Goal: Task Accomplishment & Management: Use online tool/utility

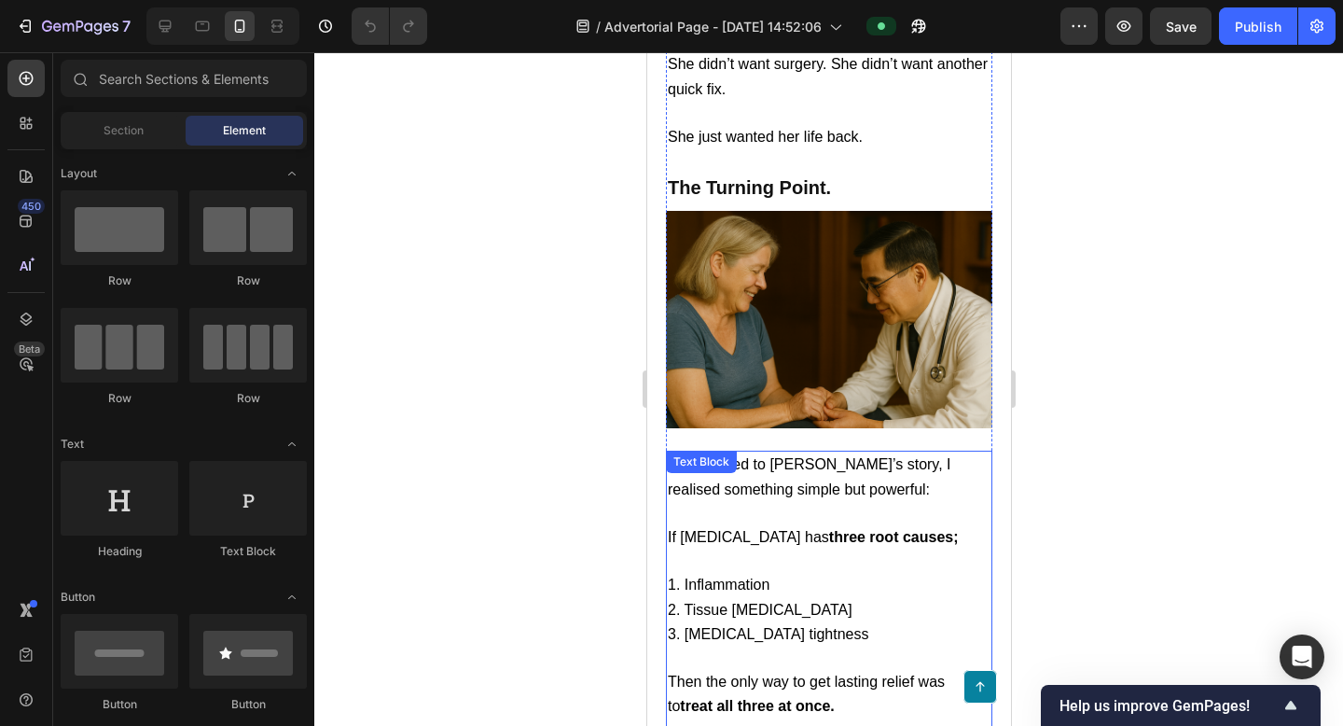
scroll to position [3358, 0]
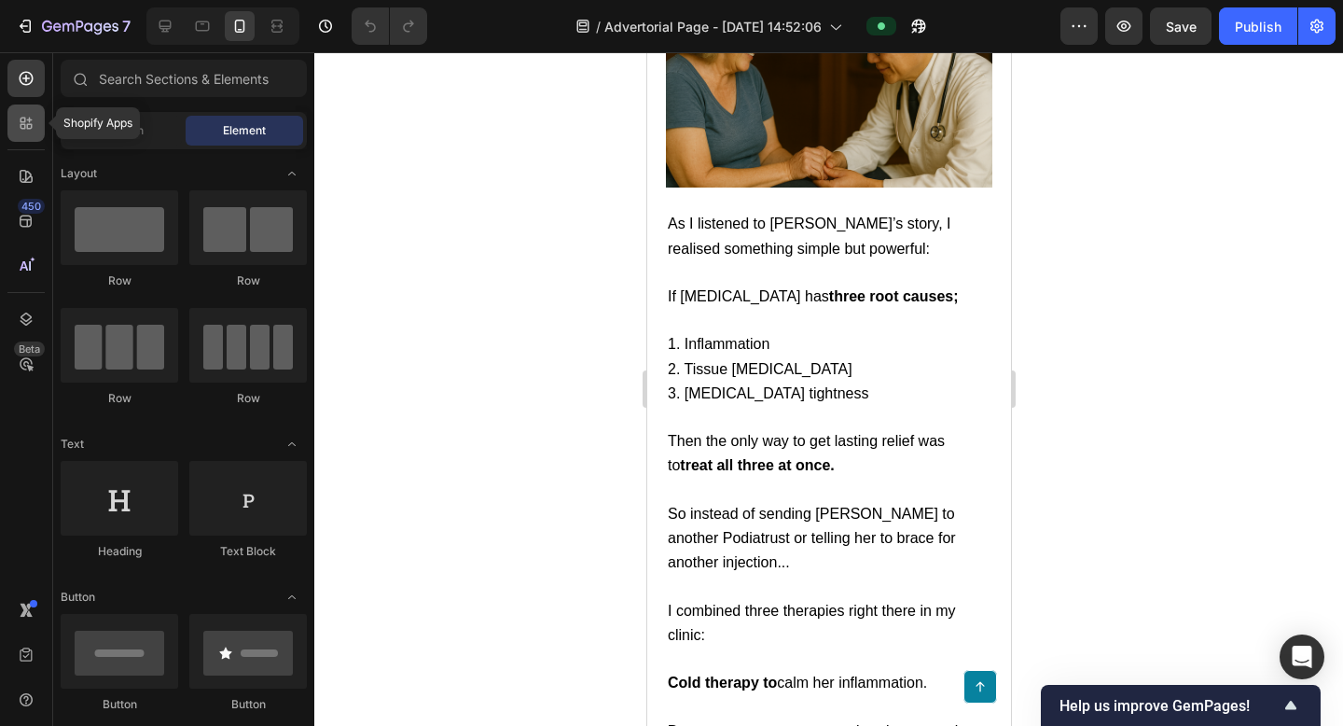
click at [28, 124] on icon at bounding box center [30, 127] width 6 height 6
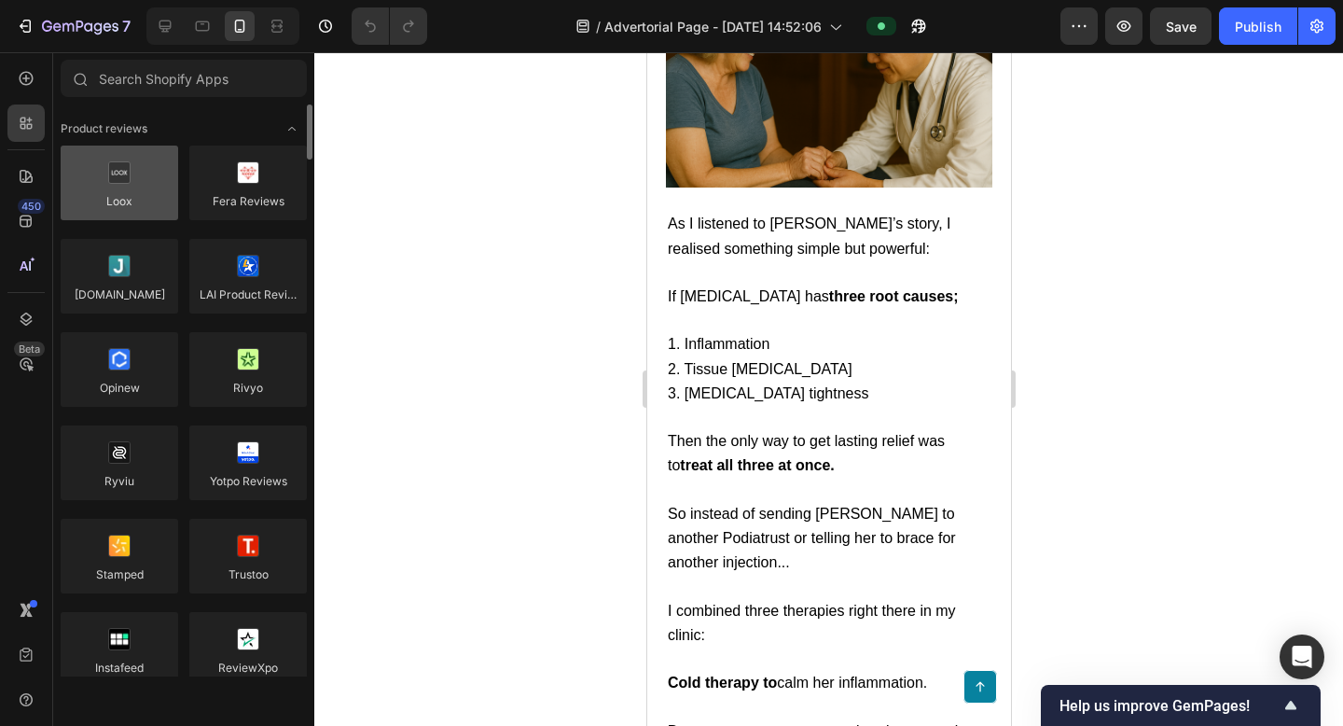
click at [124, 193] on div at bounding box center [120, 183] width 118 height 75
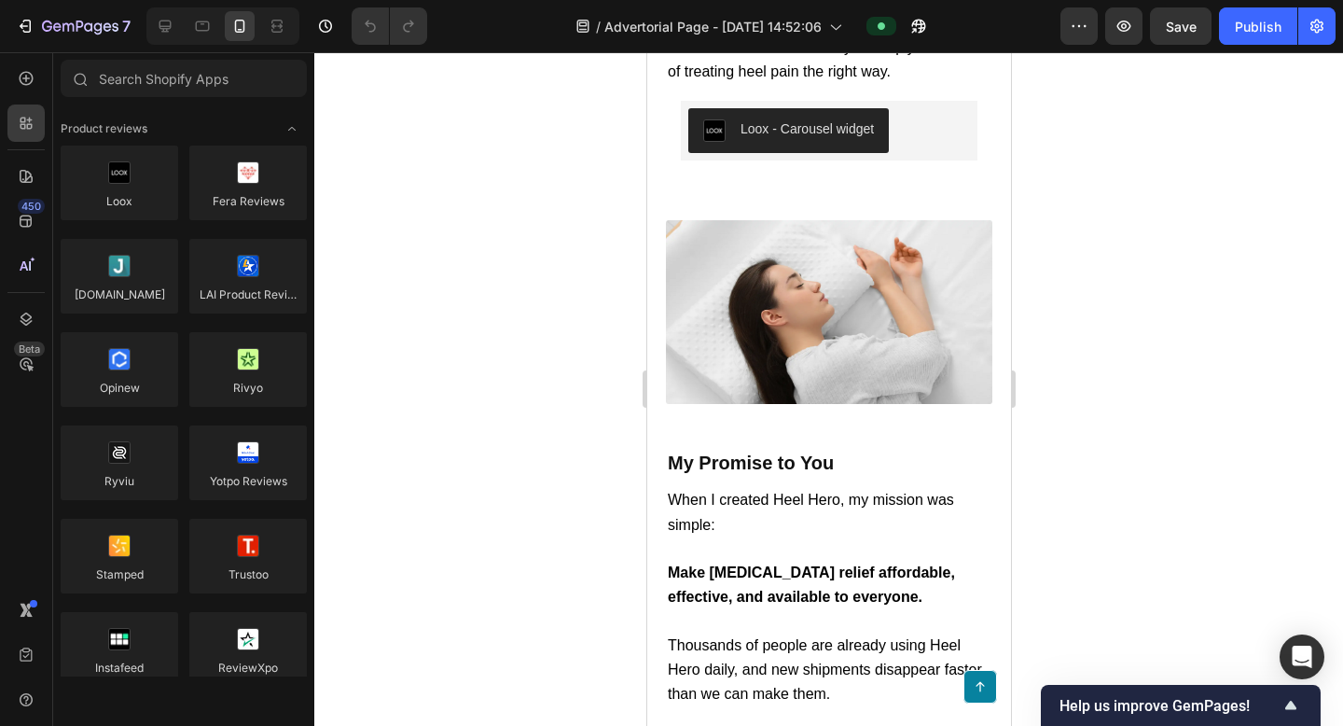
scroll to position [7603, 0]
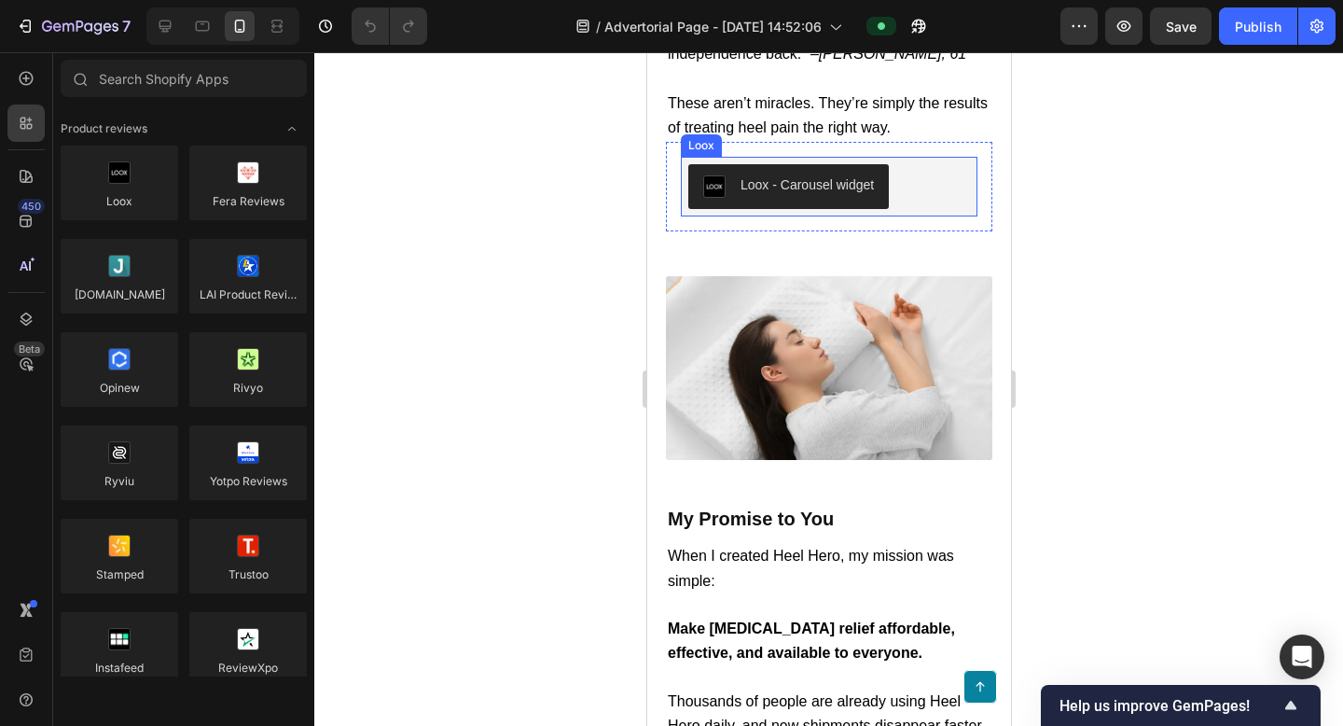
click at [836, 195] on div "Loox - Carousel widget" at bounding box center [806, 185] width 133 height 20
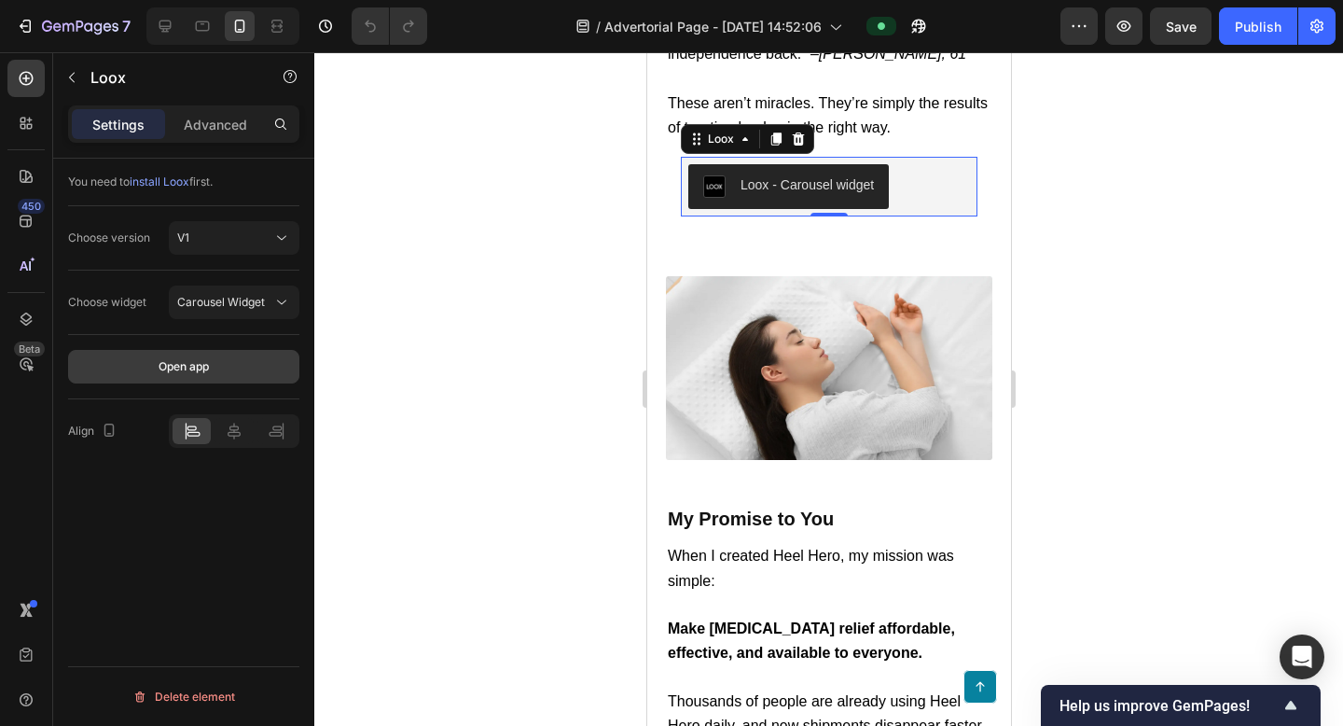
click at [232, 367] on button "Open app" at bounding box center [183, 367] width 231 height 34
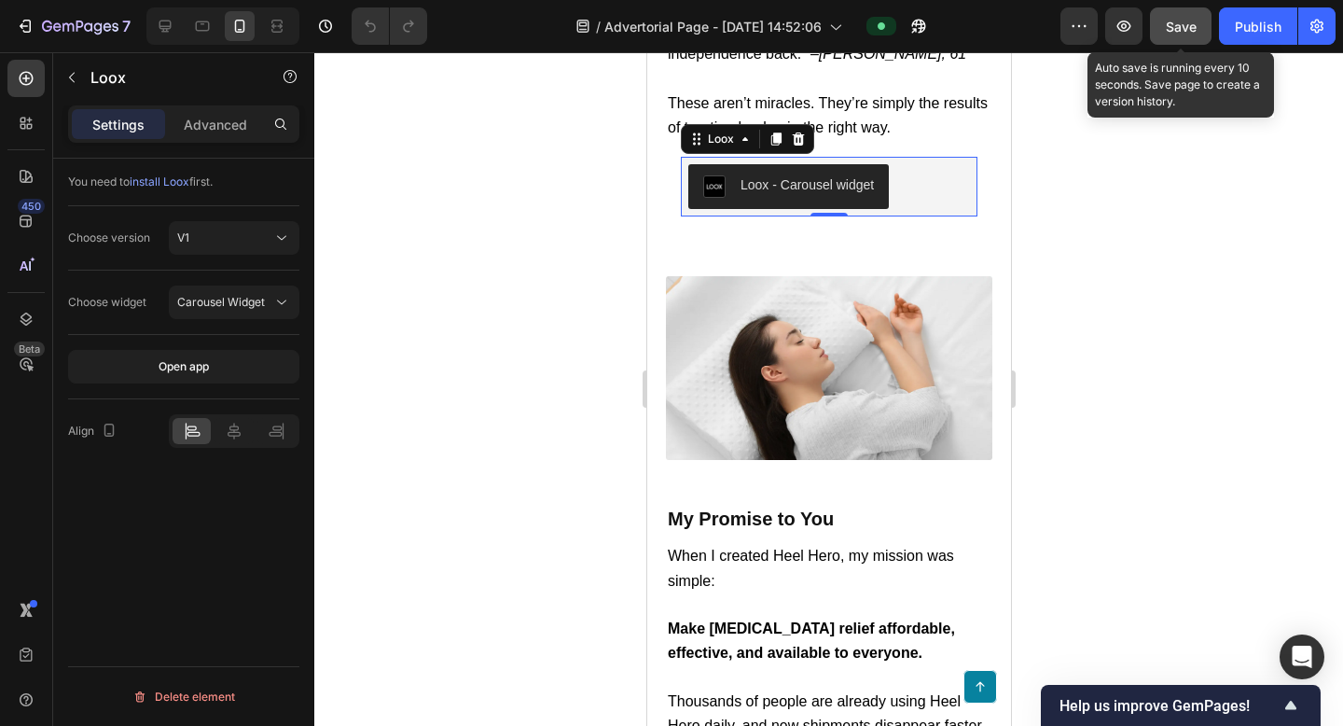
click at [1190, 31] on span "Save" at bounding box center [1181, 27] width 31 height 16
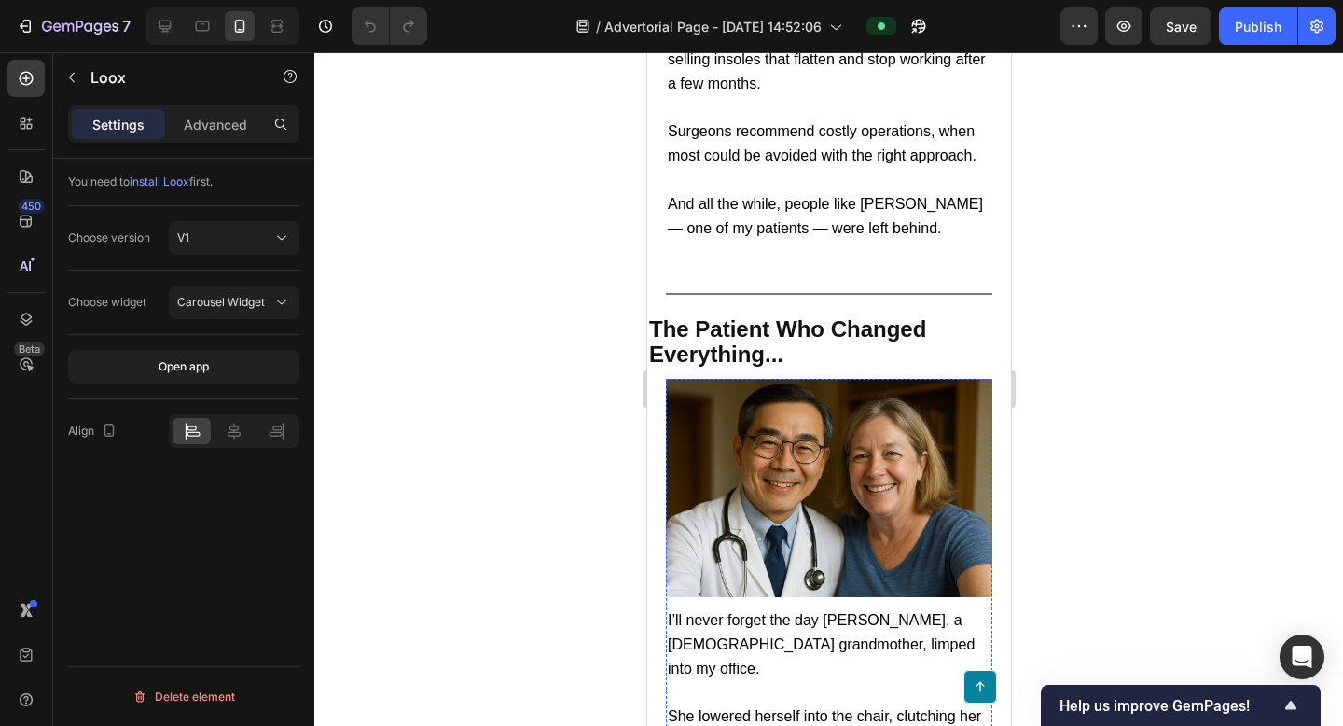
scroll to position [1284, 0]
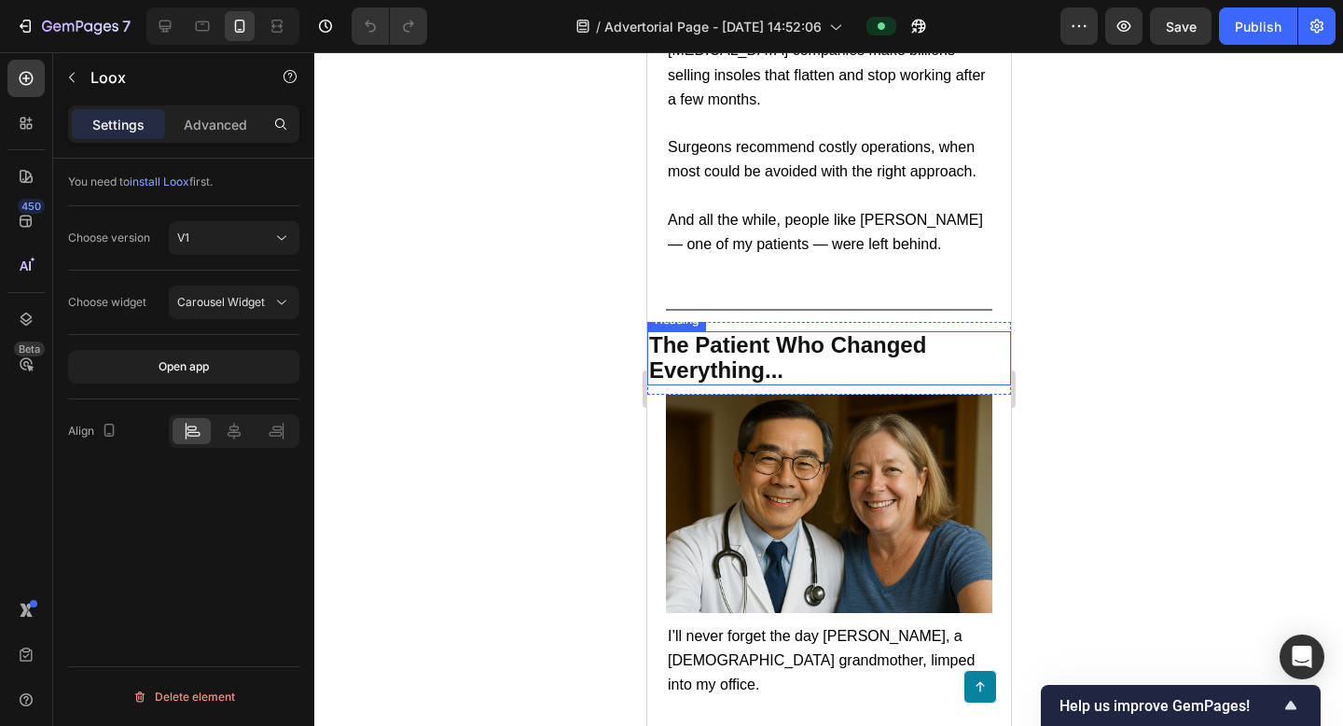
click at [831, 344] on span "The Patient Who Changed Everything..." at bounding box center [786, 357] width 277 height 50
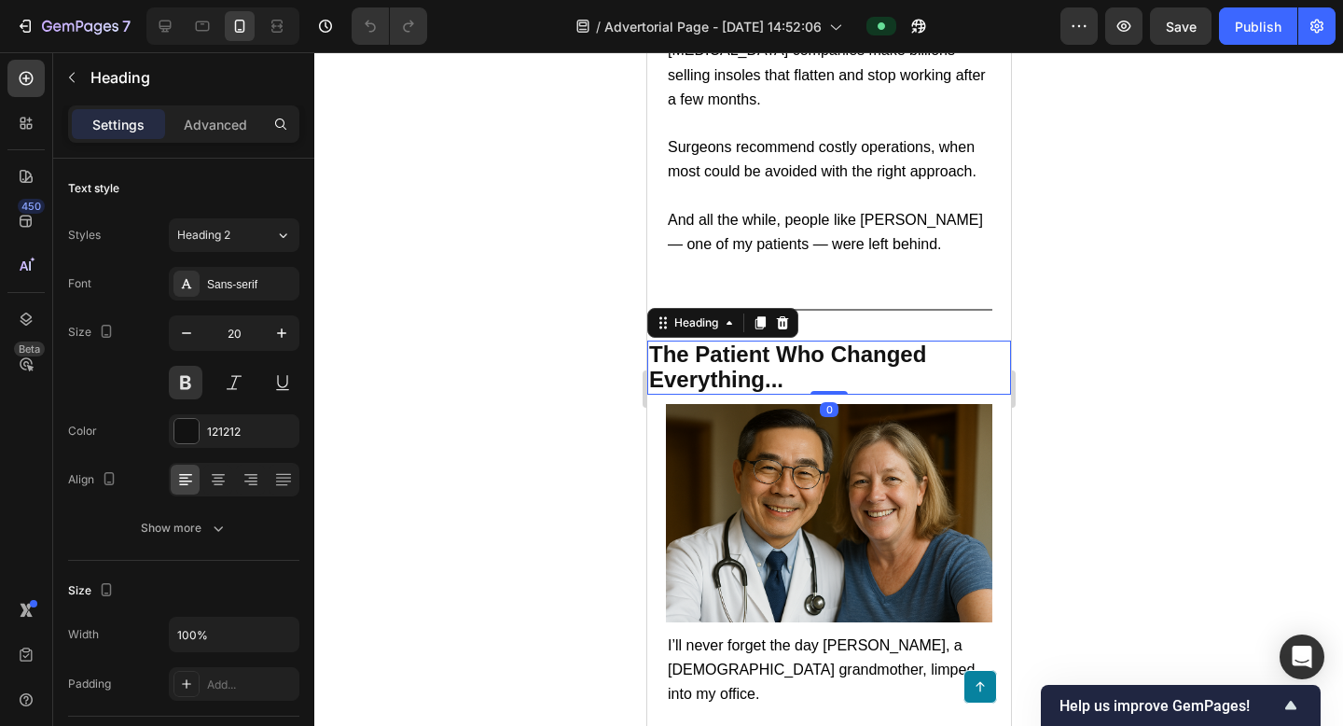
click at [1152, 358] on div at bounding box center [828, 389] width 1029 height 674
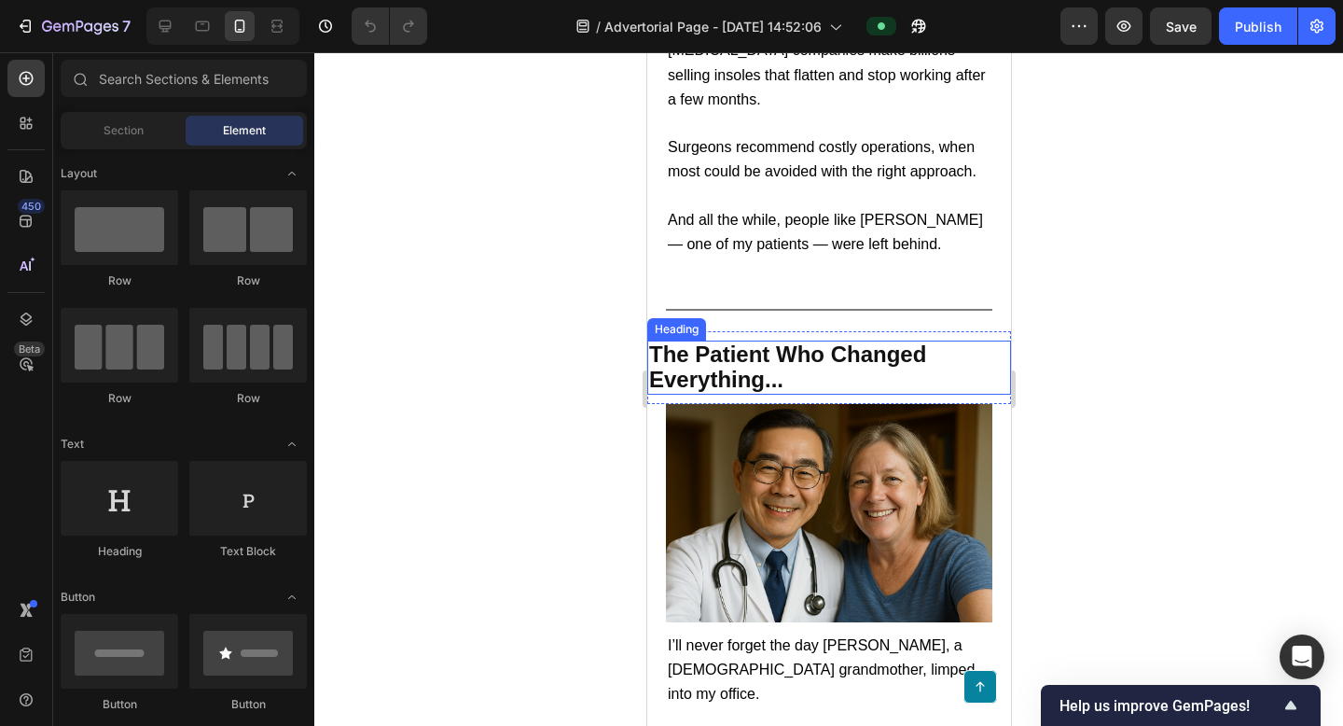
click at [883, 352] on span "The Patient Who Changed Everything..." at bounding box center [786, 366] width 277 height 50
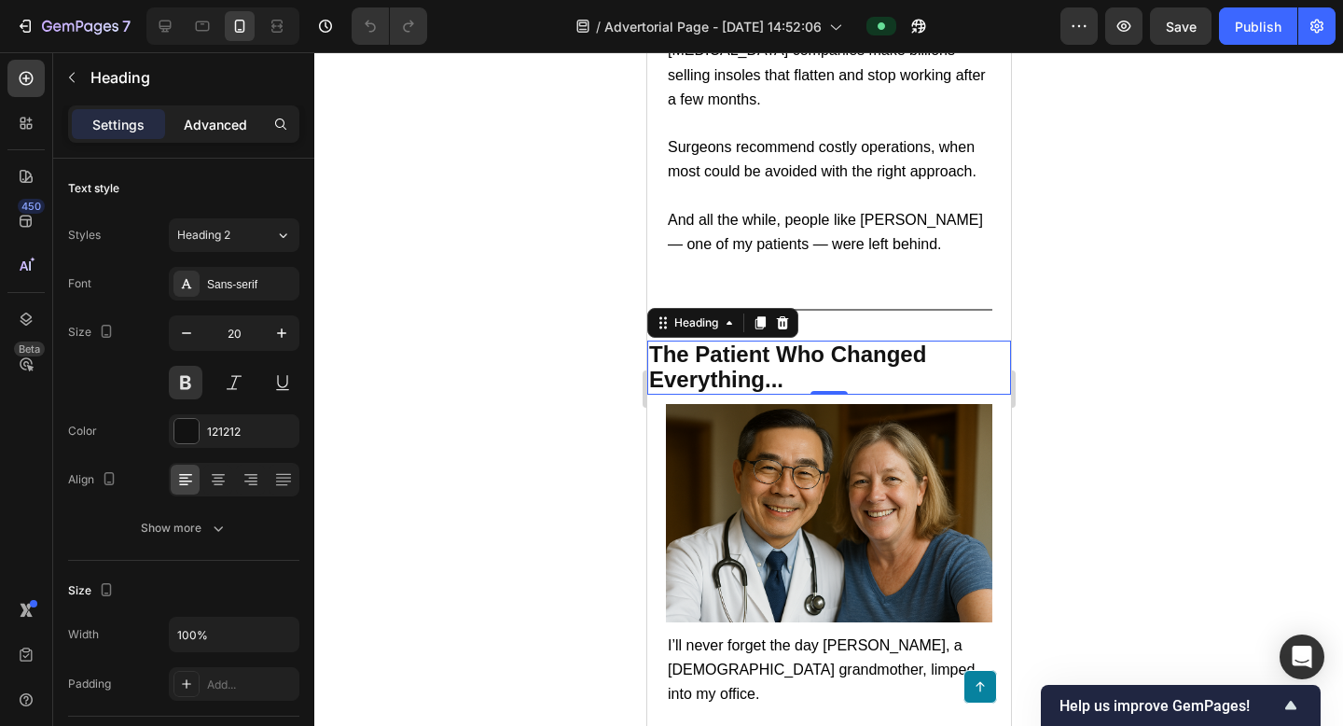
click at [203, 113] on div "Advanced" at bounding box center [215, 124] width 93 height 30
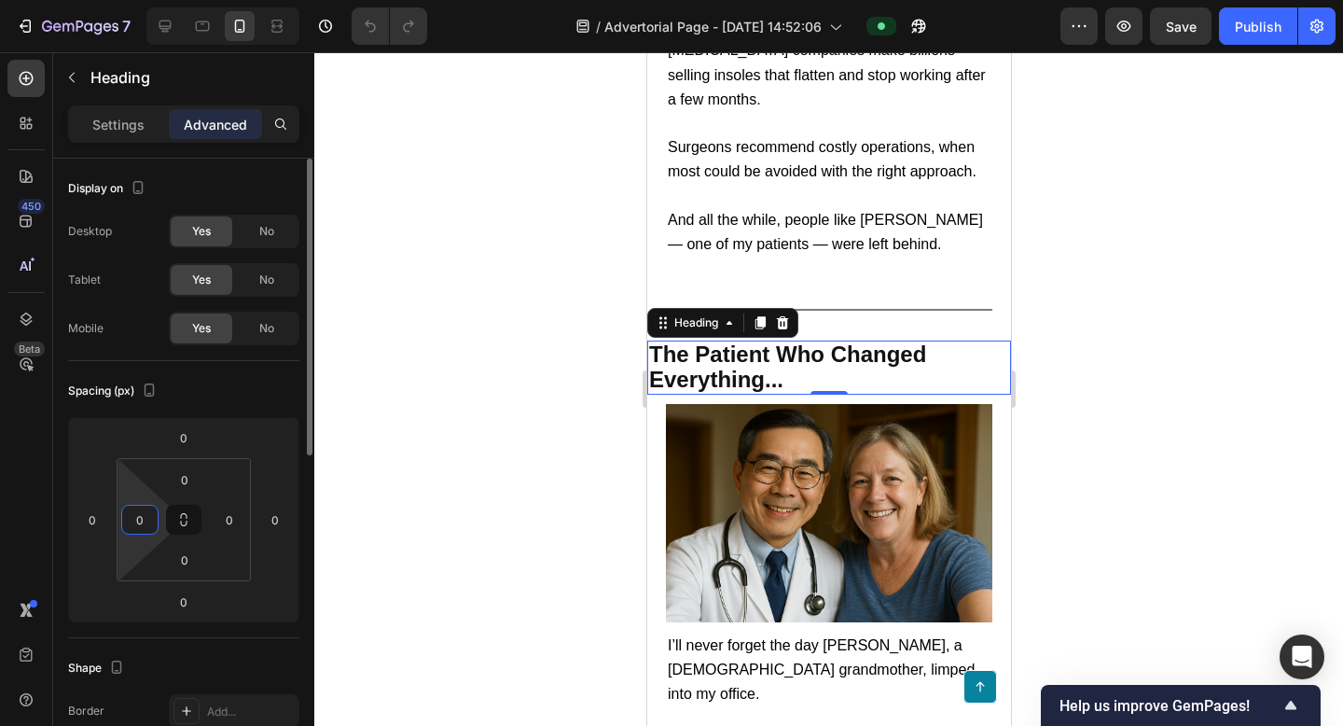
click at [139, 518] on input "0" at bounding box center [140, 520] width 28 height 28
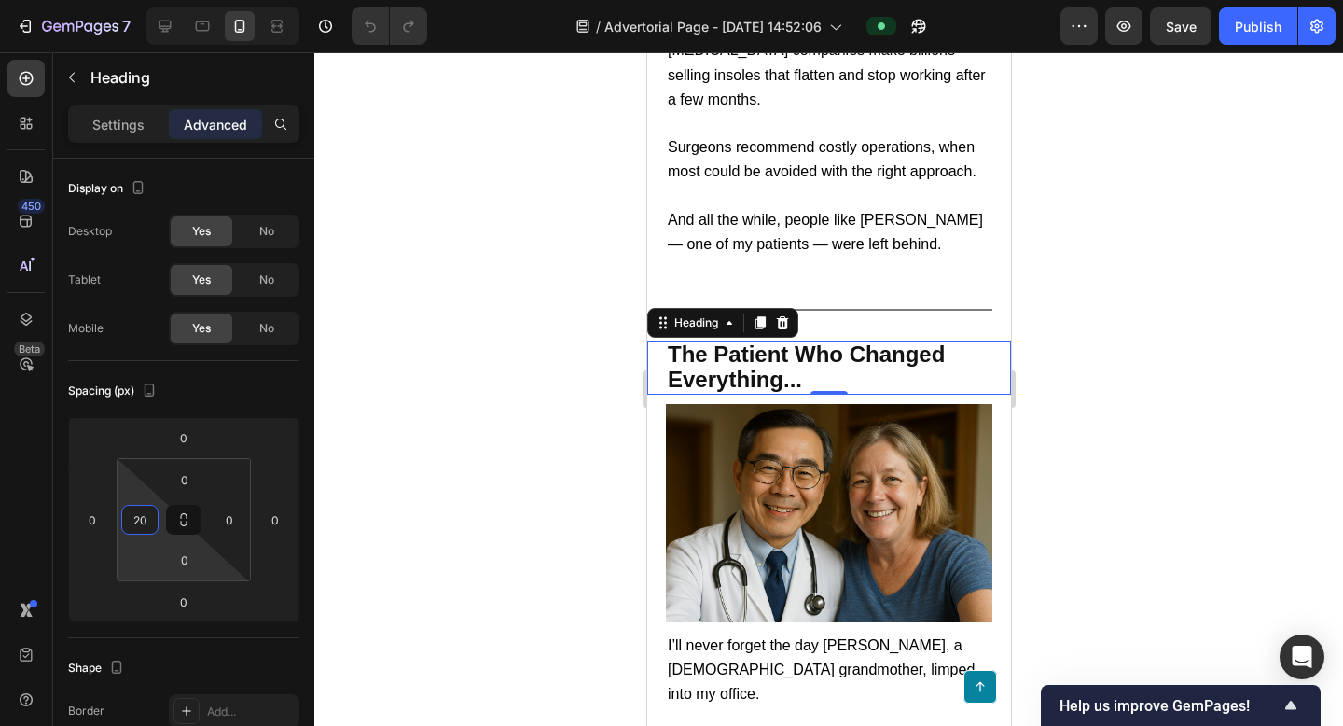
type input "2"
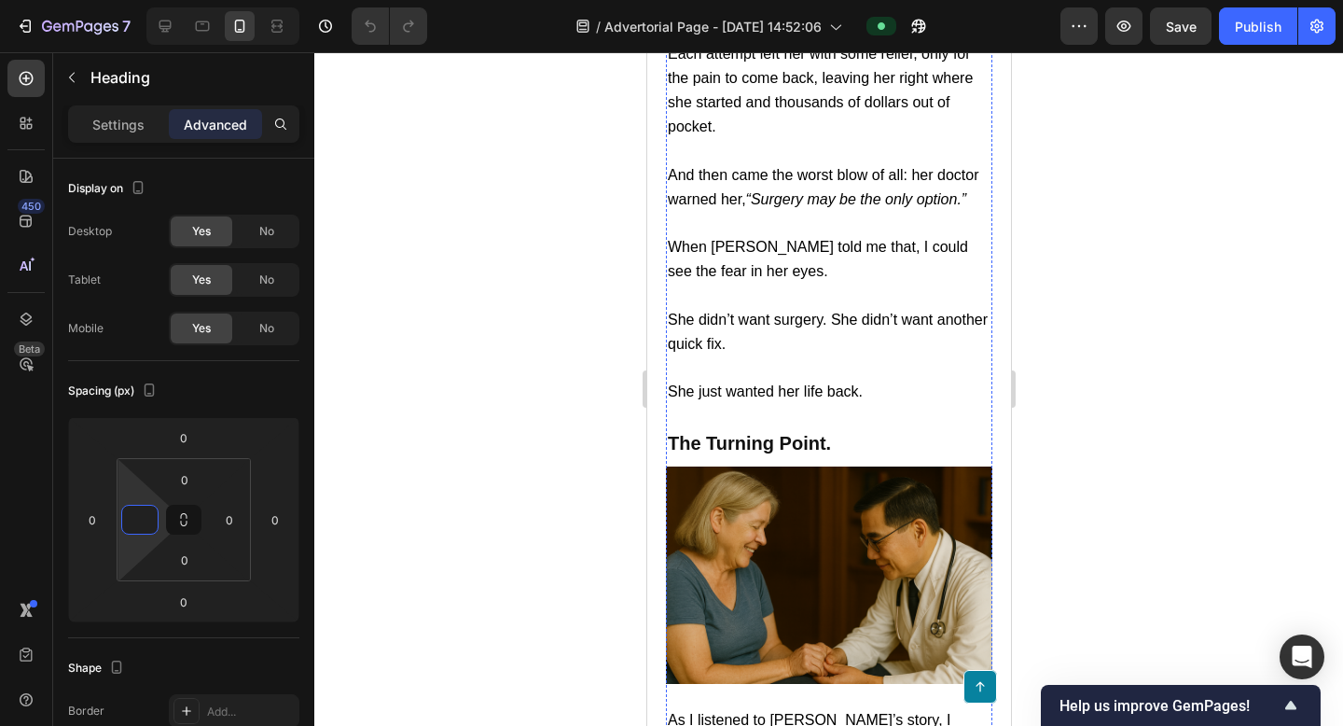
scroll to position [3102, 0]
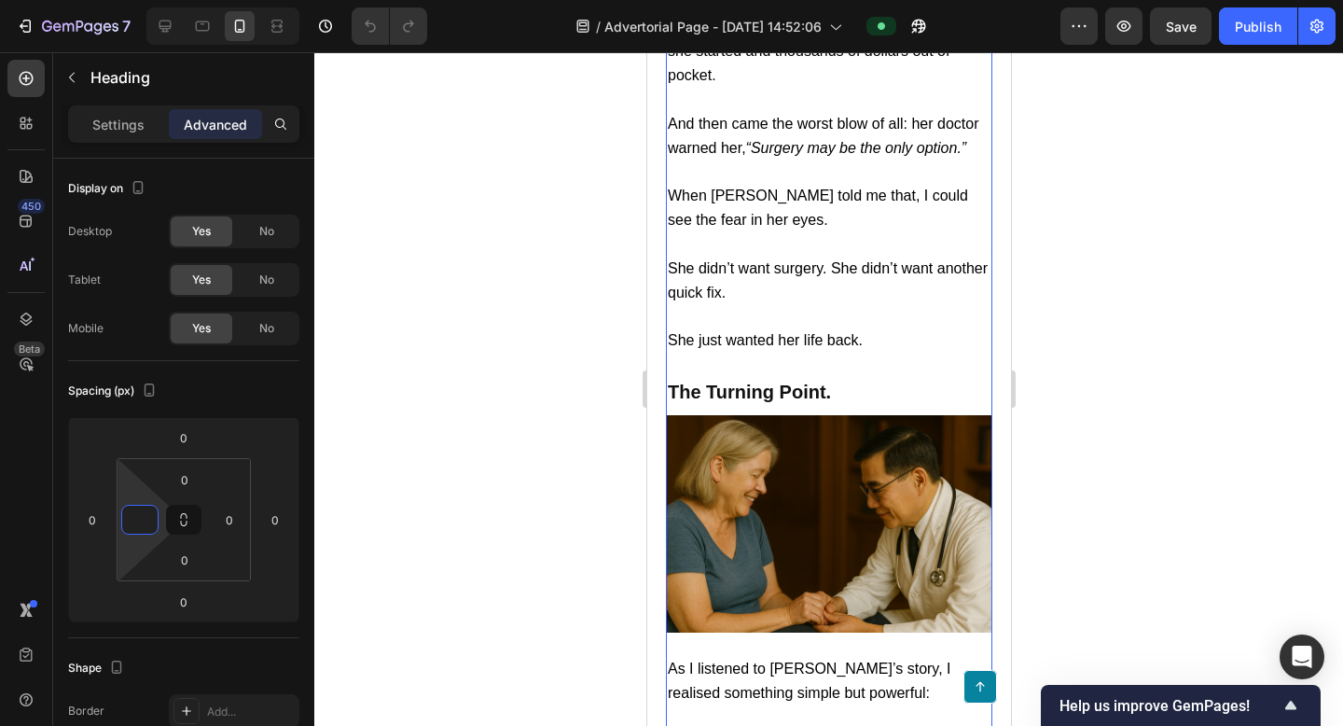
click at [747, 378] on h2 "The Turning Point." at bounding box center [828, 392] width 326 height 28
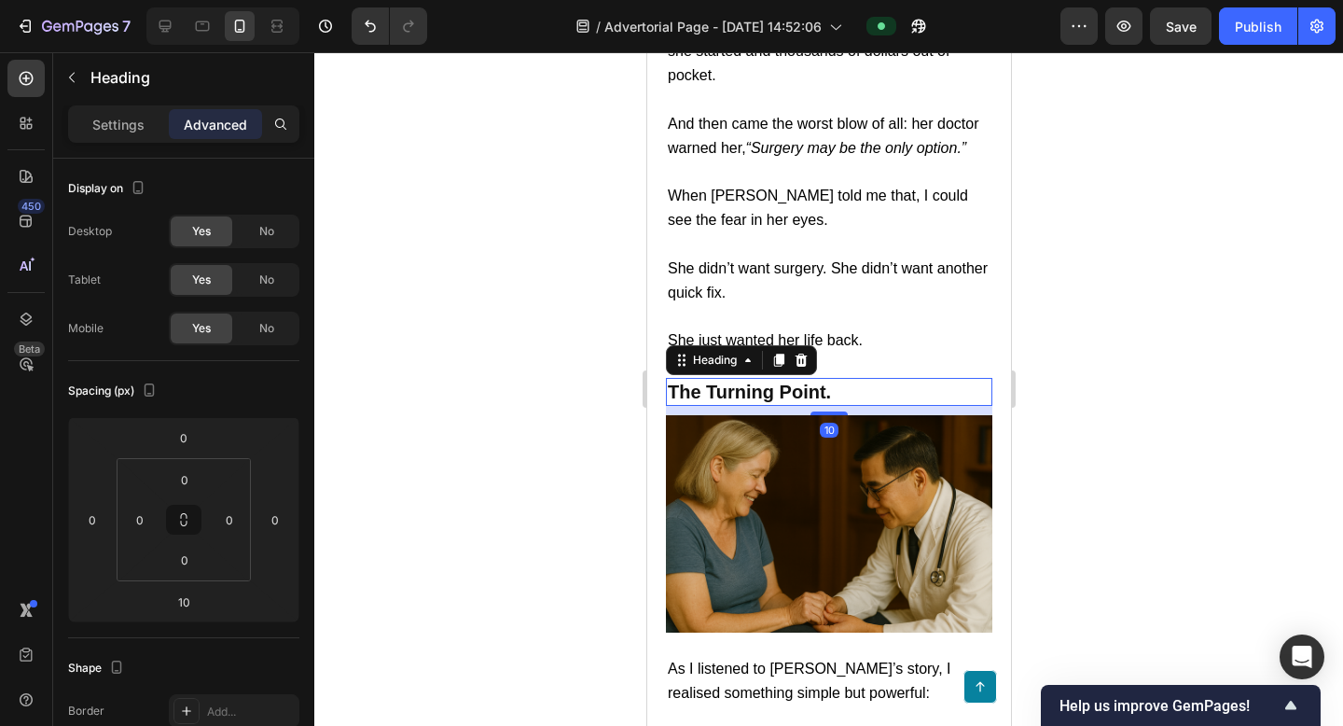
click at [1234, 324] on div at bounding box center [828, 389] width 1029 height 674
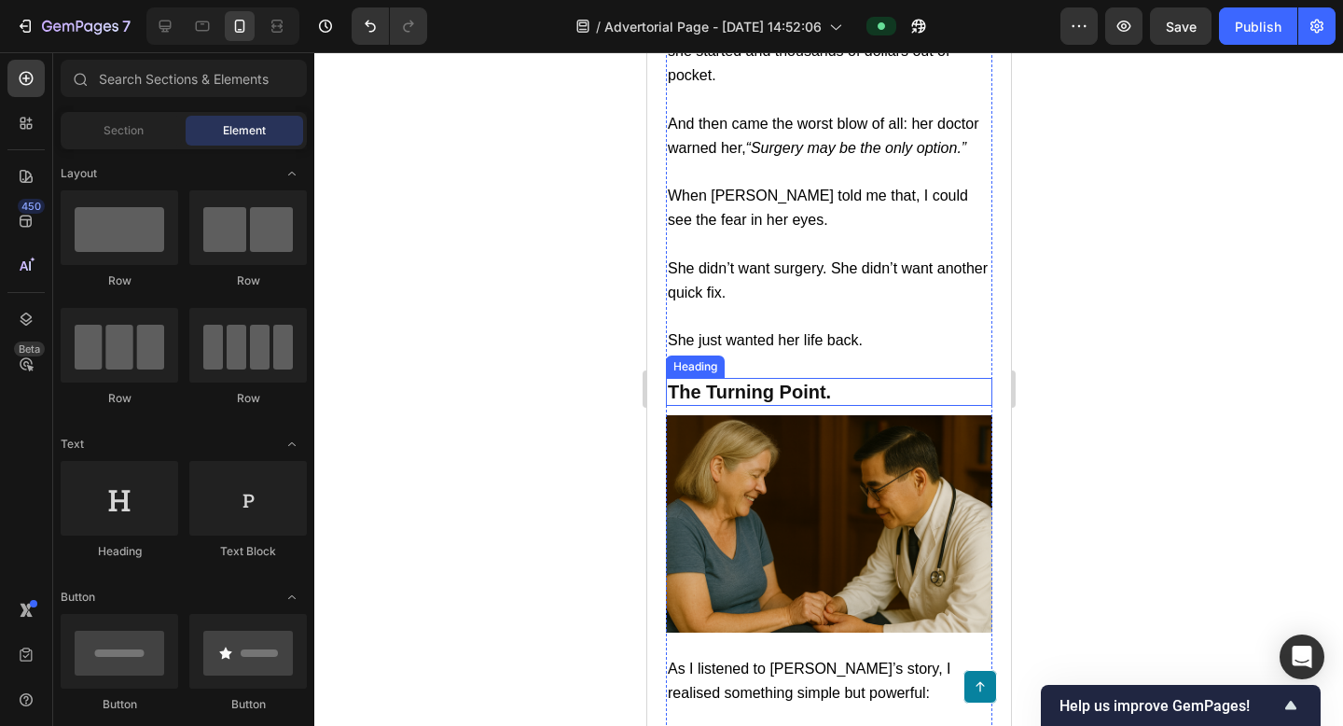
click at [729, 378] on h2 "The Turning Point." at bounding box center [828, 392] width 326 height 28
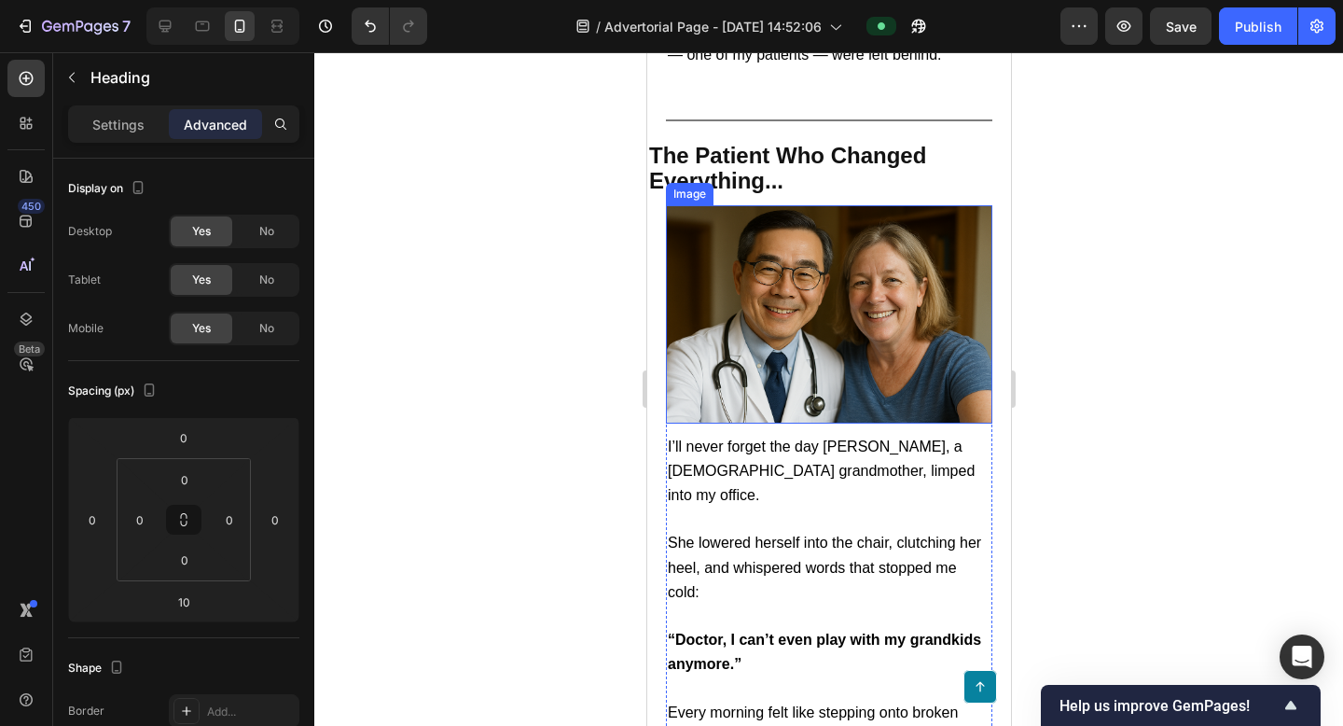
scroll to position [1410, 0]
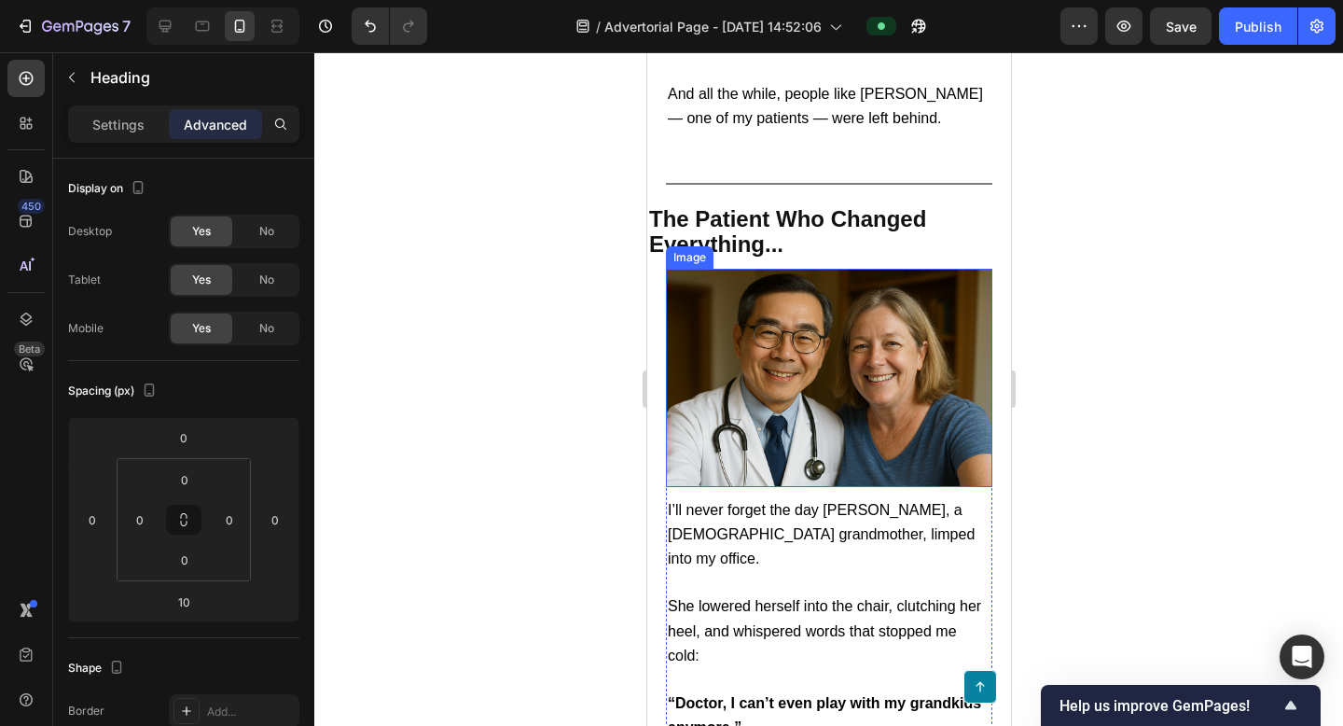
click at [771, 263] on div "The Patient Who Changed Everything... Heading Section 3" at bounding box center [828, 232] width 364 height 73
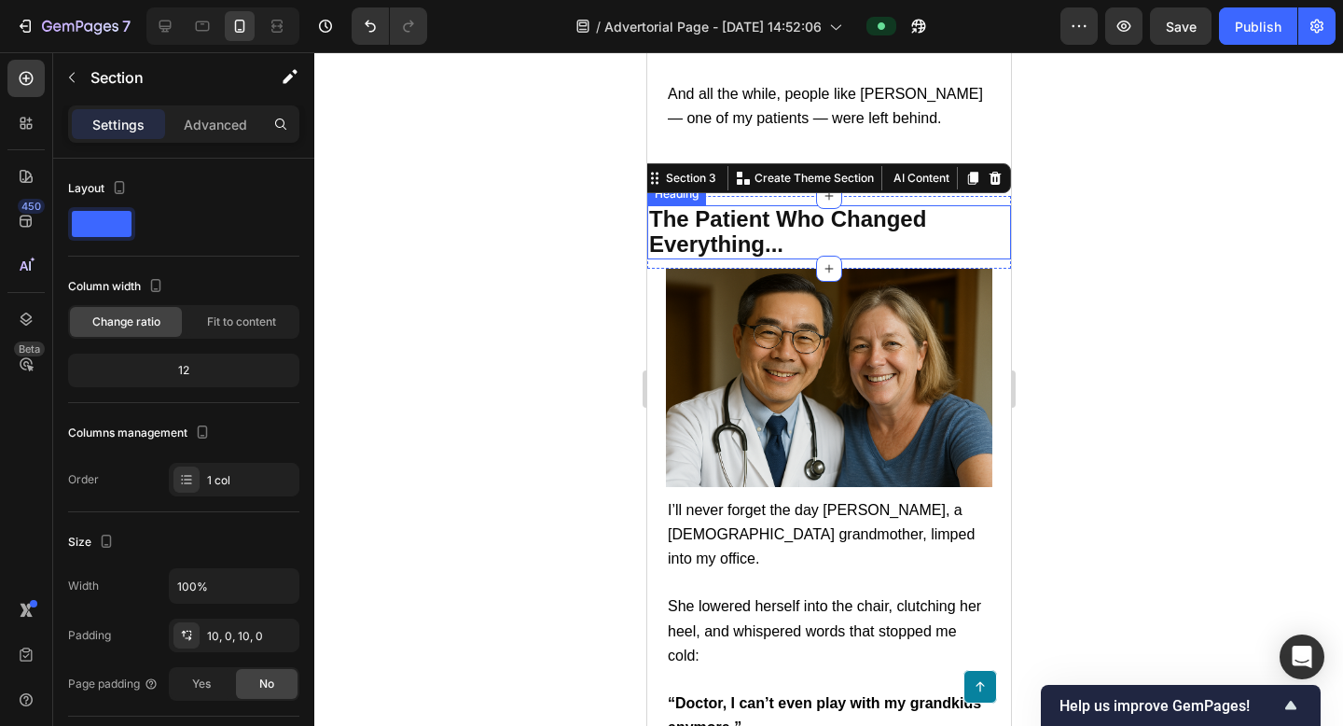
click at [773, 231] on span "The Patient Who Changed Everything..." at bounding box center [786, 231] width 277 height 50
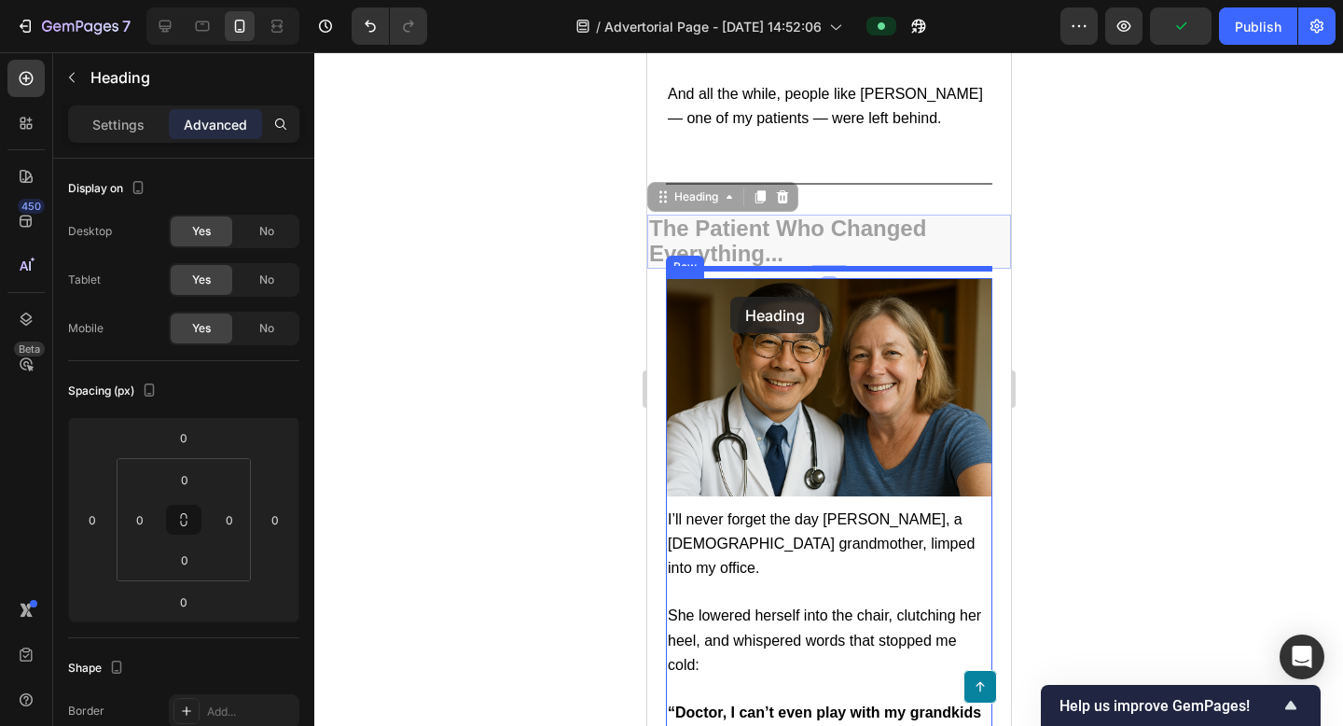
drag, startPoint x: 663, startPoint y: 192, endPoint x: 729, endPoint y: 297, distance: 123.7
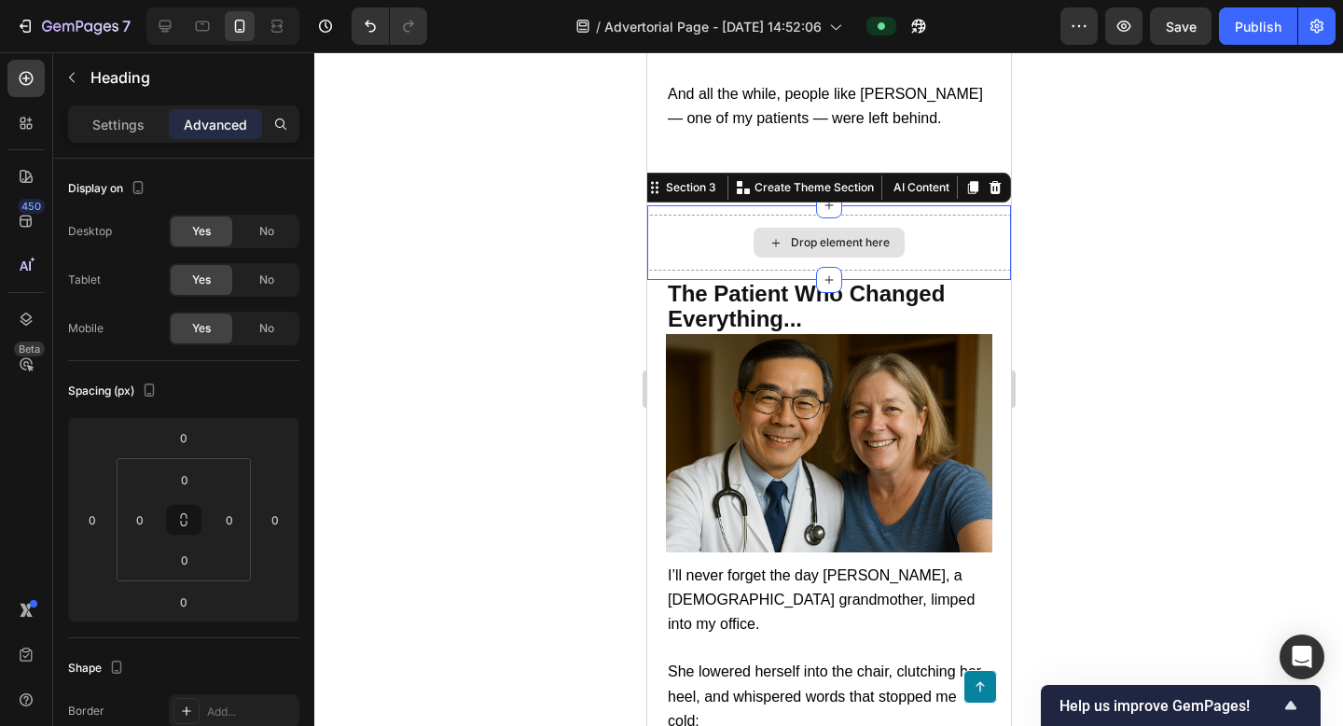
click at [975, 217] on div "Drop element here" at bounding box center [828, 243] width 364 height 56
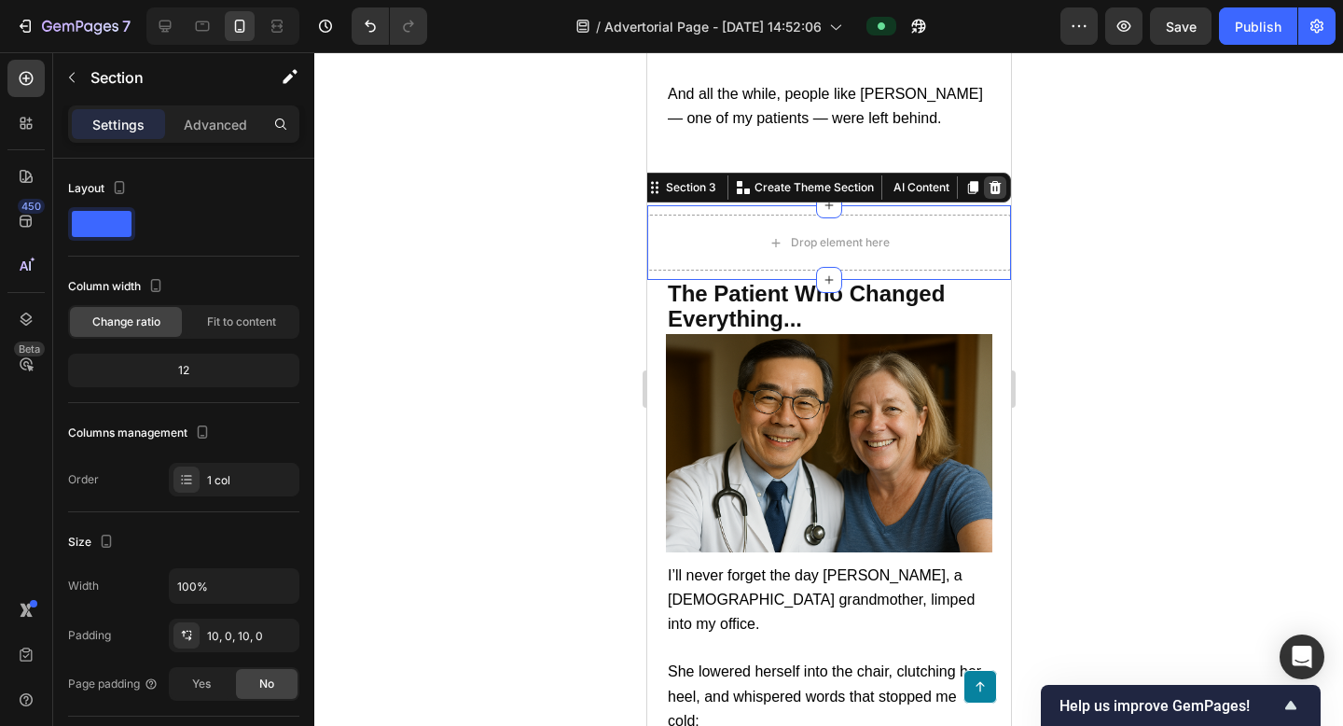
click at [1000, 182] on icon at bounding box center [994, 187] width 15 height 15
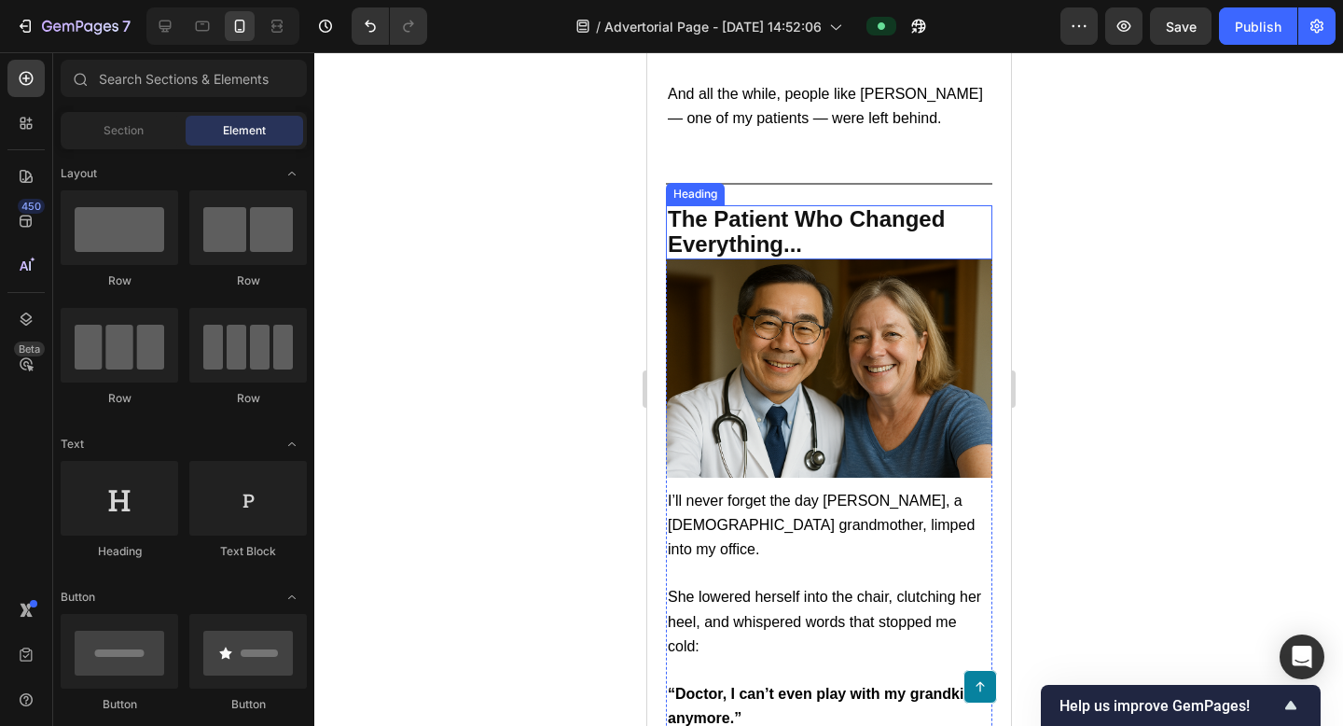
click at [873, 239] on h2 "The Patient Who Changed Everything..." at bounding box center [828, 232] width 326 height 54
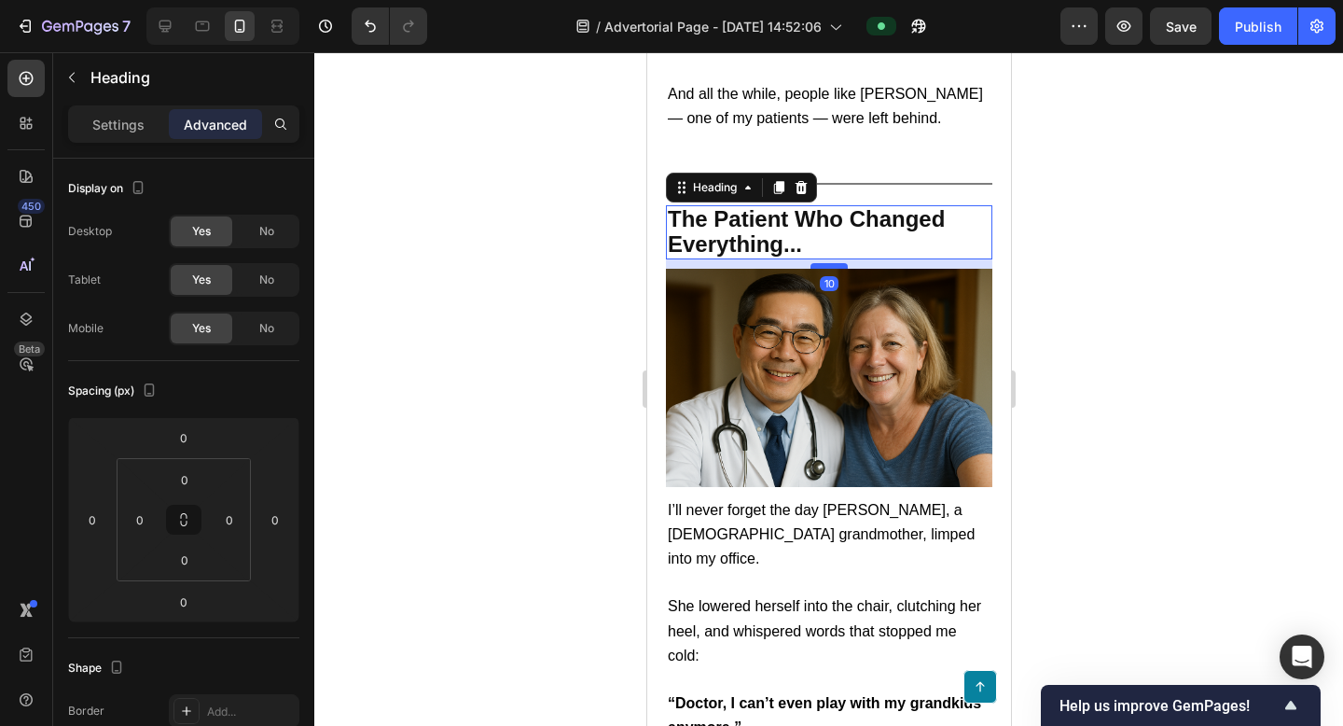
click at [838, 263] on div at bounding box center [828, 266] width 37 height 6
type input "10"
click at [1237, 258] on div at bounding box center [828, 389] width 1029 height 674
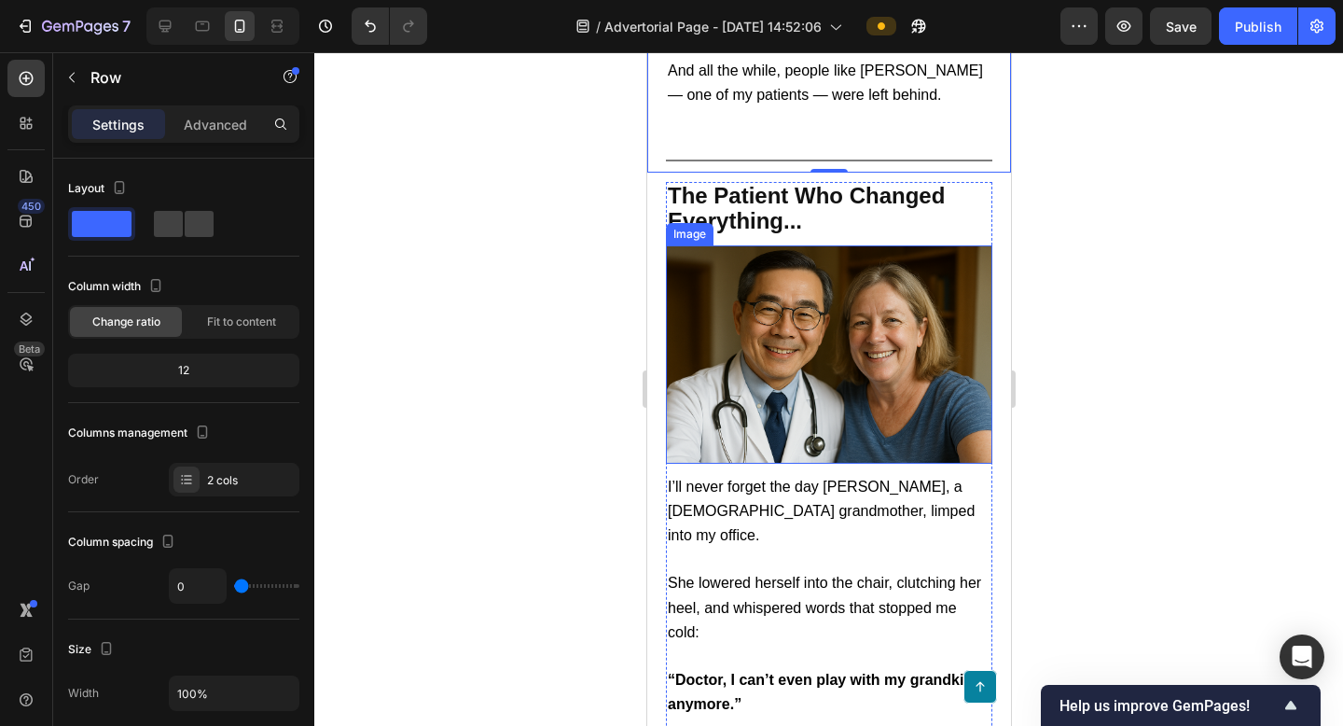
scroll to position [1435, 0]
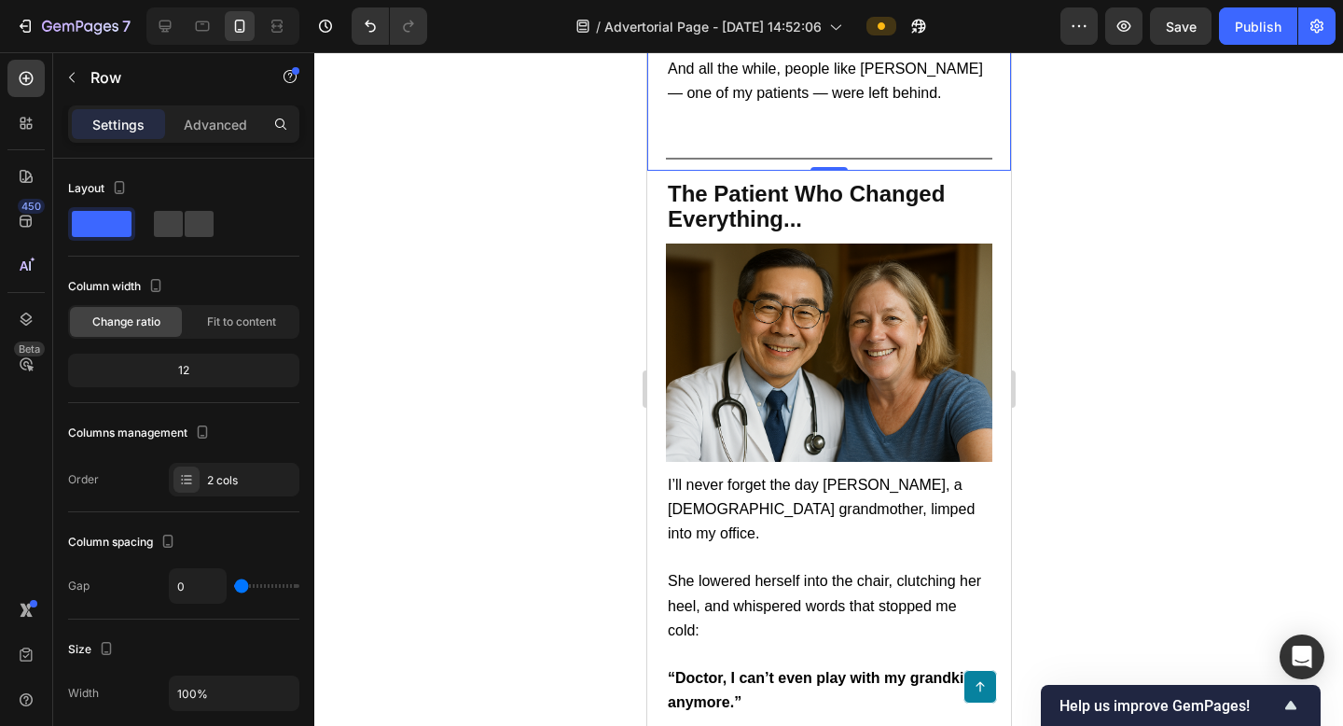
click at [1170, 395] on div at bounding box center [828, 389] width 1029 height 674
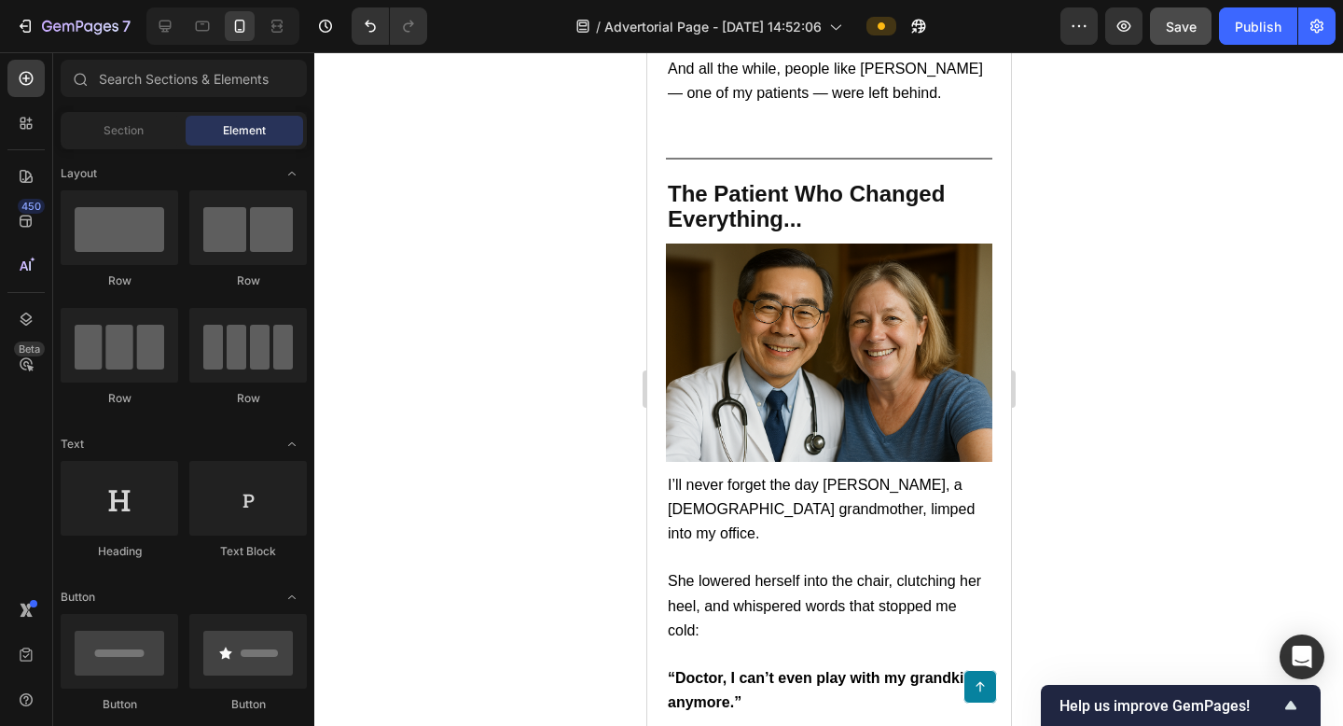
click at [1178, 39] on button "Save" at bounding box center [1181, 25] width 62 height 37
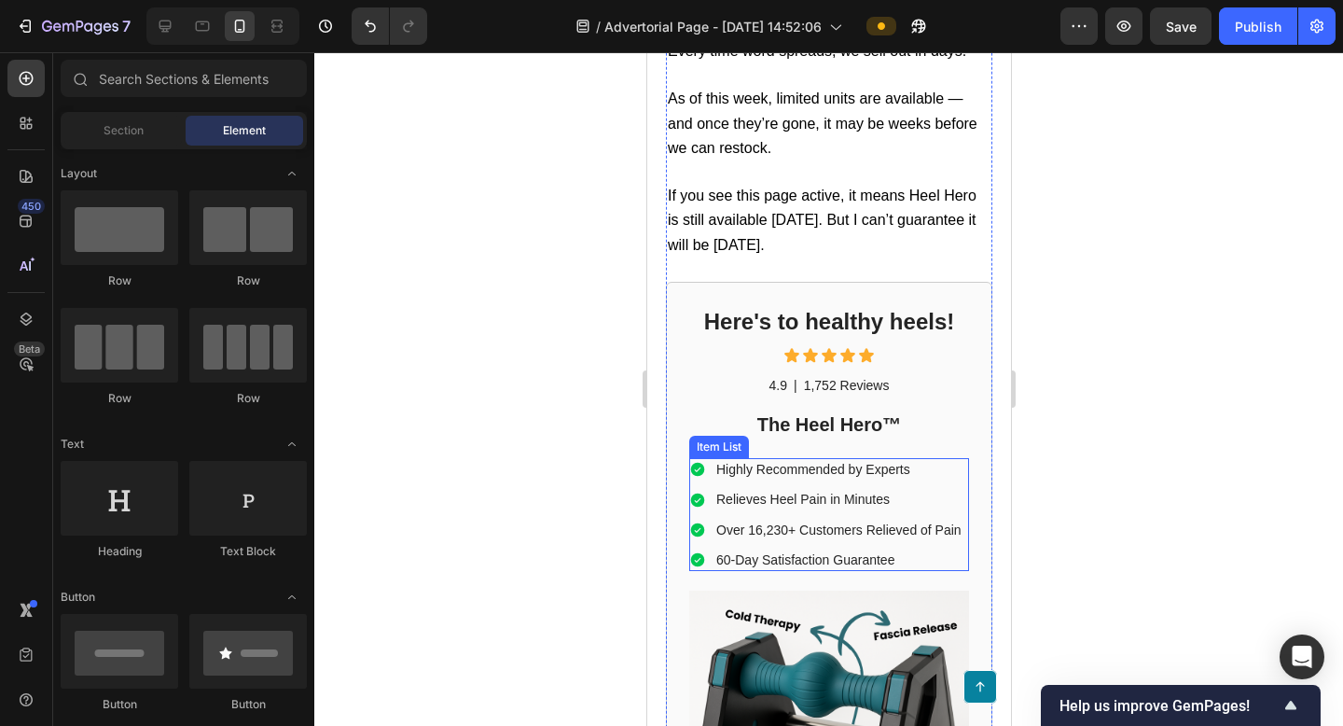
scroll to position [6641, 0]
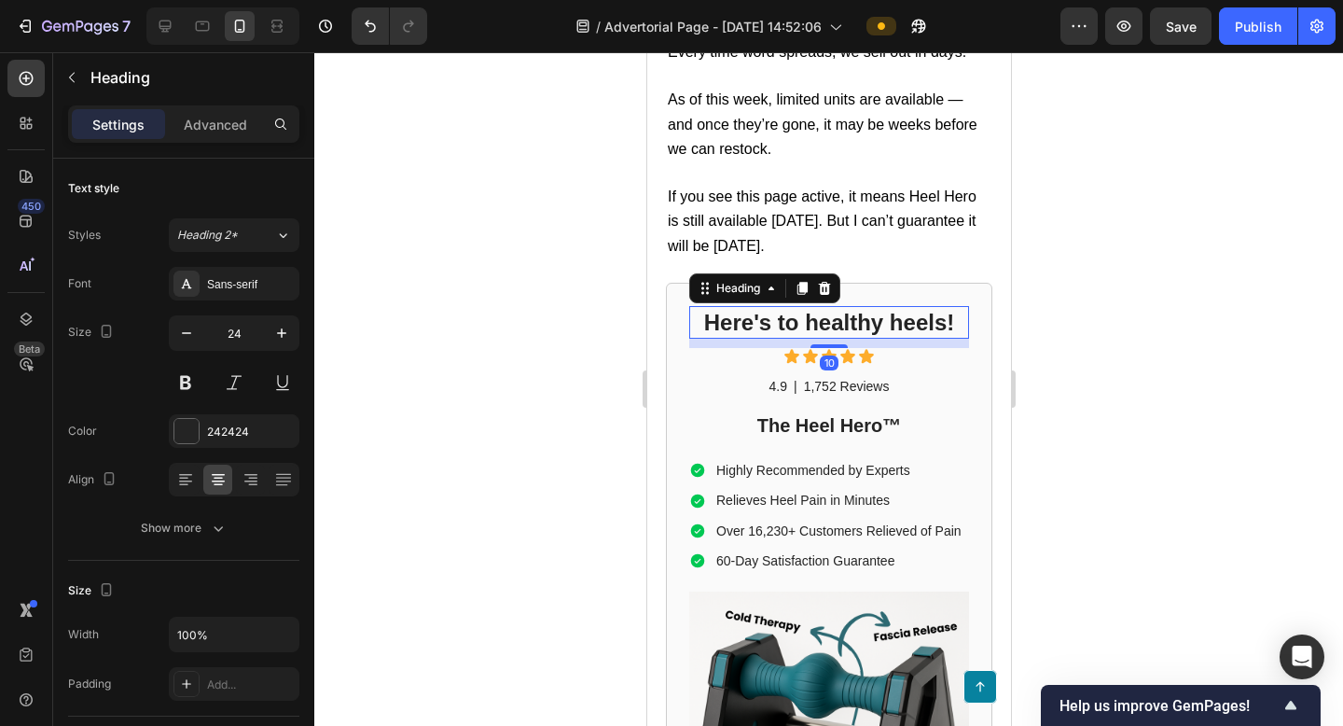
click at [896, 306] on h2 "Here's to healthy heels!" at bounding box center [828, 322] width 280 height 33
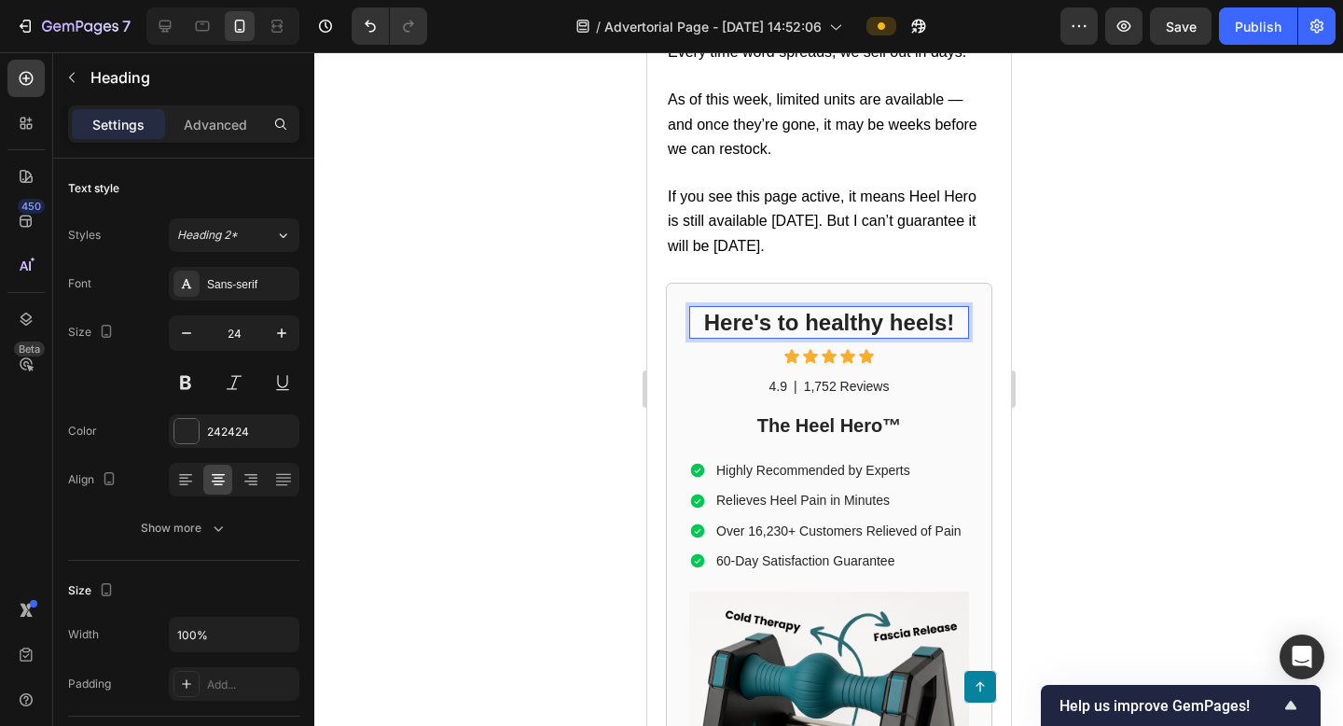
click at [876, 308] on p "Here's to healthy heels!" at bounding box center [828, 322] width 276 height 29
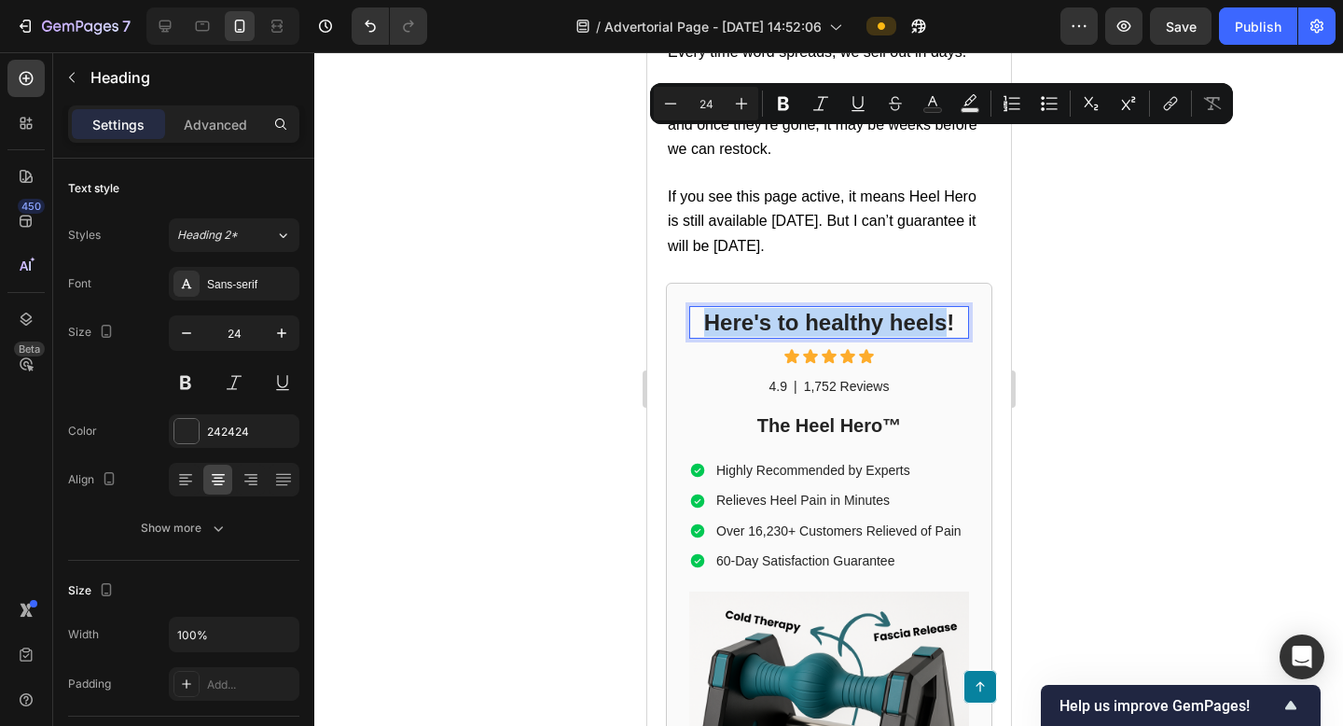
drag, startPoint x: 944, startPoint y: 146, endPoint x: 700, endPoint y: 157, distance: 244.6
click at [700, 308] on p "Here's to healthy heels!" at bounding box center [828, 322] width 276 height 29
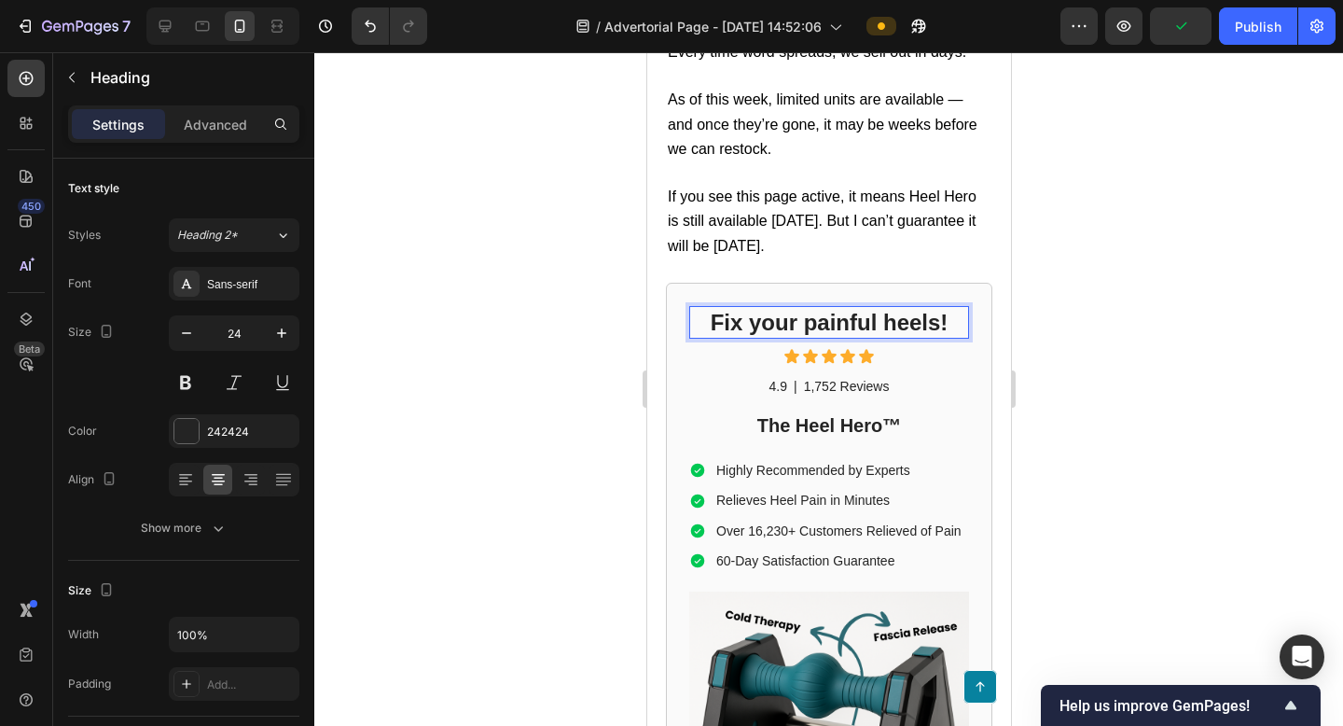
click at [948, 308] on p "Fix your painful heels!" at bounding box center [828, 322] width 276 height 29
click at [1076, 234] on div at bounding box center [828, 389] width 1029 height 674
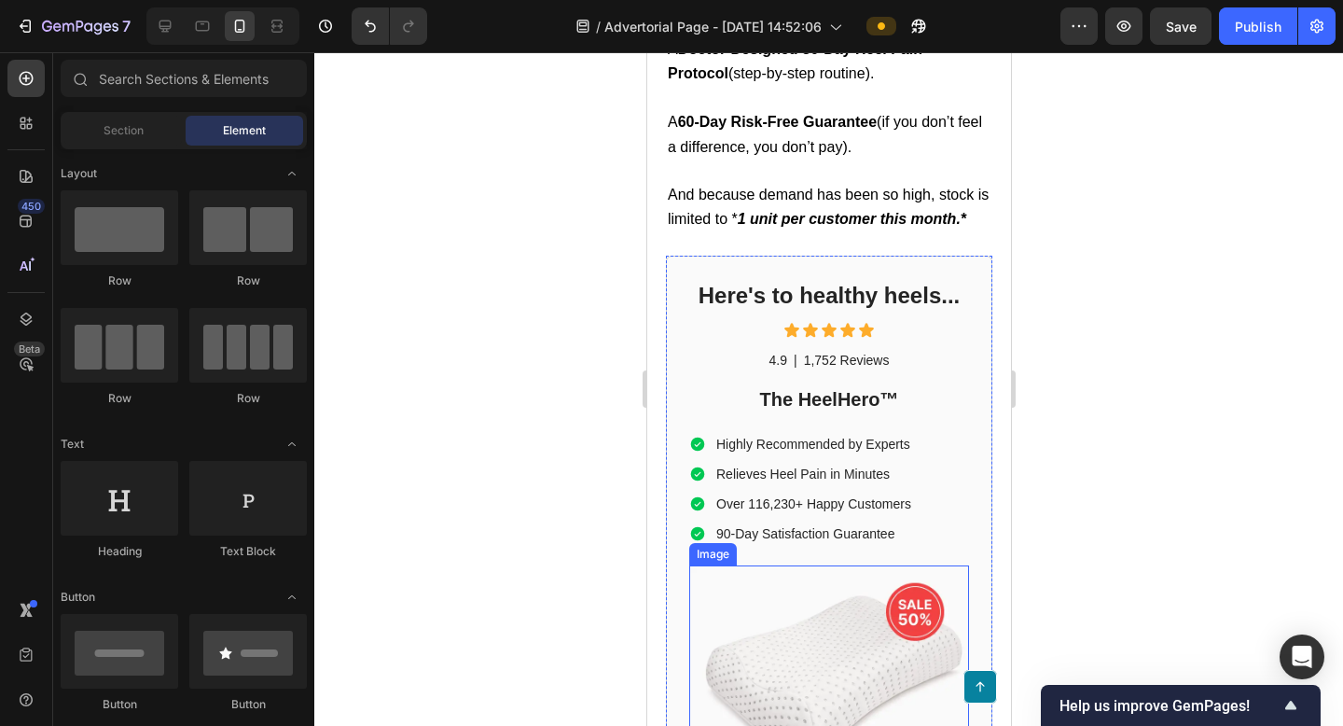
scroll to position [8905, 0]
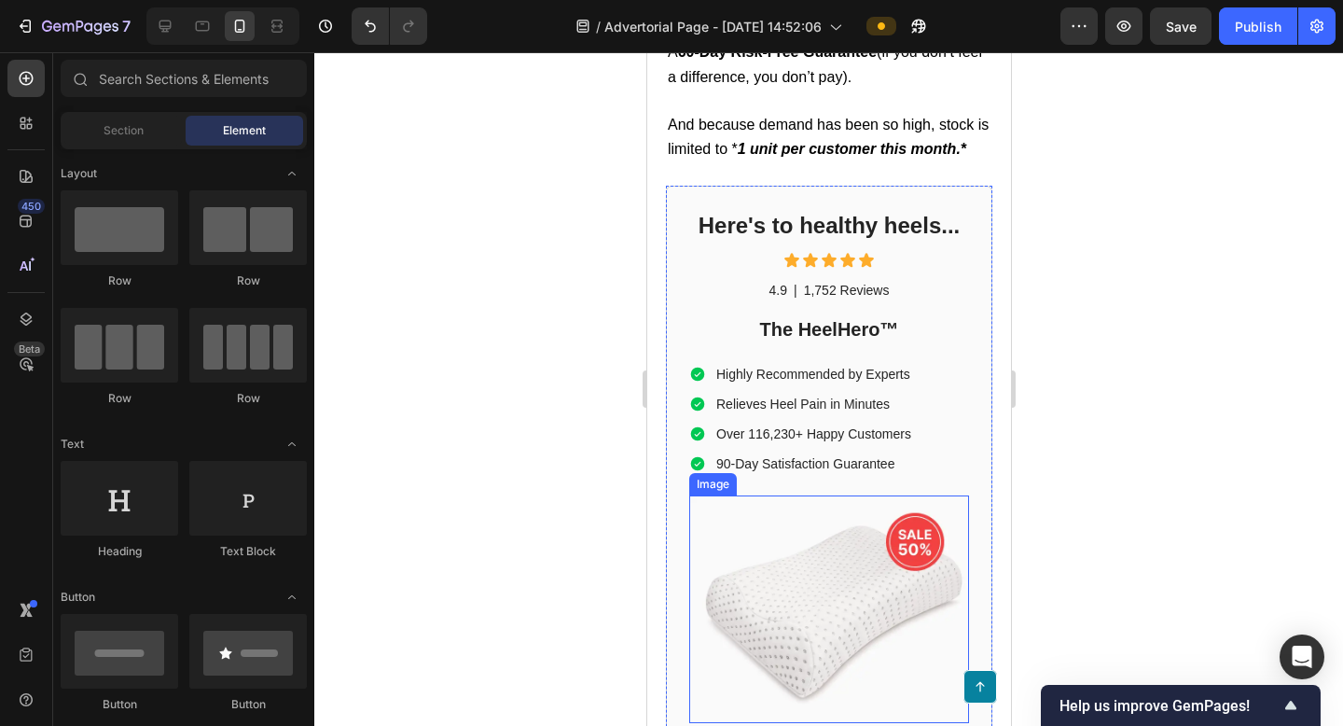
click at [872, 495] on img at bounding box center [828, 609] width 280 height 229
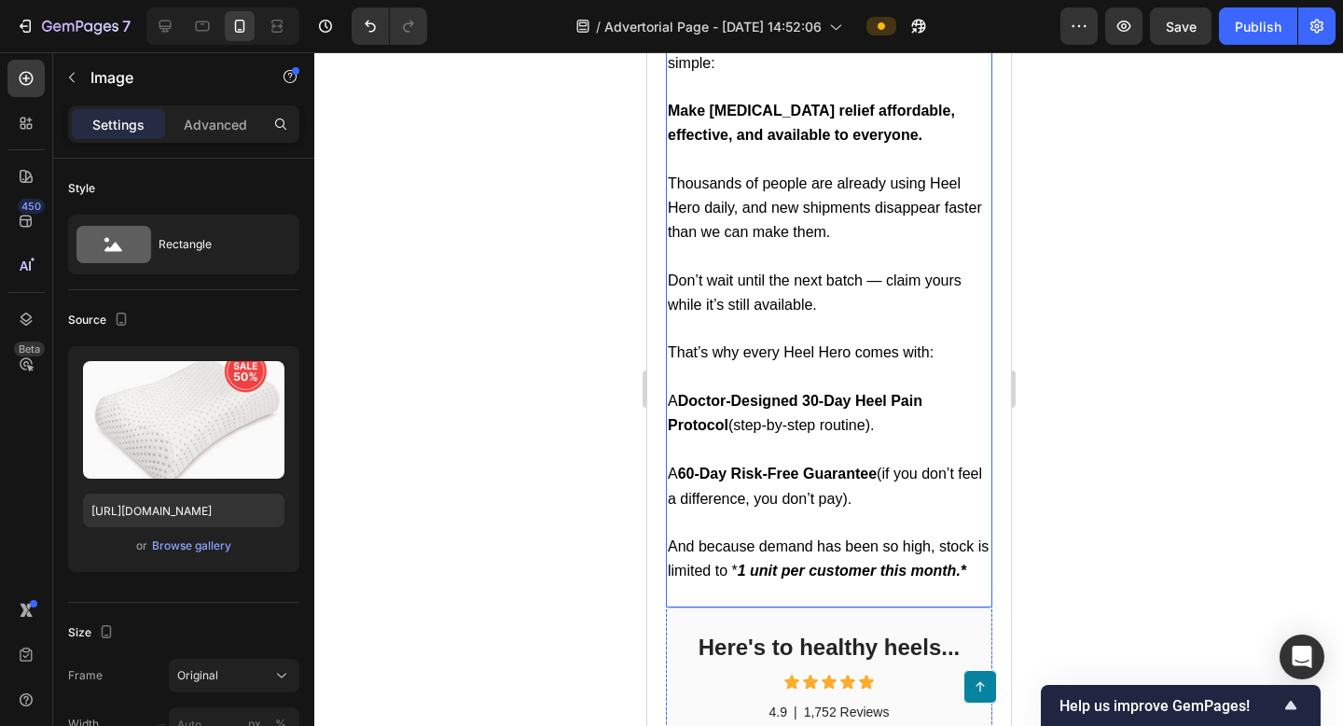
scroll to position [8497, 0]
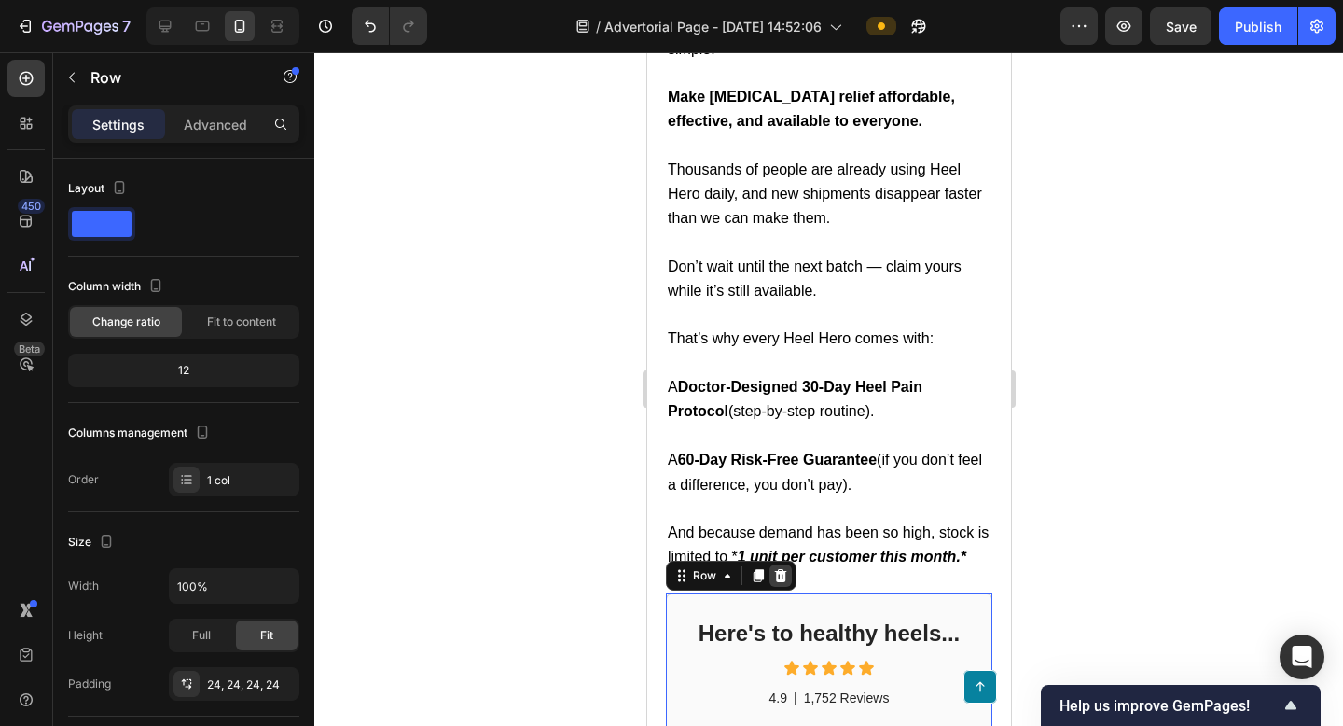
click at [785, 568] on icon at bounding box center [779, 575] width 15 height 15
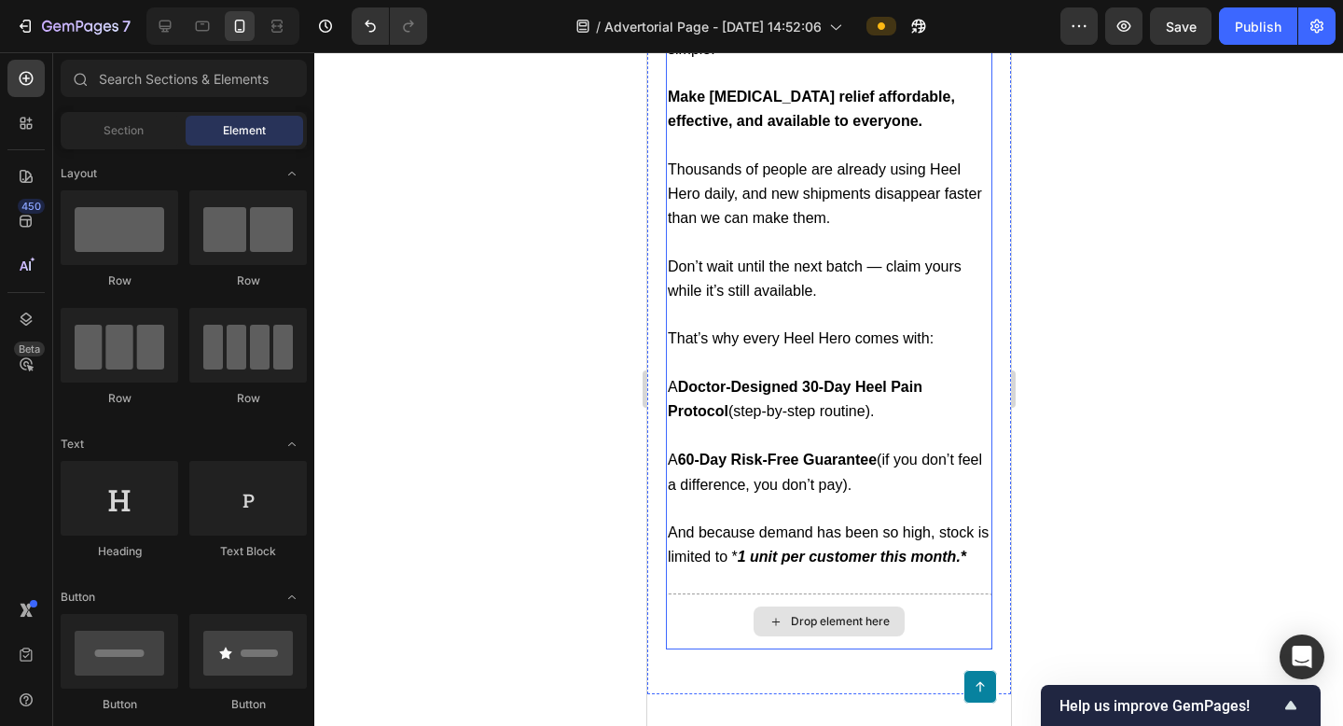
click at [944, 593] on div "Drop element here" at bounding box center [828, 621] width 326 height 56
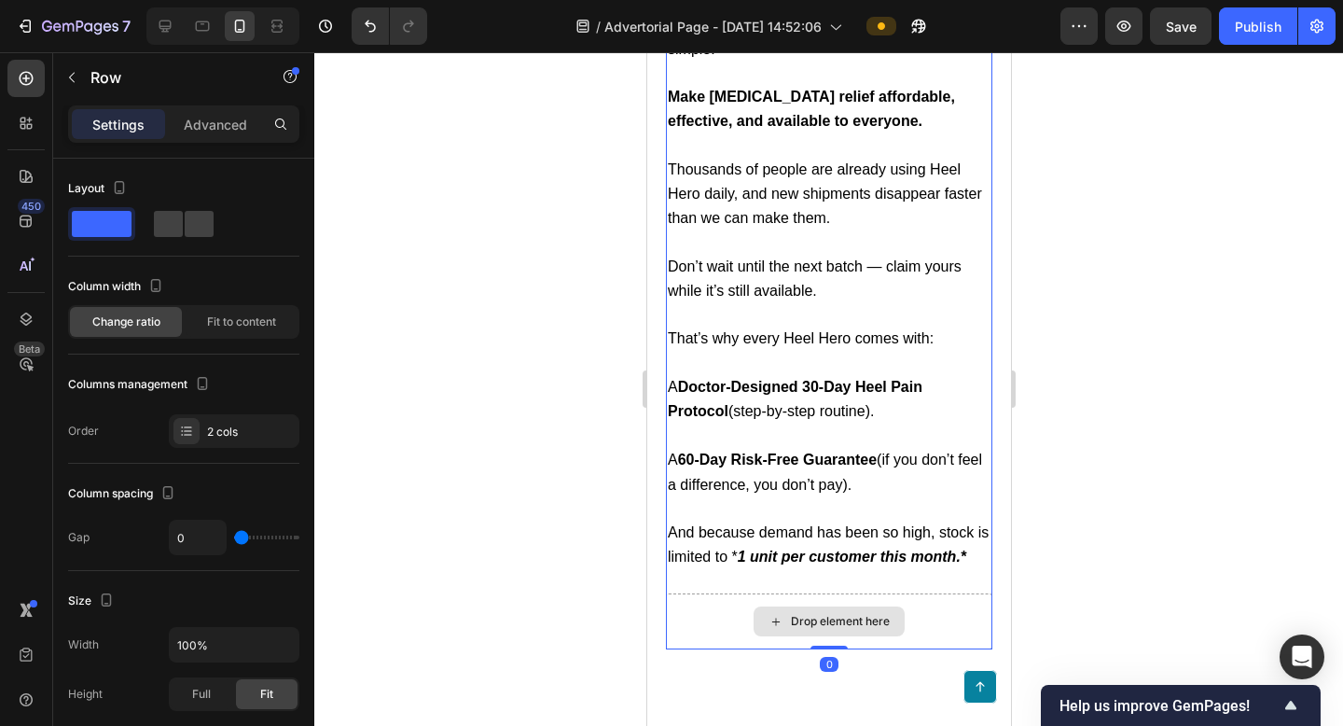
click at [988, 593] on div "Drop element here" at bounding box center [828, 621] width 326 height 56
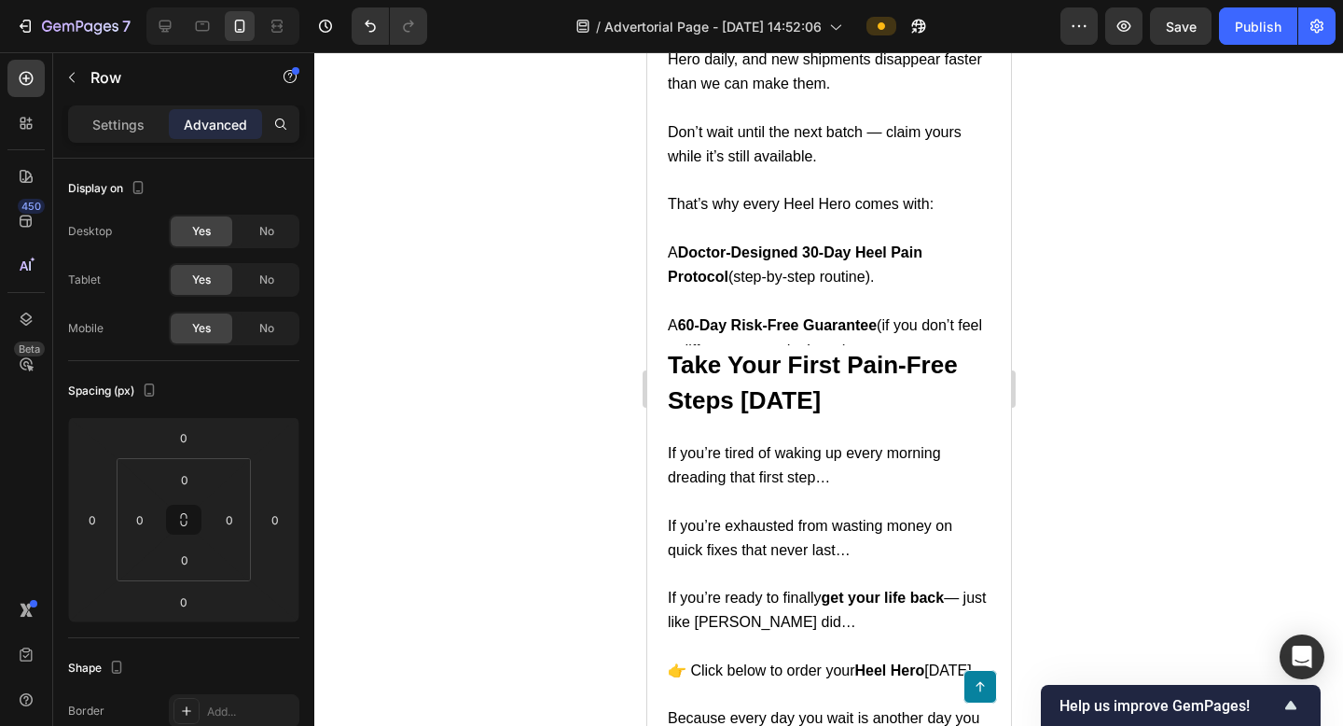
scroll to position [8602, 0]
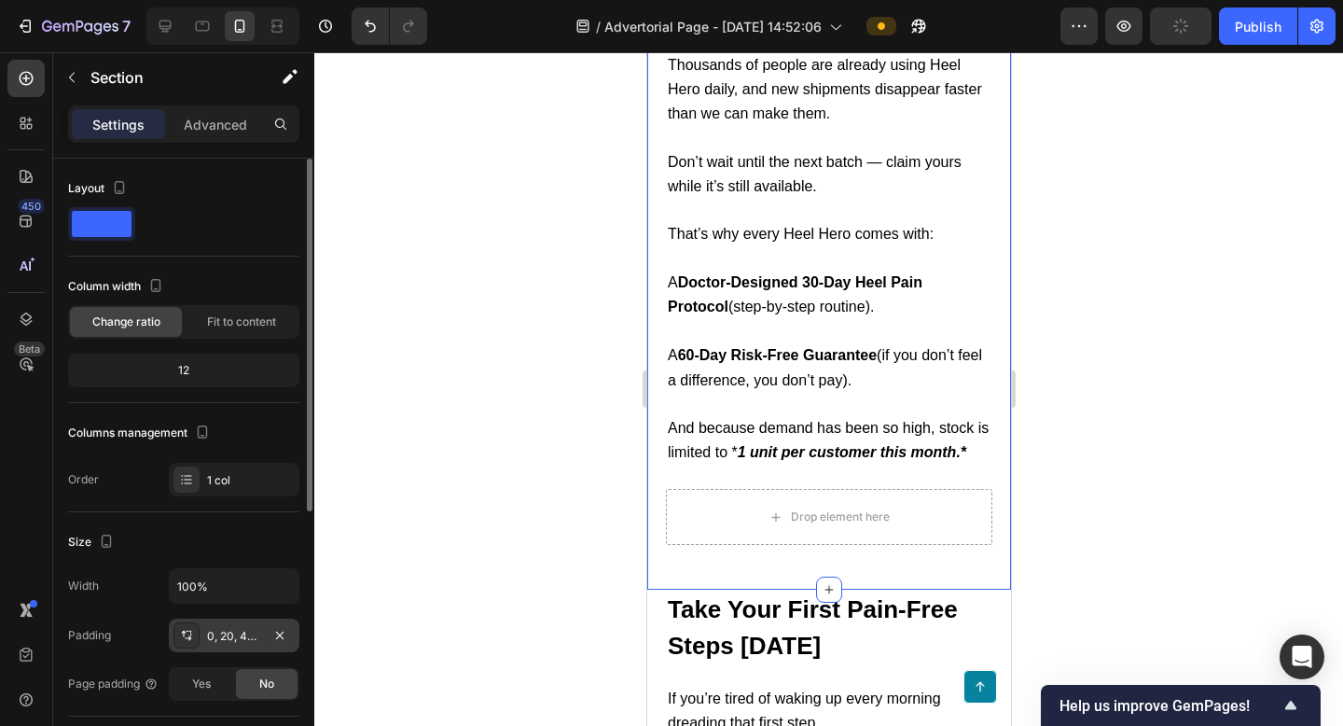
click at [250, 639] on div "0, 20, 48, 20" at bounding box center [234, 636] width 54 height 17
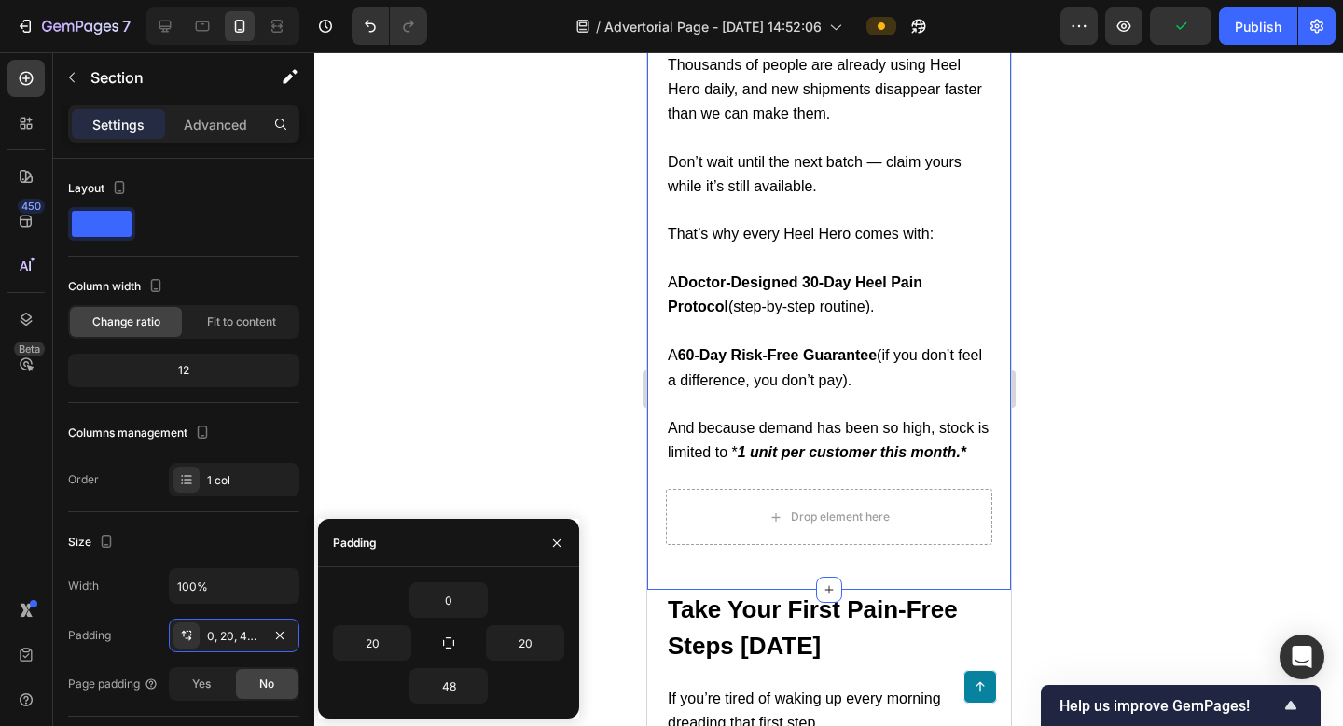
click at [1058, 327] on div at bounding box center [828, 389] width 1029 height 674
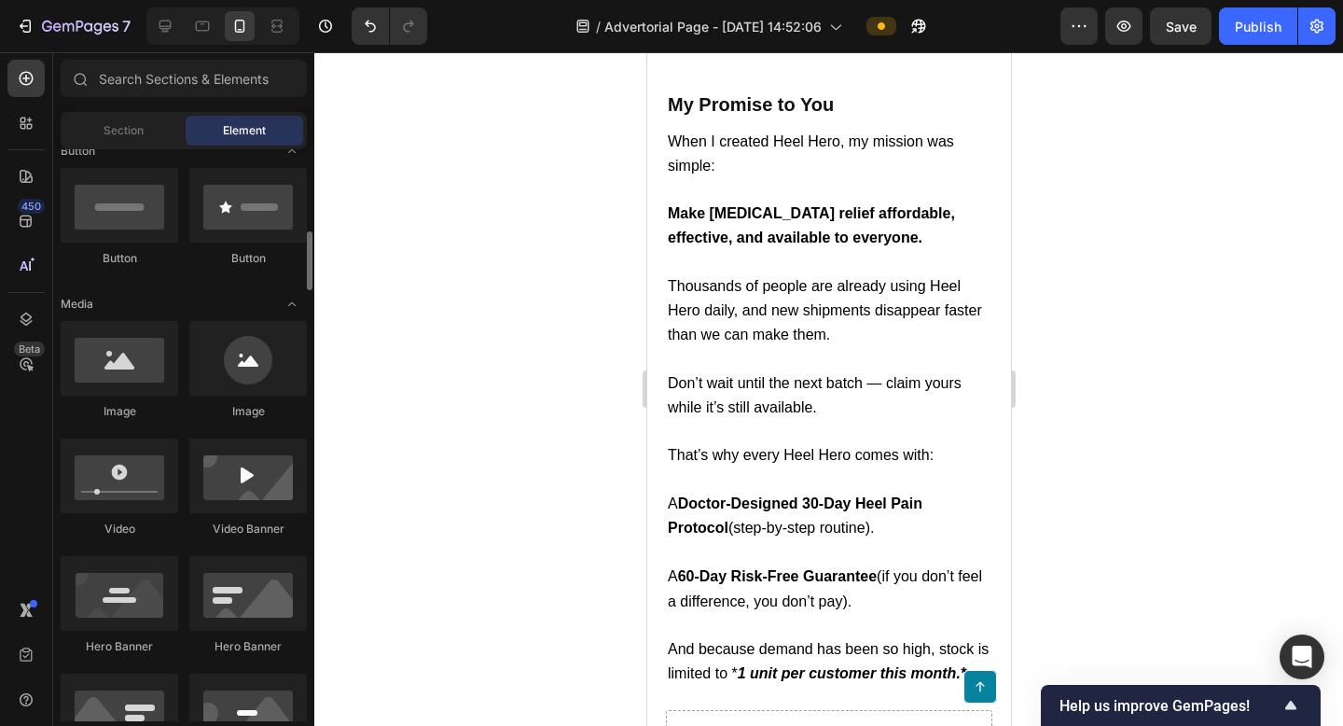
scroll to position [480, 0]
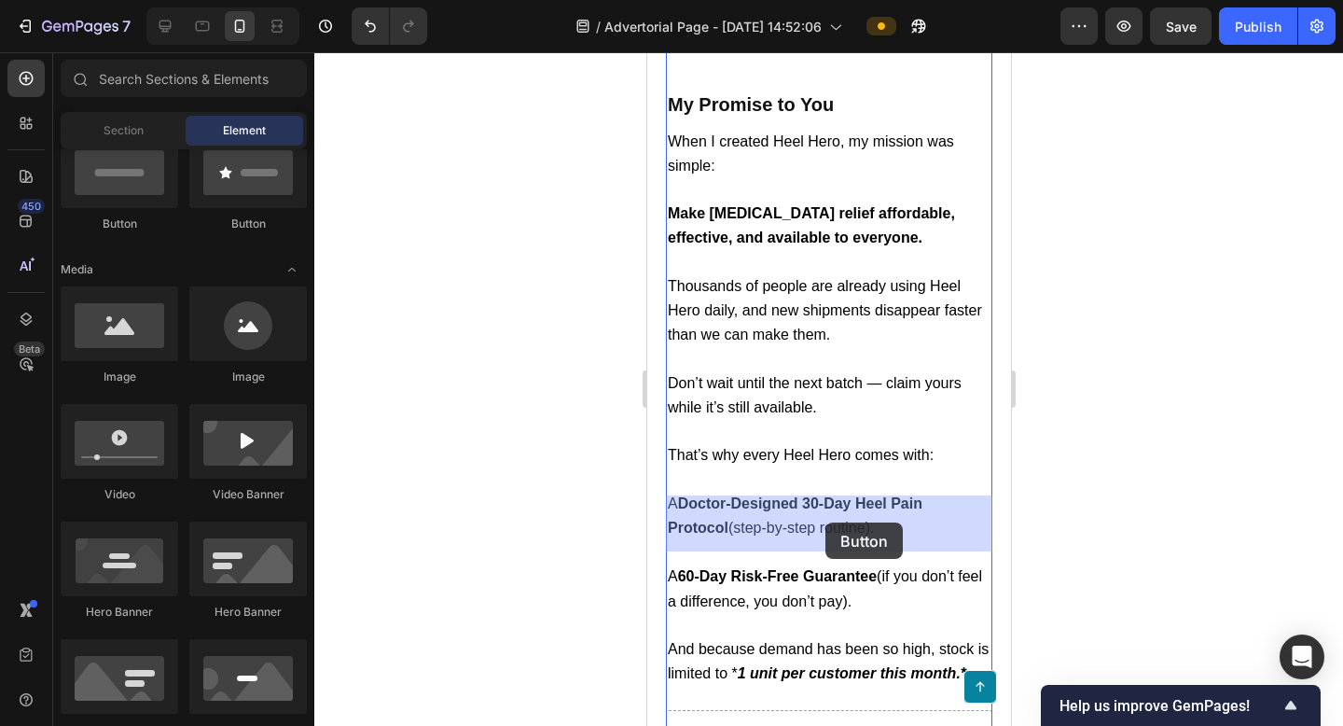
drag, startPoint x: 743, startPoint y: 222, endPoint x: 825, endPoint y: 522, distance: 311.1
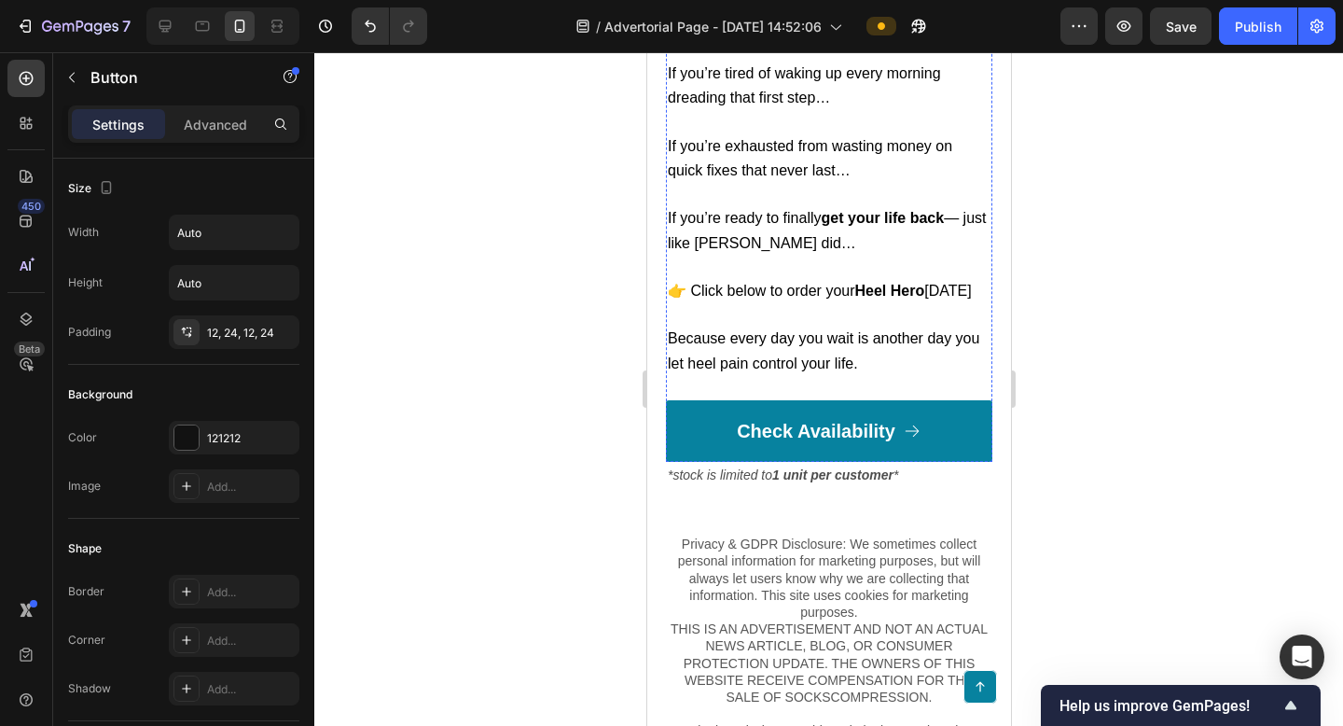
scroll to position [9019, 0]
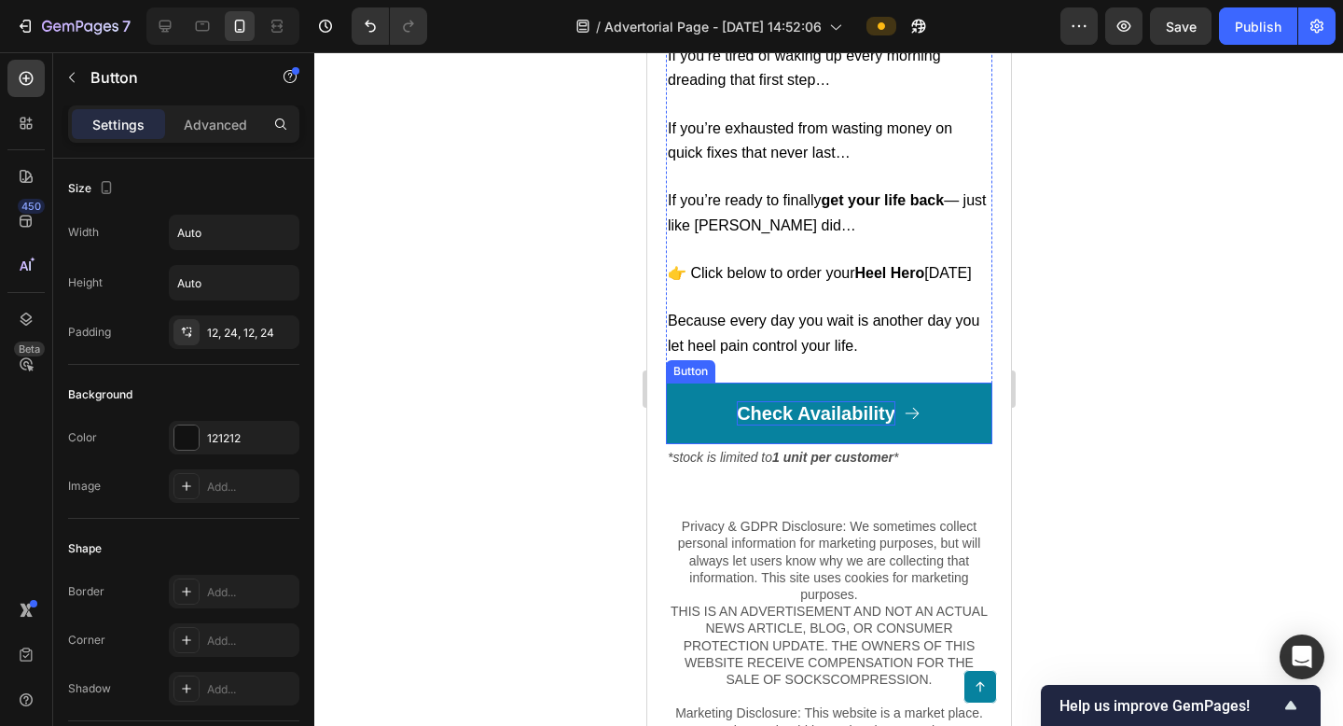
click at [885, 409] on p "Check Availability" at bounding box center [815, 413] width 159 height 24
click at [975, 419] on link "Check Availability" at bounding box center [828, 413] width 326 height 62
click at [765, 366] on icon at bounding box center [768, 364] width 15 height 15
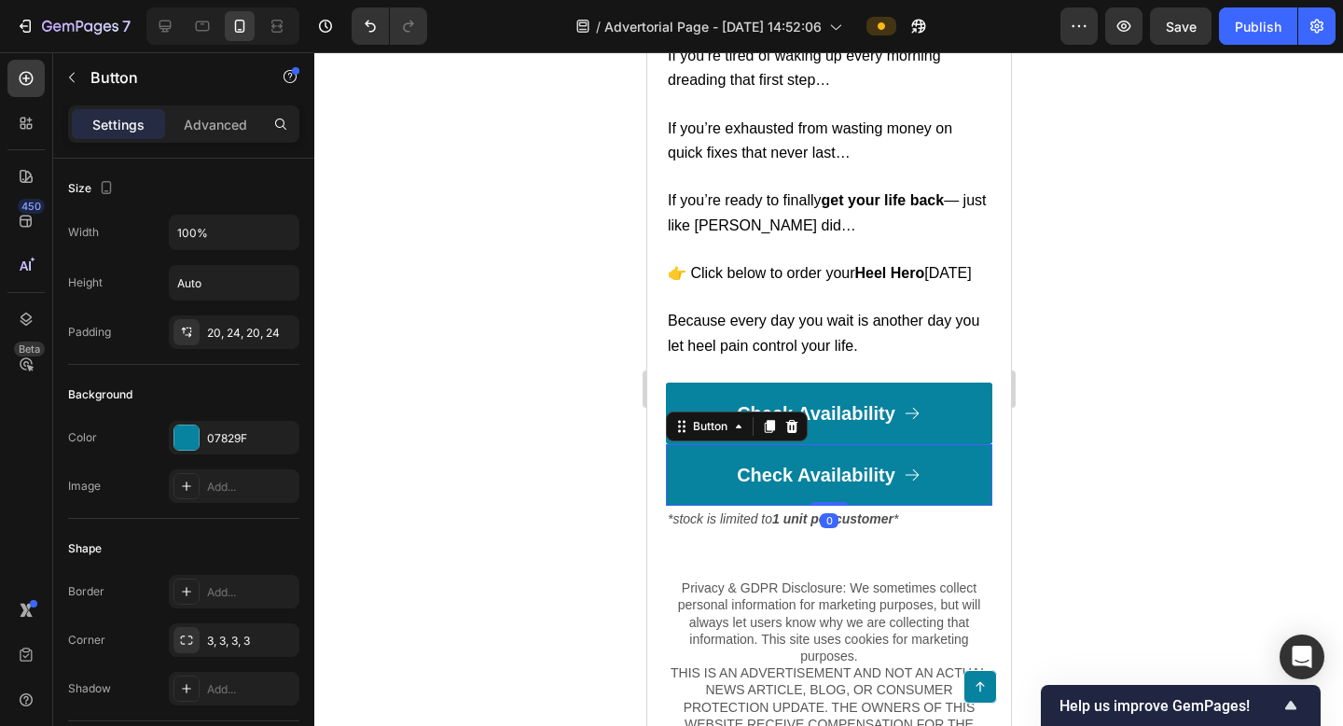
click at [689, 463] on link "Check Availability" at bounding box center [828, 475] width 326 height 62
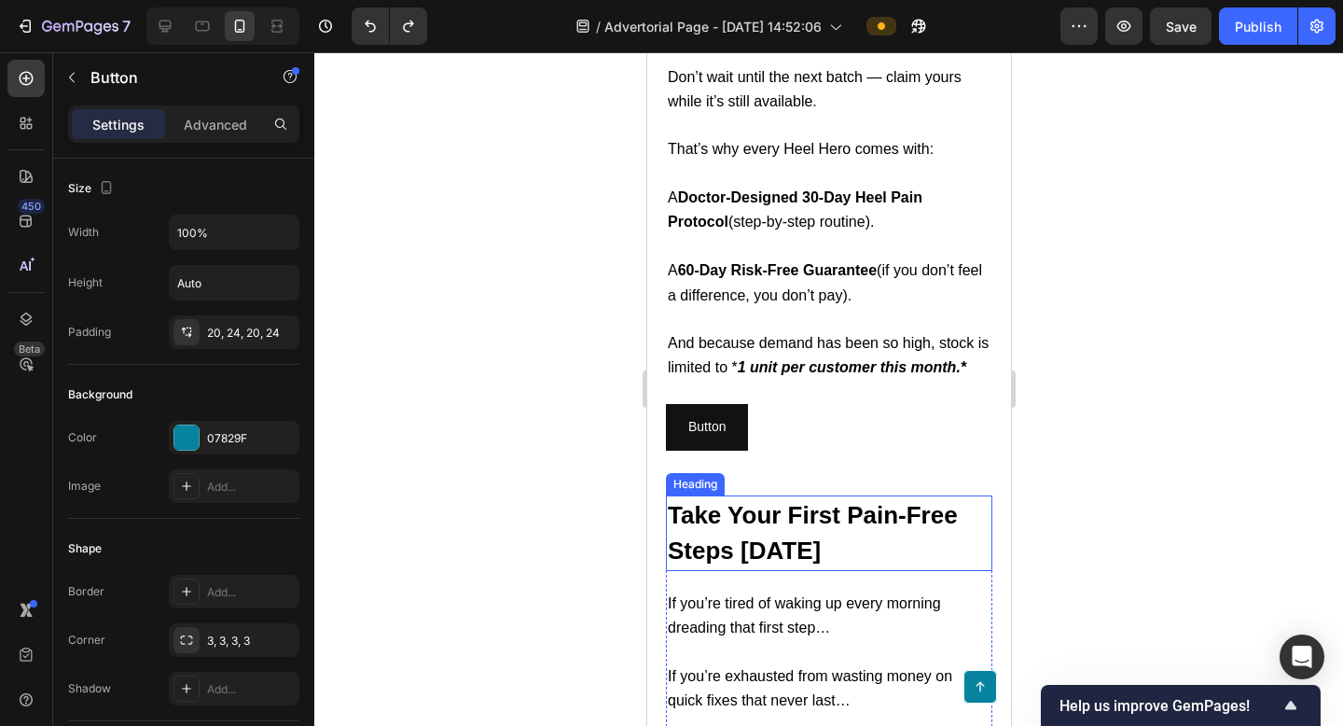
scroll to position [8501, 0]
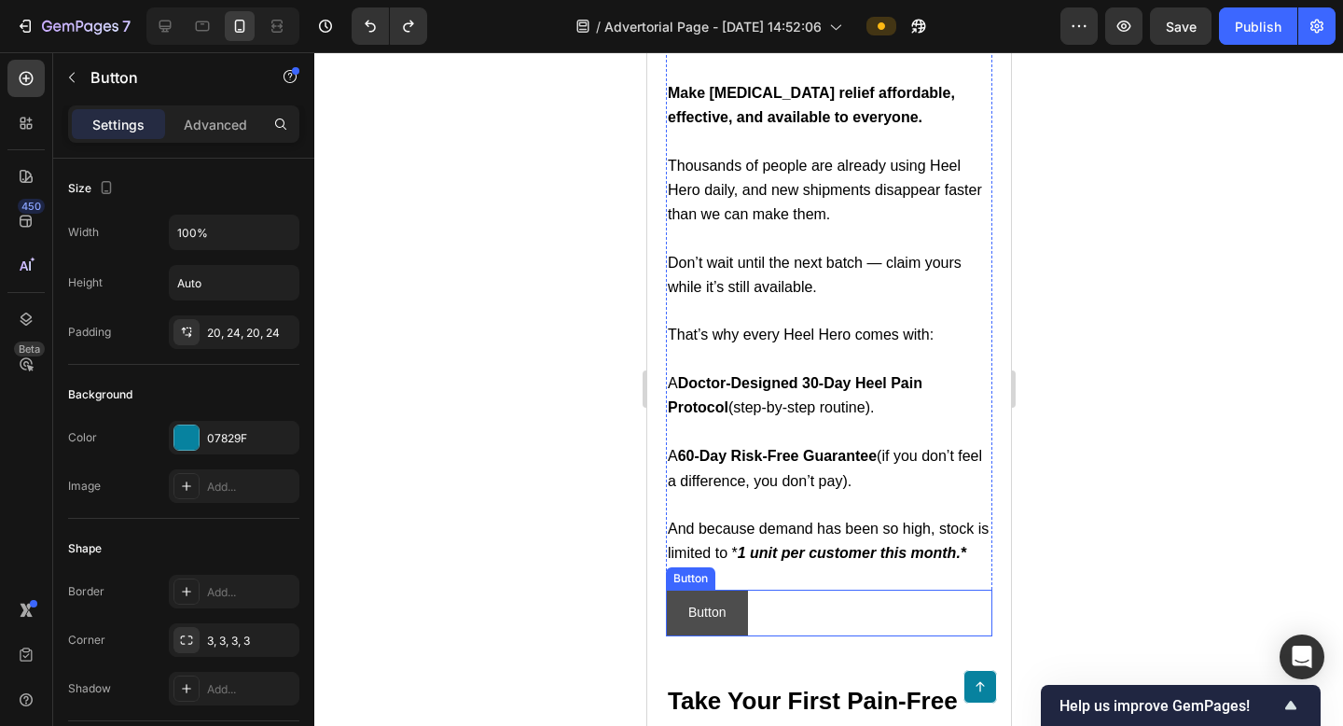
click at [733, 590] on button "Button" at bounding box center [706, 613] width 82 height 46
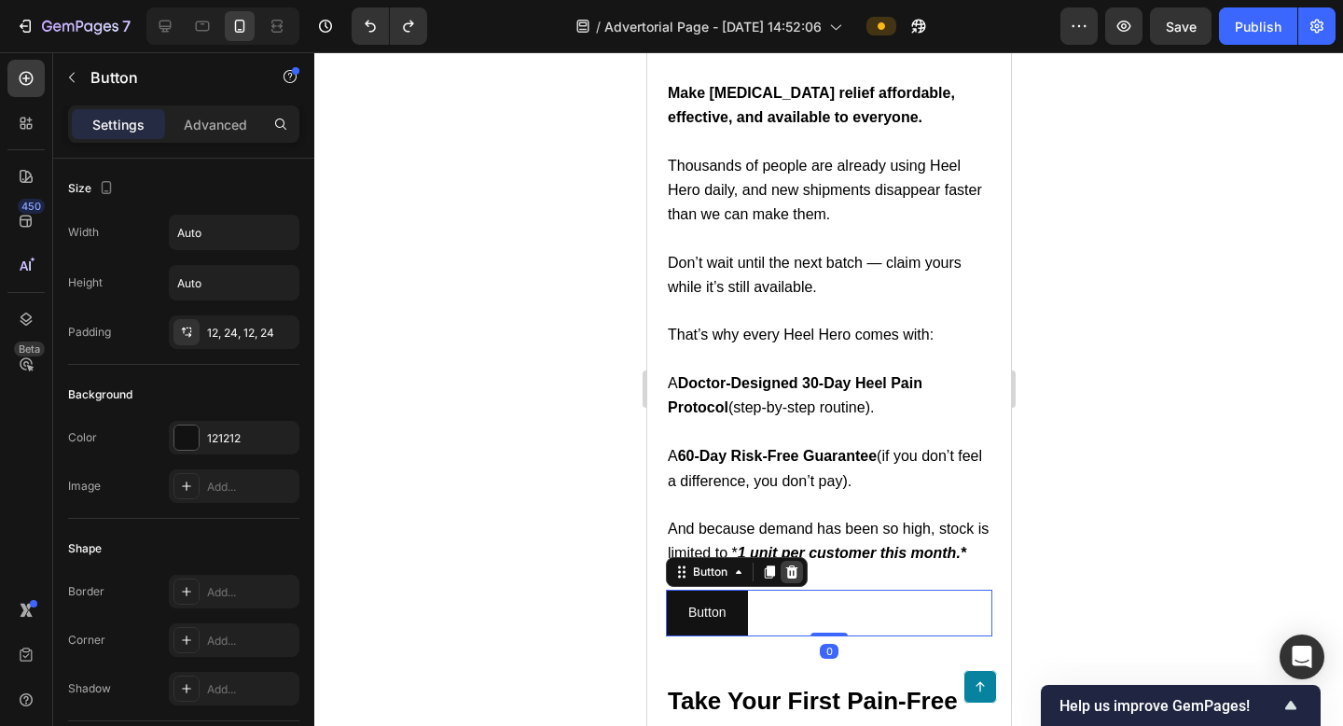
click at [793, 565] on icon at bounding box center [791, 571] width 12 height 13
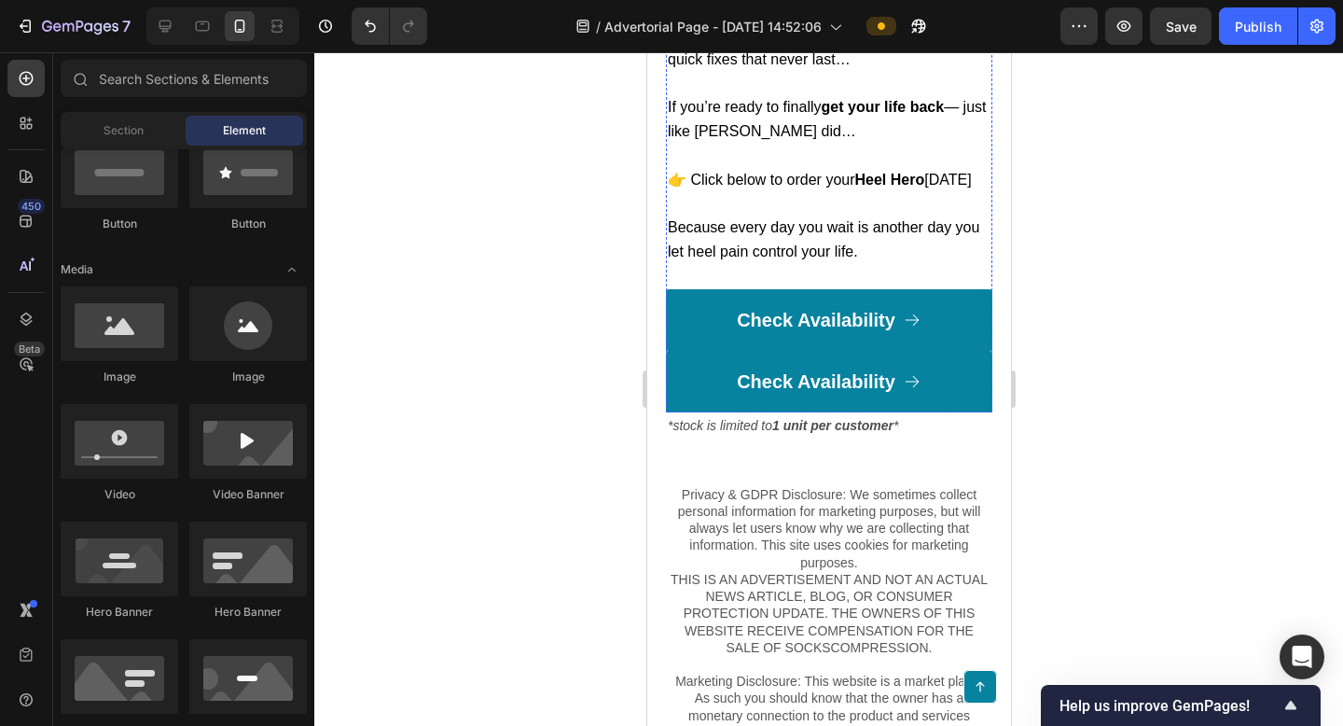
scroll to position [9120, 0]
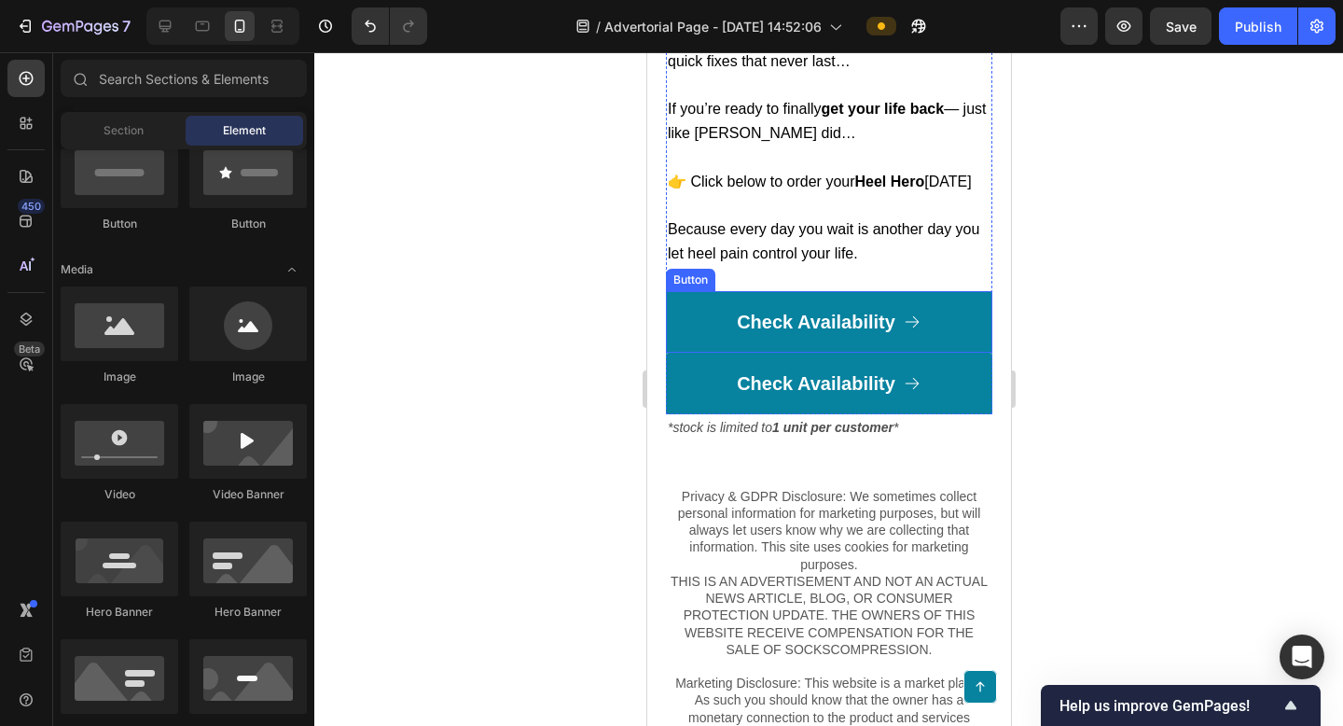
click at [727, 336] on link "Check Availability" at bounding box center [828, 322] width 326 height 62
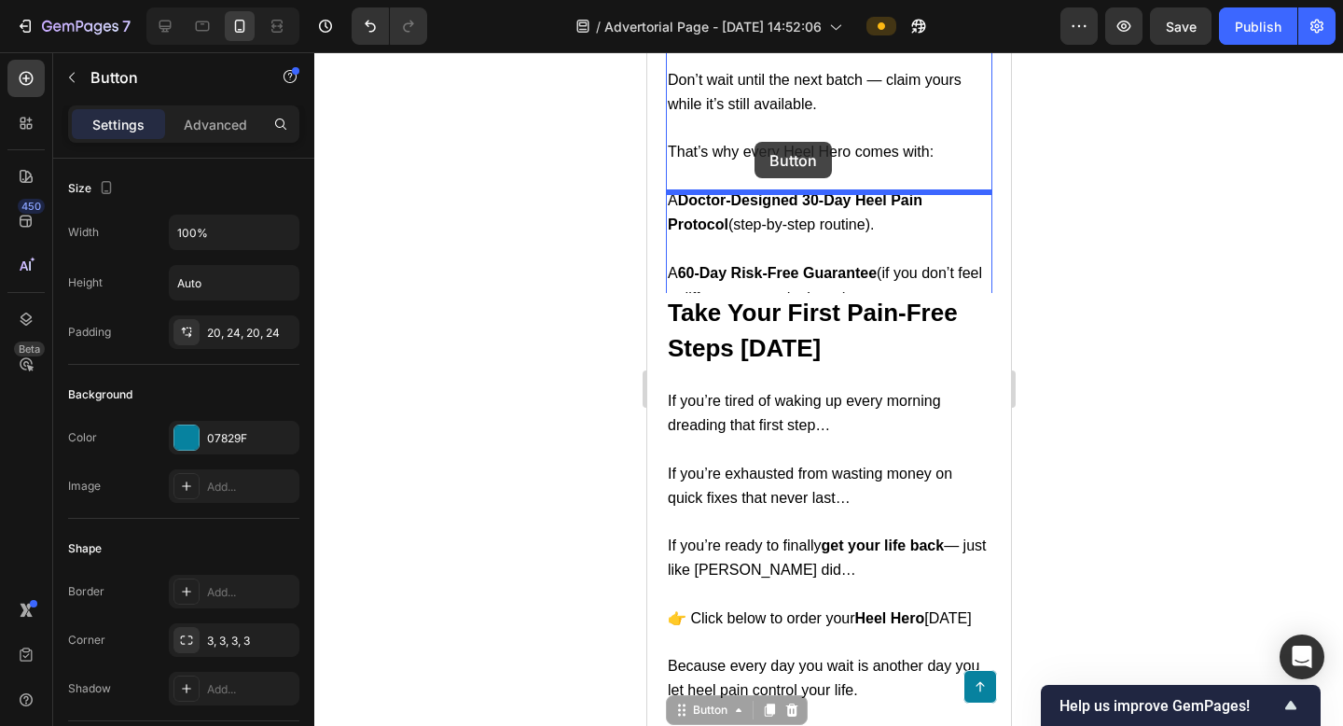
scroll to position [8672, 0]
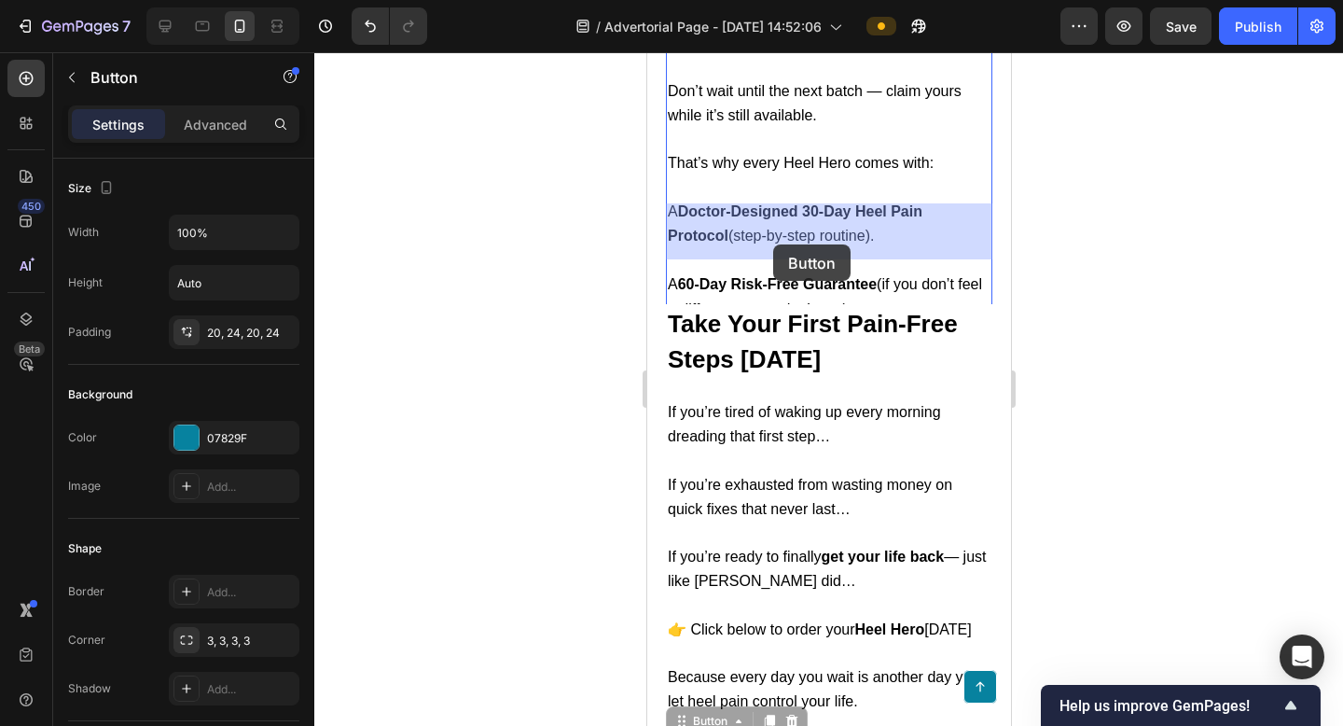
drag, startPoint x: 677, startPoint y: 275, endPoint x: 772, endPoint y: 244, distance: 100.0
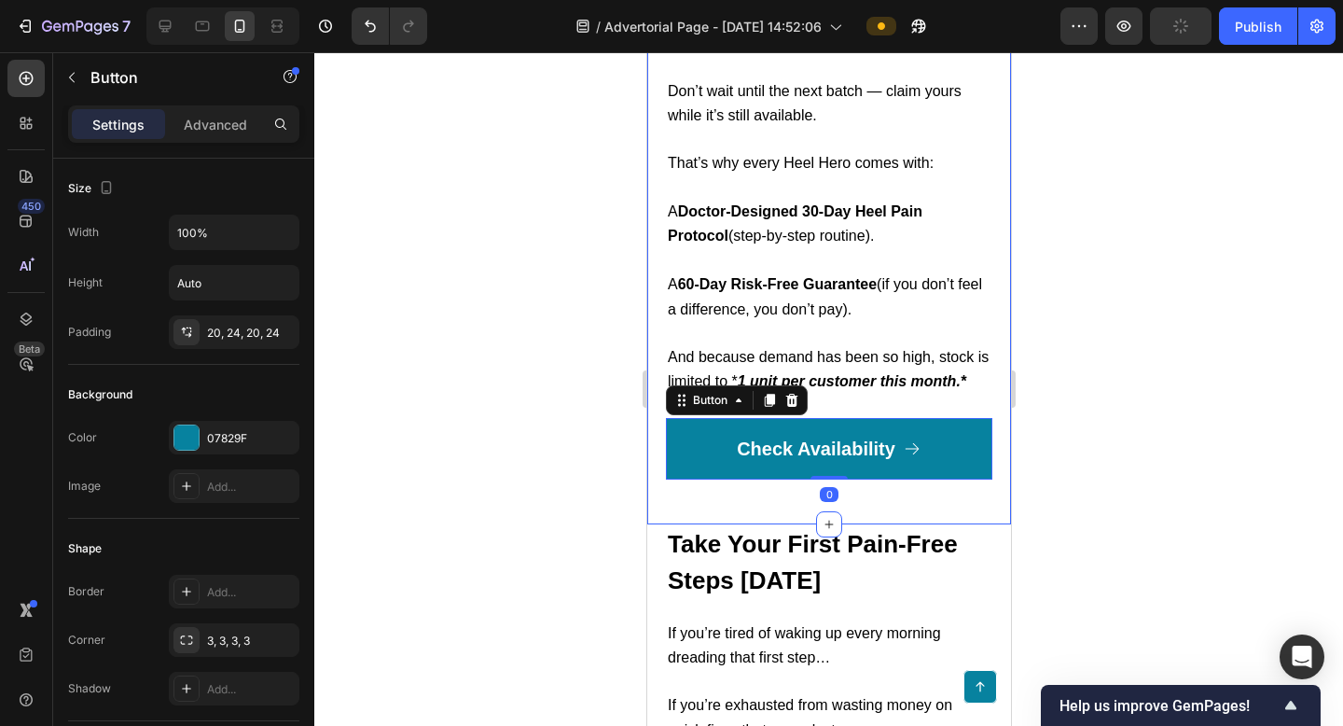
click at [1074, 285] on div at bounding box center [828, 389] width 1029 height 674
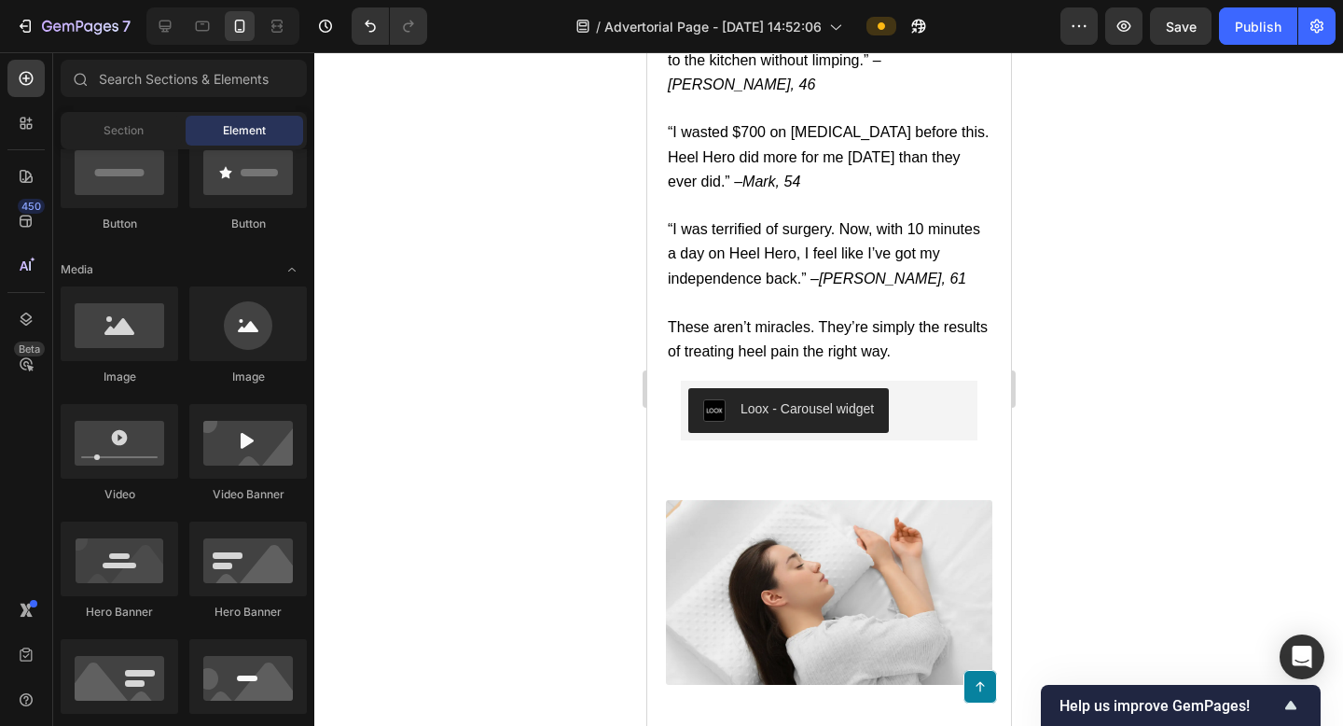
scroll to position [7755, 0]
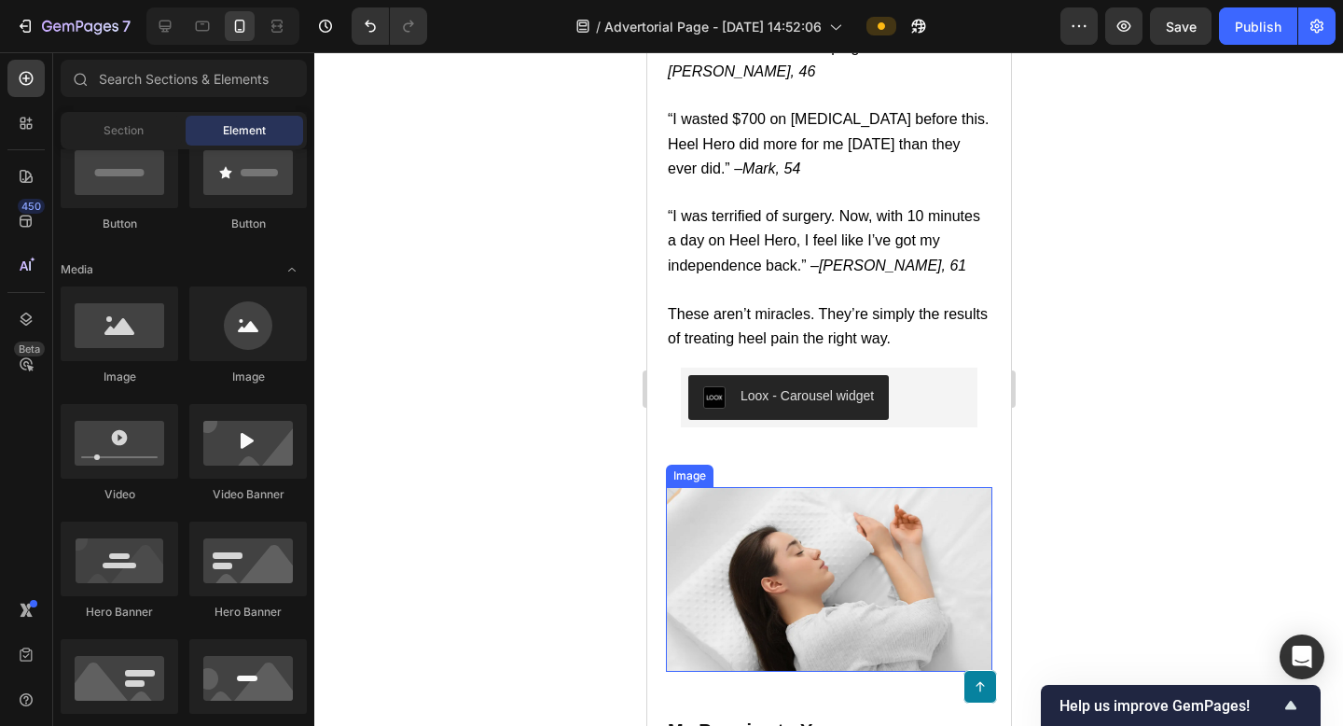
click at [850, 487] on img at bounding box center [828, 579] width 326 height 184
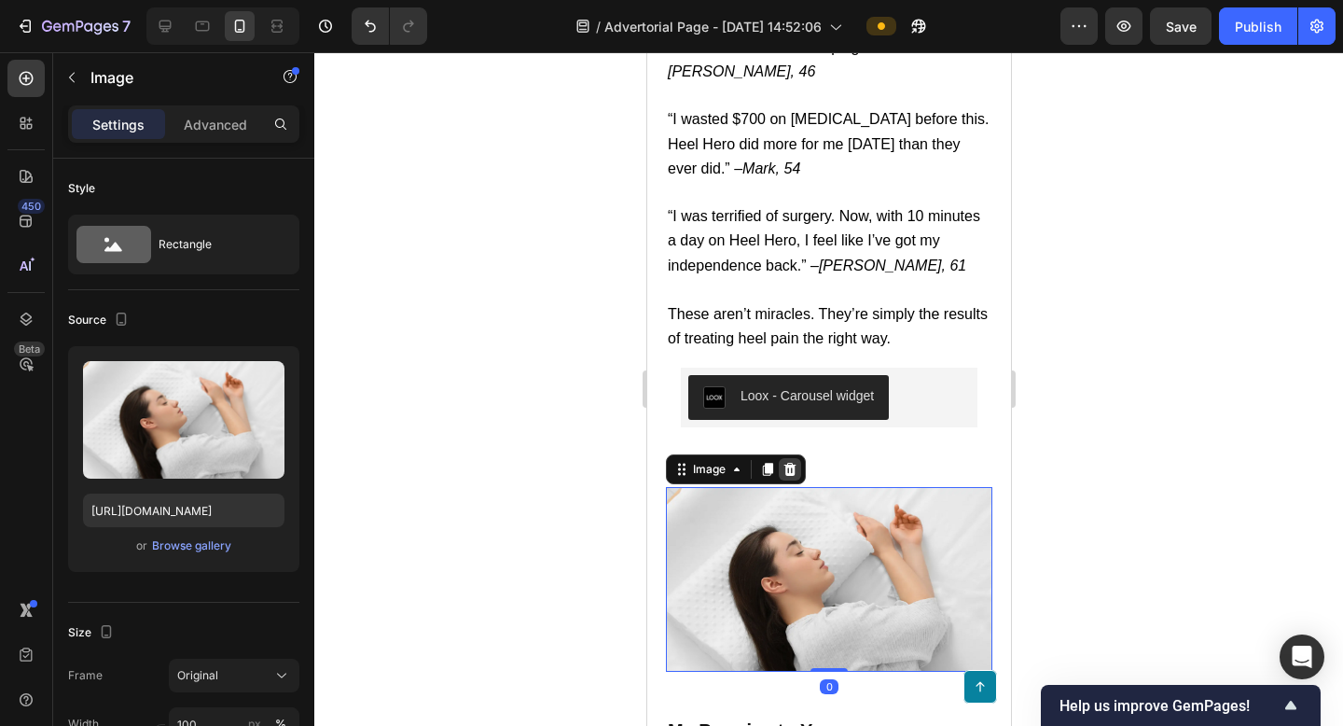
click at [784, 462] on icon at bounding box center [789, 469] width 15 height 15
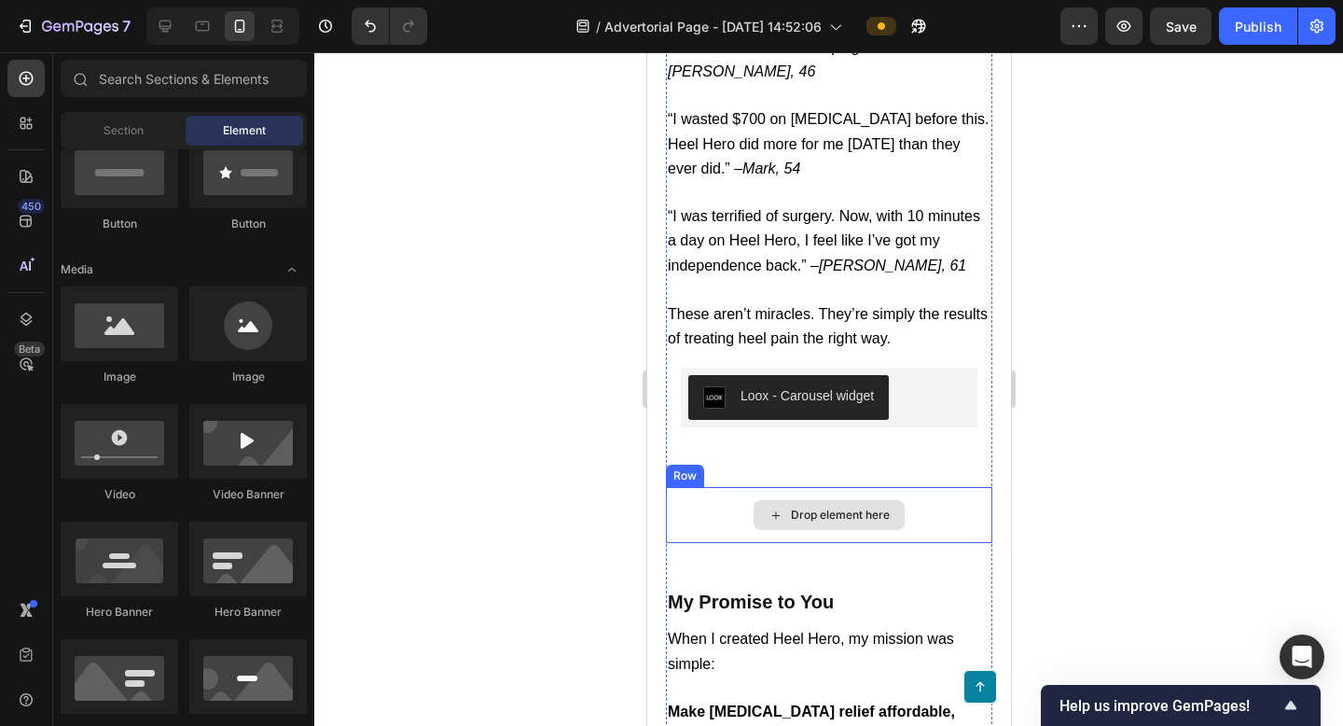
click at [875, 507] on div "Drop element here" at bounding box center [839, 514] width 99 height 15
click at [798, 500] on div "Drop element here" at bounding box center [828, 515] width 151 height 30
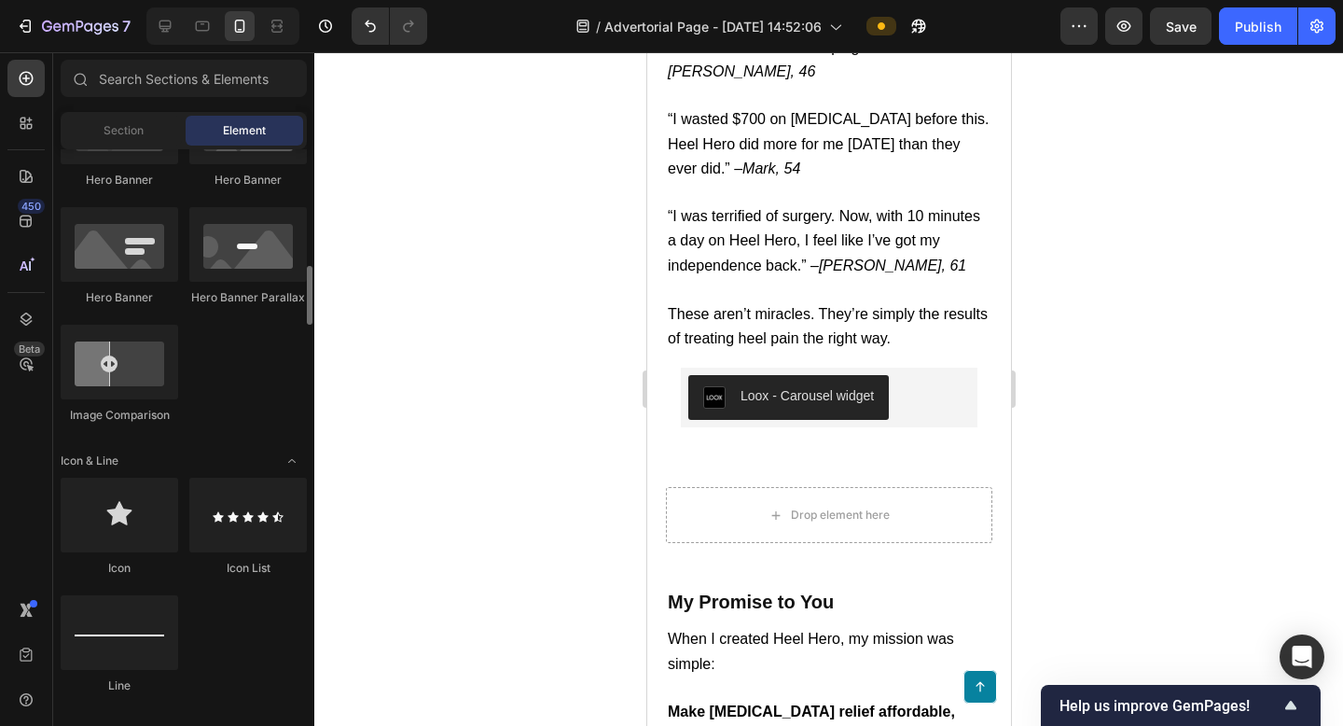
scroll to position [966, 0]
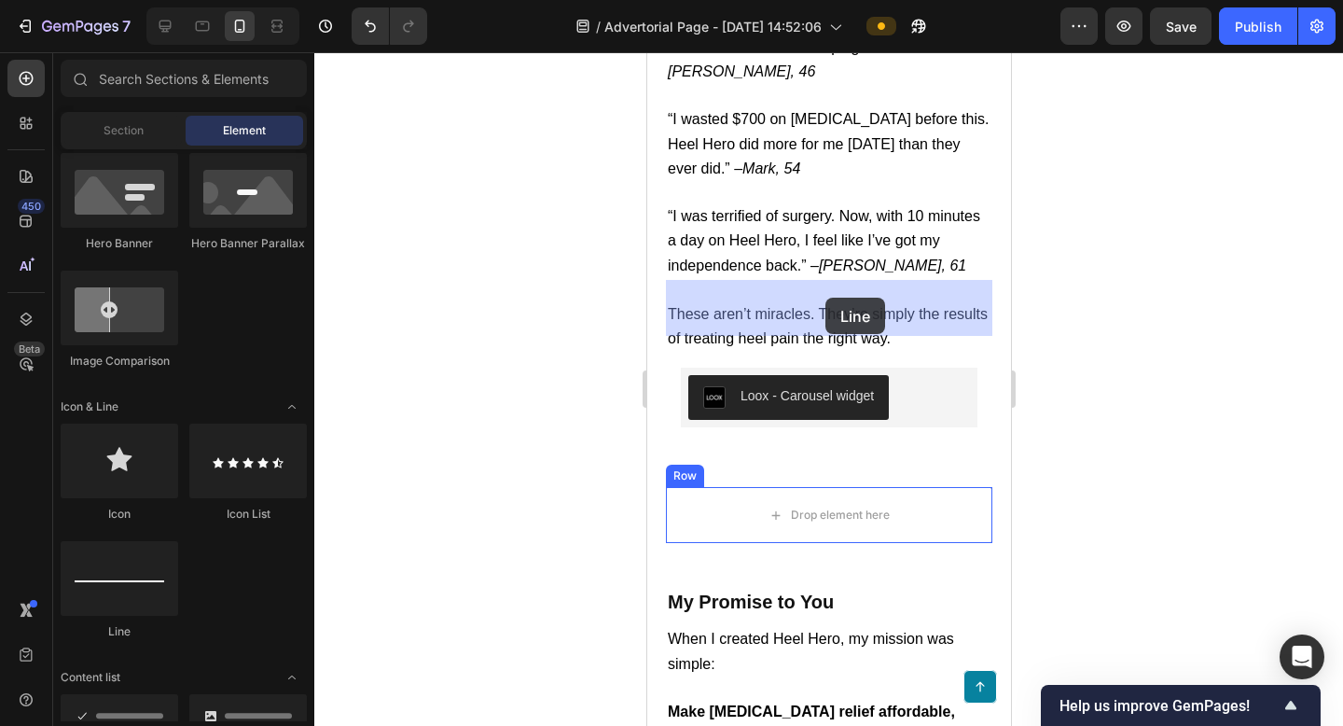
drag, startPoint x: 777, startPoint y: 619, endPoint x: 825, endPoint y: 298, distance: 325.3
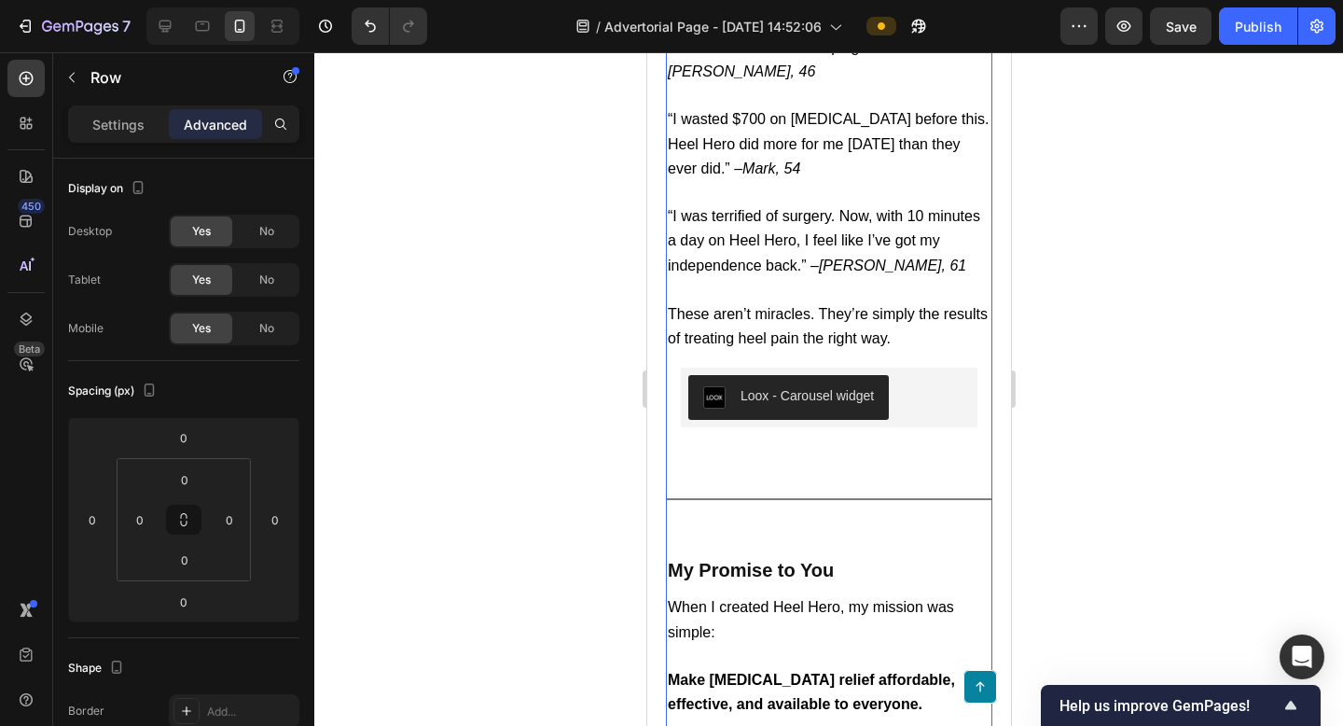
click at [913, 302] on p "These aren’t miracles. They’re simply the results of treating heel pain the rig…" at bounding box center [828, 326] width 323 height 49
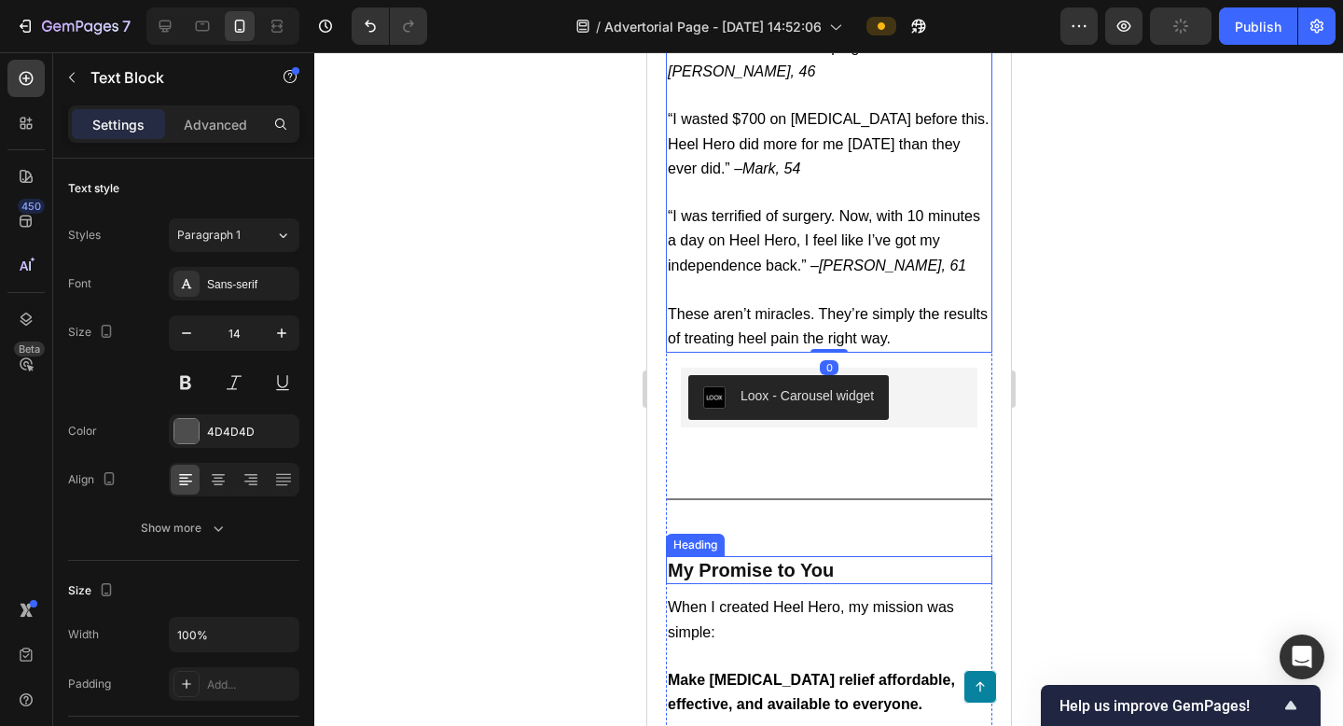
click at [855, 556] on h2 "My Promise to You" at bounding box center [828, 570] width 326 height 28
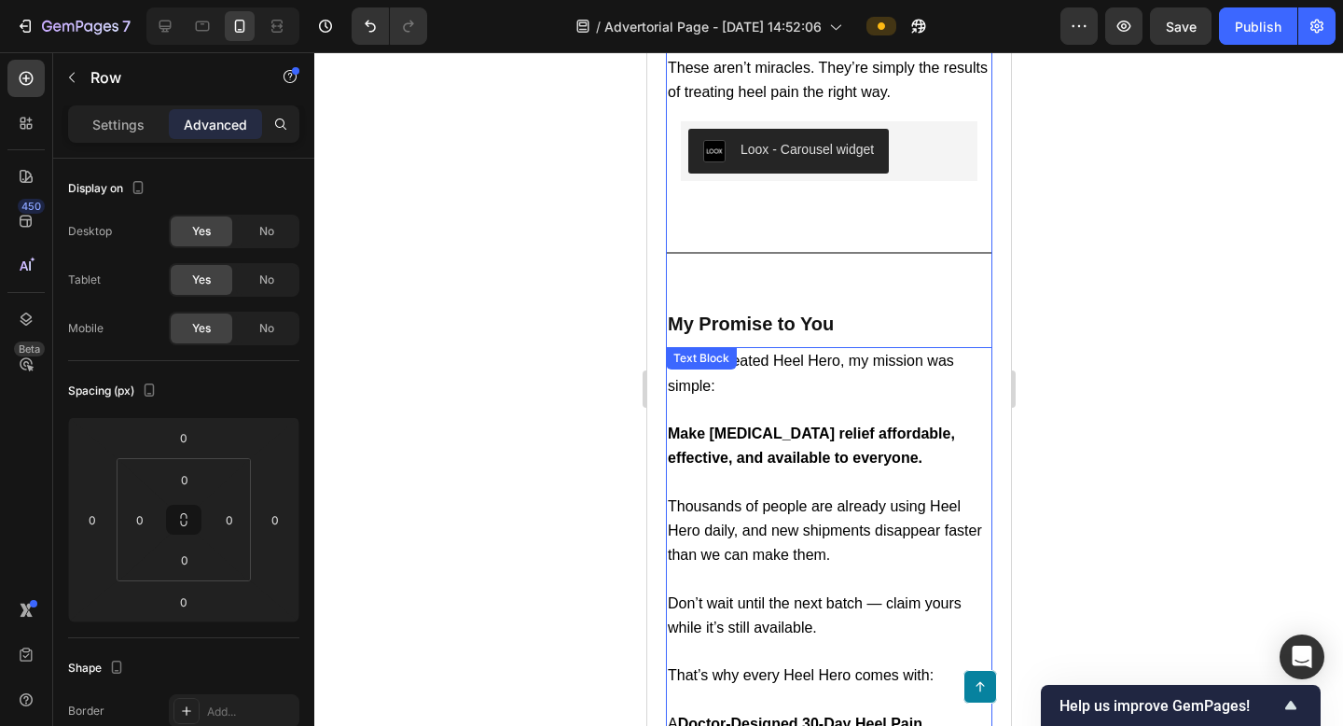
scroll to position [7982, 0]
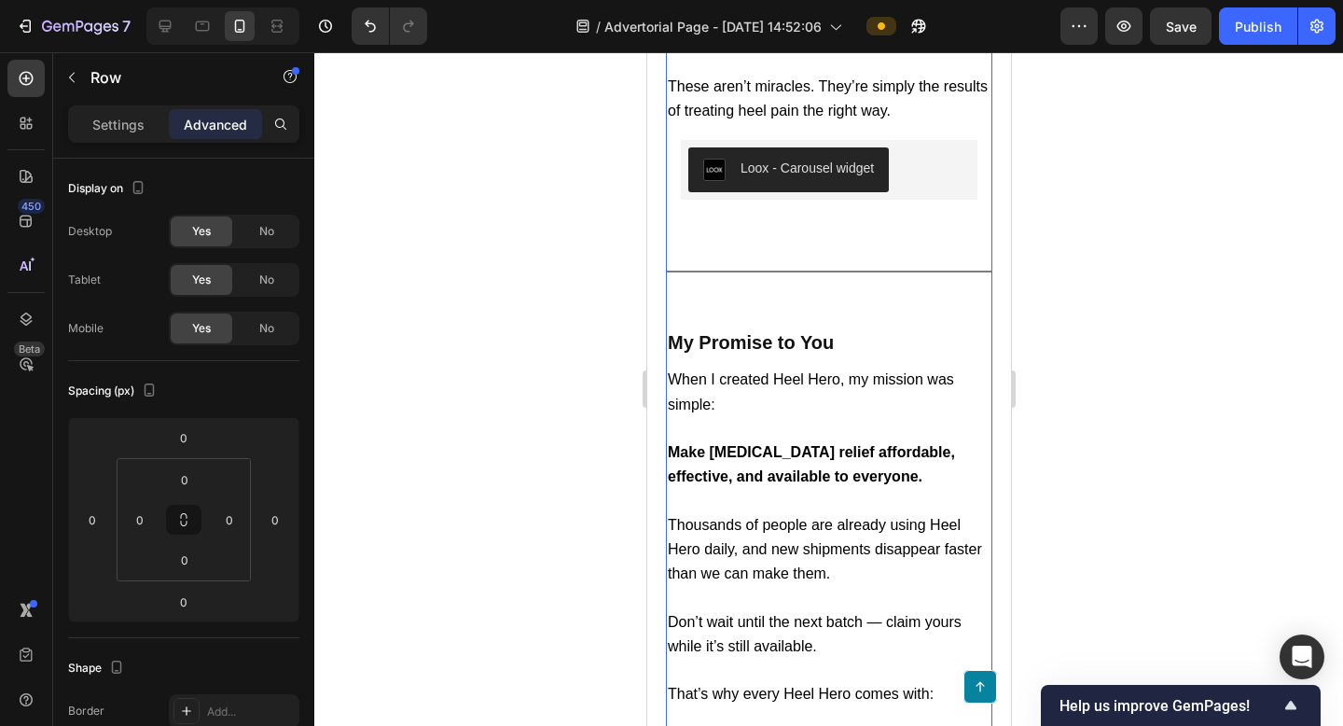
click at [1152, 259] on div at bounding box center [828, 389] width 1029 height 674
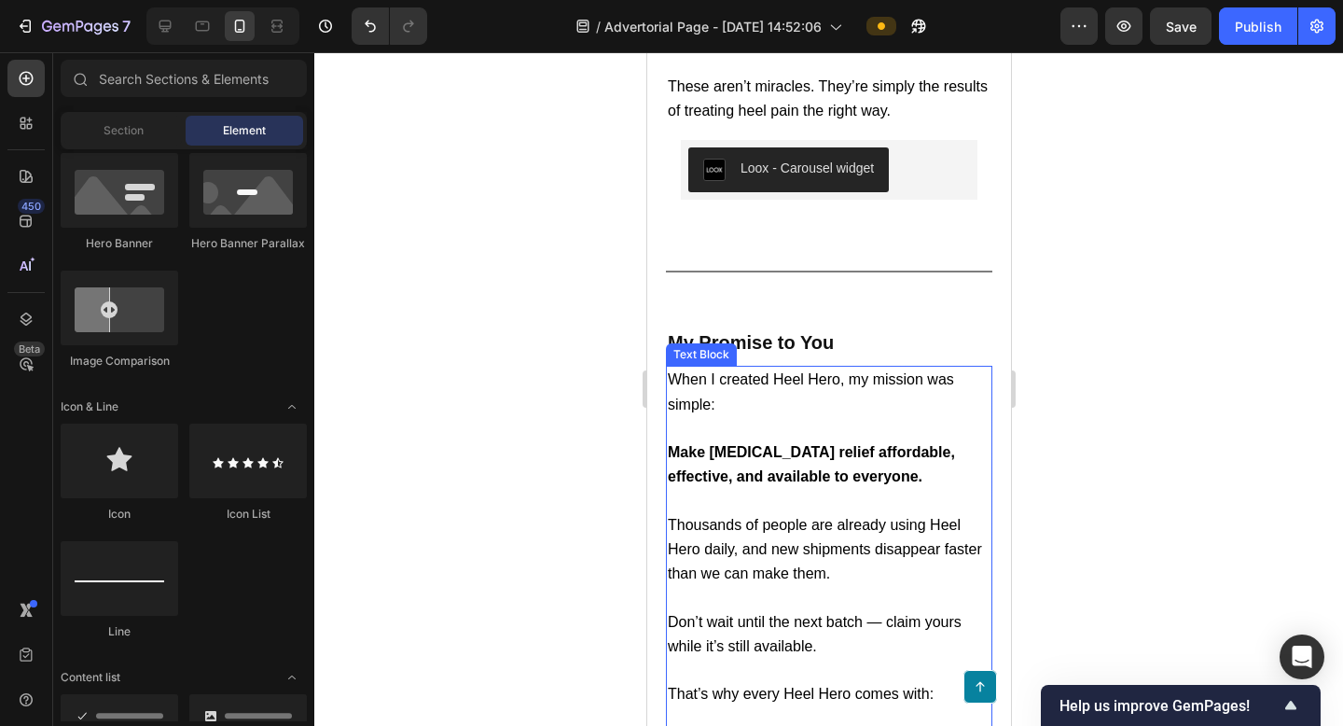
scroll to position [7909, 0]
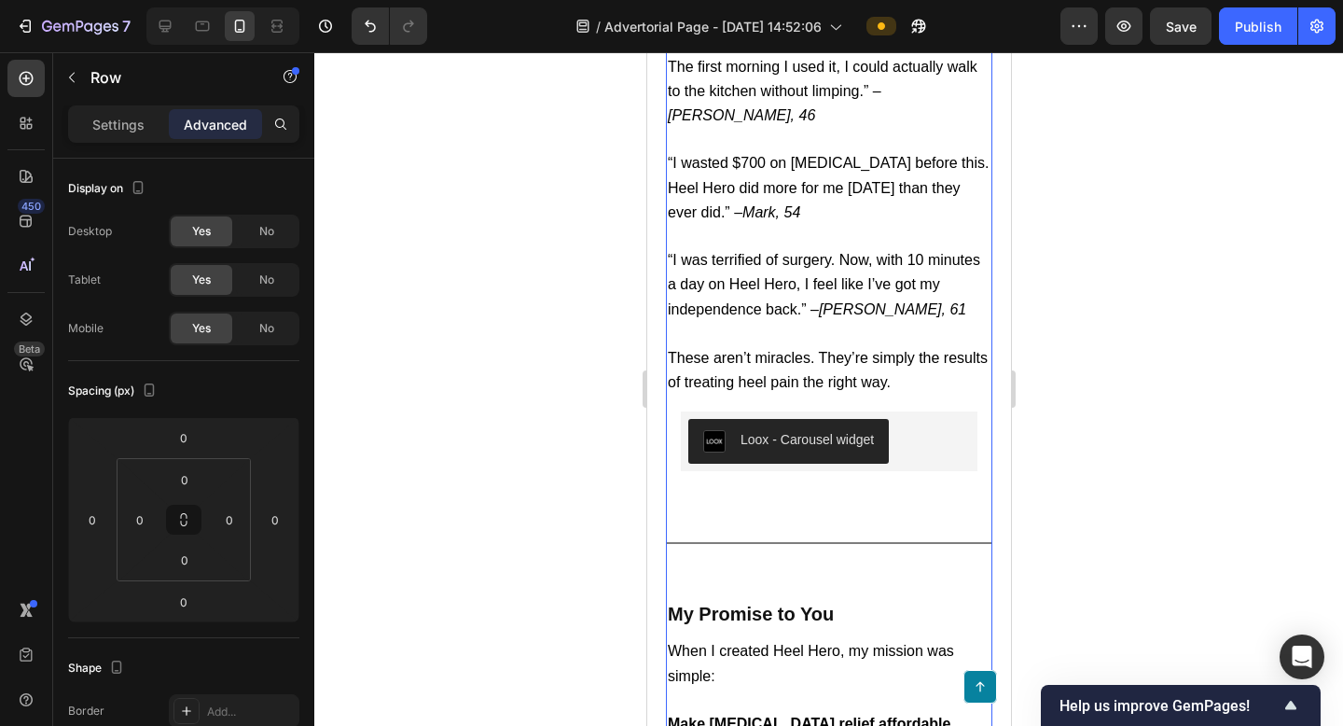
scroll to position [7710, 0]
click at [1223, 315] on div at bounding box center [828, 389] width 1029 height 674
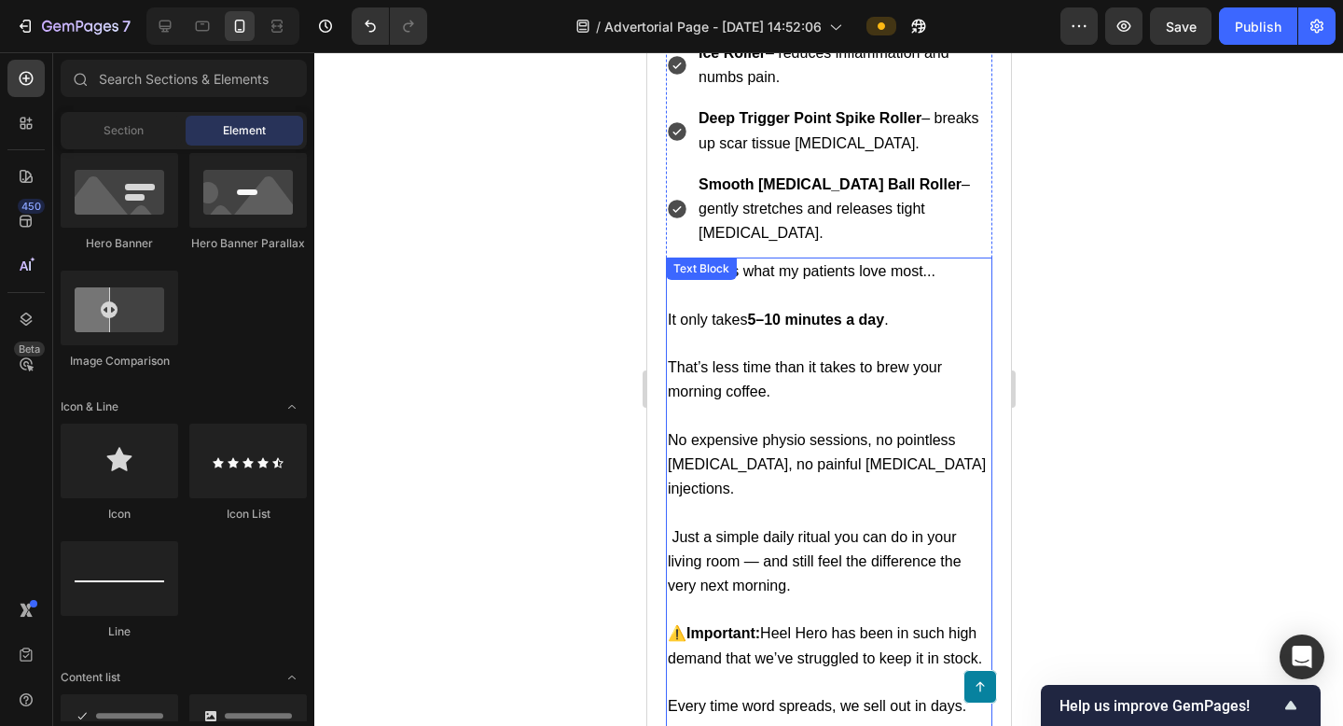
scroll to position [5979, 0]
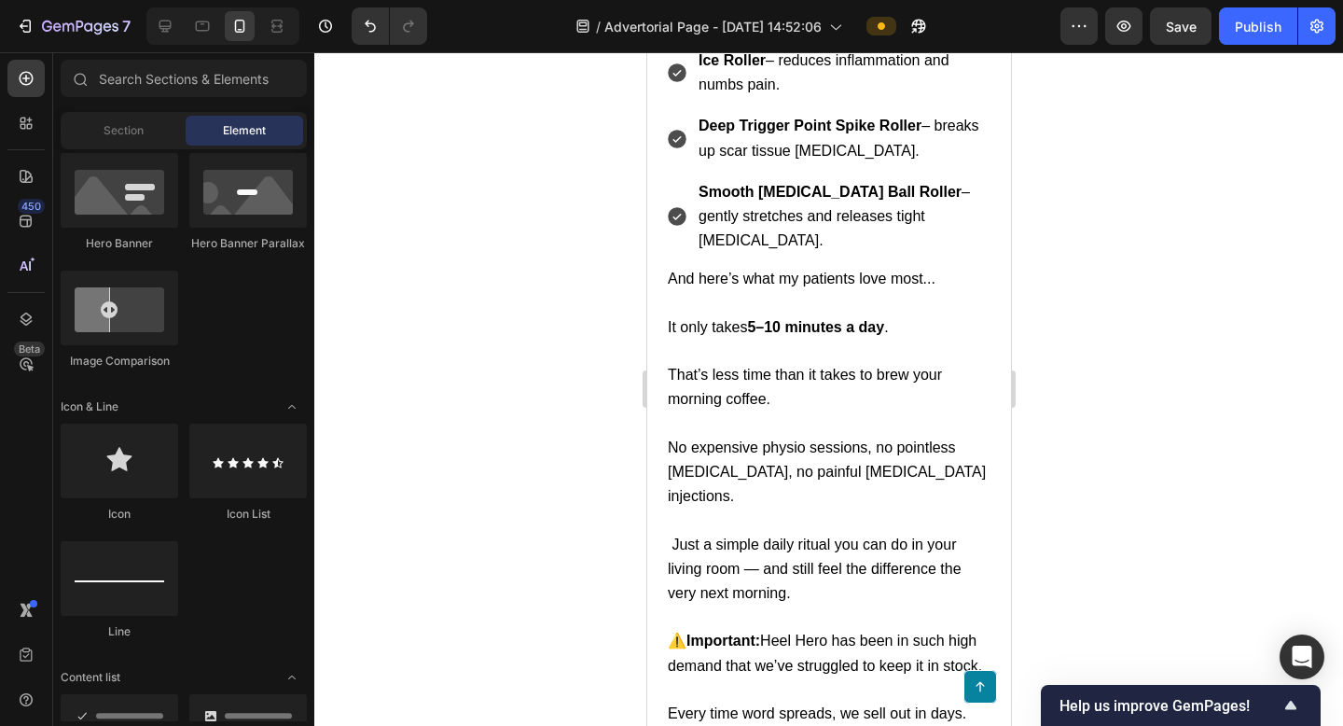
click at [1163, 287] on div at bounding box center [828, 389] width 1029 height 674
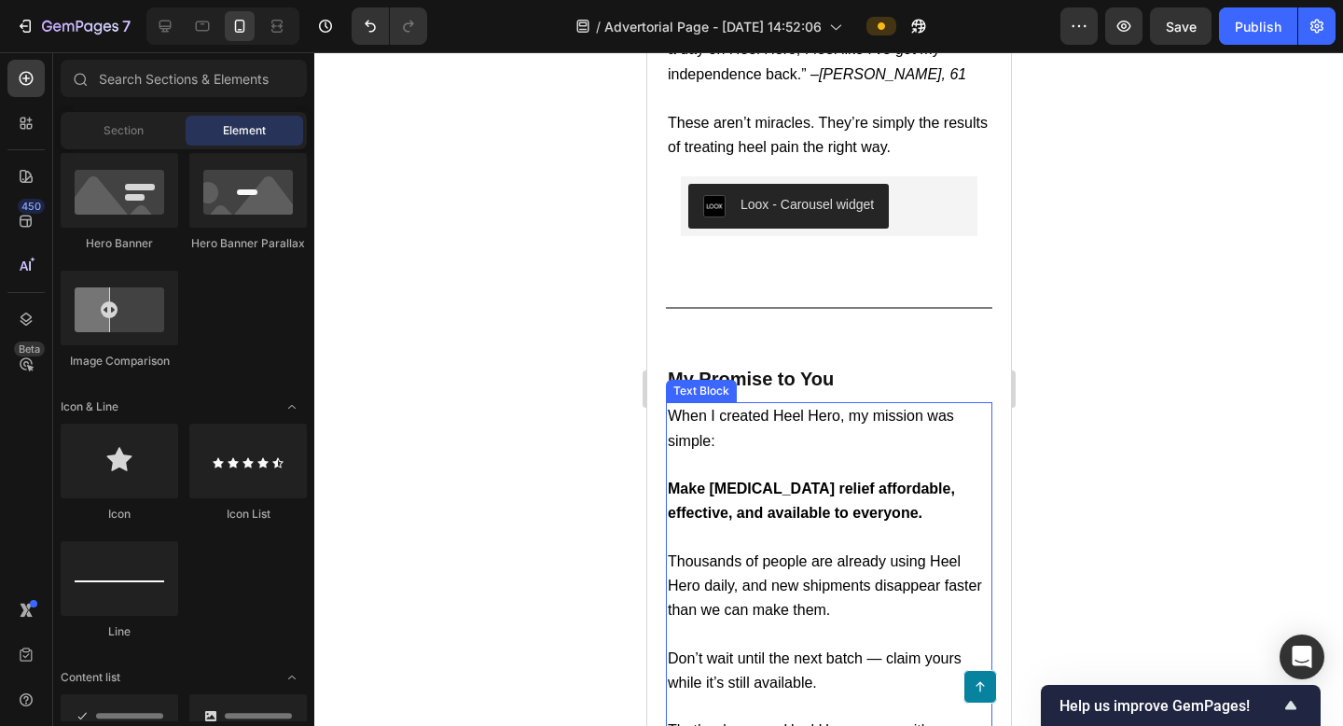
scroll to position [7942, 0]
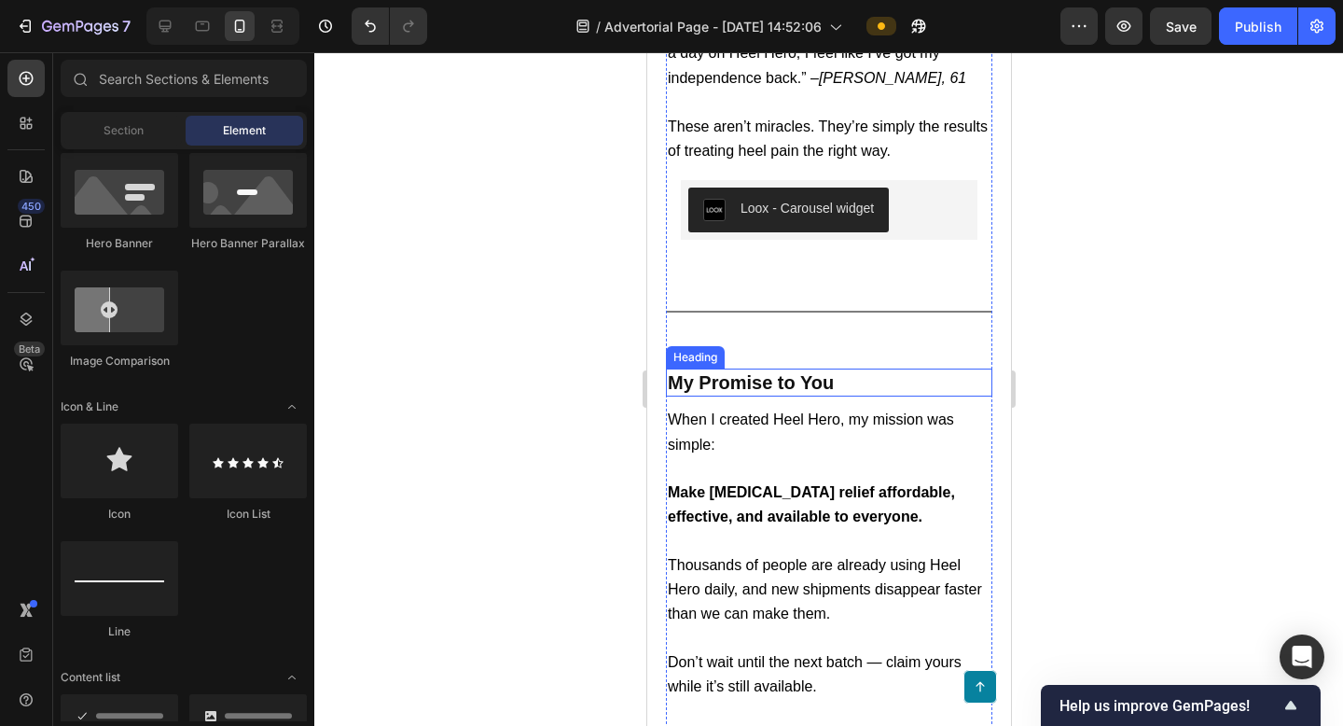
click at [824, 368] on h2 "My Promise to You" at bounding box center [828, 382] width 326 height 28
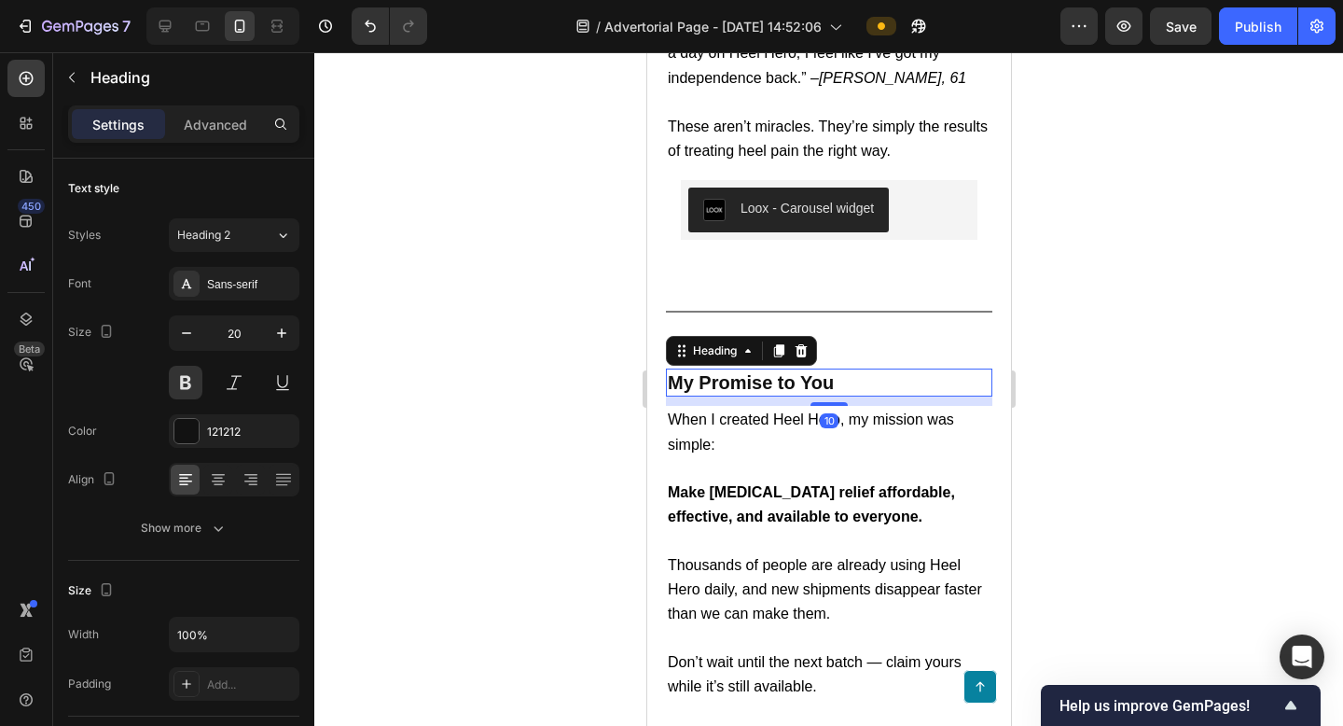
click at [1226, 203] on div at bounding box center [828, 389] width 1029 height 674
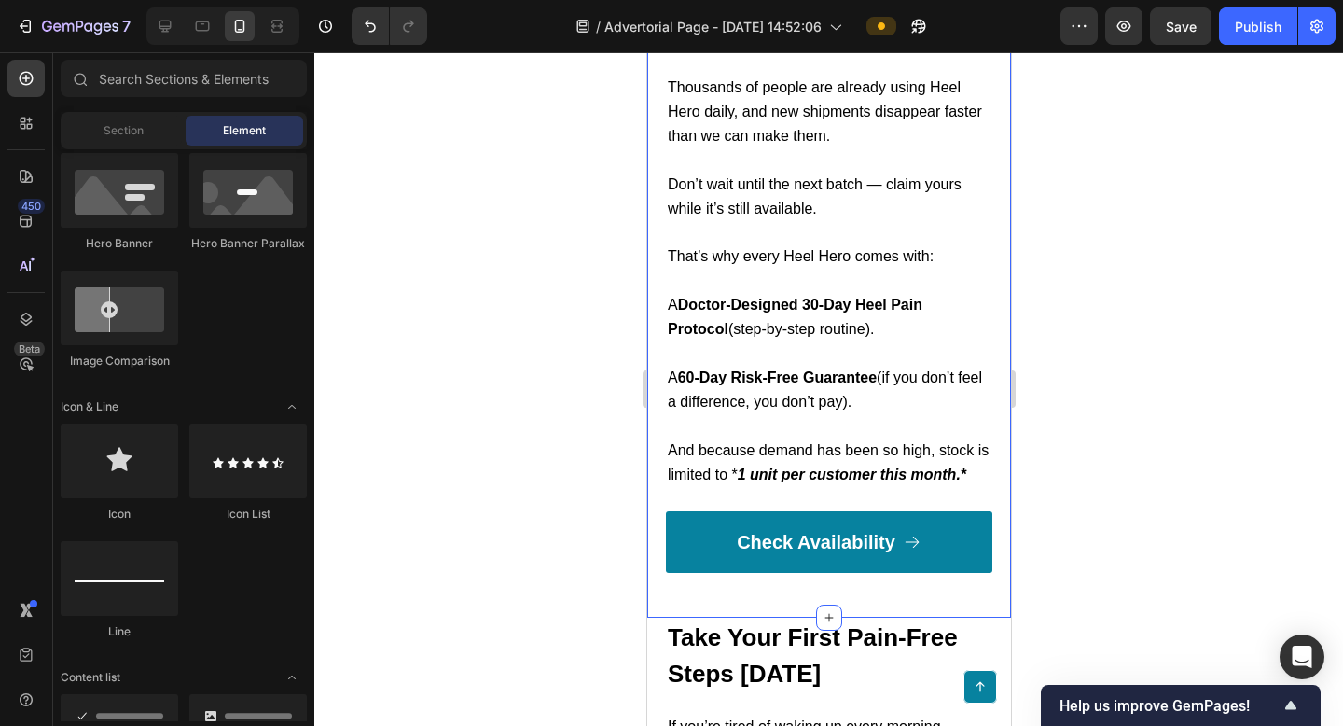
scroll to position [8509, 0]
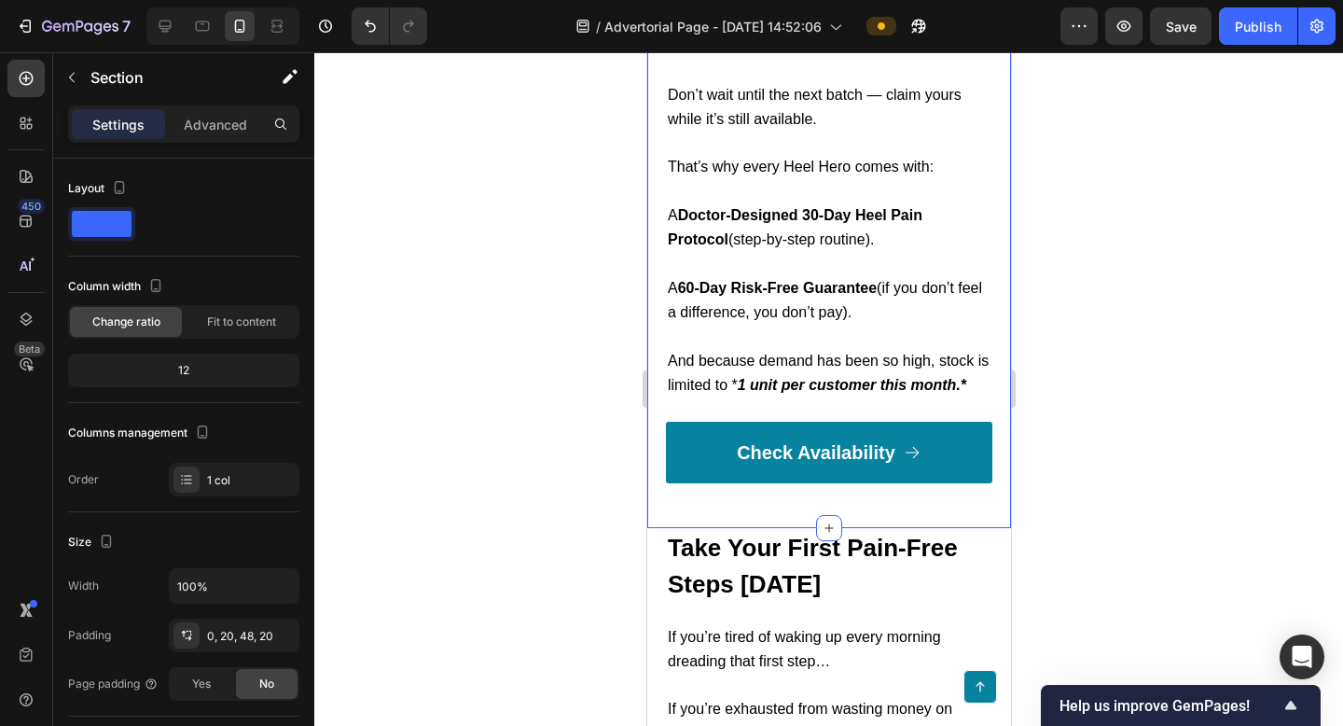
click at [918, 528] on h2 "Take Your First Pain-Free Steps [DATE]" at bounding box center [828, 566] width 326 height 76
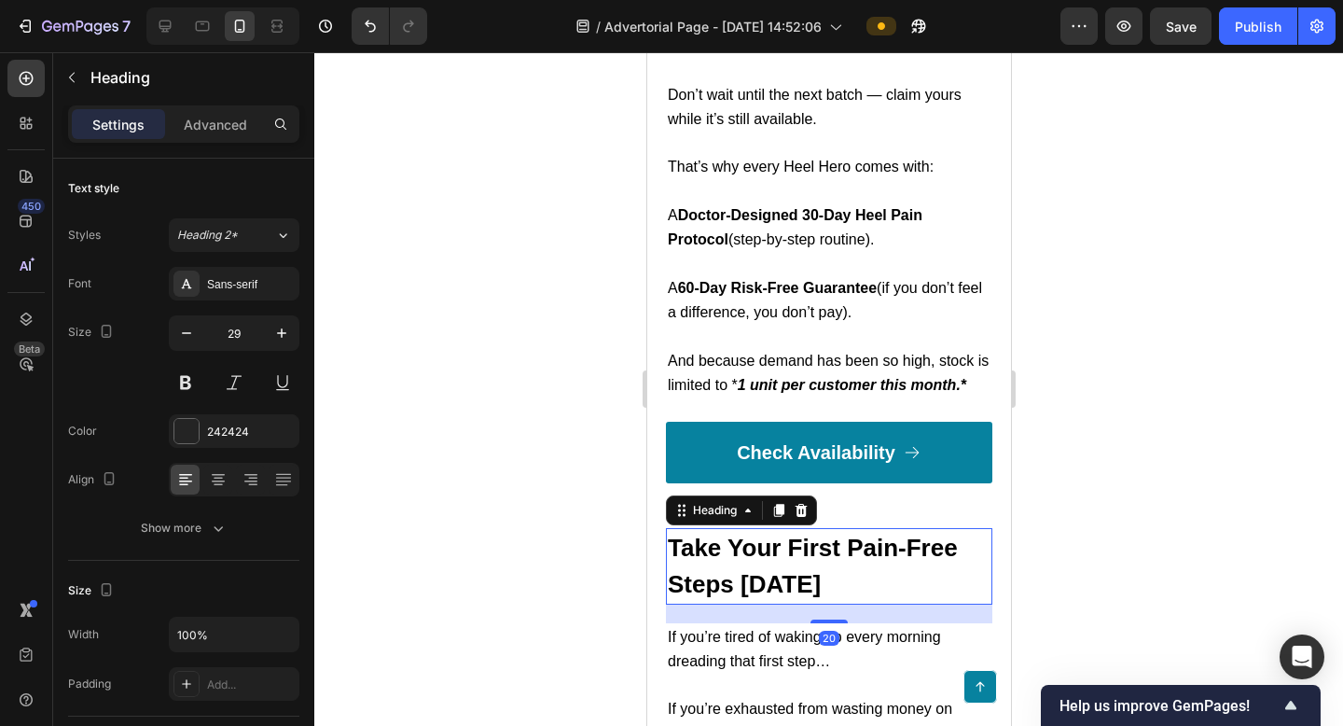
click at [1092, 353] on div at bounding box center [828, 389] width 1029 height 674
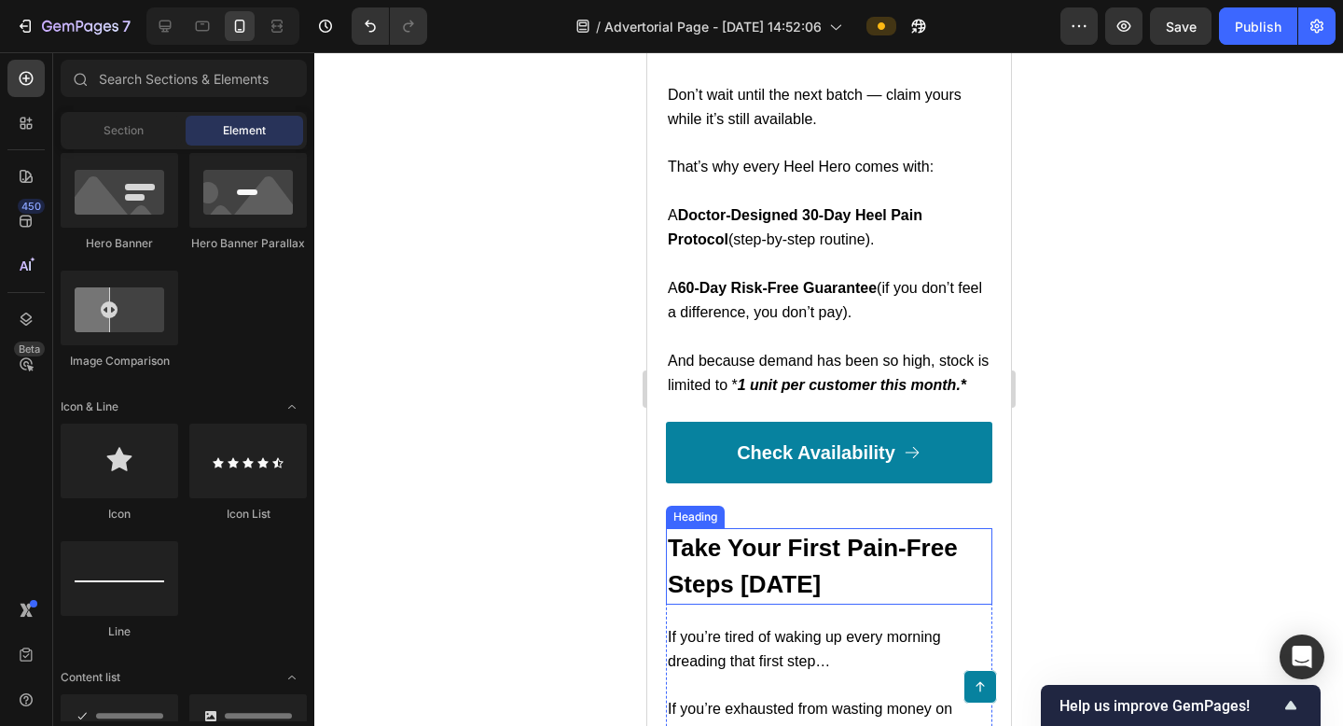
click at [909, 528] on h2 "Take Your First Pain-Free Steps [DATE]" at bounding box center [828, 566] width 326 height 76
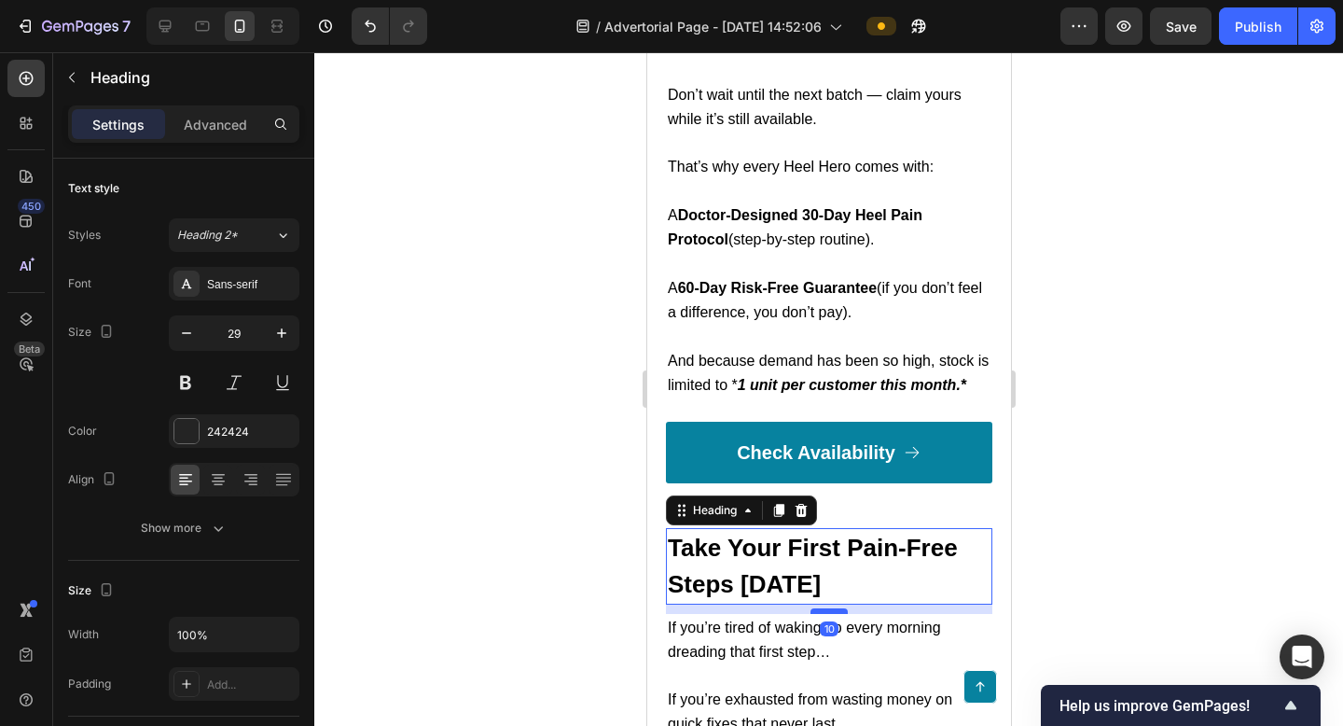
click at [834, 608] on div at bounding box center [828, 611] width 37 height 6
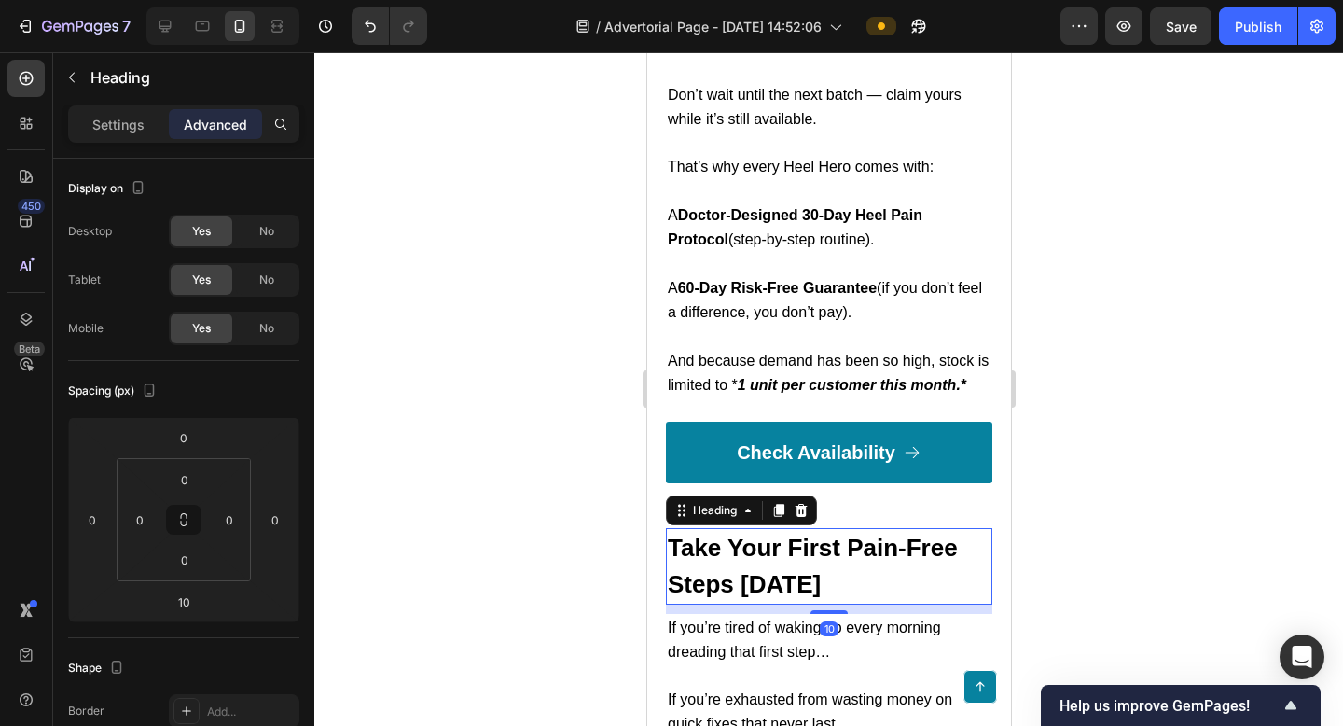
click at [1081, 396] on div at bounding box center [828, 389] width 1029 height 674
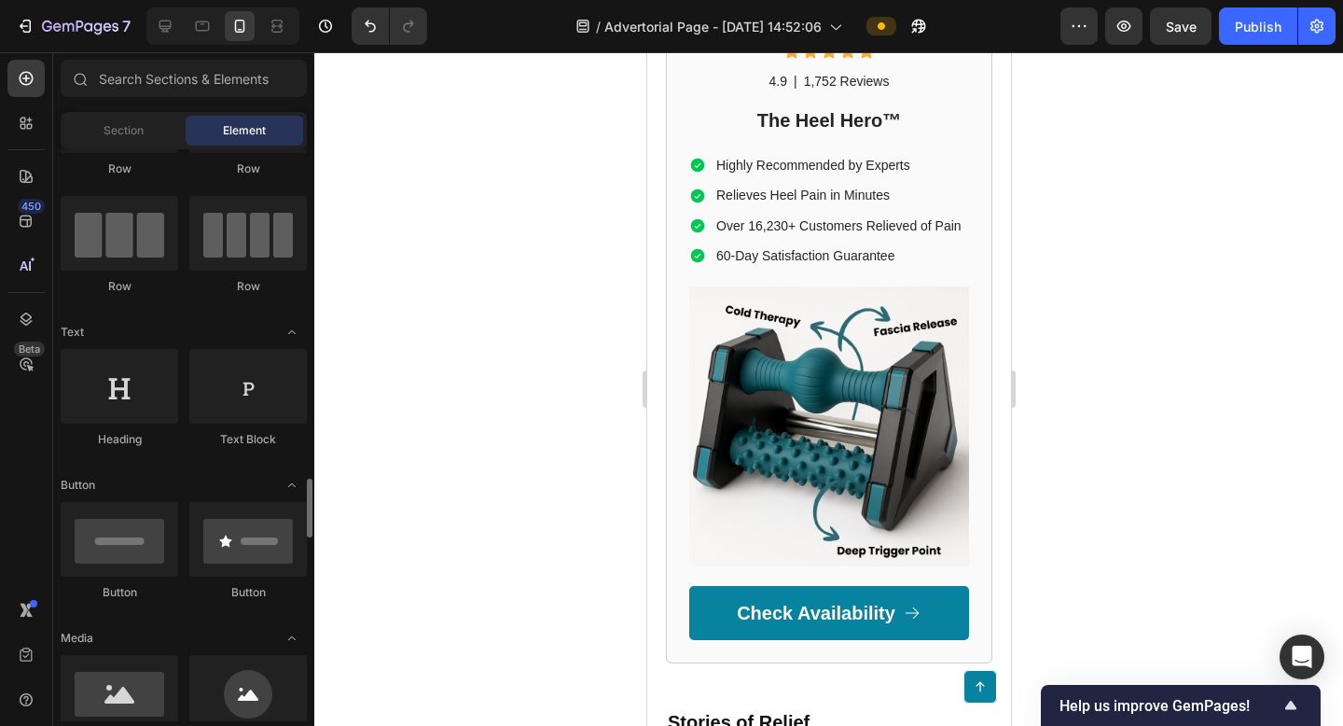
scroll to position [0, 0]
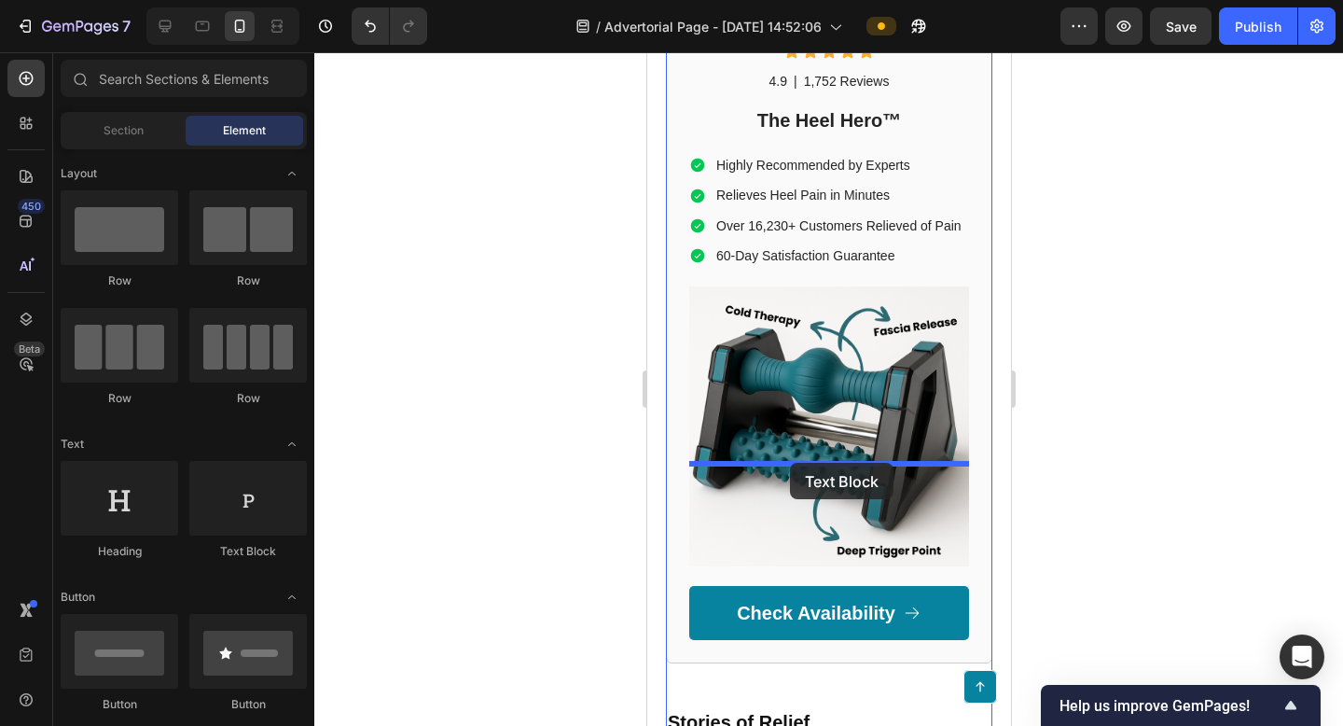
drag, startPoint x: 905, startPoint y: 553, endPoint x: 789, endPoint y: 463, distance: 146.9
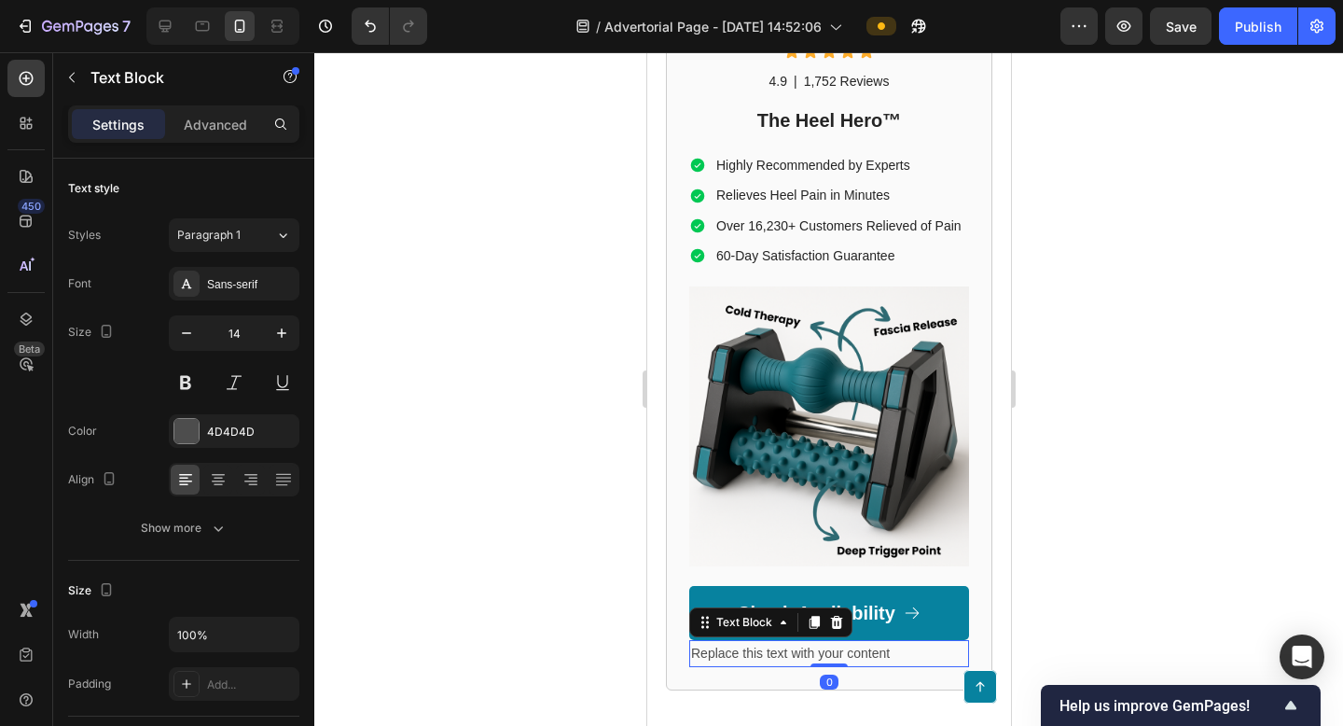
click at [786, 640] on div "Replace this text with your content" at bounding box center [828, 653] width 280 height 27
click at [786, 642] on p "Replace this text with your content" at bounding box center [828, 653] width 276 height 23
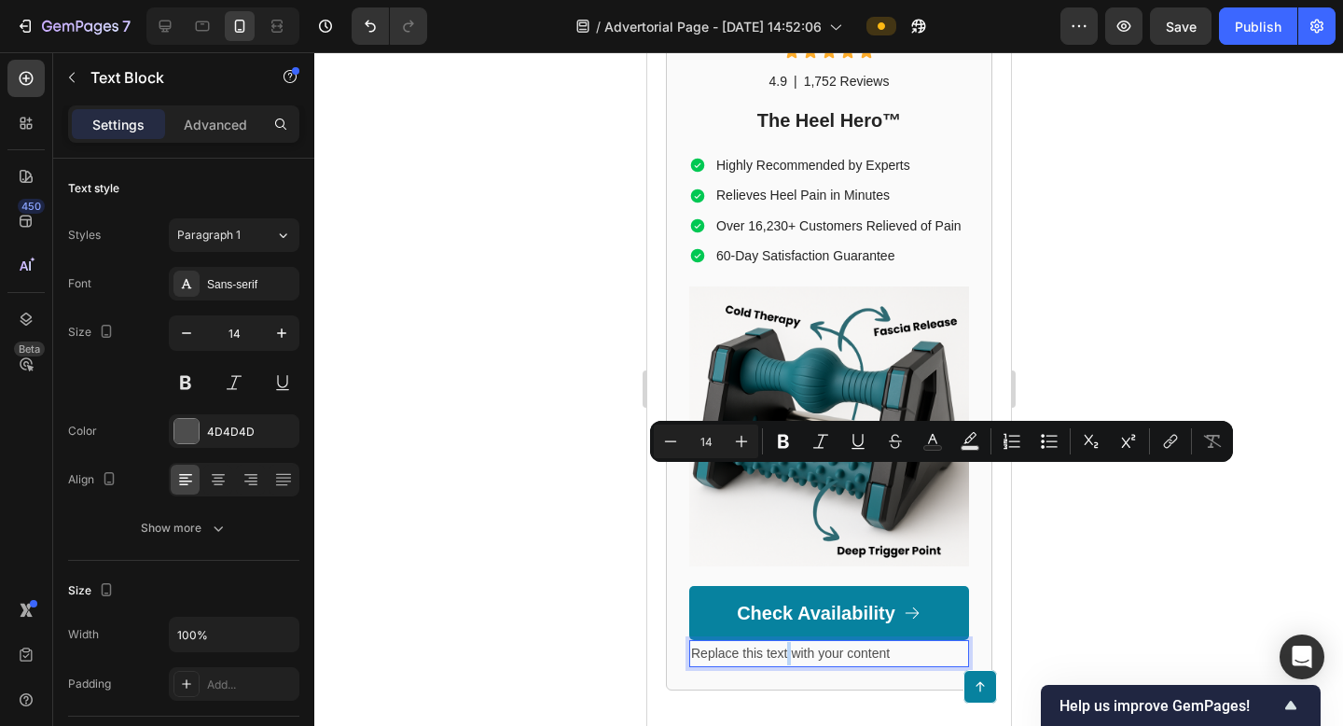
click at [786, 642] on p "Replace this text with your content" at bounding box center [828, 653] width 276 height 23
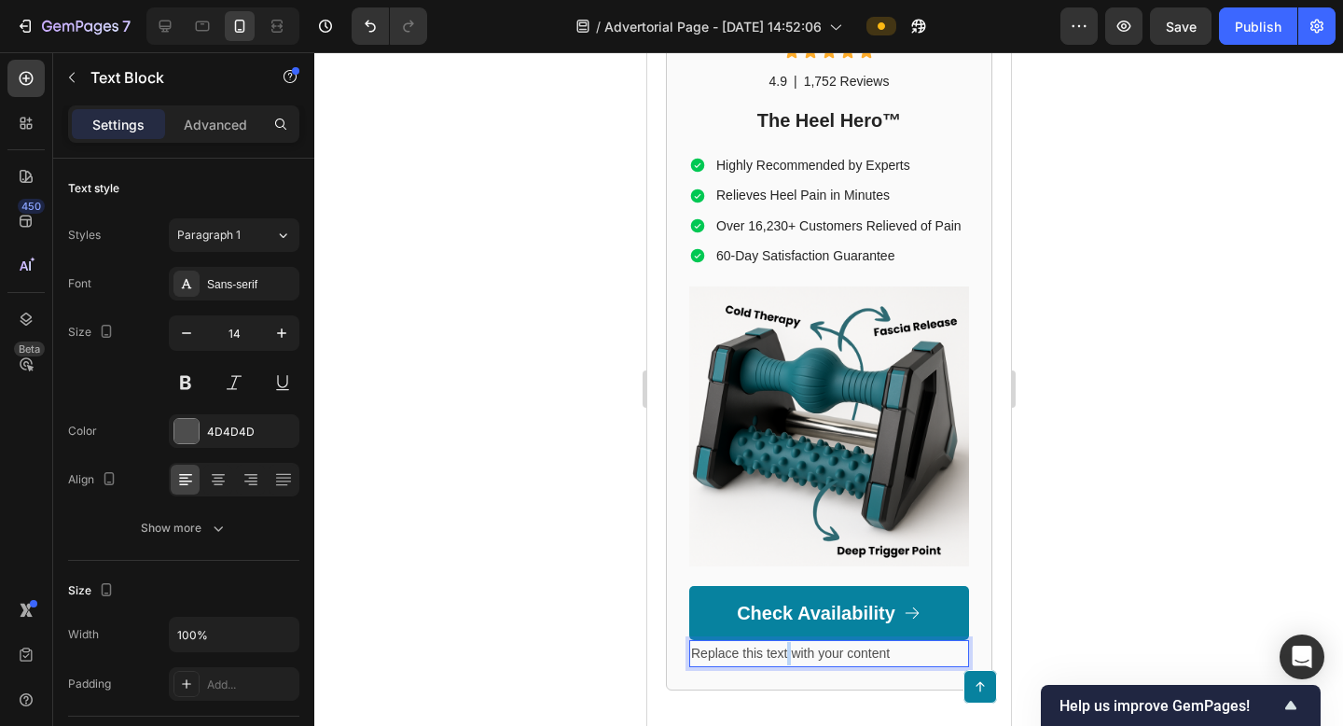
click at [786, 642] on p "Replace this text with your content" at bounding box center [828, 653] width 276 height 23
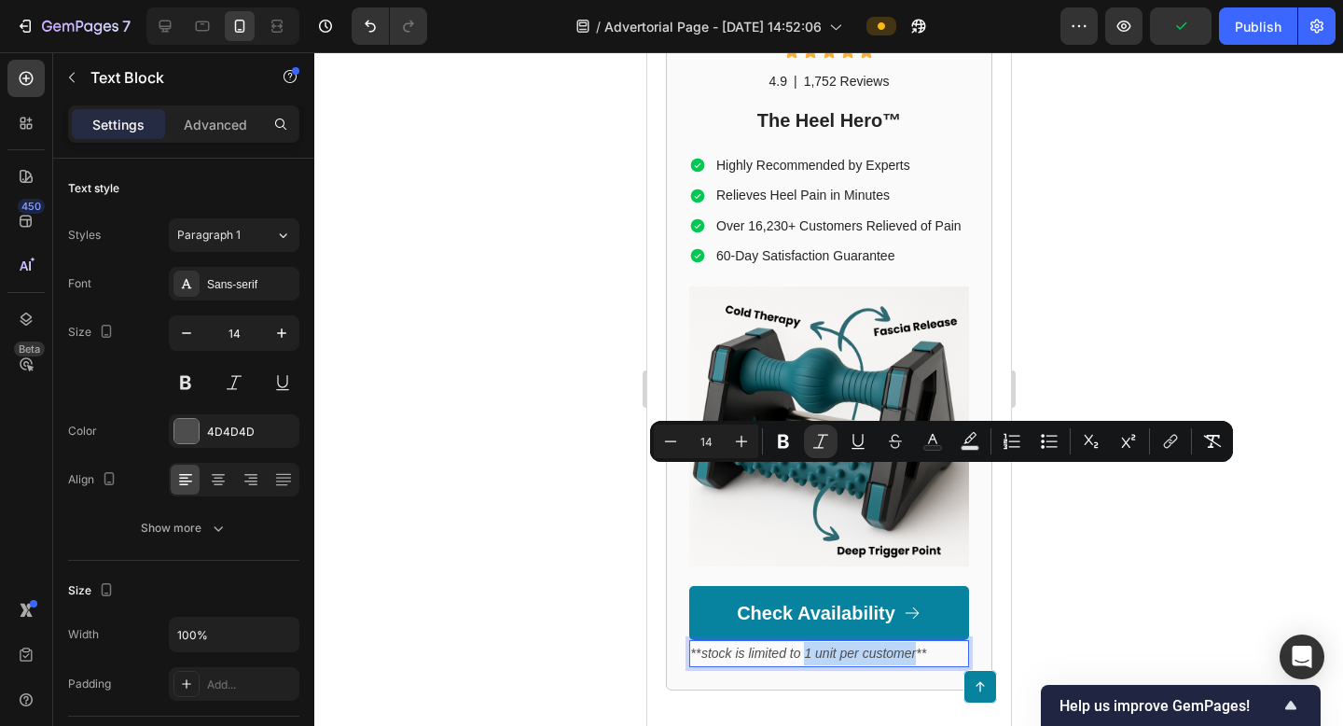
drag, startPoint x: 806, startPoint y: 476, endPoint x: 915, endPoint y: 478, distance: 109.2
click at [915, 646] on icon "stock is limited to 1 unit per customer**" at bounding box center [813, 653] width 225 height 15
click at [1200, 572] on div at bounding box center [828, 389] width 1029 height 674
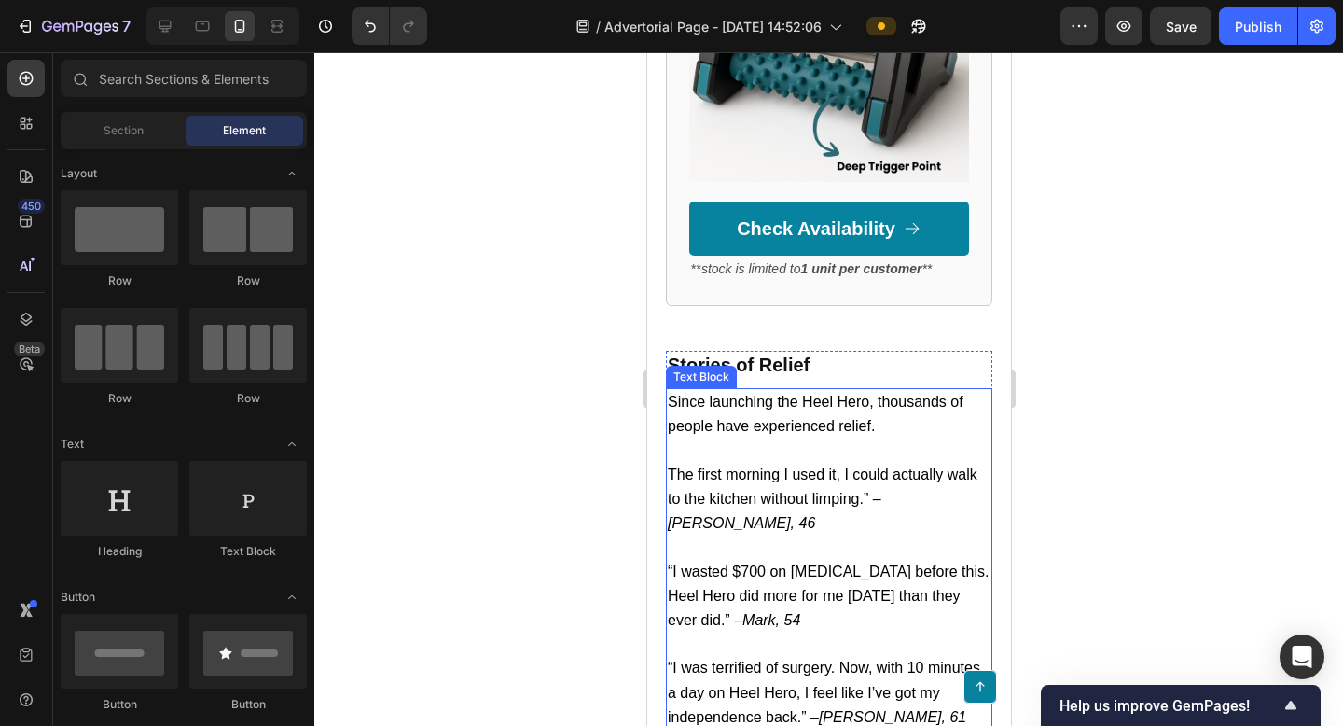
scroll to position [7311, 0]
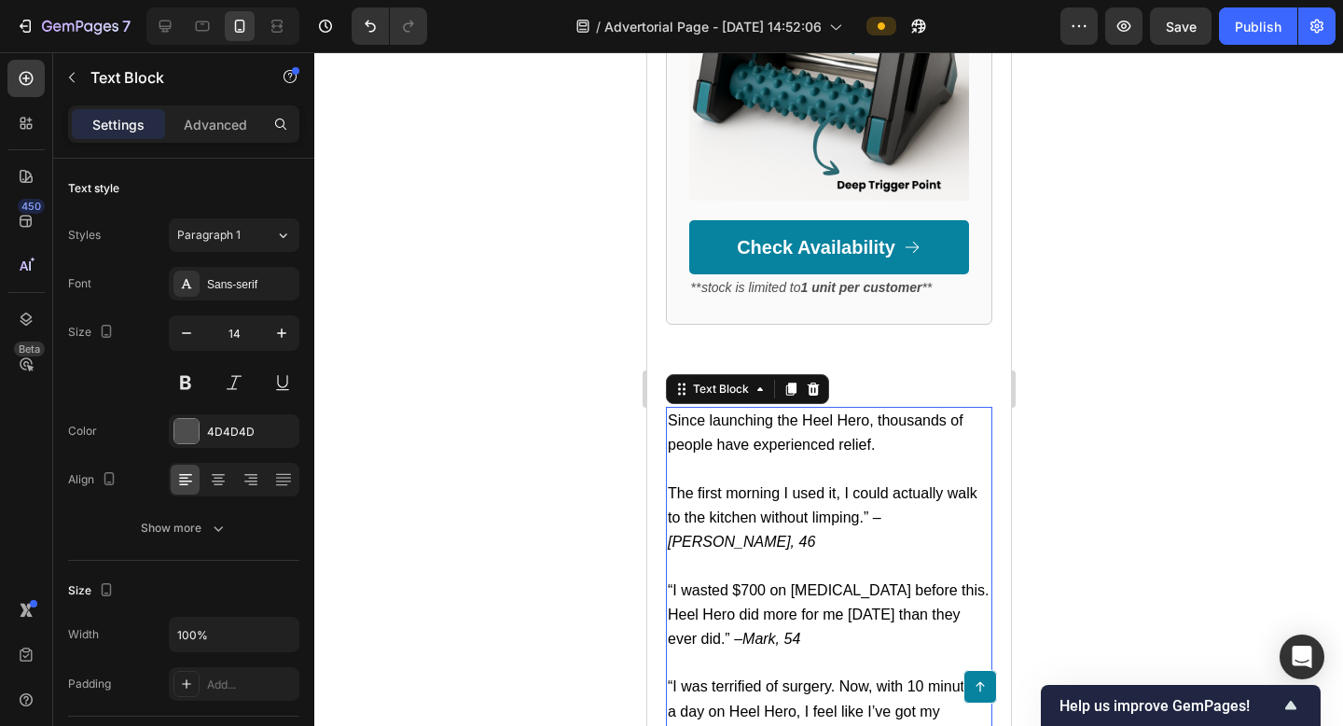
click at [1045, 436] on div at bounding box center [828, 389] width 1029 height 674
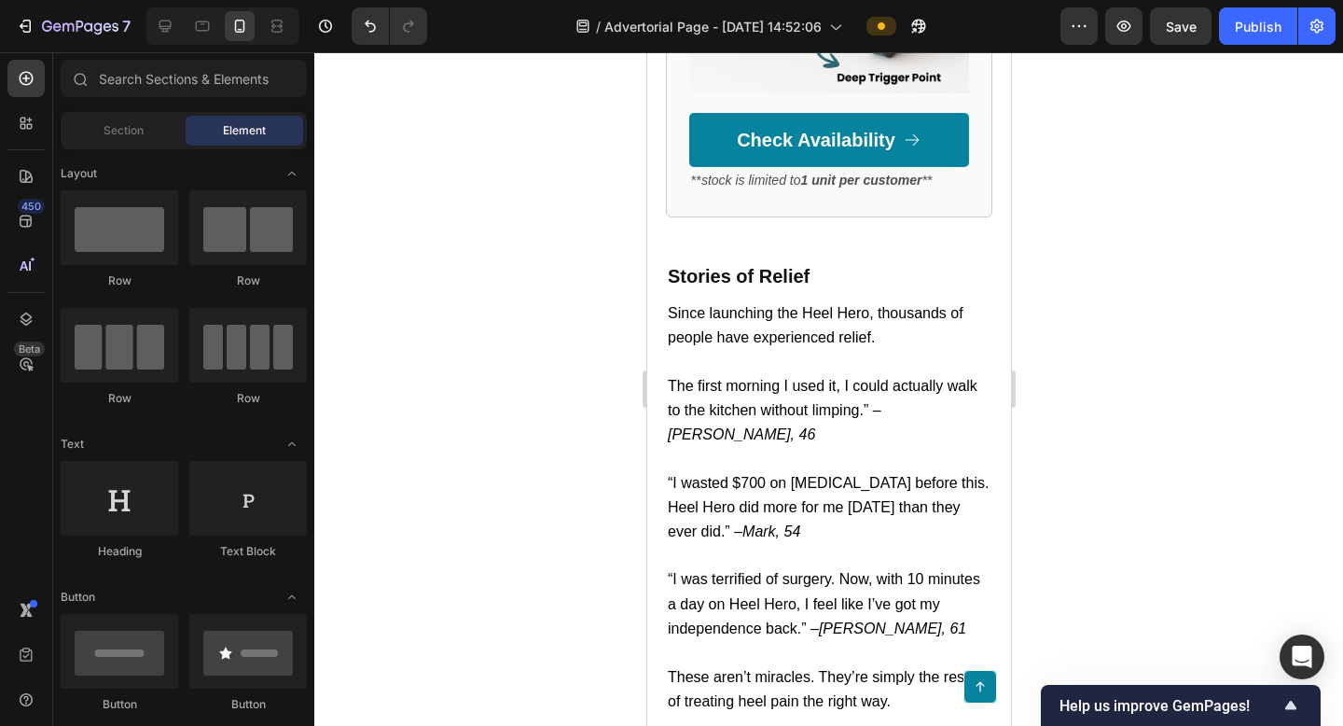
scroll to position [7427, 0]
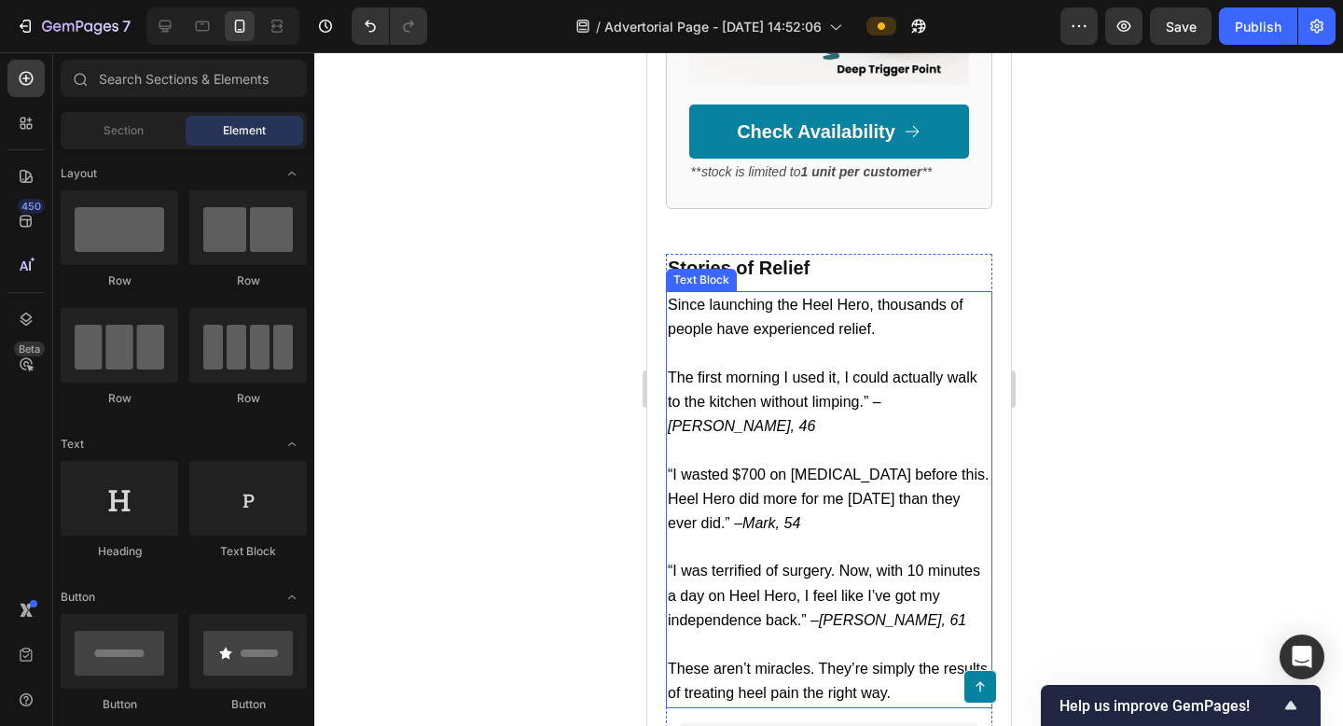
click at [876, 444] on p "Since launching the Heel Hero, thousands of people have experienced relief. The…" at bounding box center [828, 475] width 323 height 364
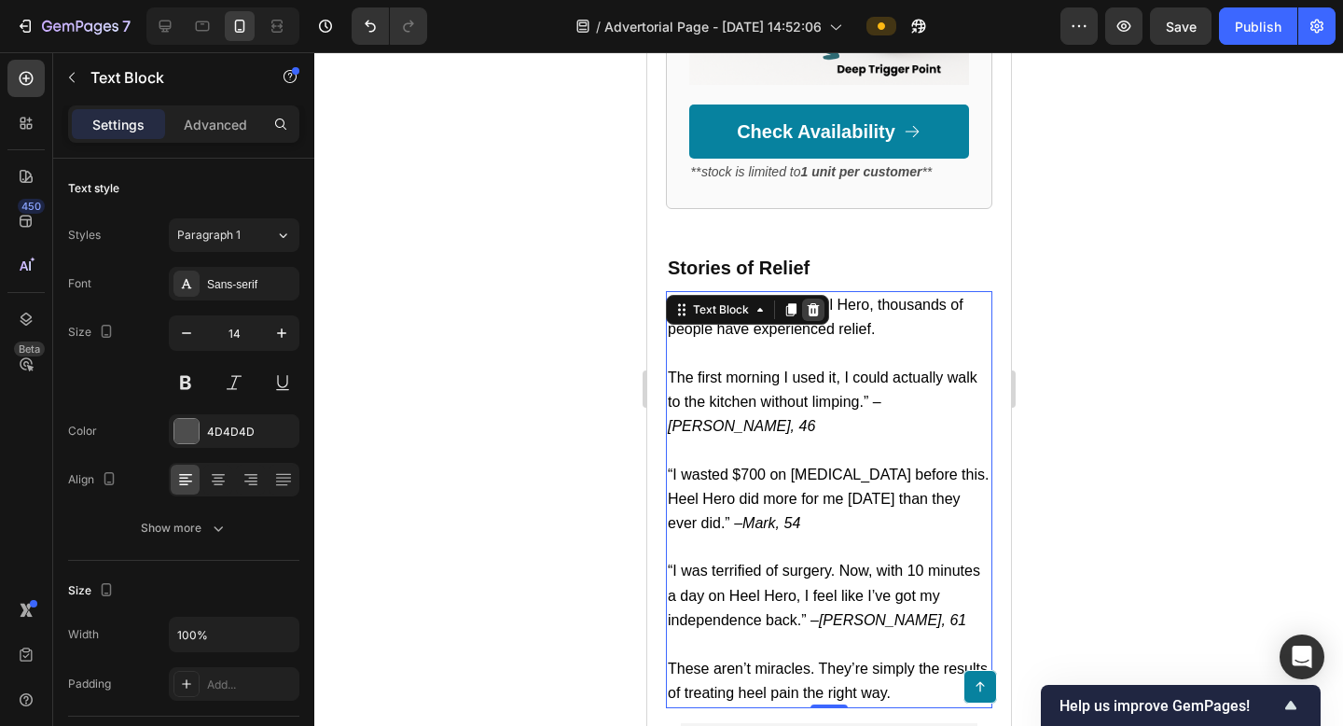
click at [815, 303] on icon at bounding box center [813, 309] width 12 height 13
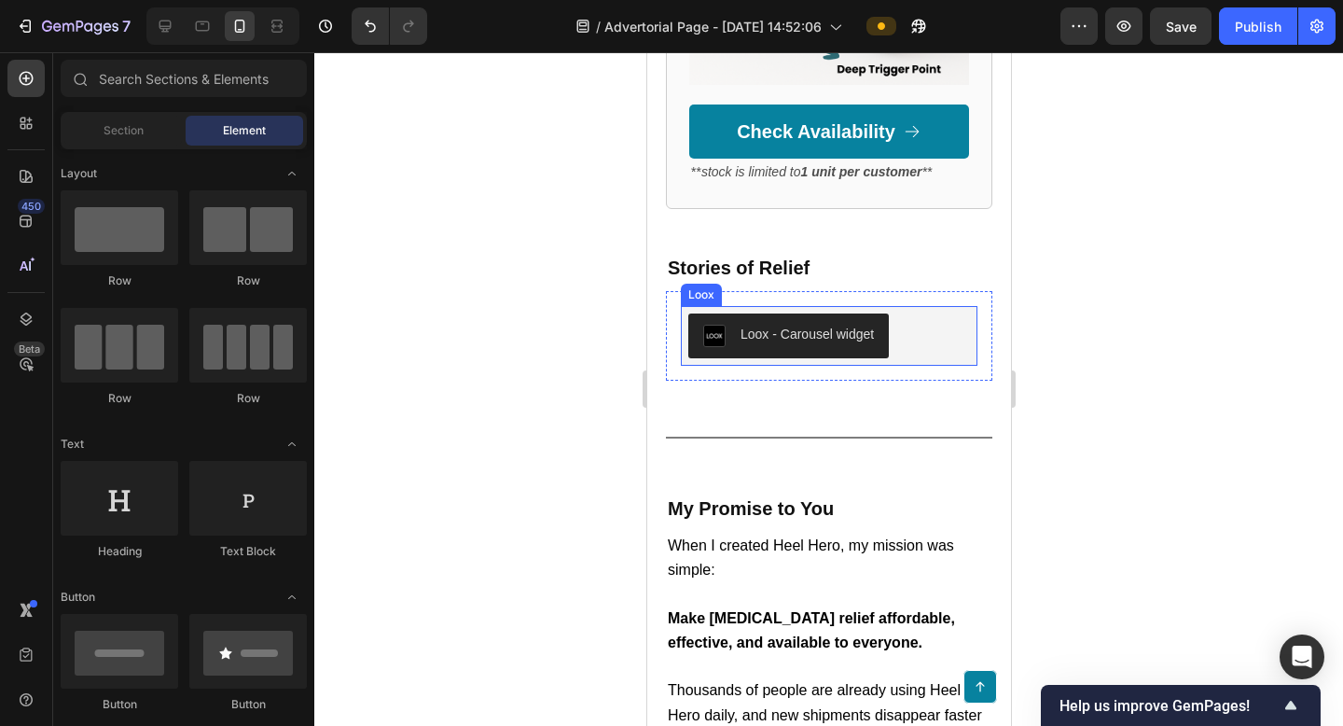
click at [1093, 210] on div at bounding box center [828, 389] width 1029 height 674
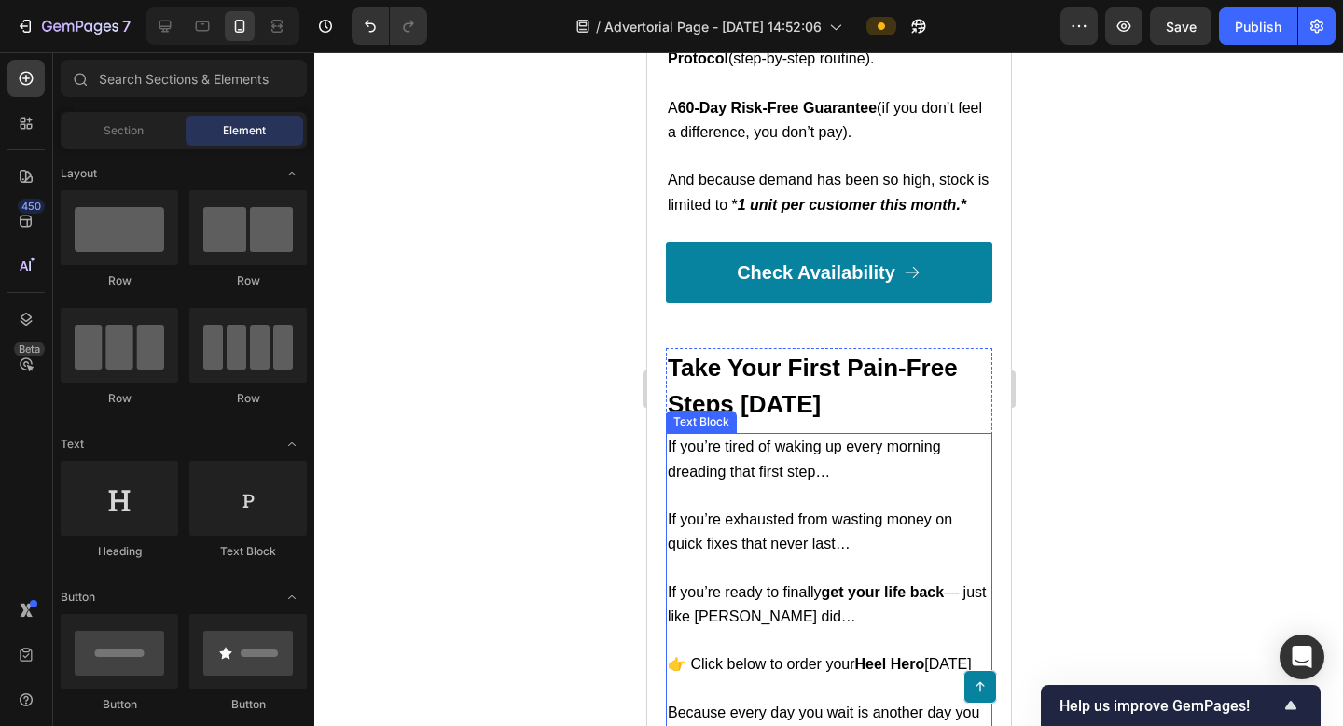
scroll to position [8310, 0]
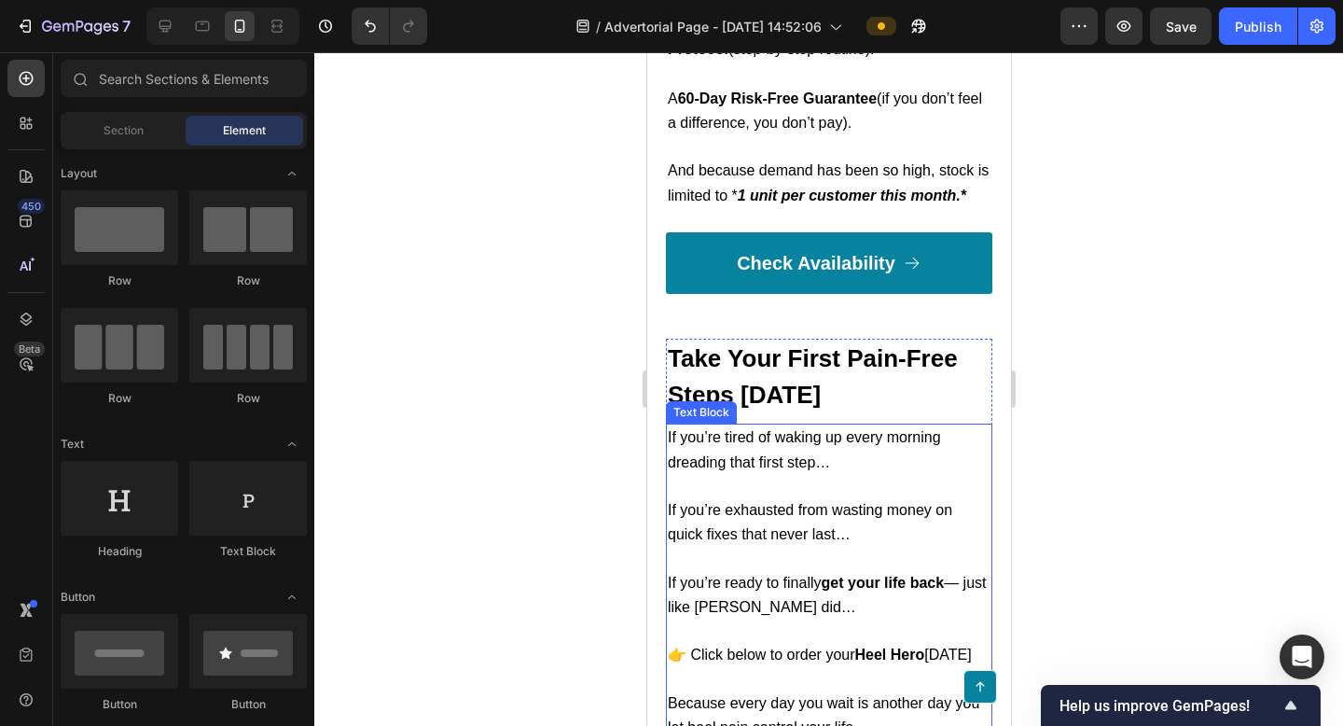
click at [826, 646] on span "👉 Click below to order your Heel Hero [DATE]" at bounding box center [819, 654] width 304 height 16
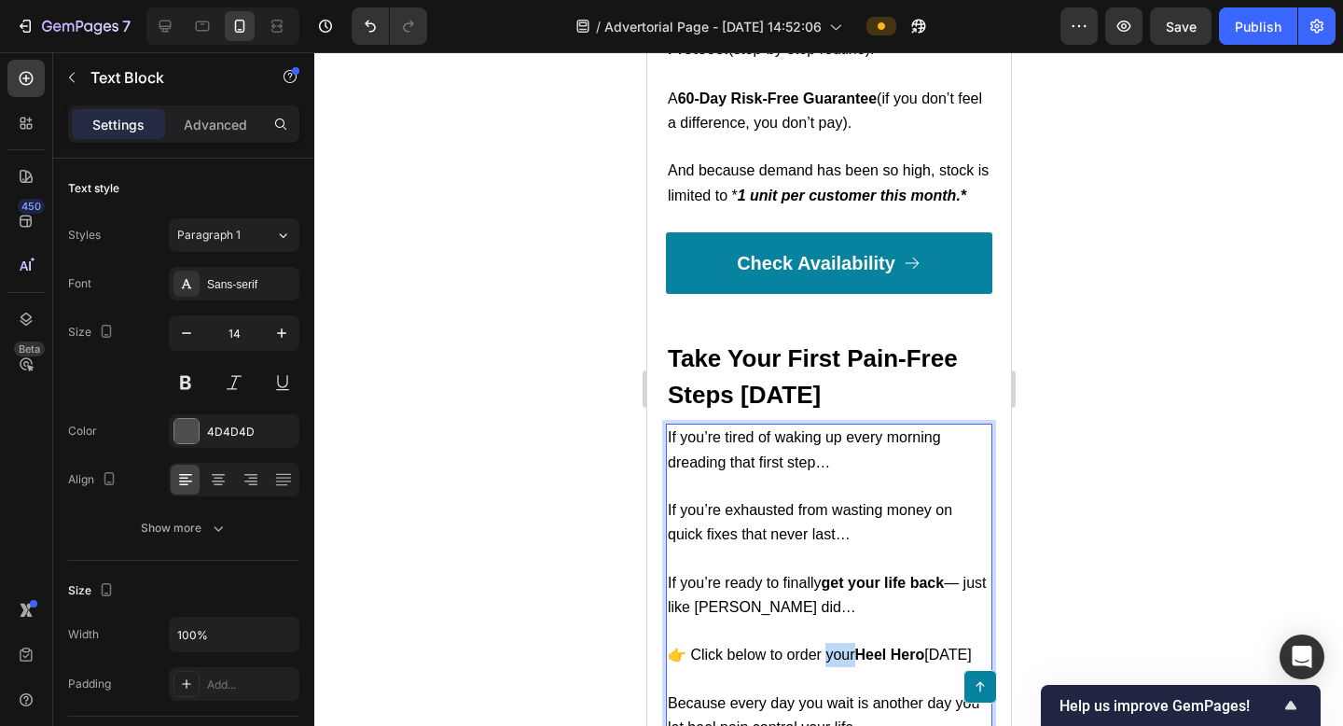
click at [826, 646] on span "👉 Click below to order your Heel Hero [DATE]" at bounding box center [819, 654] width 304 height 16
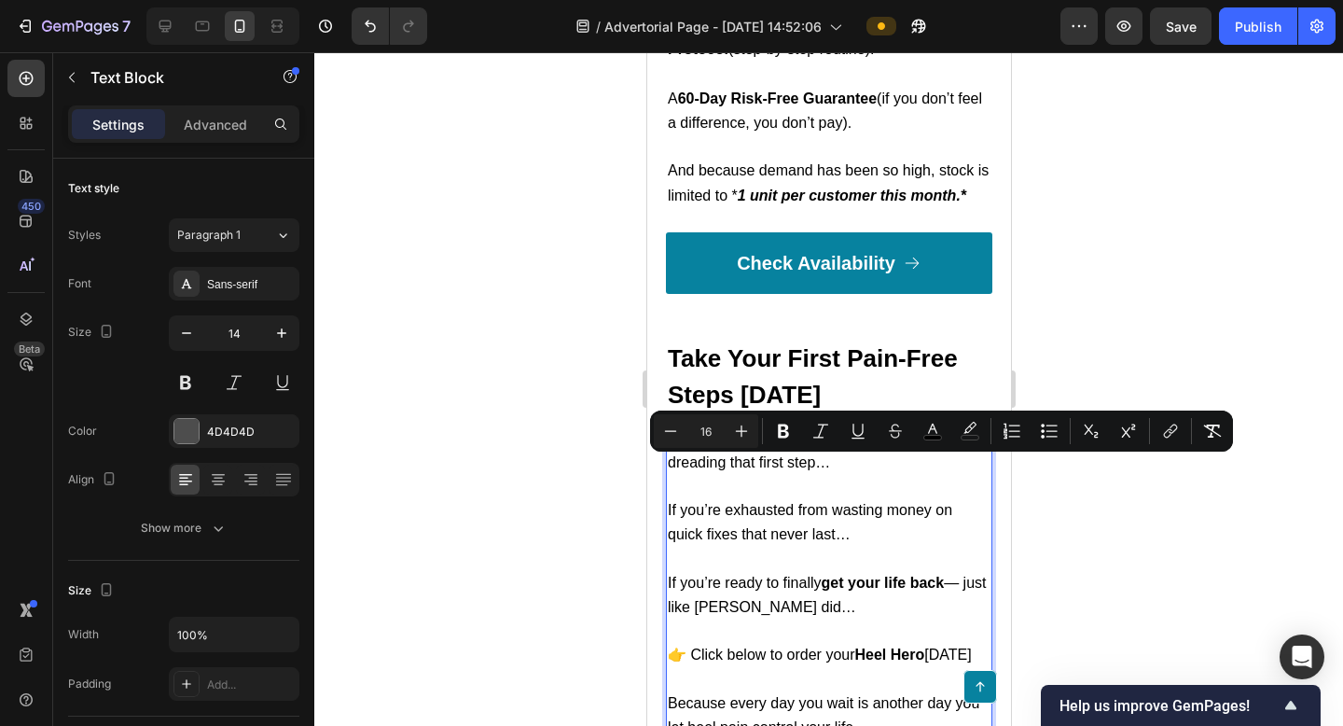
click at [798, 646] on span "👉 Click below to order your Heel Hero [DATE]" at bounding box center [819, 654] width 304 height 16
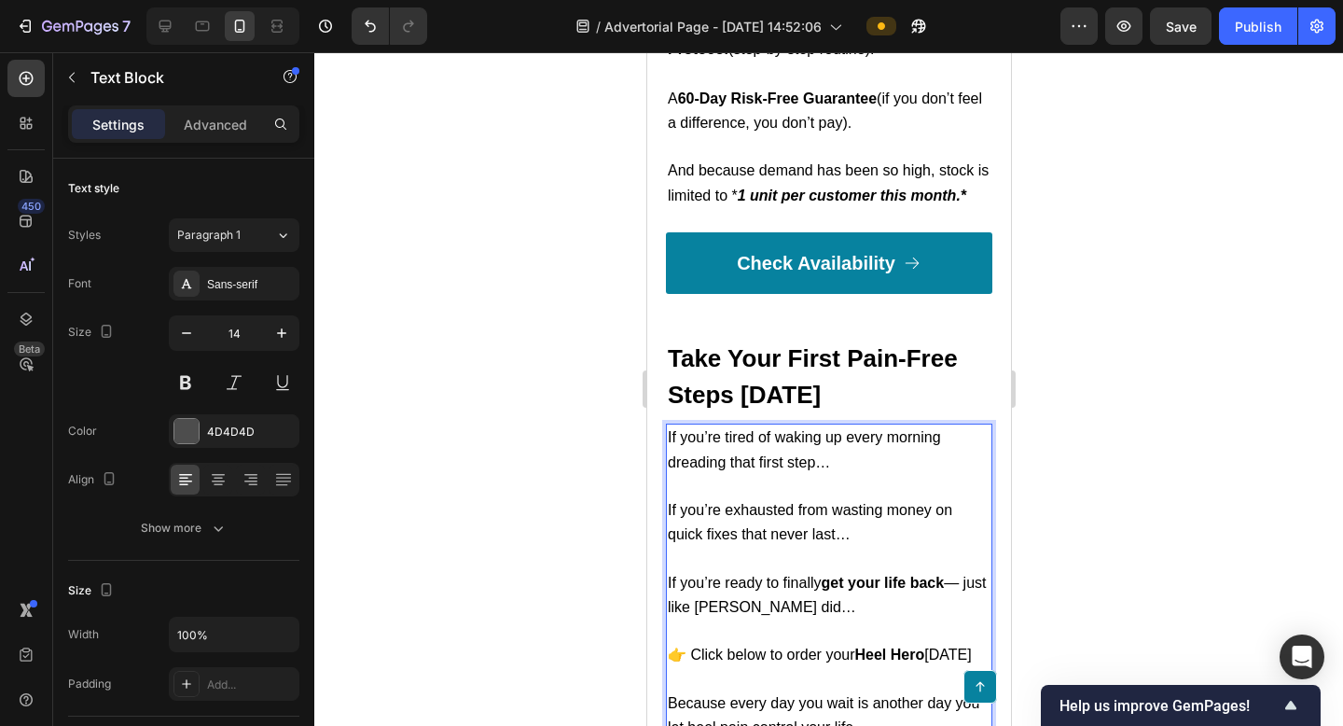
click at [812, 646] on span "👉 Click below to order your Heel Hero [DATE]" at bounding box center [819, 654] width 304 height 16
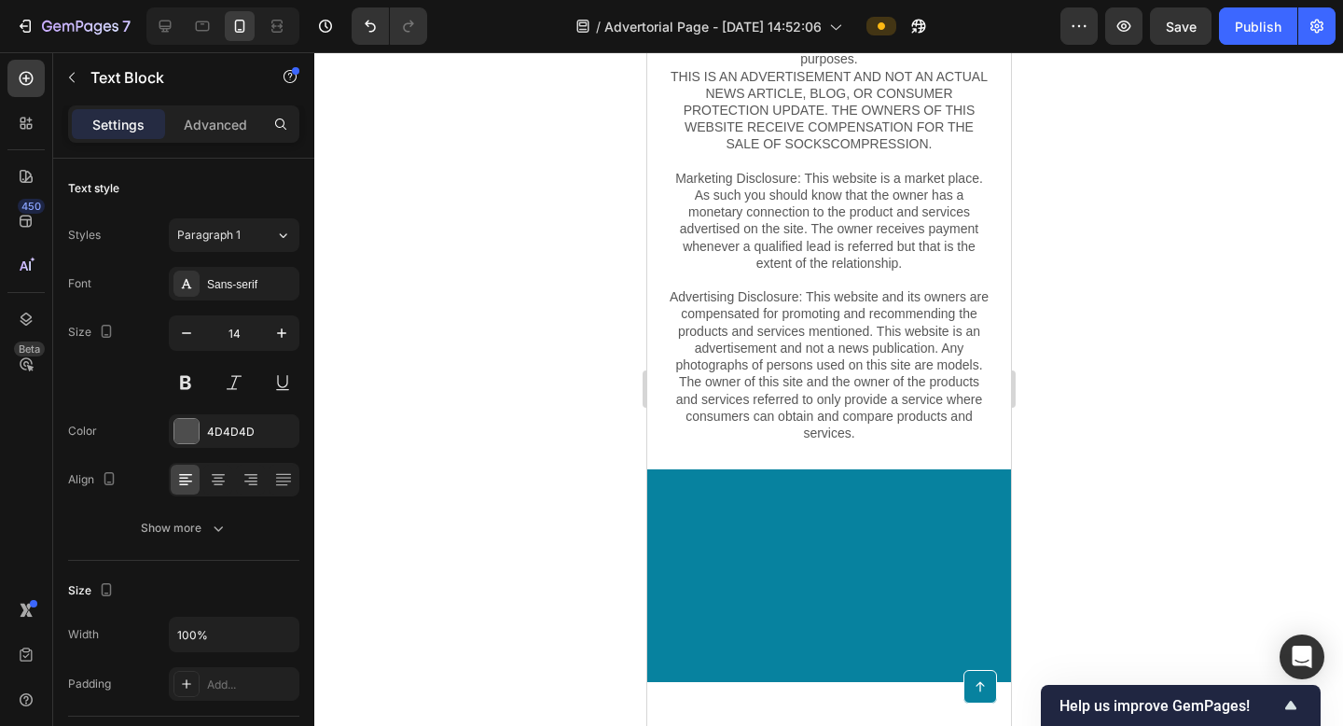
scroll to position [8311, 0]
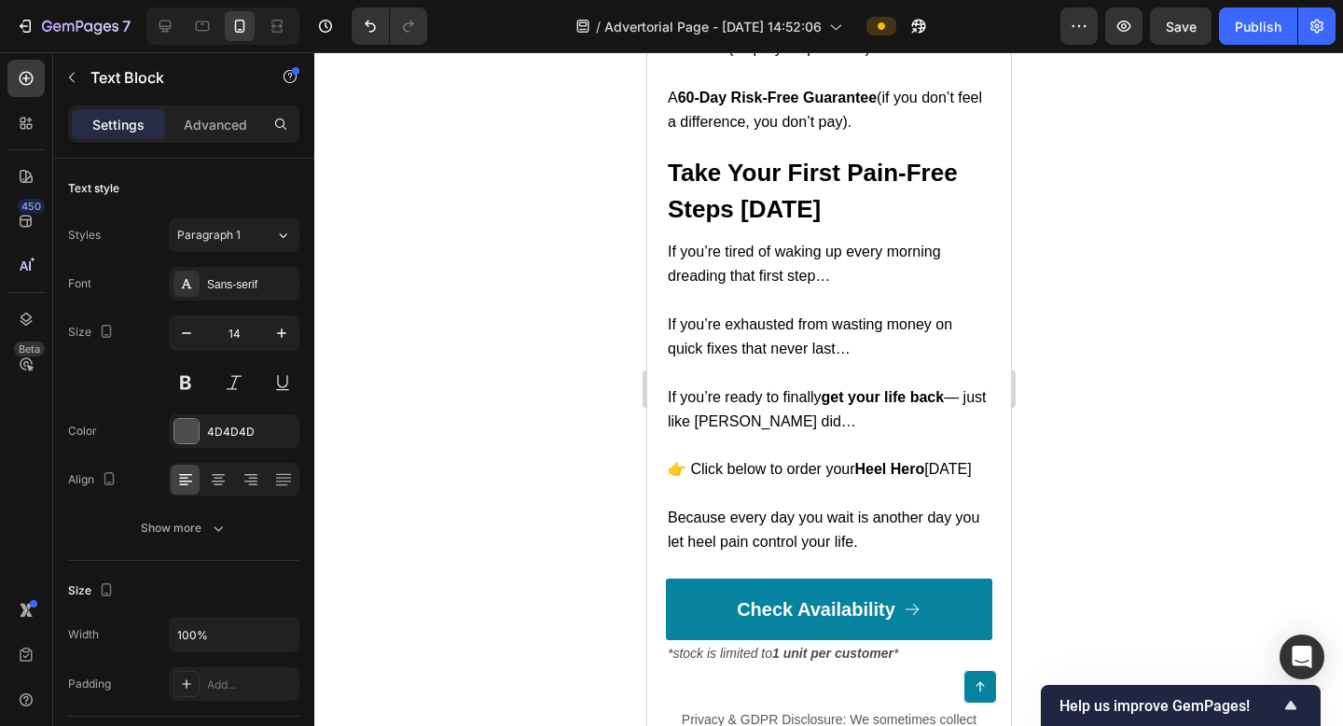
click at [1154, 479] on div at bounding box center [828, 389] width 1029 height 674
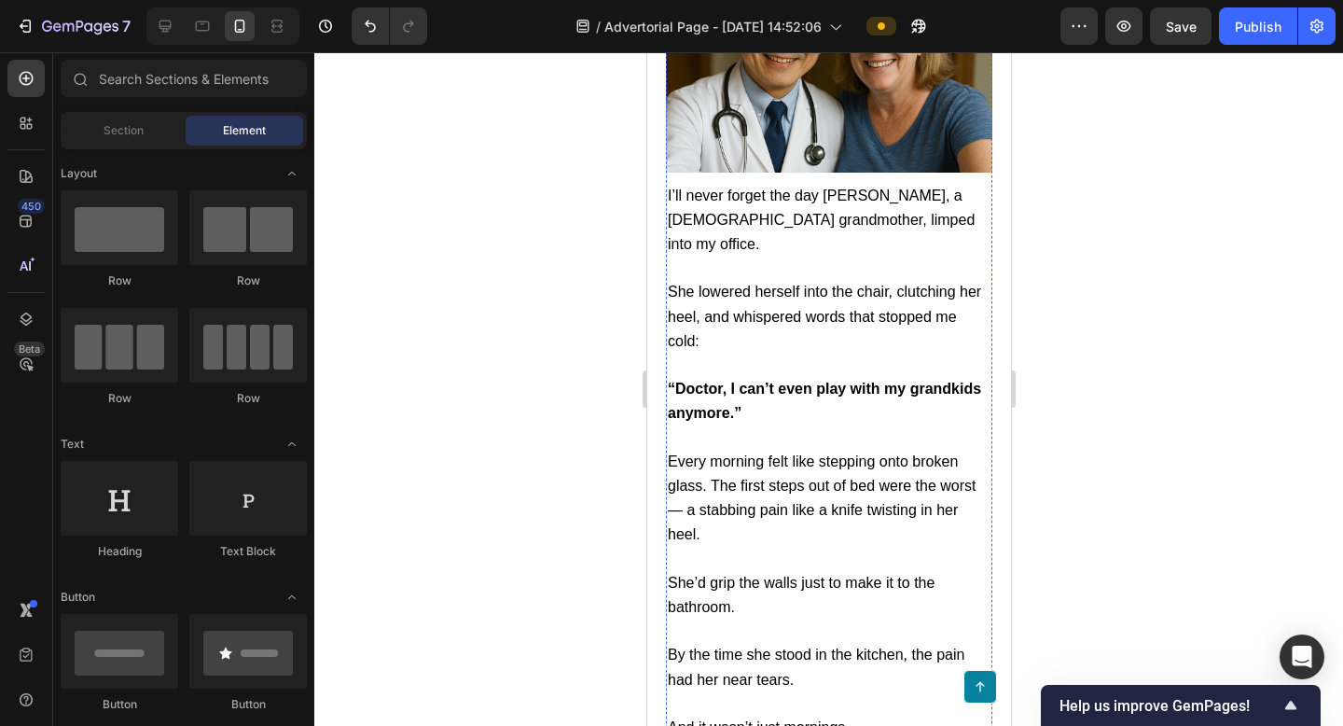
scroll to position [1721, 0]
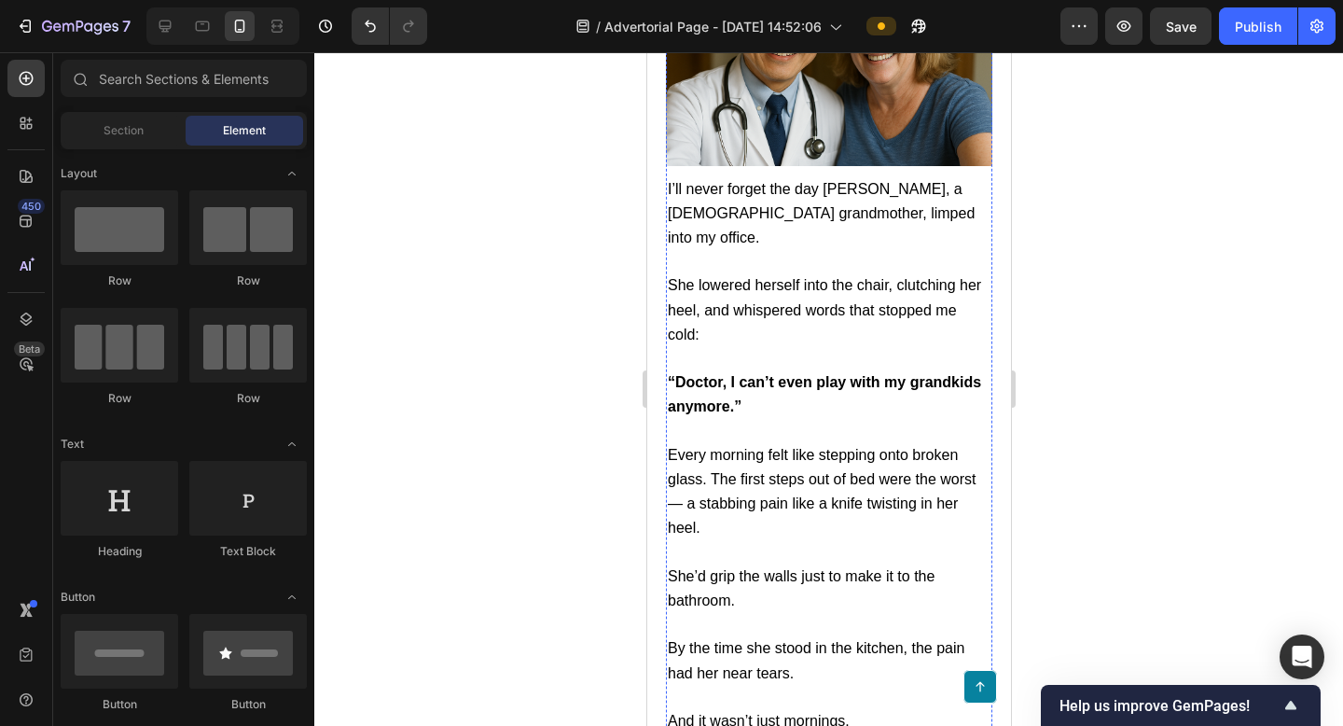
click at [838, 420] on p at bounding box center [828, 431] width 323 height 23
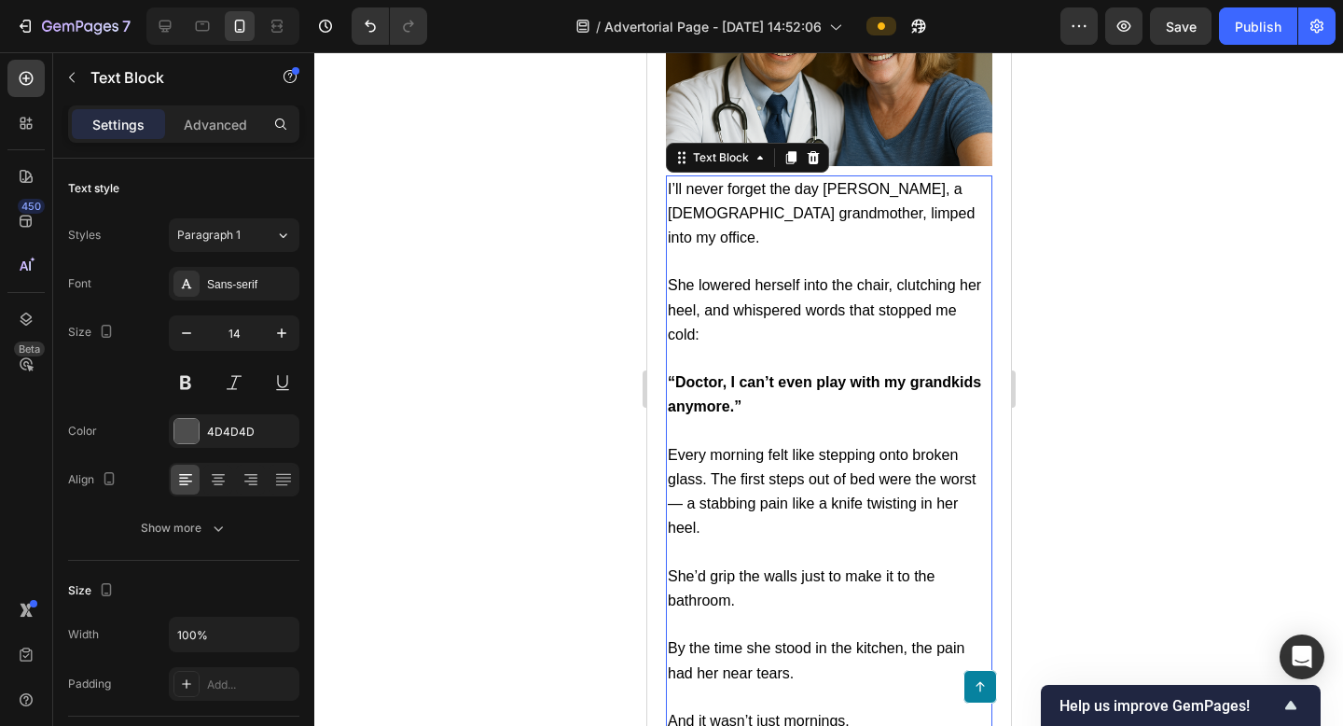
click at [785, 202] on p "I’ll never forget the day [PERSON_NAME], a [DEMOGRAPHIC_DATA] grandmother, limp…" at bounding box center [828, 214] width 323 height 74
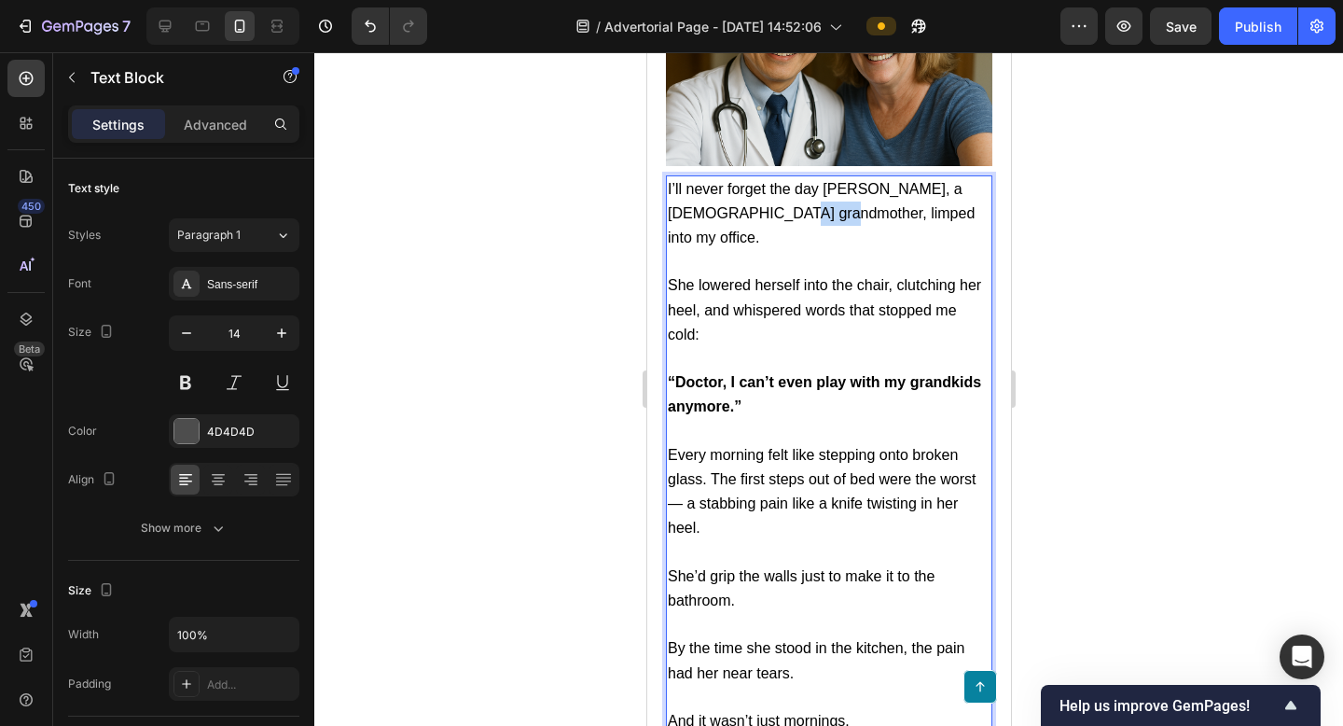
click at [785, 202] on p "I’ll never forget the day [PERSON_NAME], a [DEMOGRAPHIC_DATA] grandmother, limp…" at bounding box center [828, 214] width 323 height 74
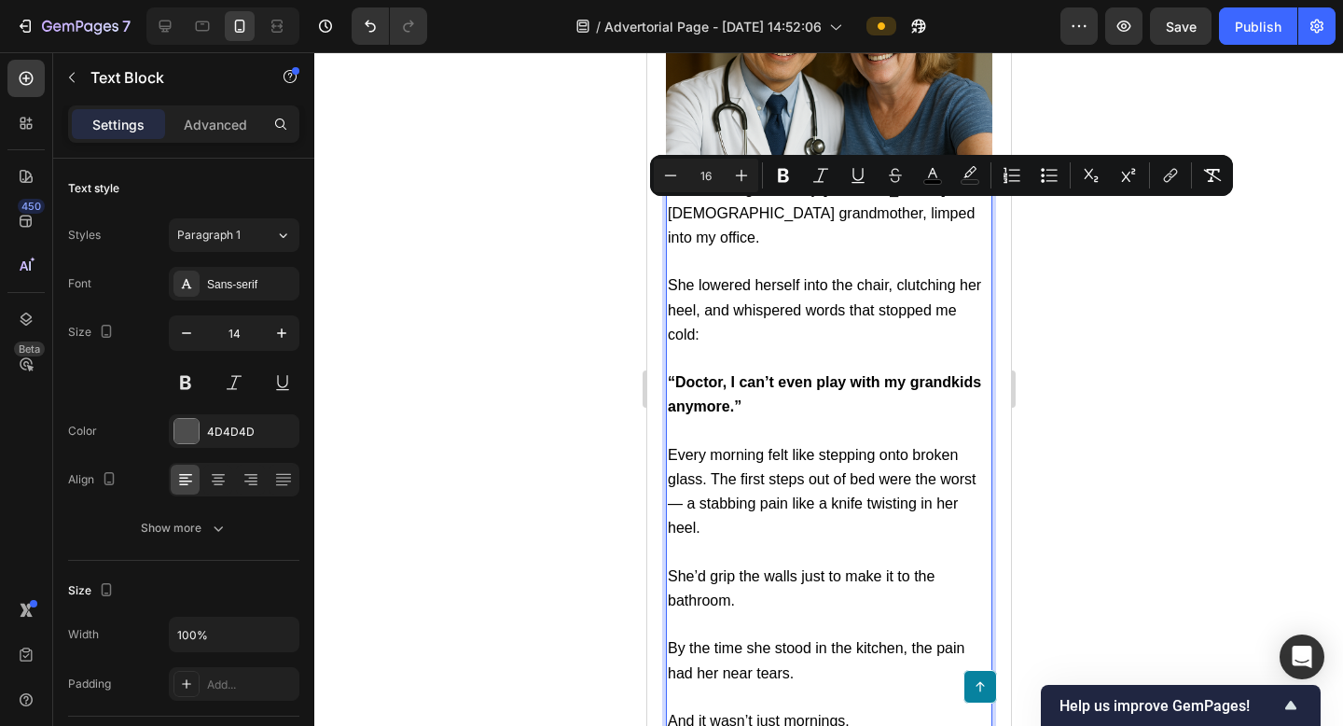
click at [718, 197] on p "I’ll never forget the day [PERSON_NAME], a [DEMOGRAPHIC_DATA] grandmother, limp…" at bounding box center [828, 214] width 323 height 74
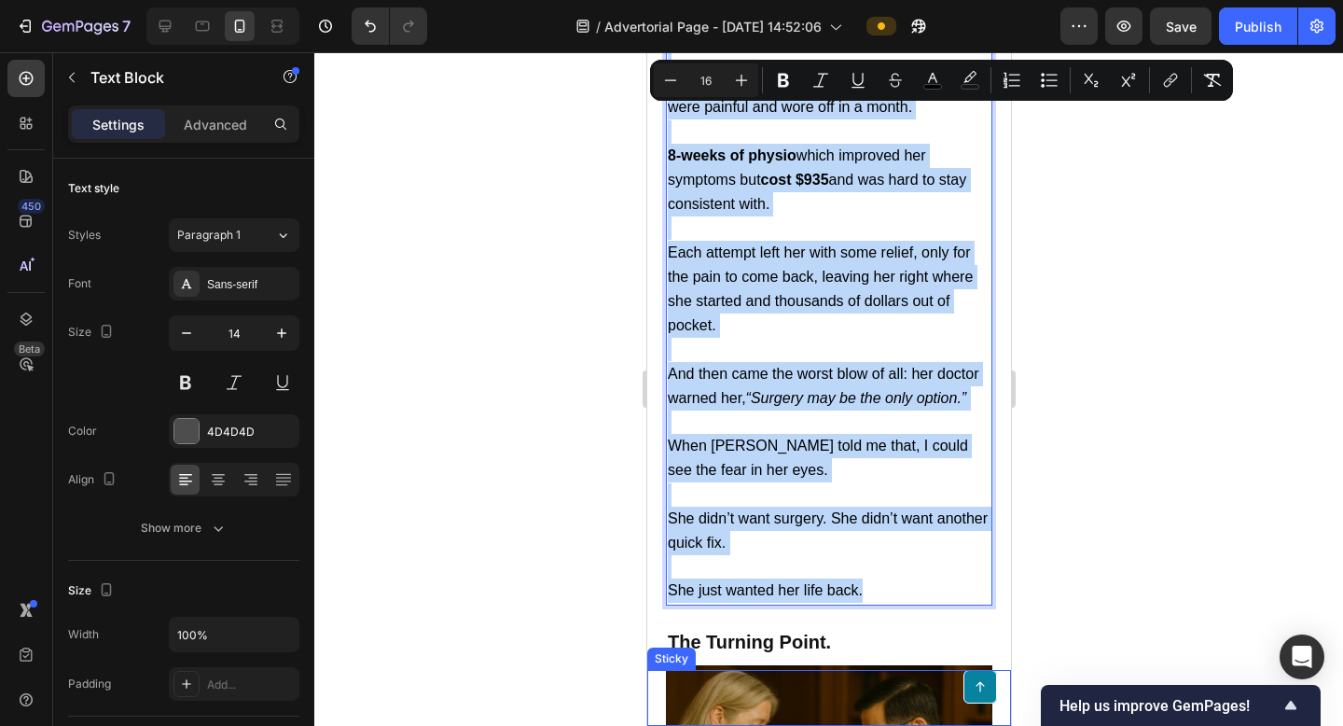
scroll to position [2902, 0]
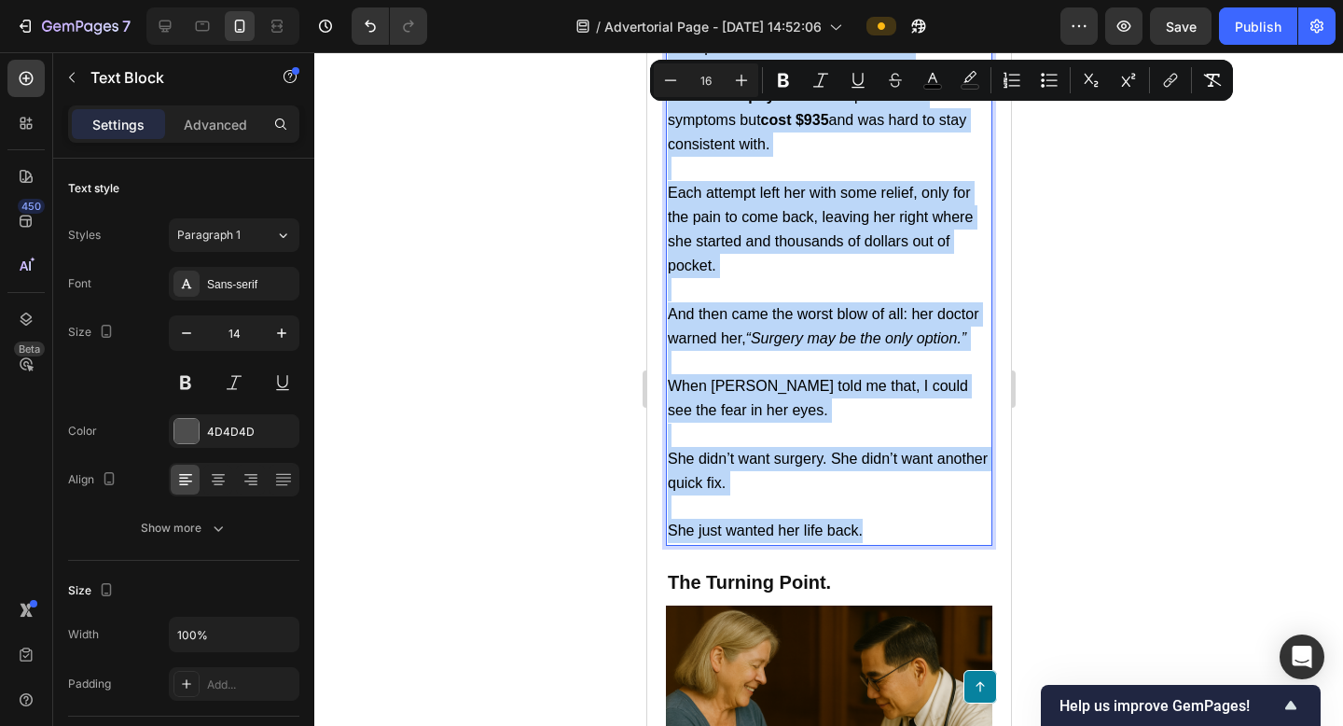
drag, startPoint x: 667, startPoint y: 189, endPoint x: 892, endPoint y: 463, distance: 353.9
copy div "L’ip dolor sitame con adi Elit, s 80-doei-tem incididuntu, labore etdo ma aliqu…"
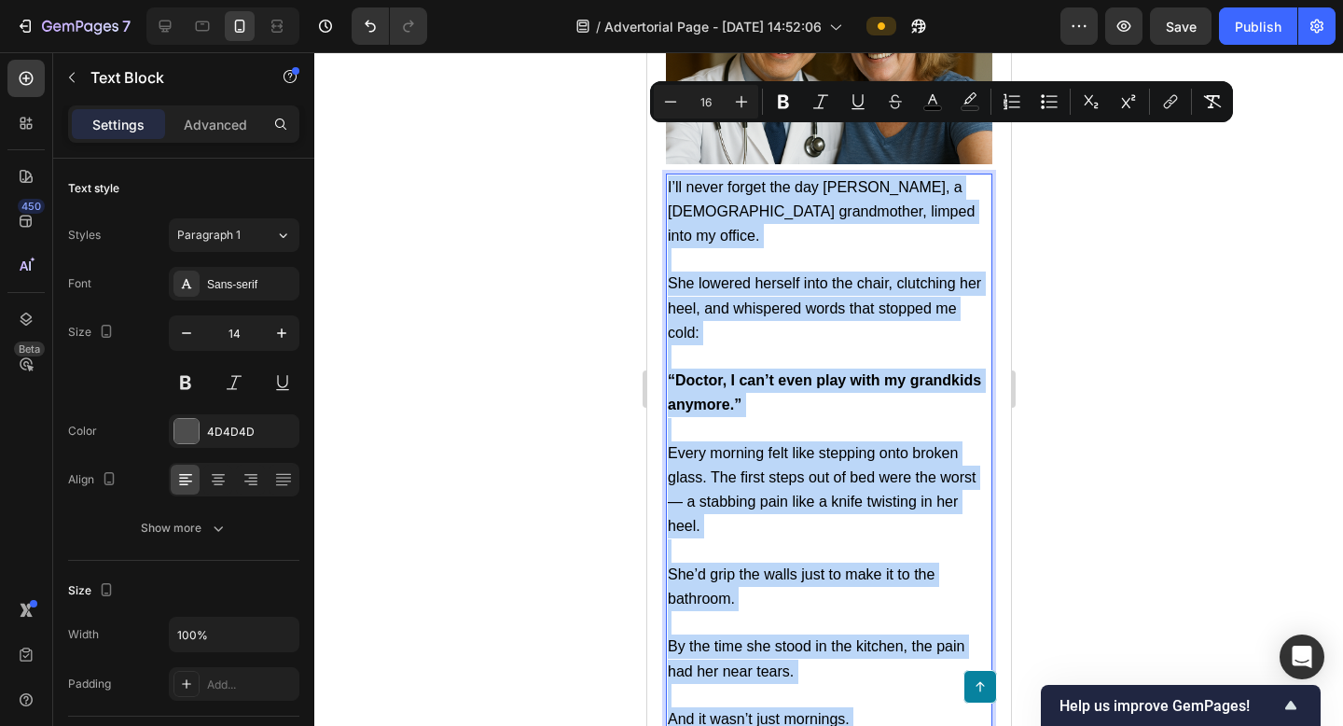
scroll to position [1722, 0]
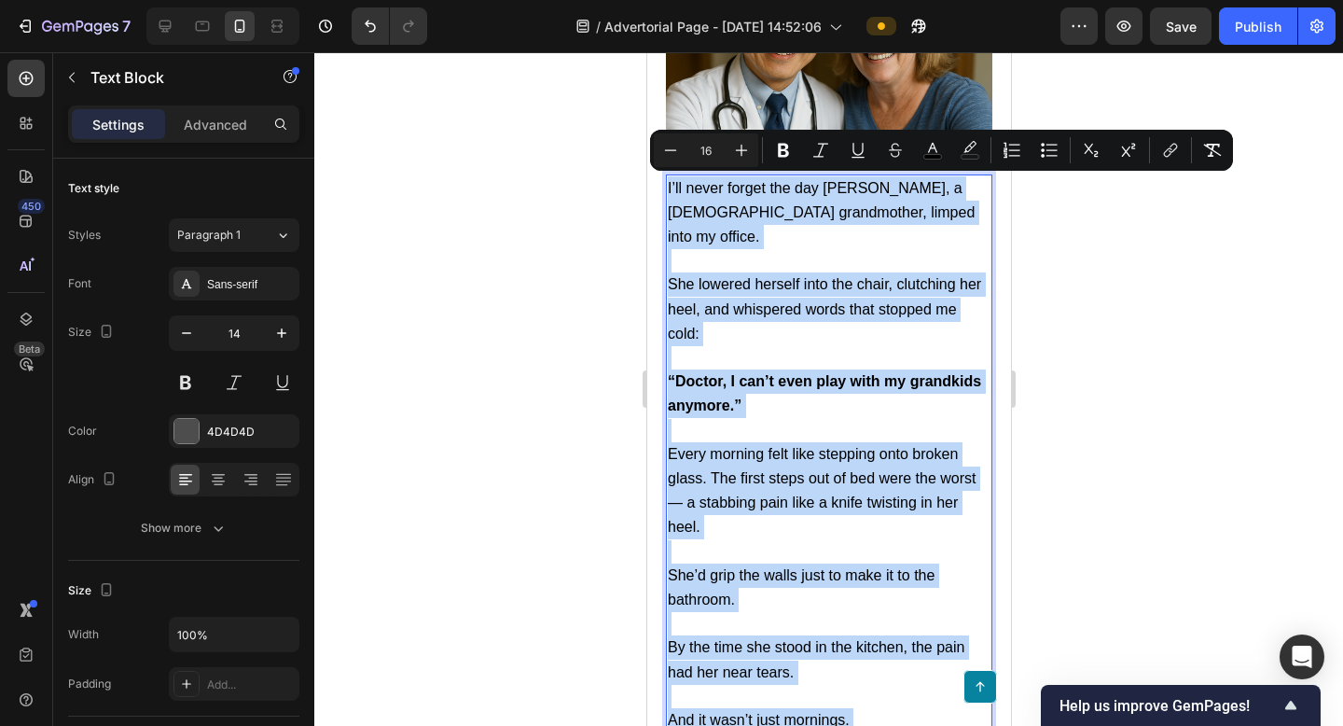
copy div "L’ip dolor sitame con adi Elit, s 80-doei-tem incididuntu, labore etdo ma aliqu…"
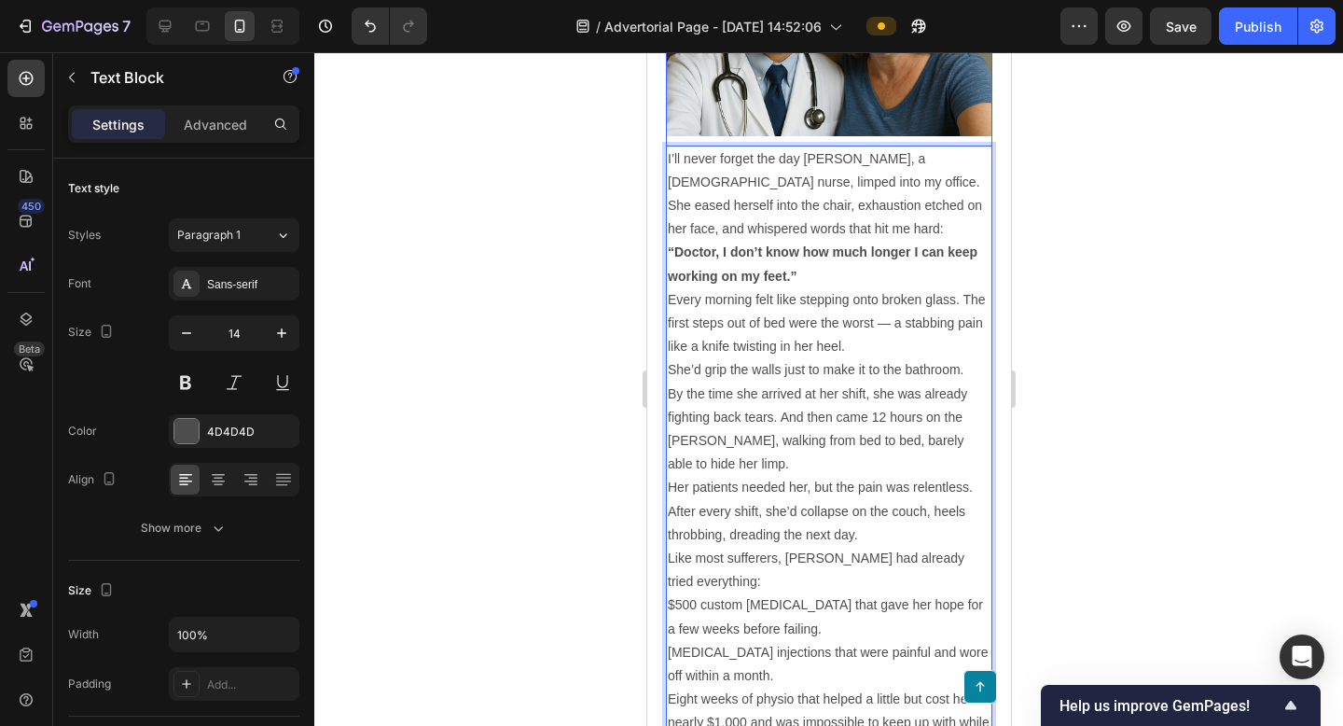
scroll to position [1752, 0]
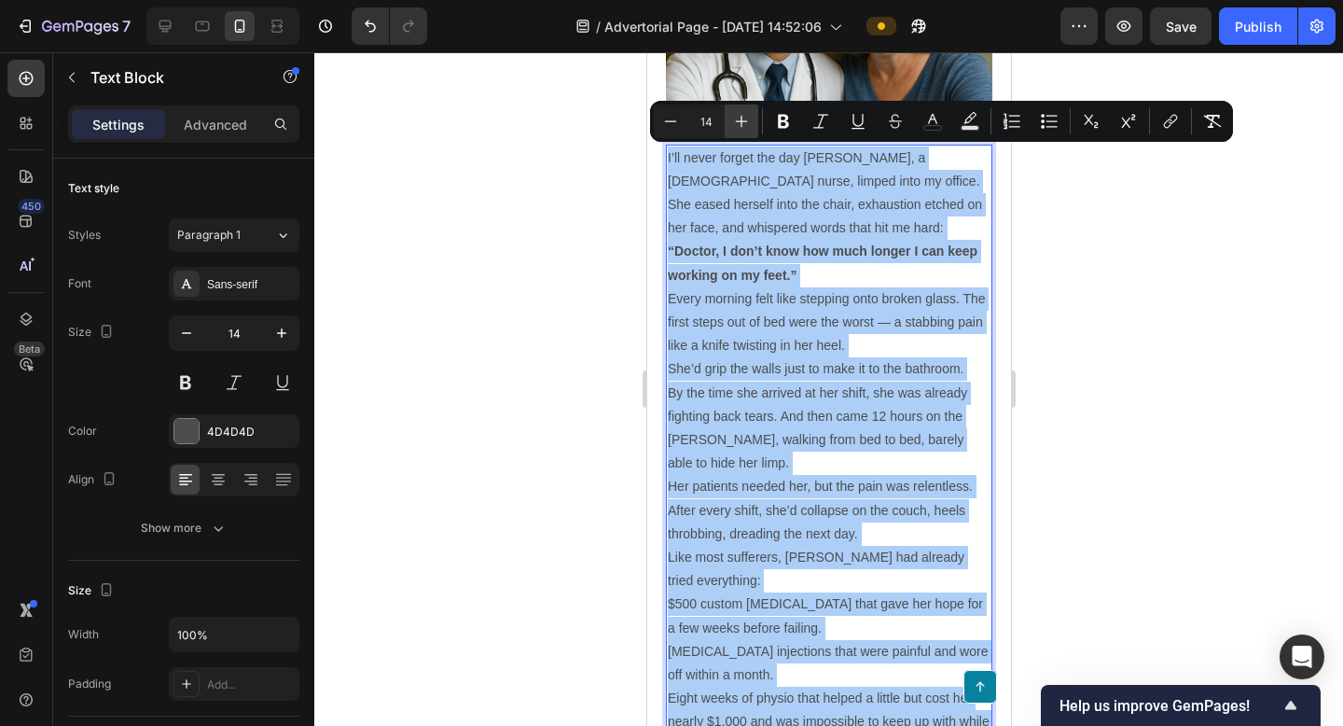
click at [742, 125] on icon "Editor contextual toolbar" at bounding box center [741, 121] width 19 height 19
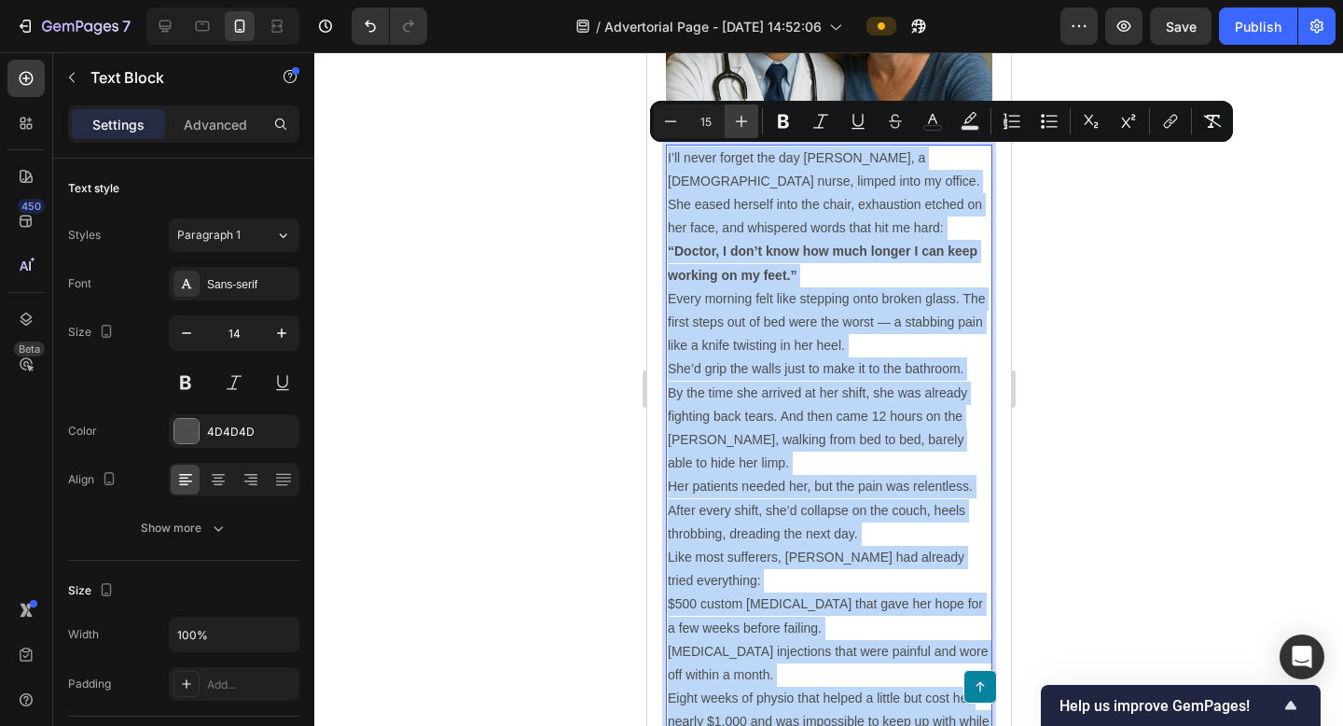
type input "16"
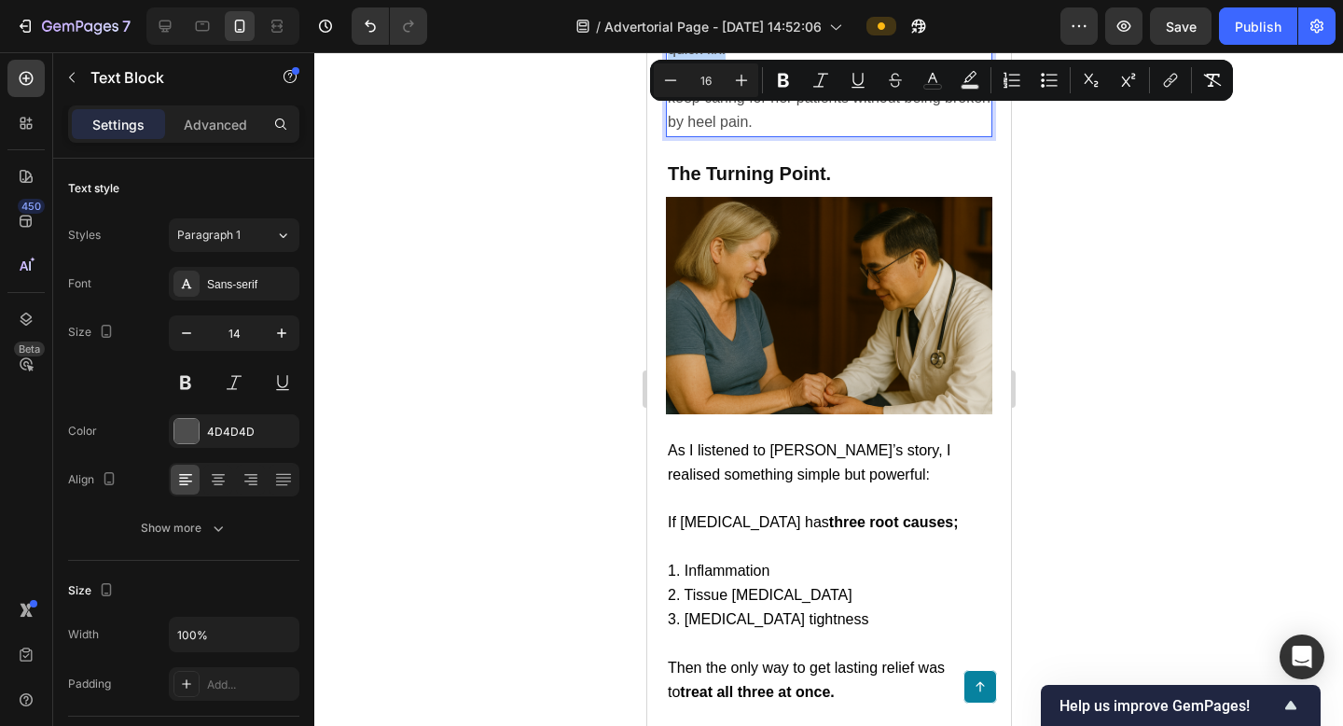
scroll to position [2841, 0]
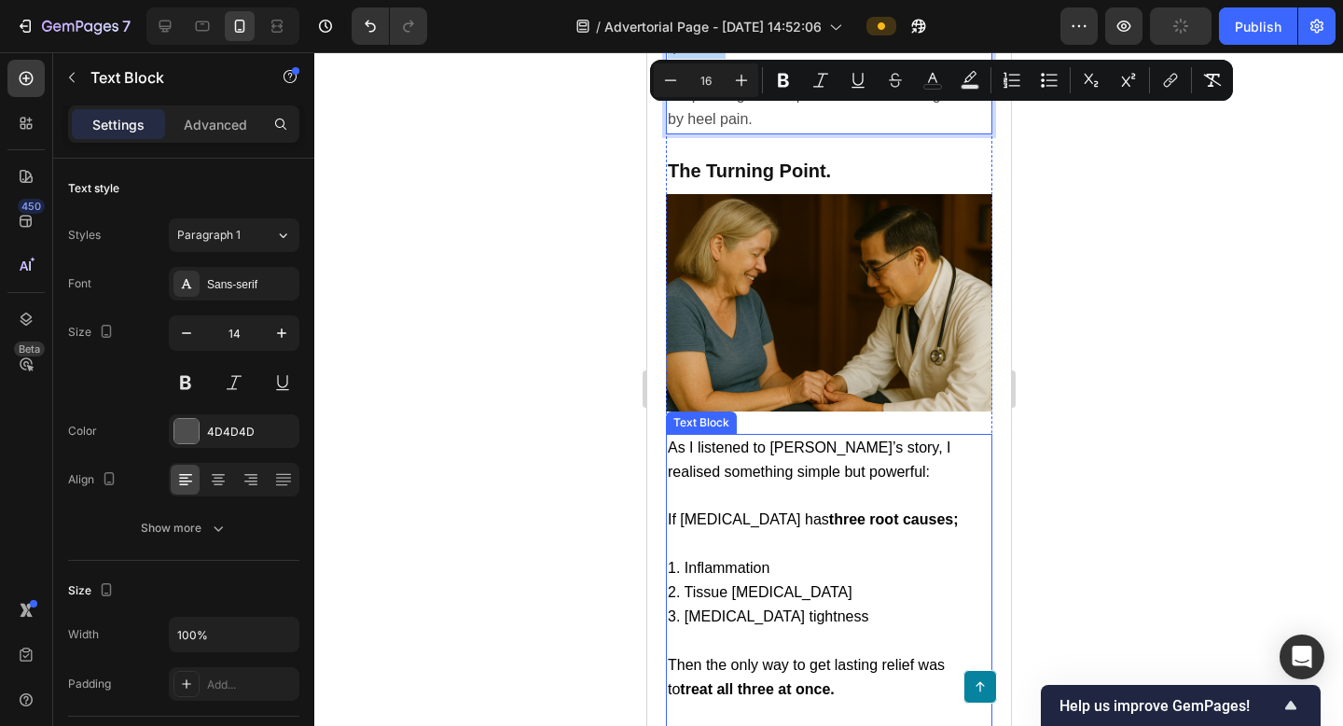
click at [781, 439] on span "As I listened to [PERSON_NAME]’s story, I realised something simple but powerfu…" at bounding box center [809, 459] width 284 height 40
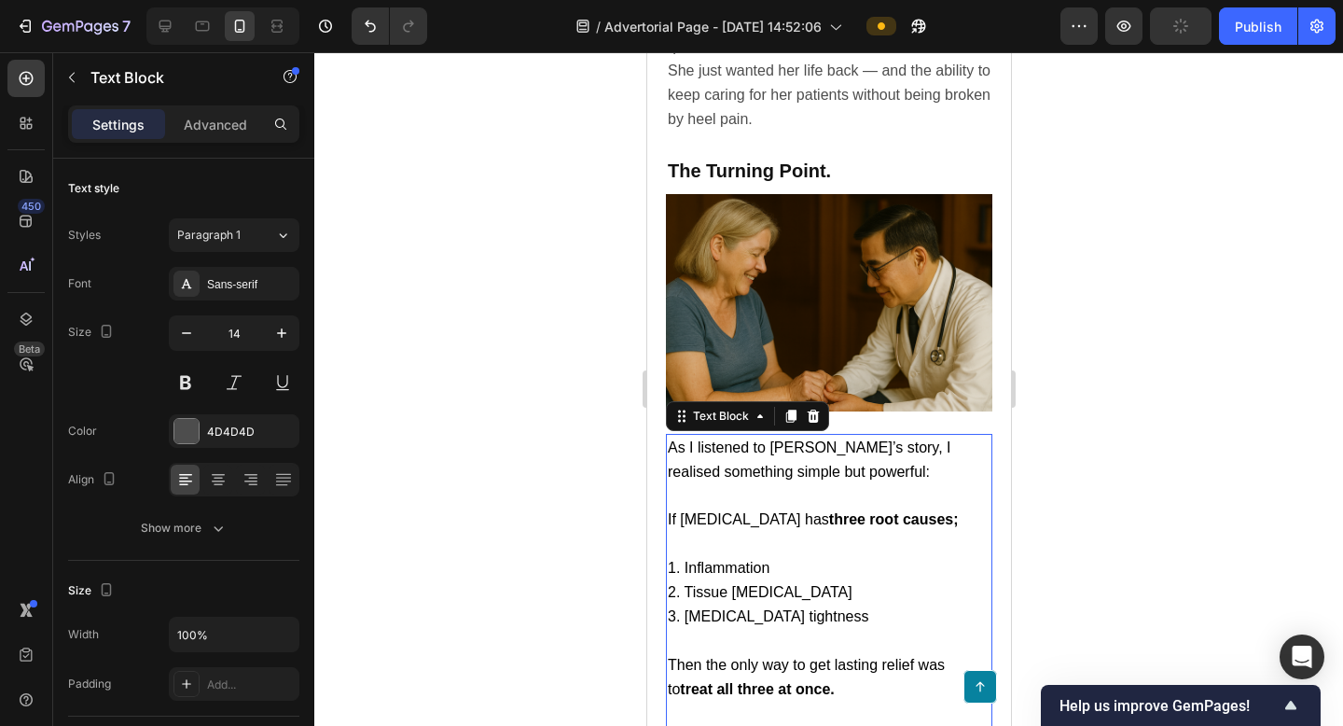
click at [781, 439] on span "As I listened to [PERSON_NAME]’s story, I realised something simple but powerfu…" at bounding box center [809, 459] width 284 height 40
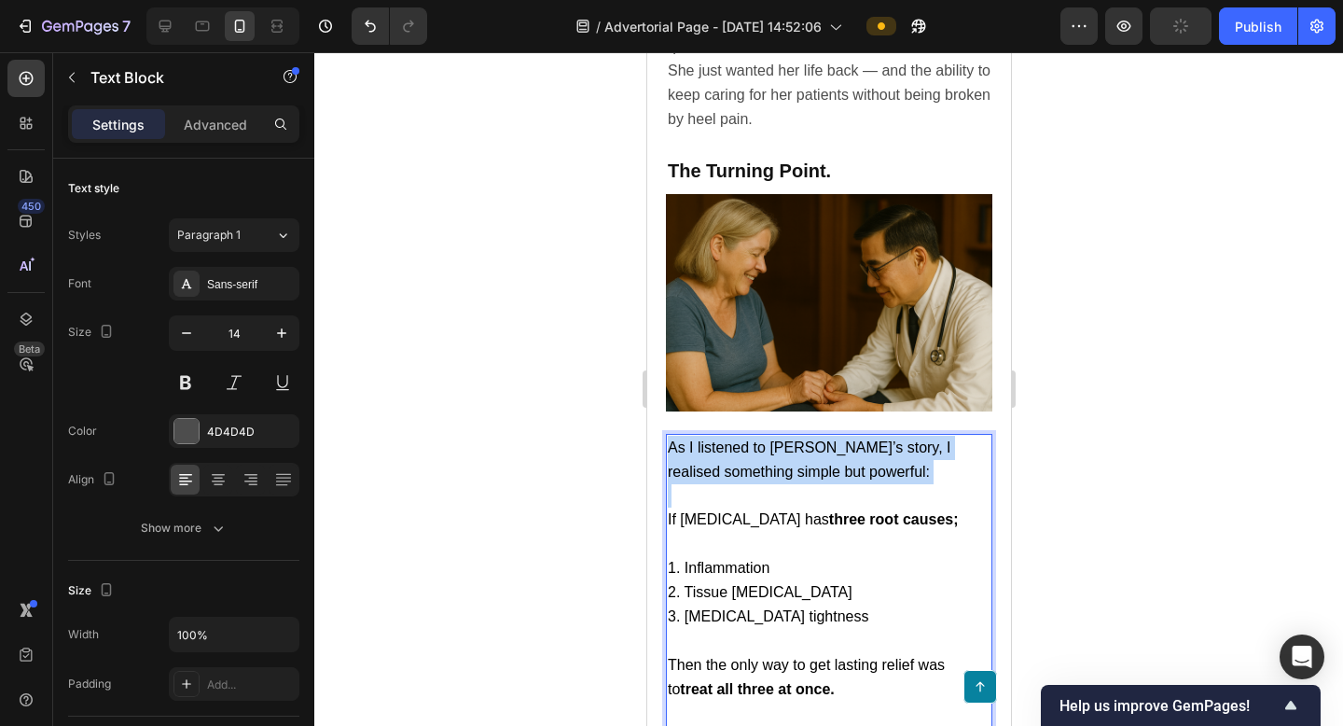
click at [781, 439] on span "As I listened to [PERSON_NAME]’s story, I realised something simple but powerfu…" at bounding box center [809, 459] width 284 height 40
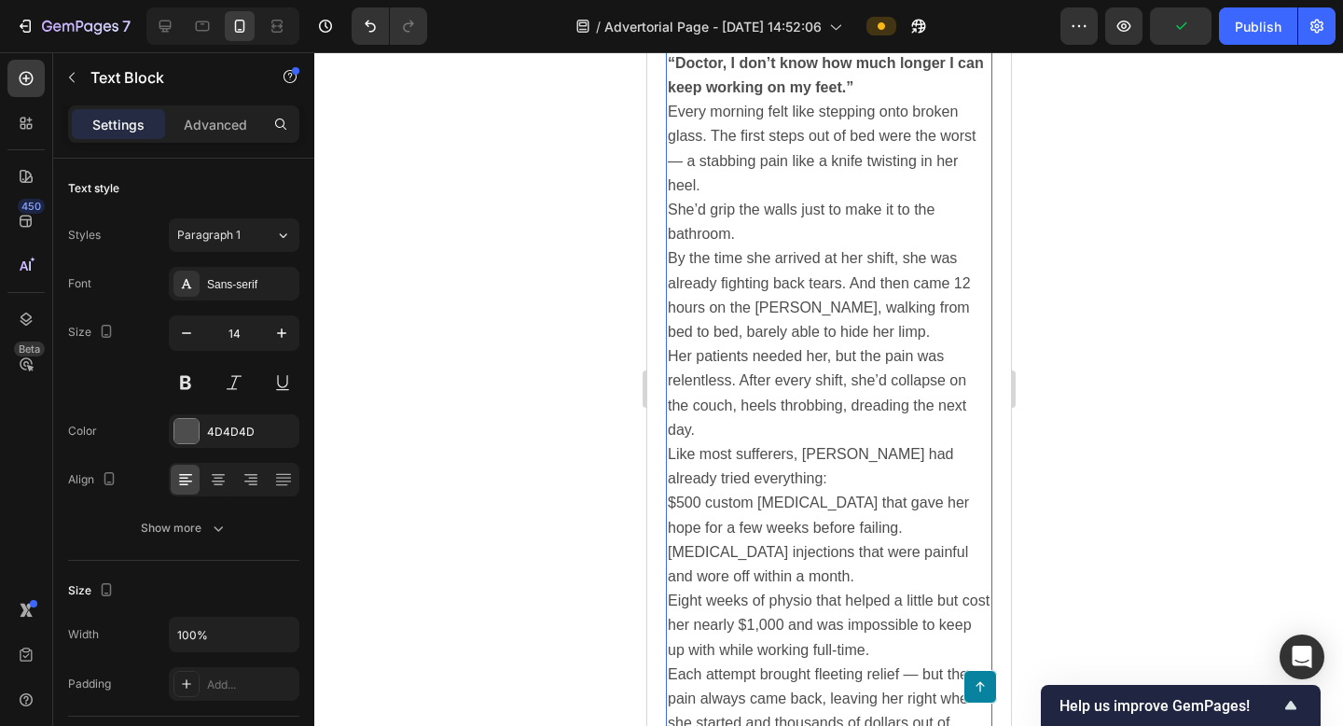
click at [794, 368] on span "Her patients needed her, but the pain was relentless. After every shift, she’d …" at bounding box center [816, 393] width 299 height 90
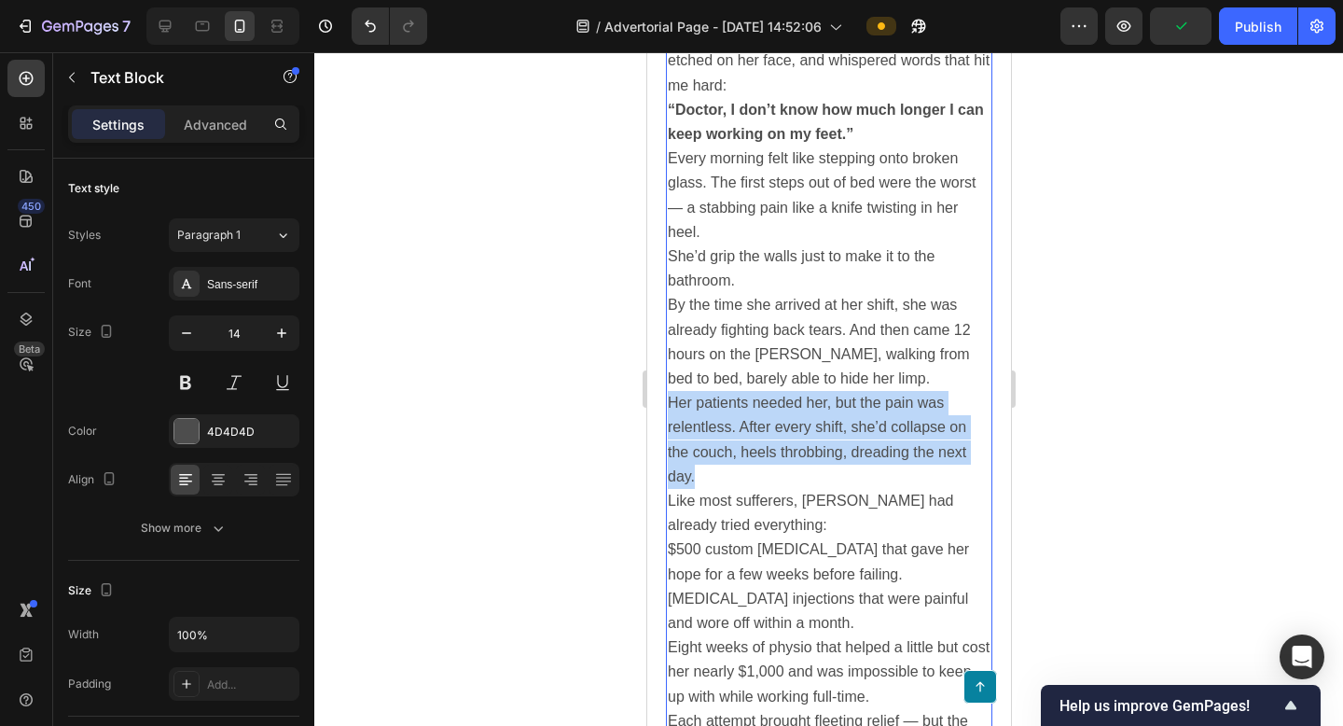
click at [794, 395] on span "Her patients needed her, but the pain was relentless. After every shift, she’d …" at bounding box center [816, 440] width 299 height 90
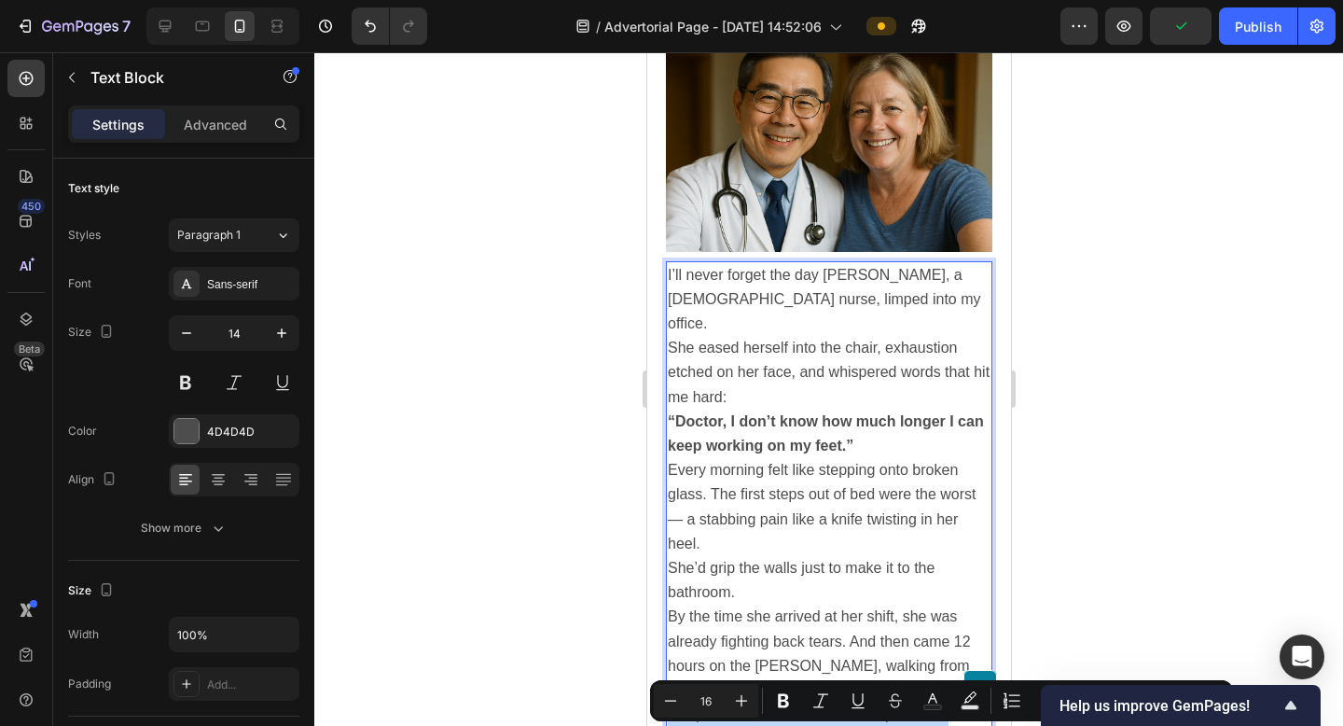
scroll to position [1521, 0]
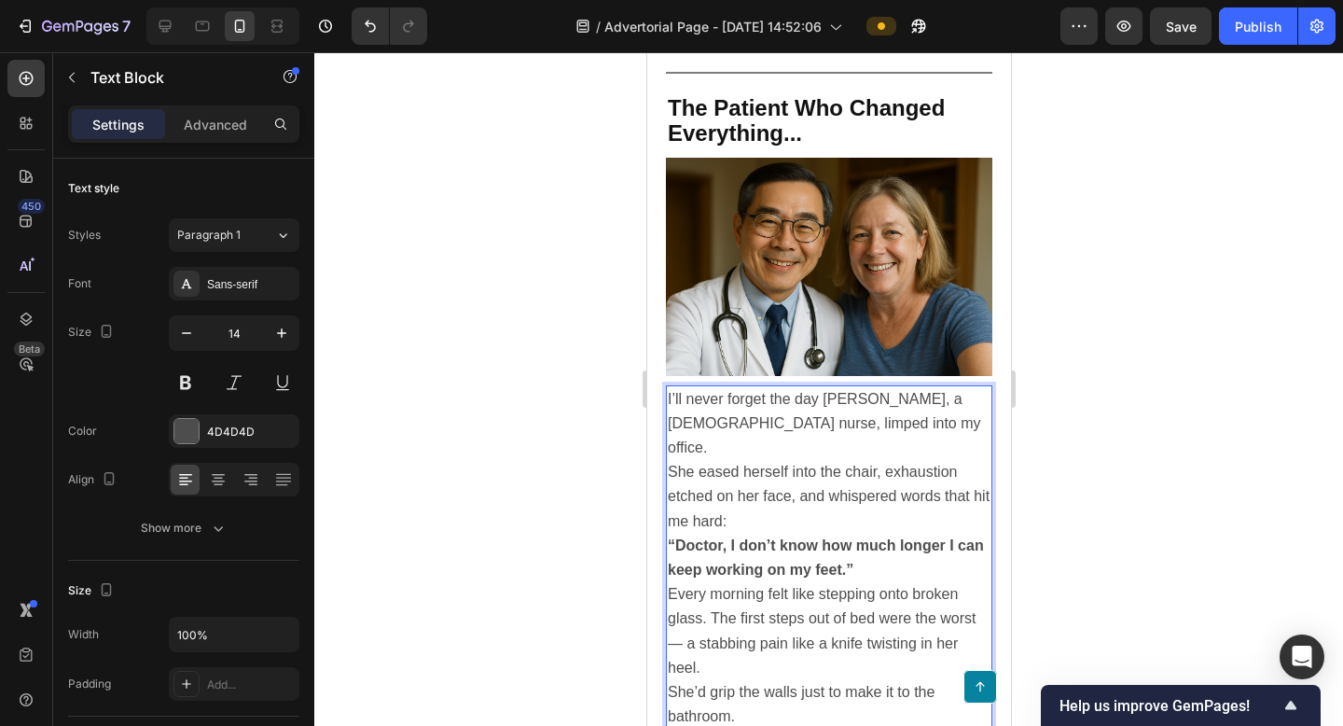
click at [829, 410] on span "I’ll never forget the day [PERSON_NAME], a [DEMOGRAPHIC_DATA] nurse, limped int…" at bounding box center [823, 423] width 313 height 64
click at [897, 408] on p "I’ll never forget the day [PERSON_NAME], a [DEMOGRAPHIC_DATA] nurse, limped int…" at bounding box center [828, 424] width 323 height 74
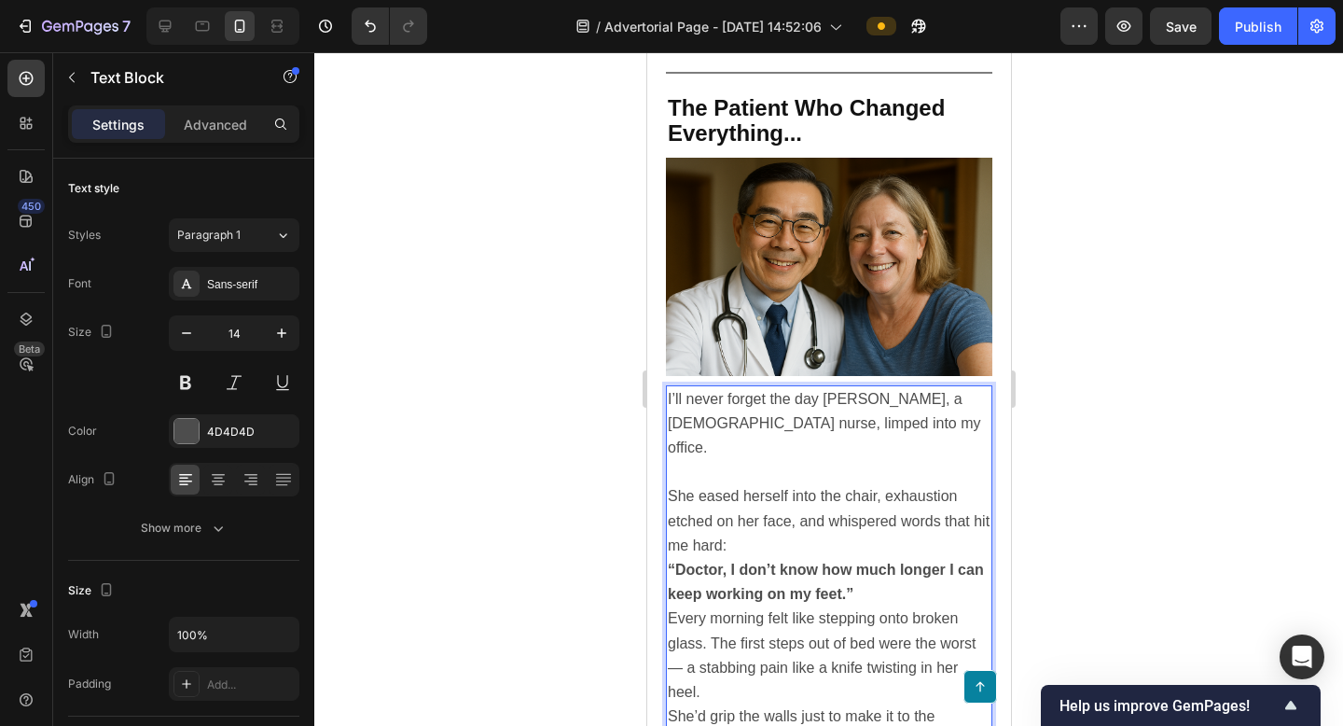
click at [745, 503] on p "She eased herself into the chair, exhaustion etched on her face, and whispered …" at bounding box center [828, 521] width 323 height 74
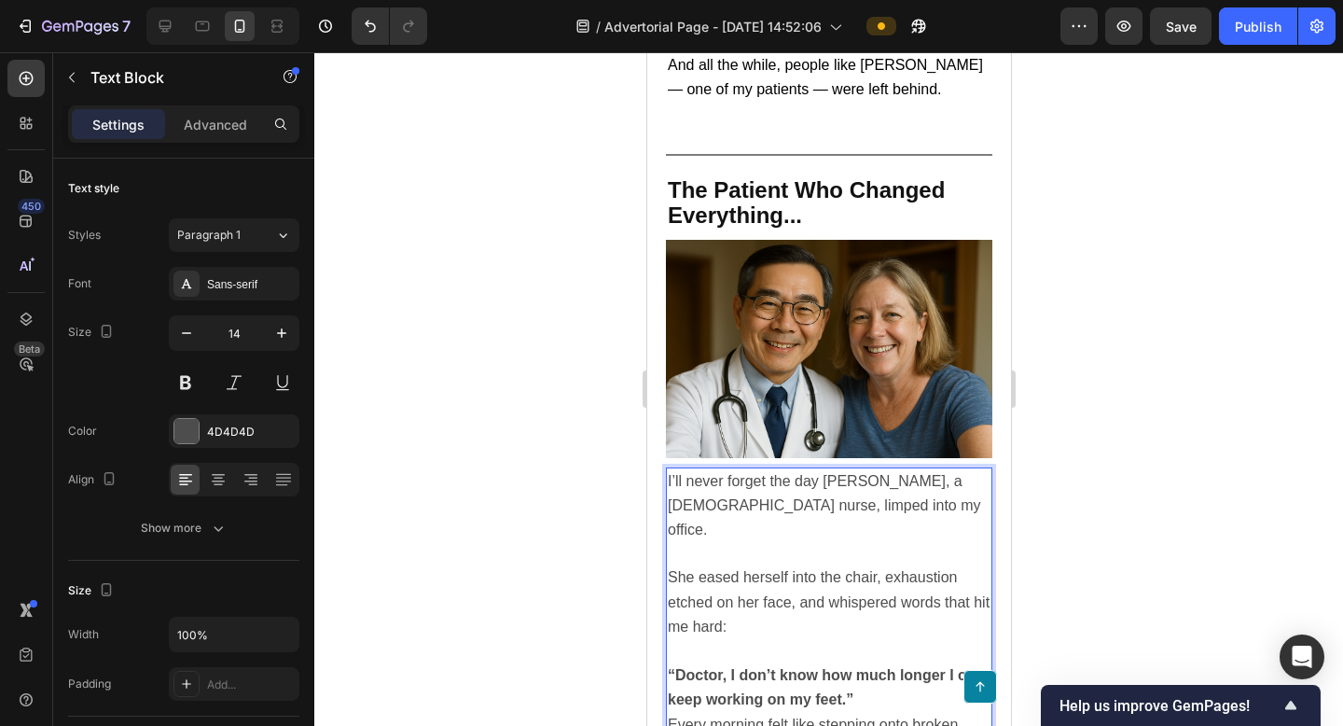
scroll to position [1461, 0]
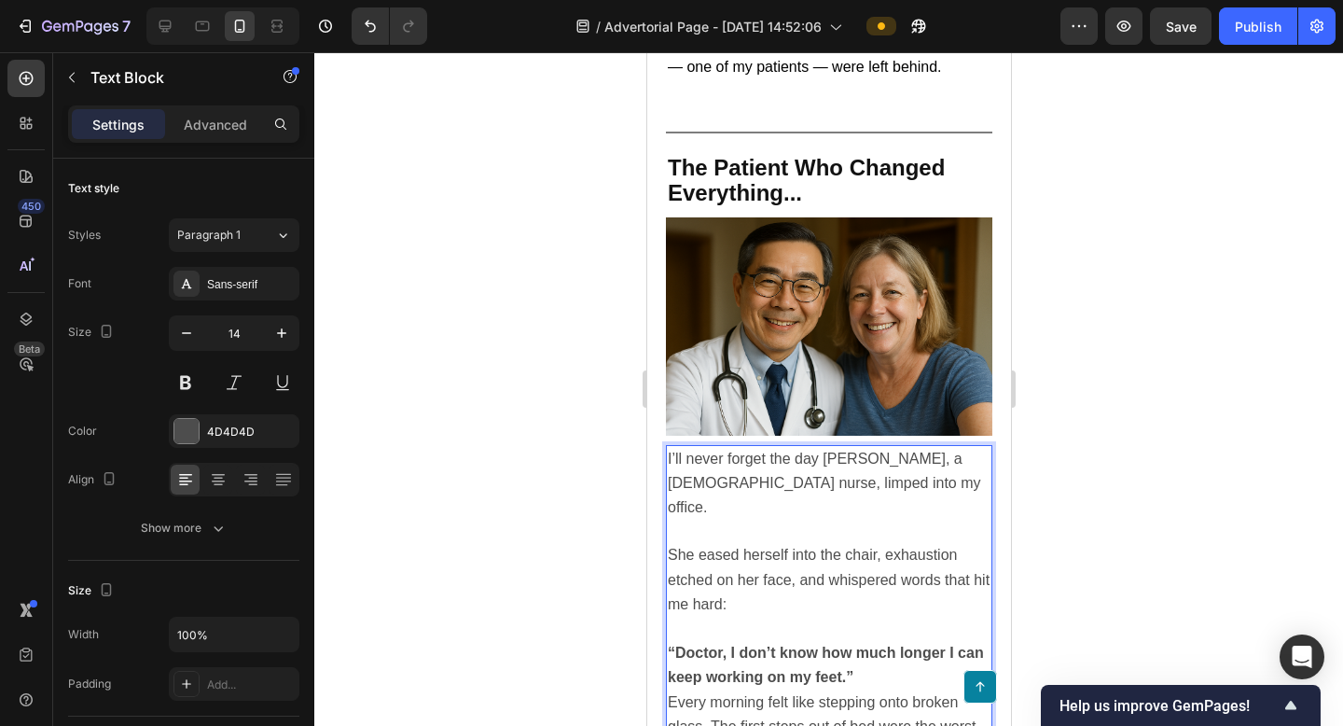
click at [760, 474] on span "I’ll never forget the day [PERSON_NAME], a [DEMOGRAPHIC_DATA] nurse, limped int…" at bounding box center [823, 483] width 313 height 64
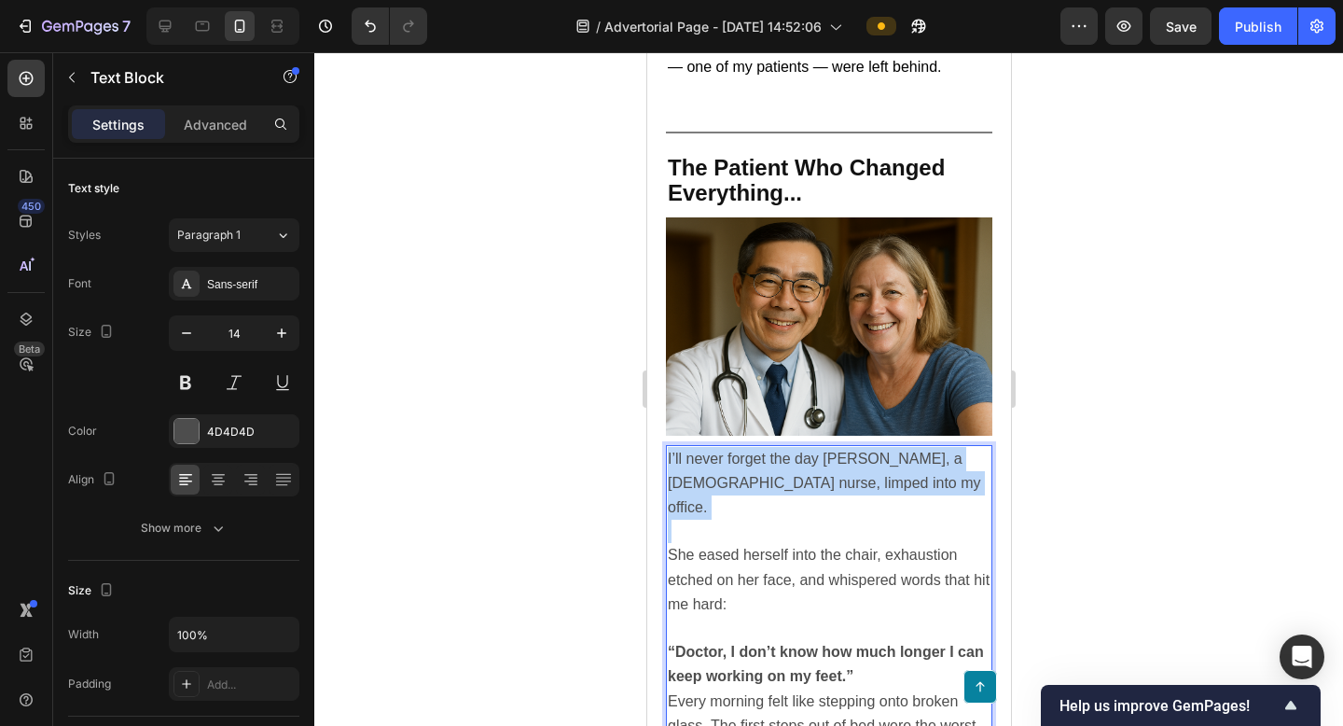
click at [760, 474] on span "I’ll never forget the day [PERSON_NAME], a [DEMOGRAPHIC_DATA] nurse, limped int…" at bounding box center [823, 483] width 313 height 64
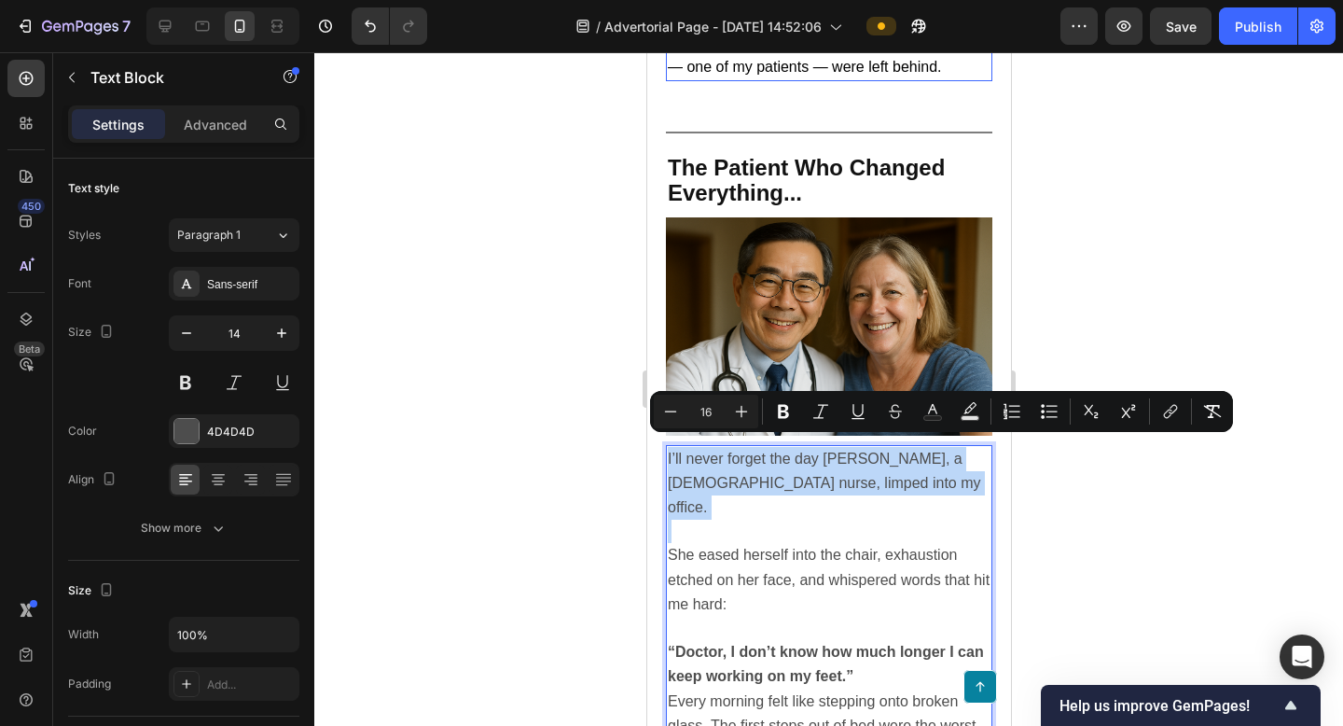
click at [777, 54] on span "And all the while, people like [PERSON_NAME] — one of my patients — were left b…" at bounding box center [824, 55] width 315 height 40
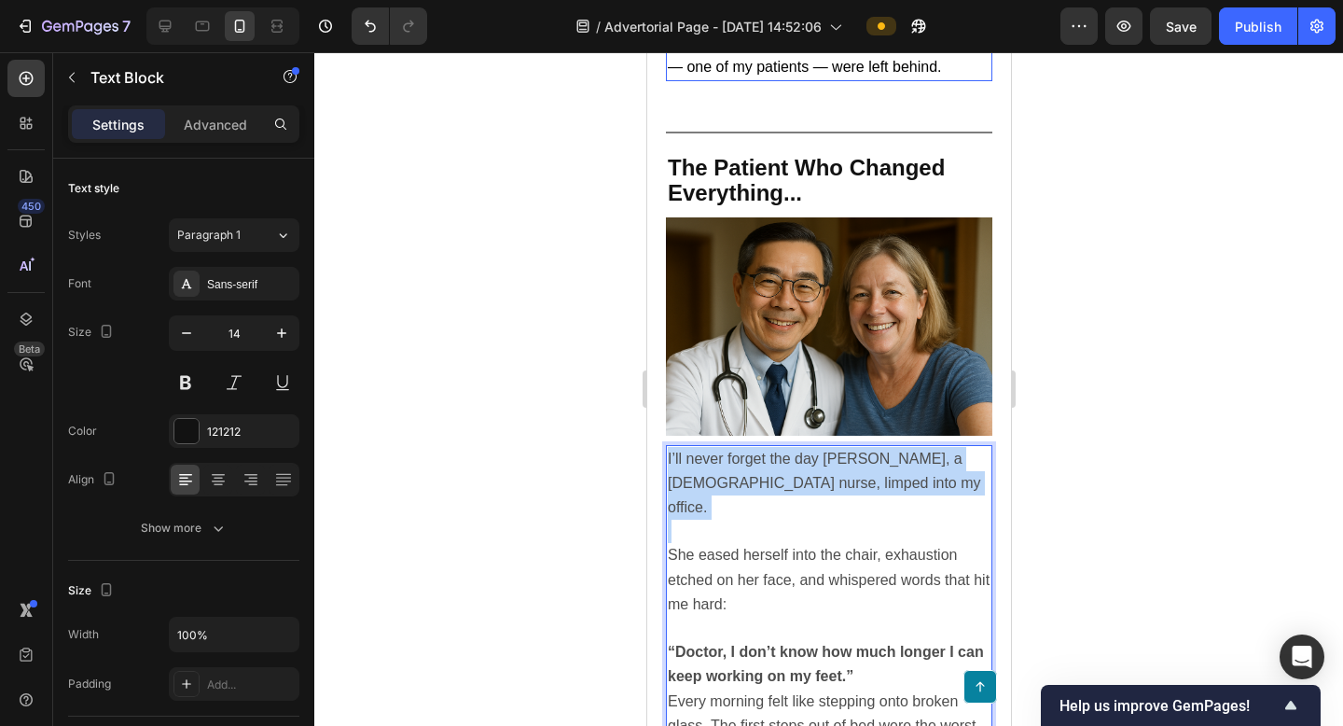
click at [777, 54] on span "And all the while, people like [PERSON_NAME] — one of my patients — were left b…" at bounding box center [824, 55] width 315 height 40
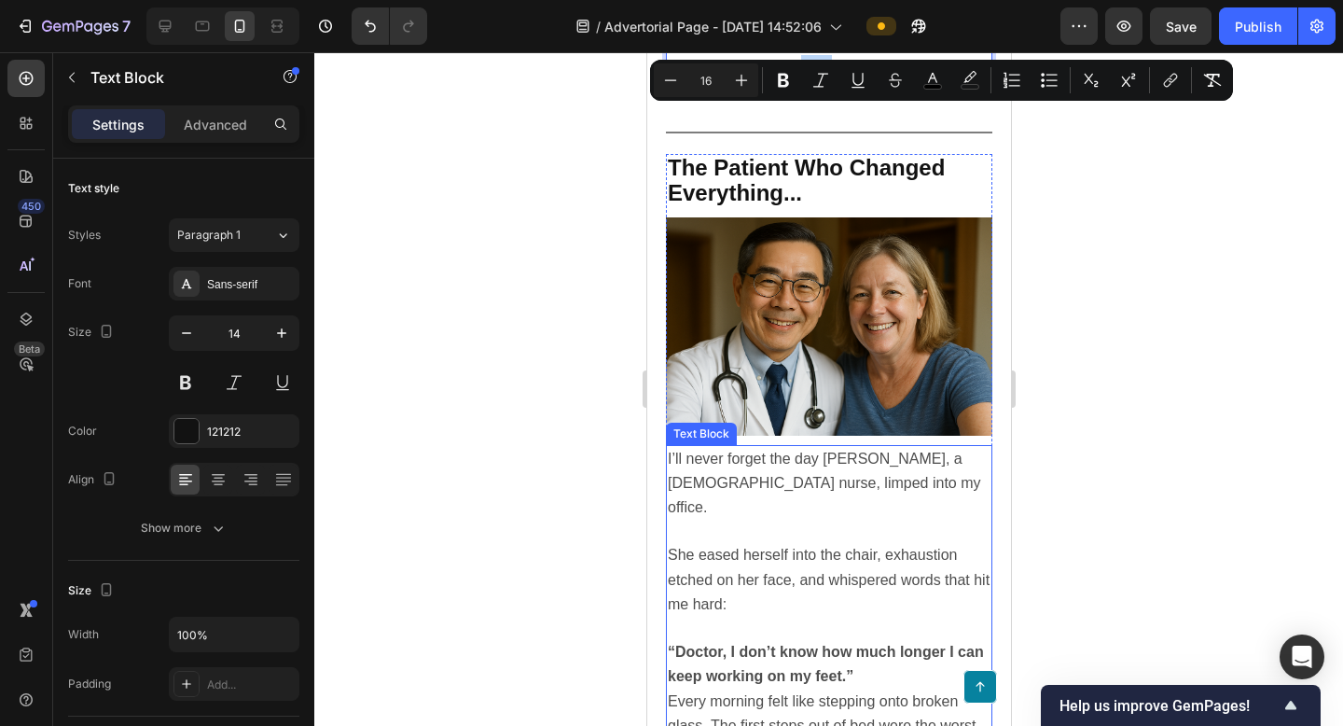
click at [803, 551] on span "She eased herself into the chair, exhaustion etched on her face, and whispered …" at bounding box center [828, 579] width 322 height 64
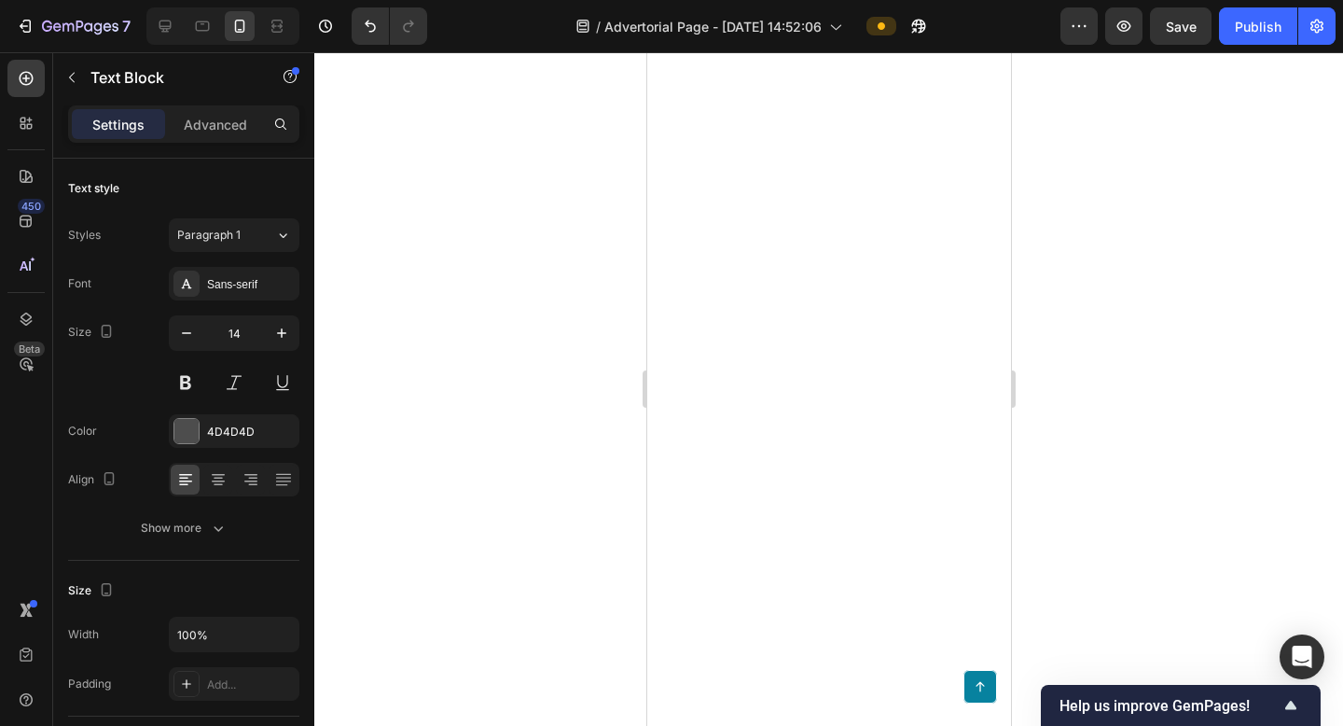
scroll to position [799, 0]
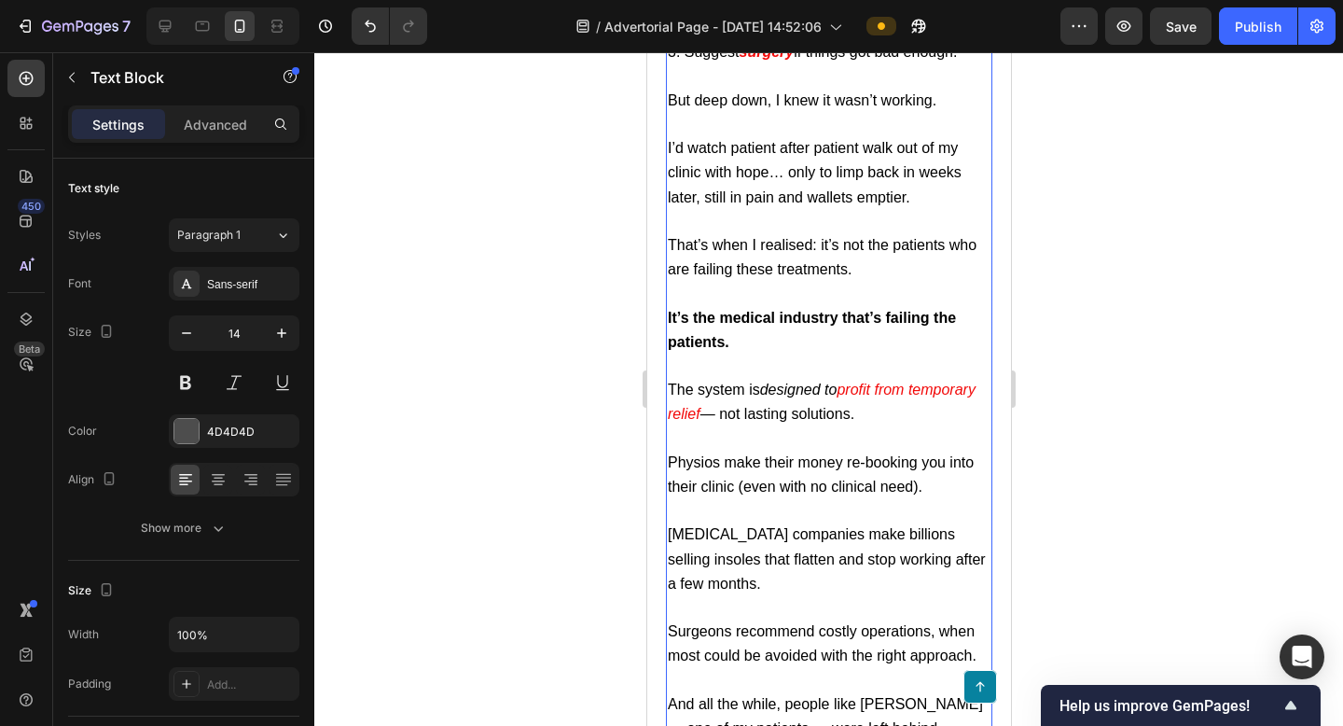
click at [788, 484] on span "Physios make their money re-booking you into their clinic (even with no clinica…" at bounding box center [820, 474] width 306 height 40
click at [788, 485] on span "Physios make their money re-booking you into their clinic (even with no clinica…" at bounding box center [820, 474] width 306 height 40
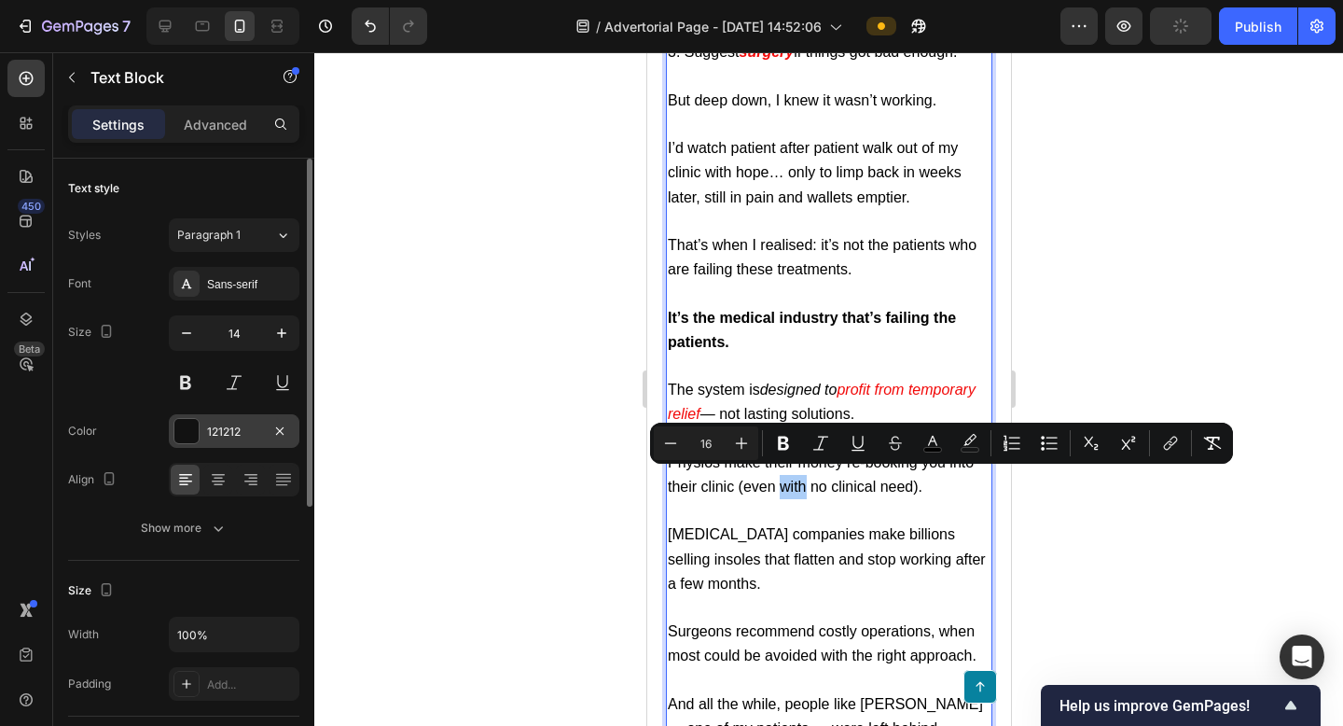
click at [234, 434] on div "121212" at bounding box center [234, 432] width 54 height 17
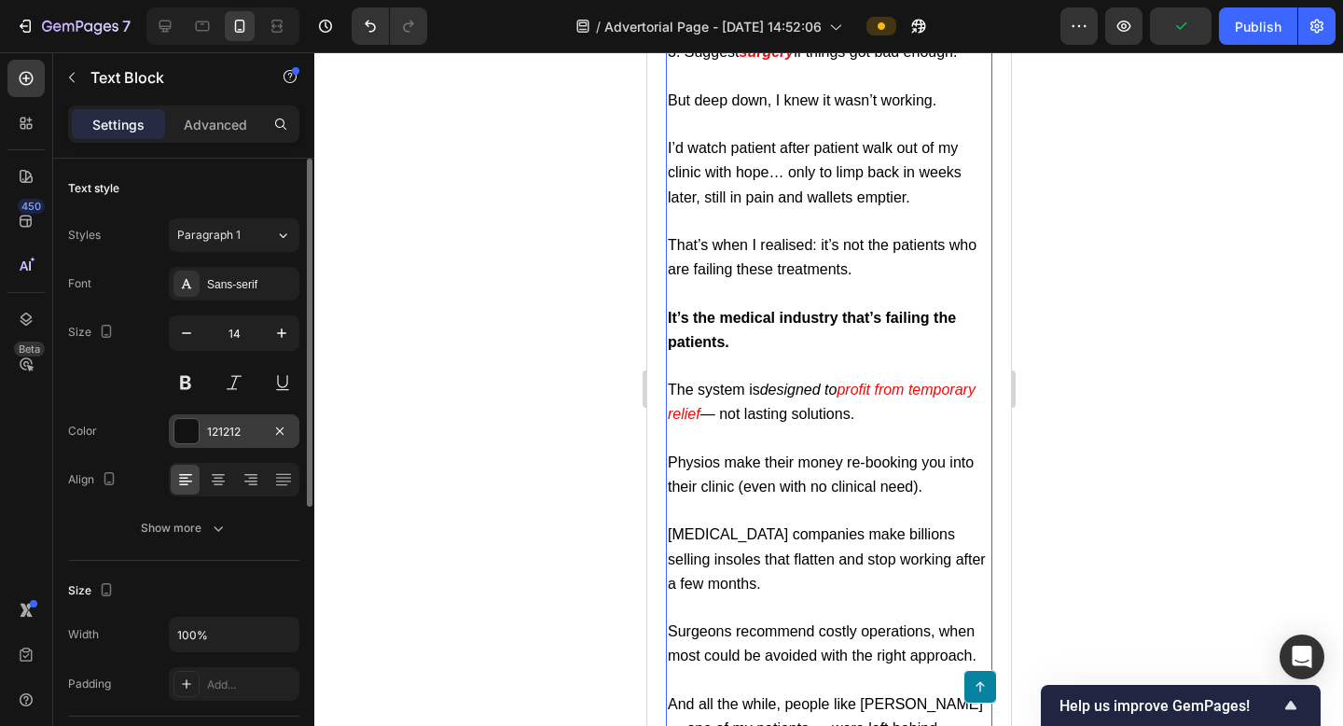
click at [232, 433] on div "121212" at bounding box center [234, 432] width 54 height 17
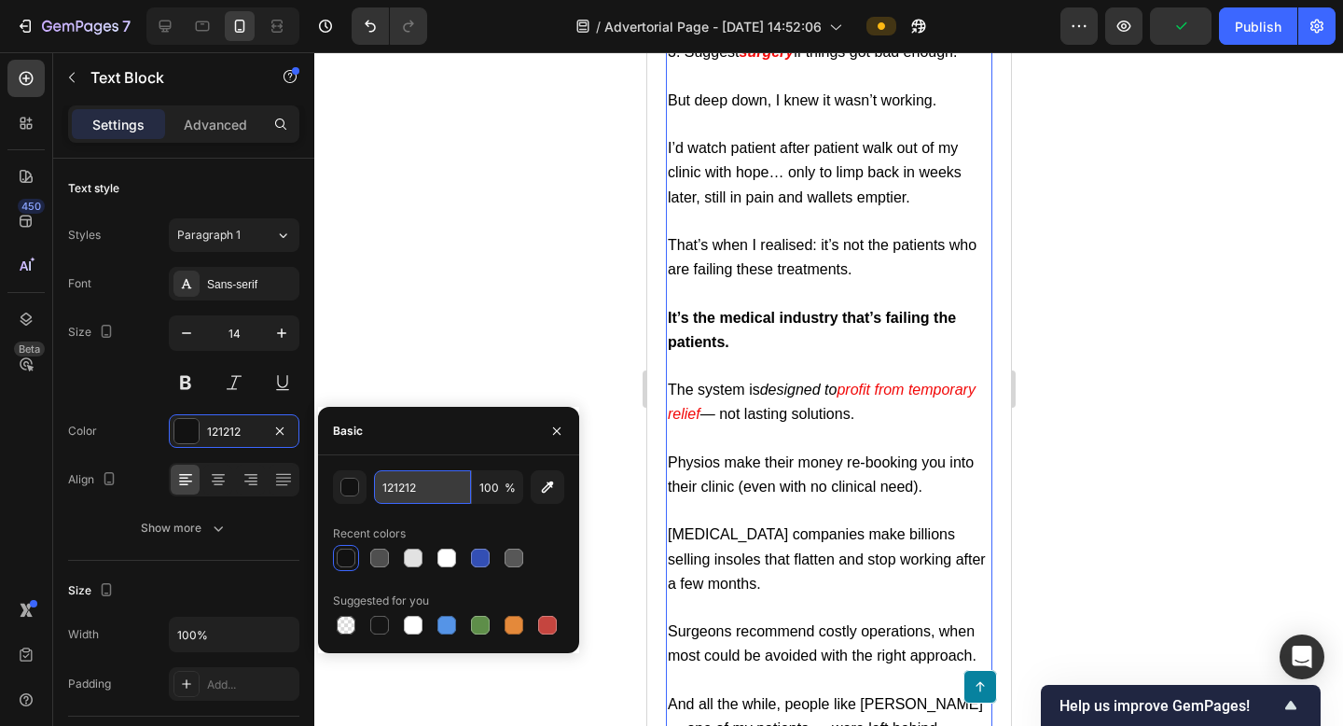
click at [410, 497] on input "121212" at bounding box center [422, 487] width 97 height 34
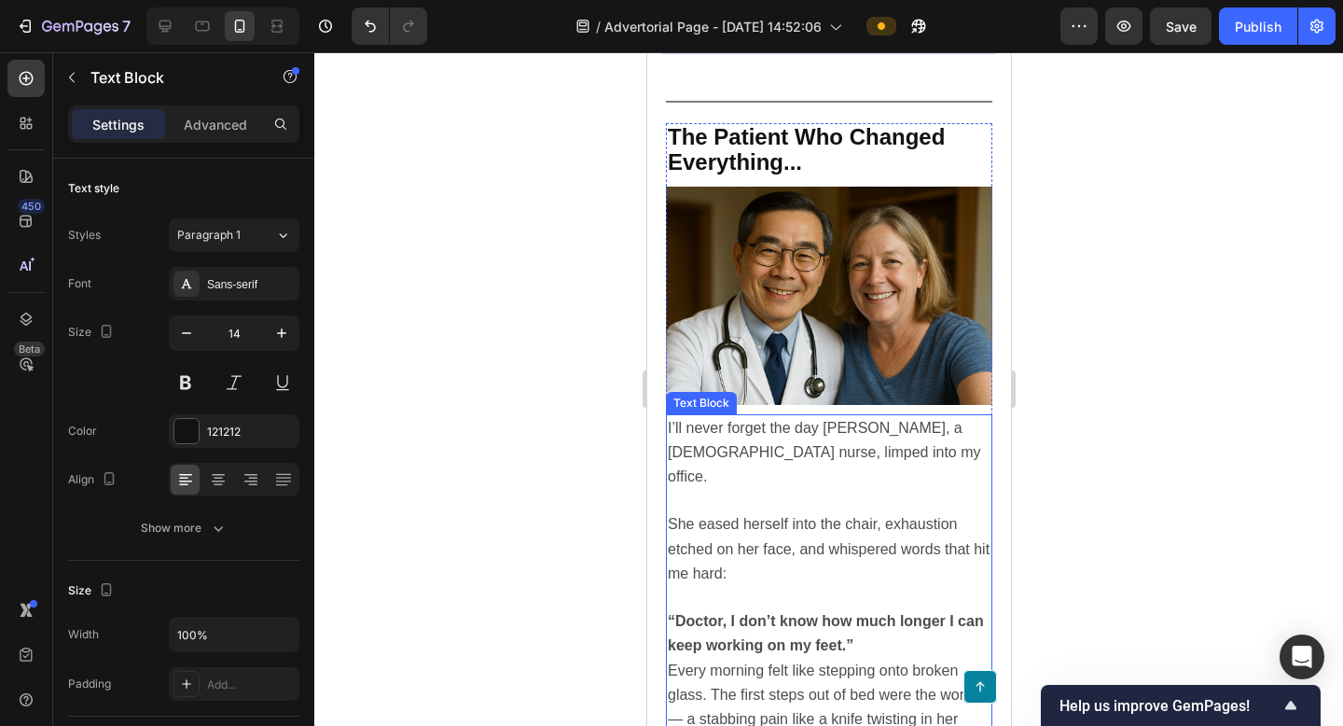
scroll to position [1493, 0]
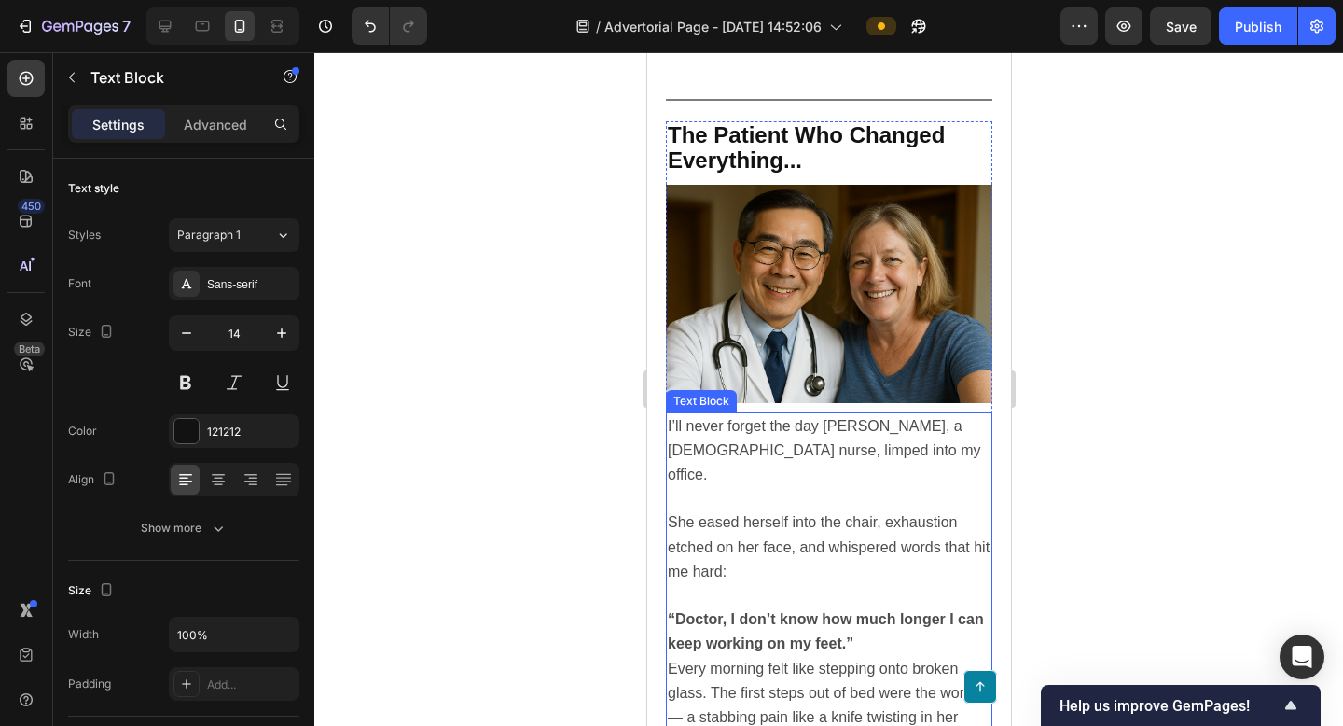
click at [814, 487] on p at bounding box center [828, 498] width 323 height 23
click at [815, 487] on p at bounding box center [828, 498] width 323 height 23
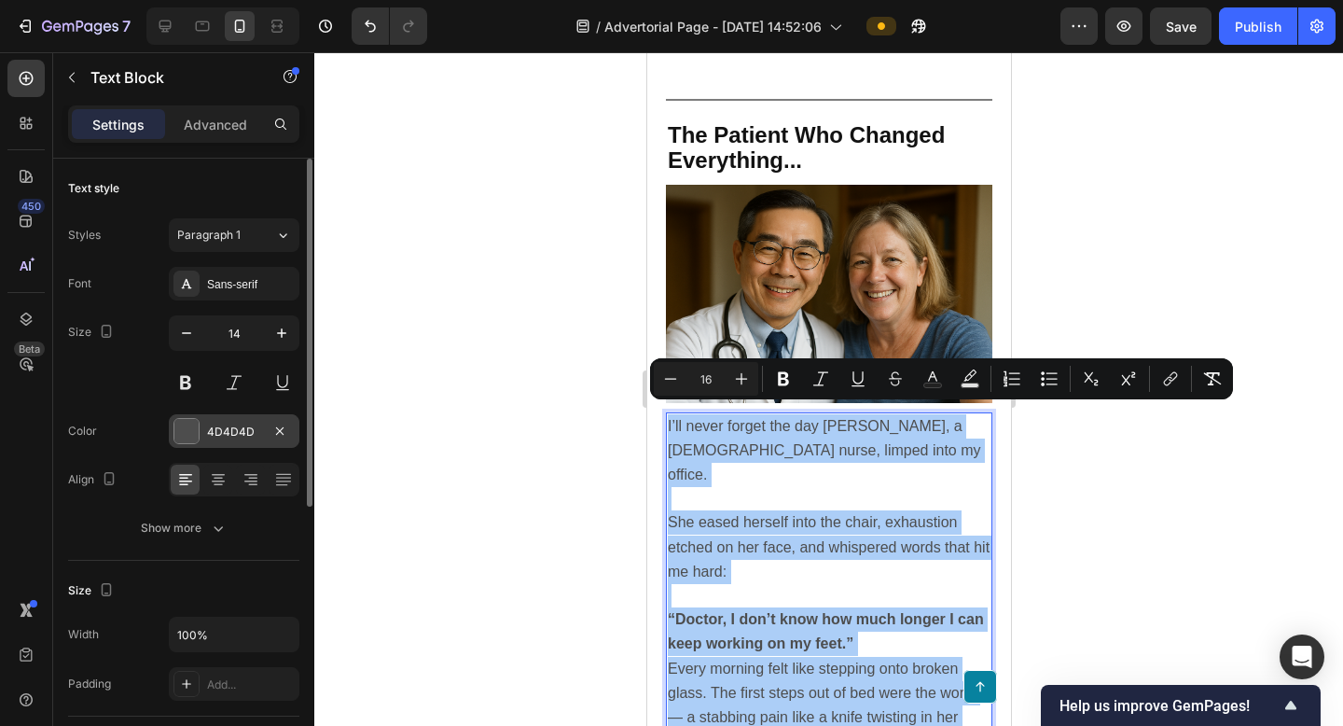
click at [239, 432] on div "4D4D4D" at bounding box center [234, 432] width 54 height 17
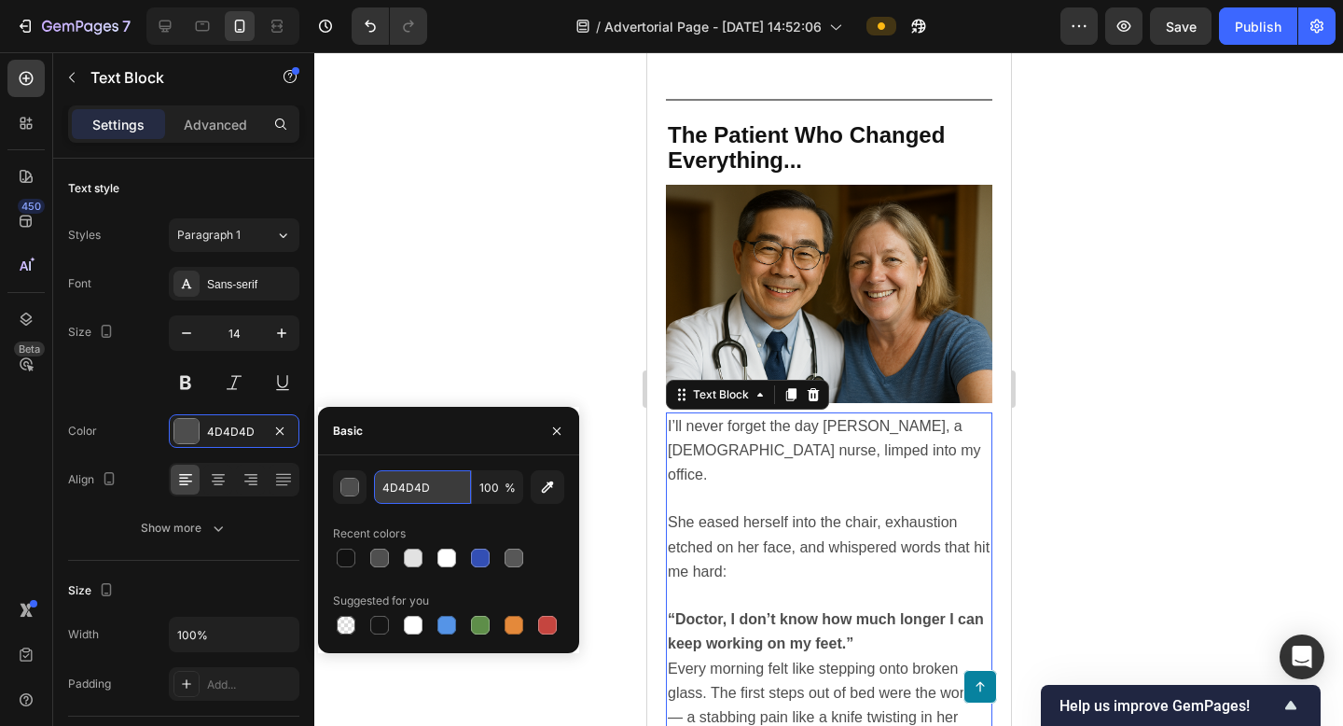
click at [432, 494] on input "4D4D4D" at bounding box center [422, 487] width 97 height 34
paste input "121212"
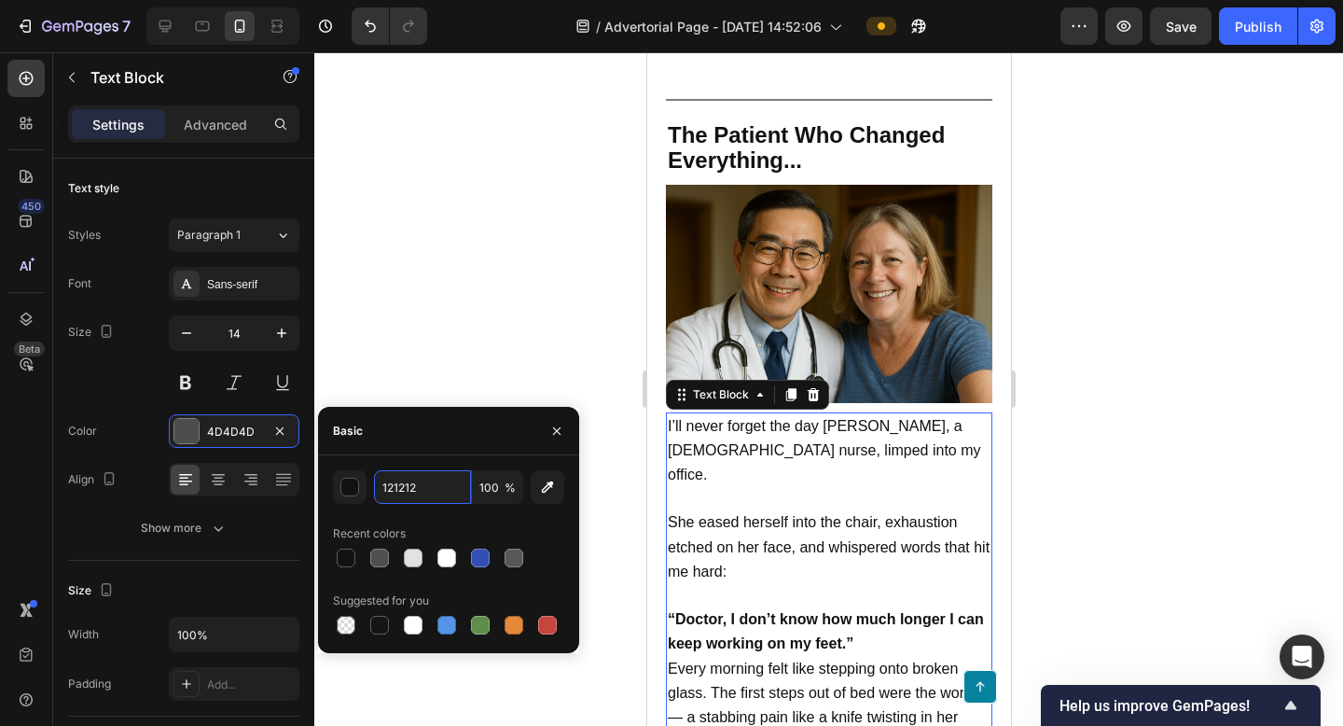
type input "121212"
click at [526, 340] on div at bounding box center [828, 389] width 1029 height 674
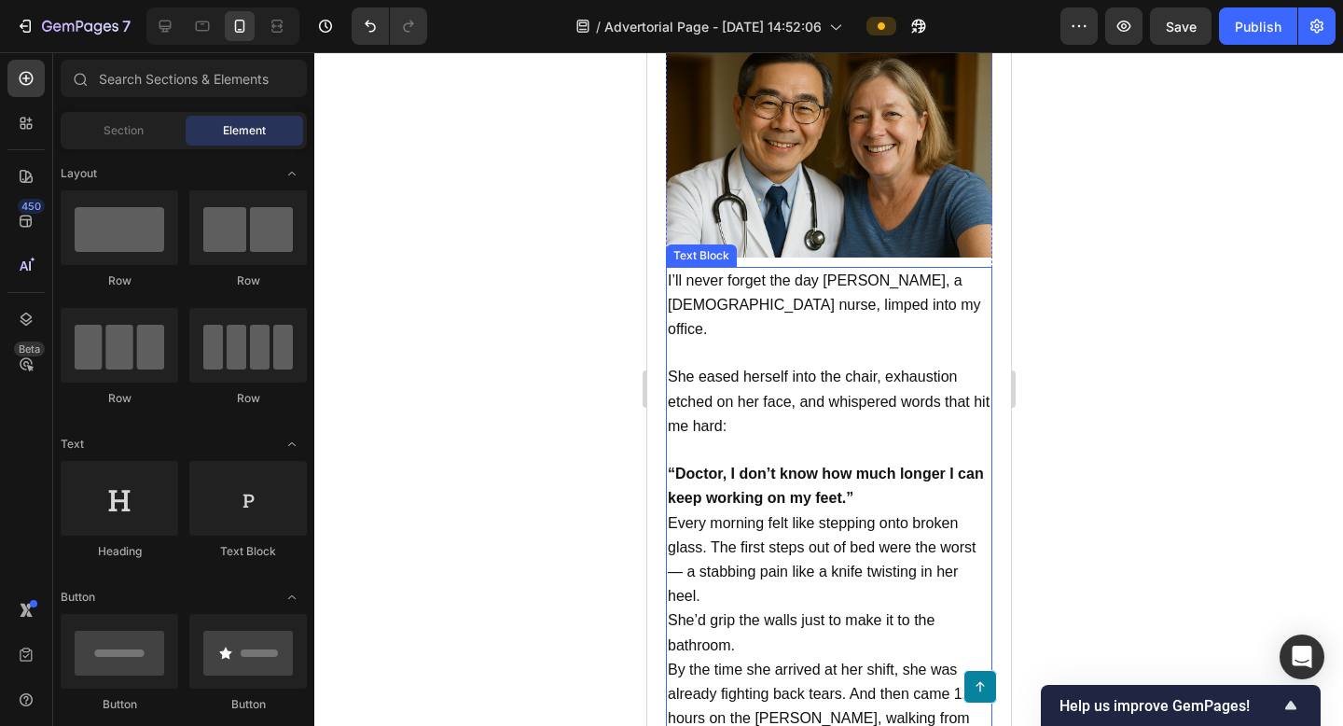
scroll to position [1633, 0]
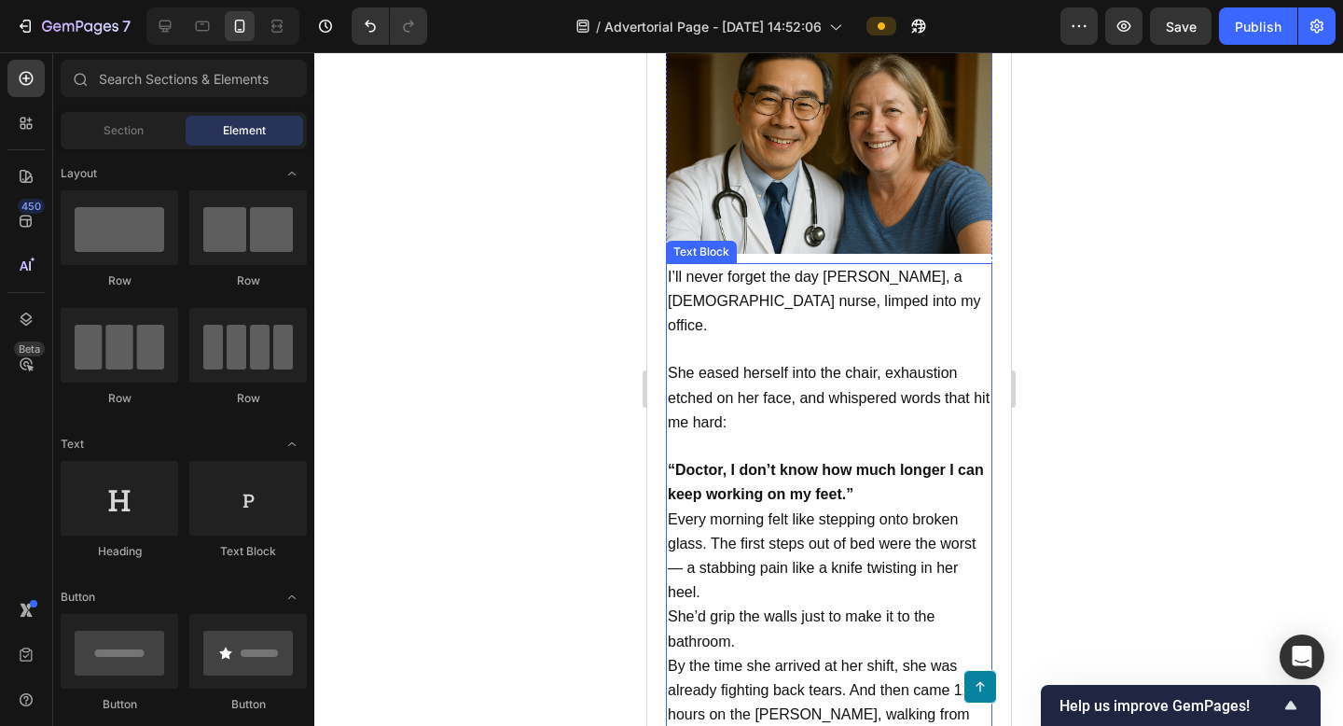
click at [832, 511] on span "Every morning felt like stepping onto broken glass. The first steps out of bed …" at bounding box center [821, 556] width 309 height 90
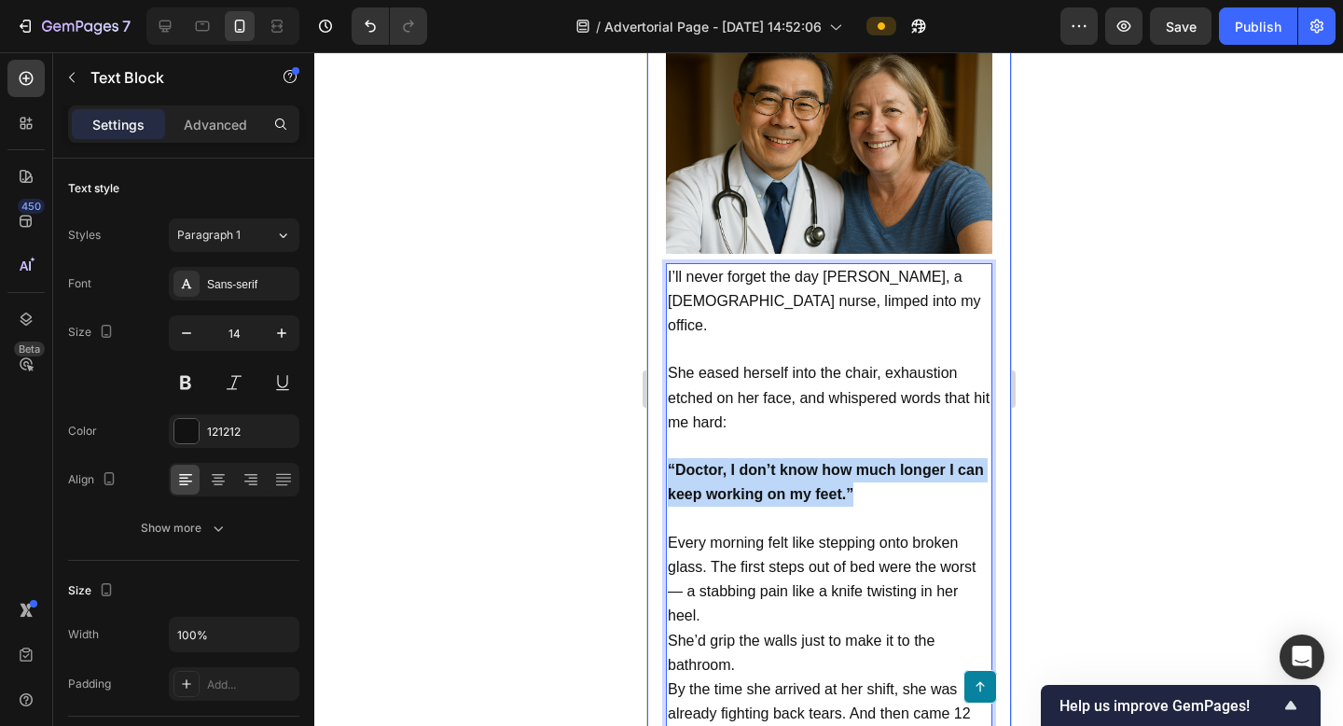
drag, startPoint x: 877, startPoint y: 476, endPoint x: 657, endPoint y: 443, distance: 222.6
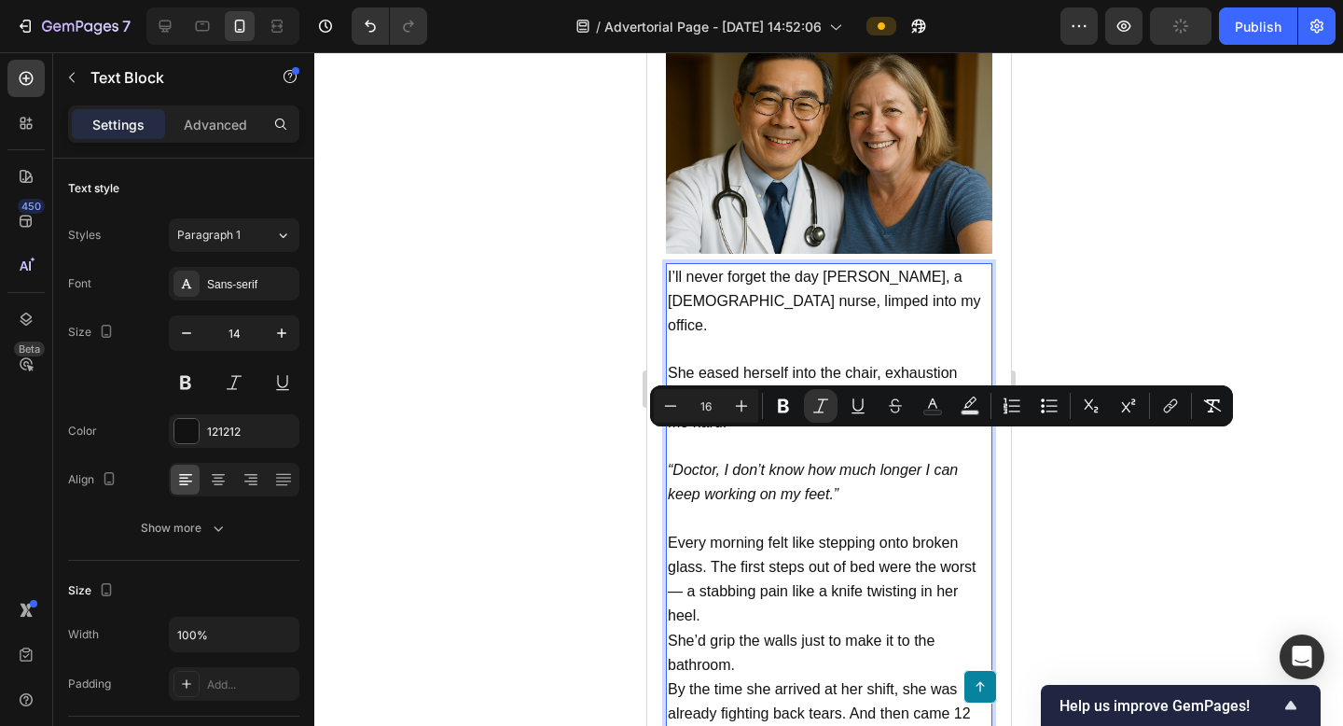
click at [785, 535] on span "Every morning felt like stepping onto broken glass. The first steps out of bed …" at bounding box center [821, 580] width 309 height 90
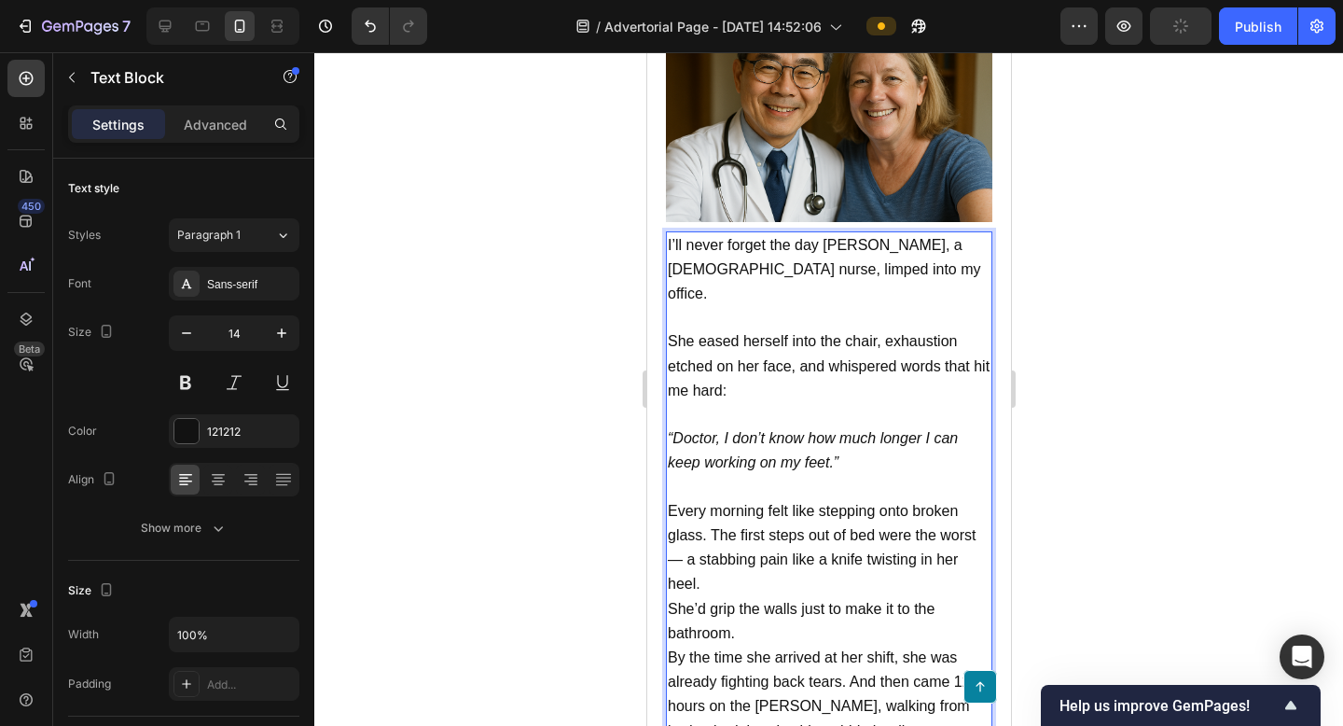
scroll to position [1672, 0]
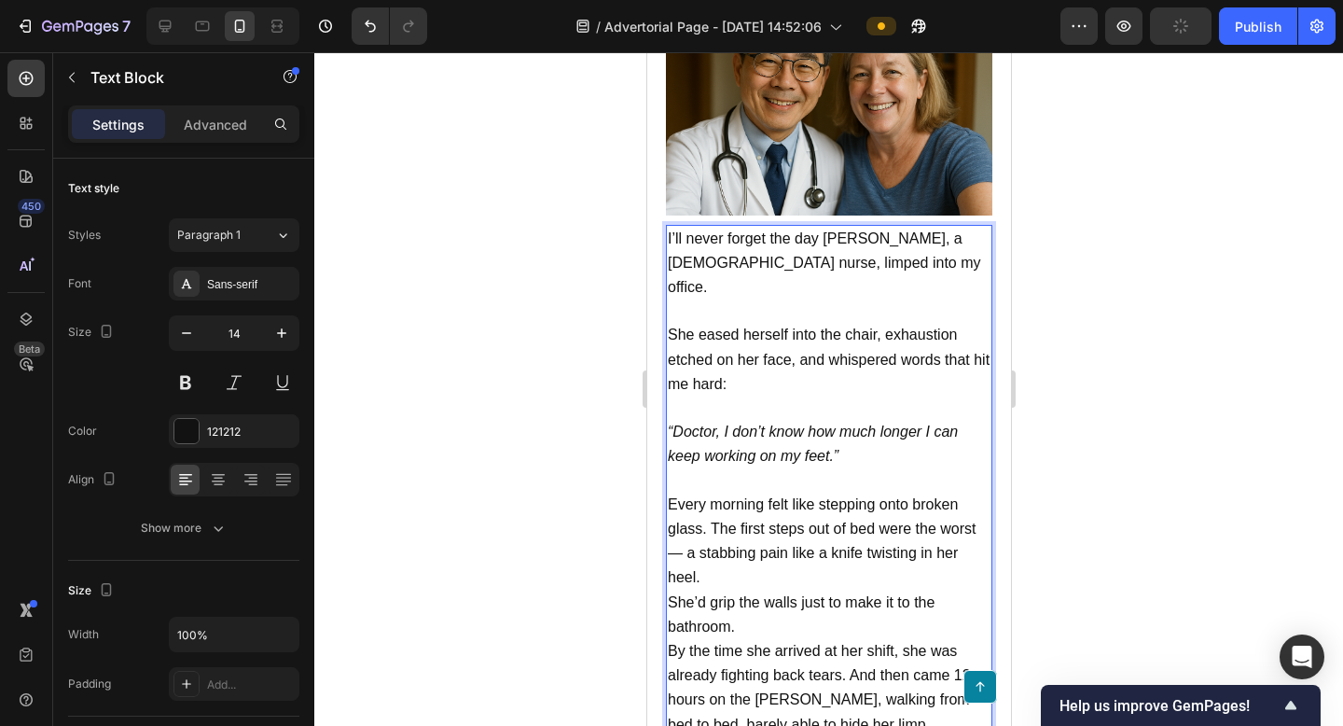
click at [714, 500] on span "Every morning felt like stepping onto broken glass. The first steps out of bed …" at bounding box center [821, 541] width 309 height 90
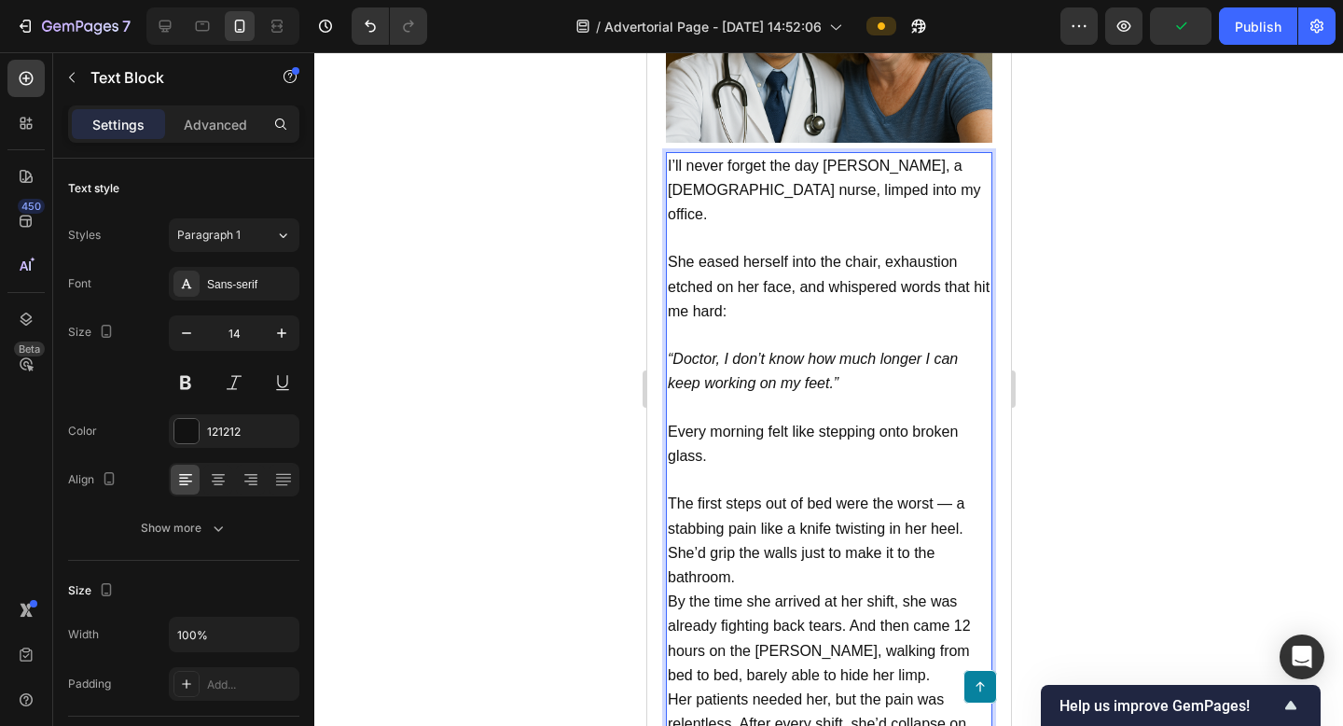
scroll to position [1756, 0]
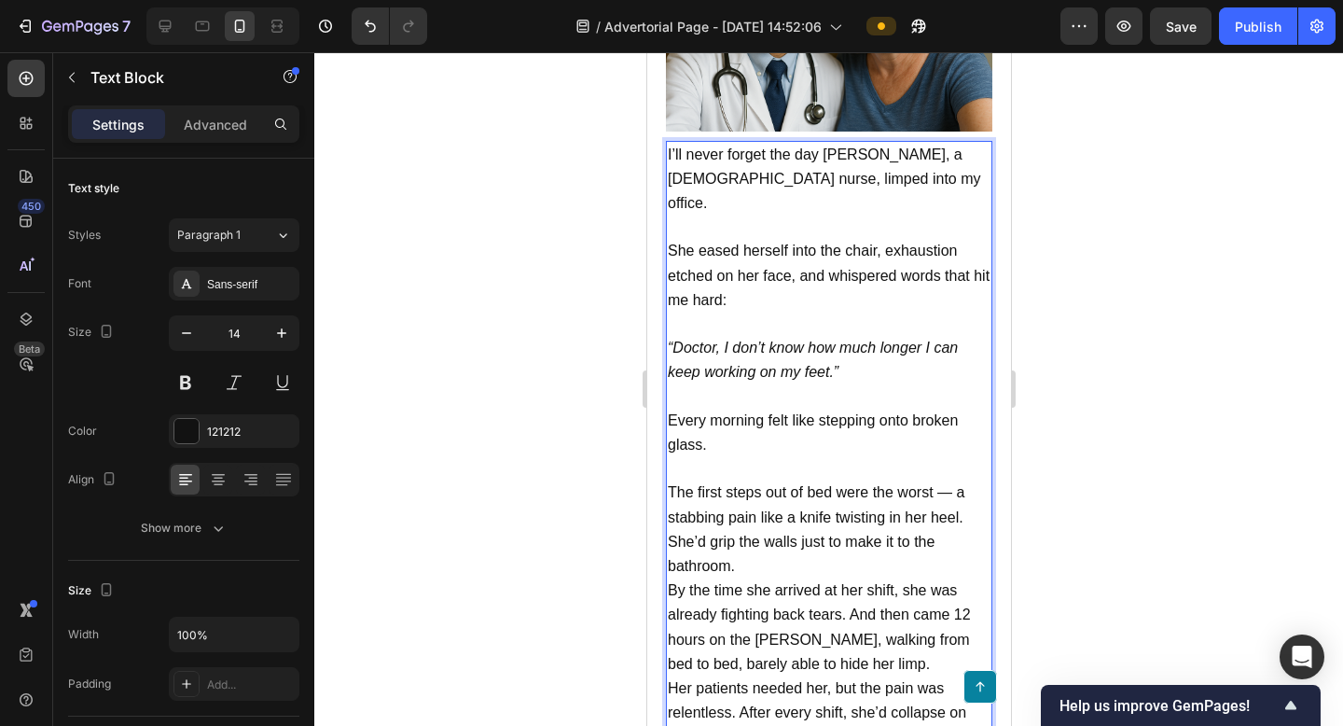
click at [969, 485] on p "The first steps out of bed were the worst — a stabbing pain like a knife twisti…" at bounding box center [828, 504] width 323 height 49
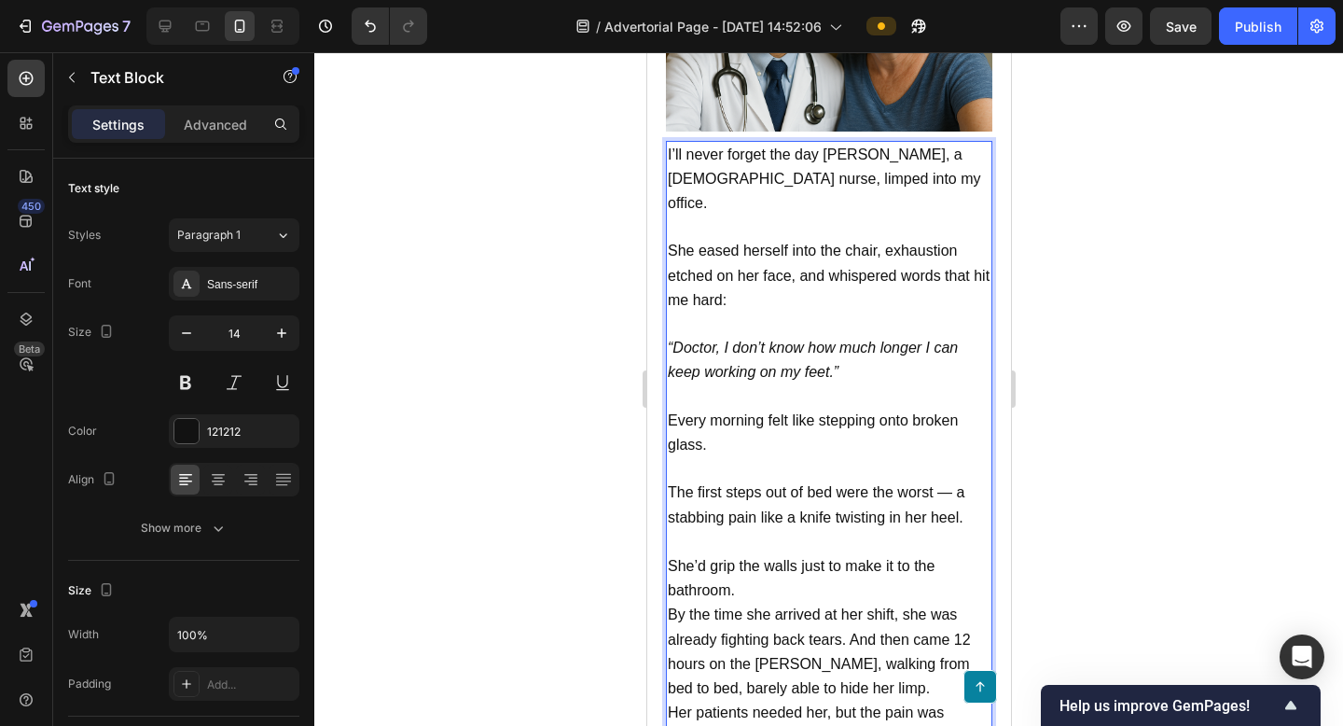
click at [766, 554] on p "She’d grip the walls just to make it to the bathroom." at bounding box center [828, 578] width 323 height 49
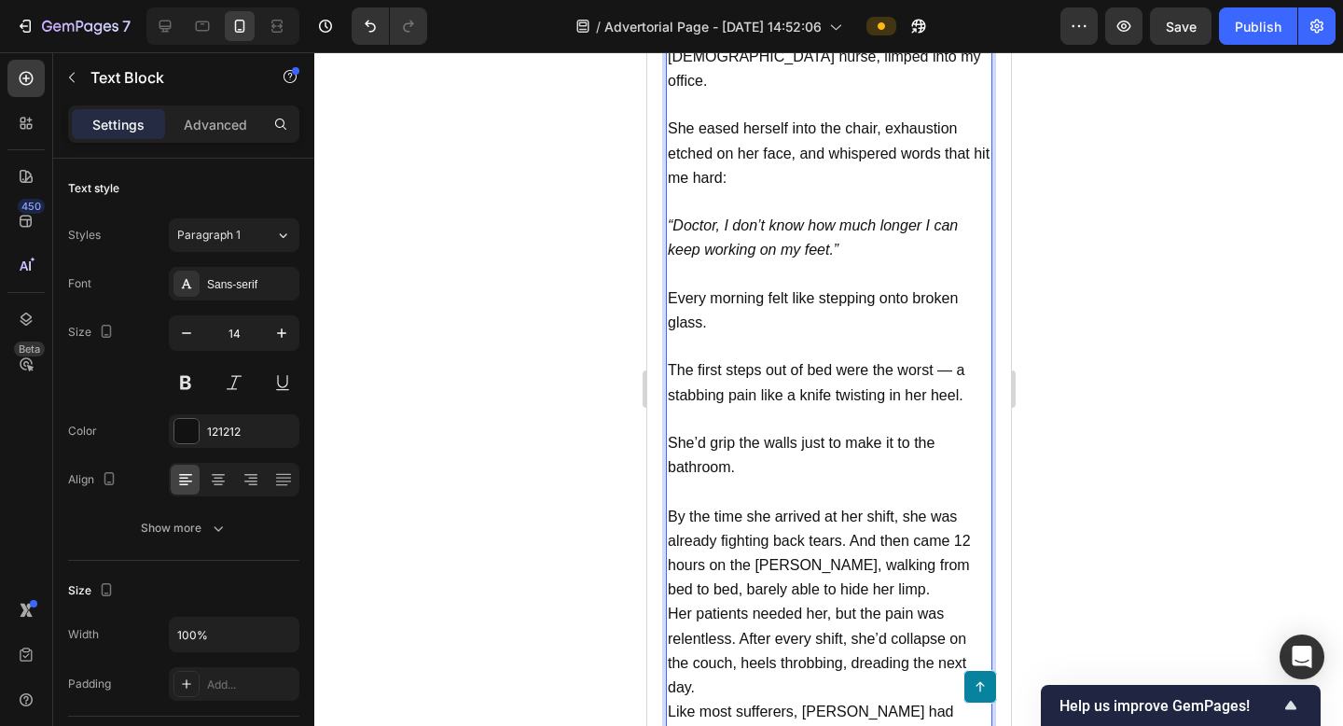
scroll to position [1880, 0]
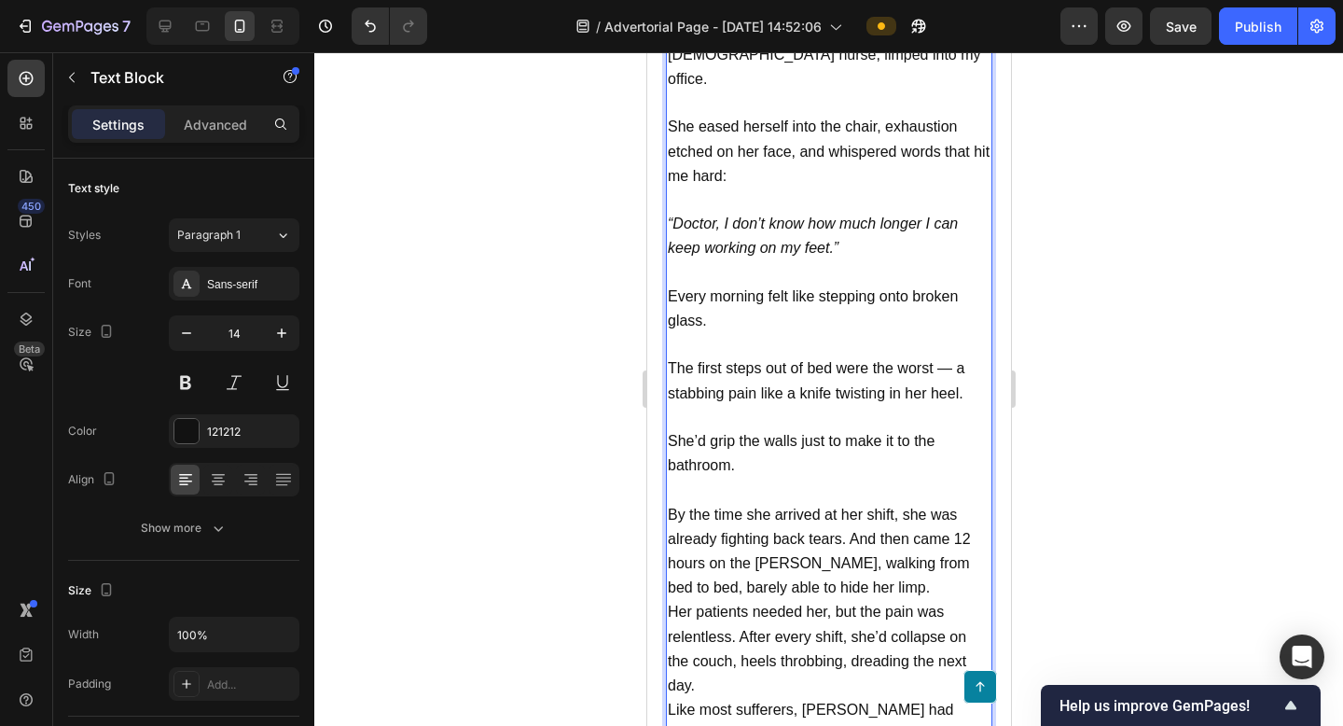
click at [851, 507] on span "By the time she arrived at her shift, she was already fighting back tears. And …" at bounding box center [818, 552] width 303 height 90
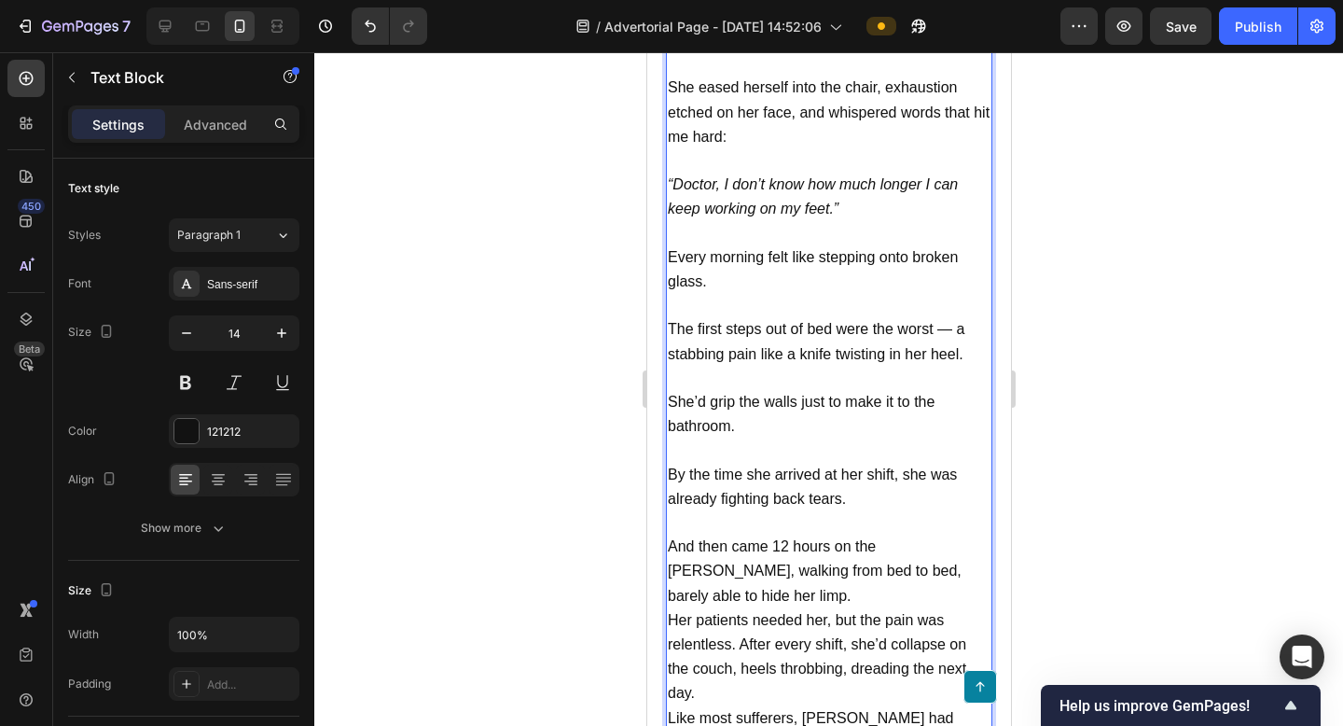
scroll to position [1920, 0]
click at [973, 544] on p "And then came 12 hours on the [PERSON_NAME], walking from bed to bed, barely ab…" at bounding box center [828, 571] width 323 height 74
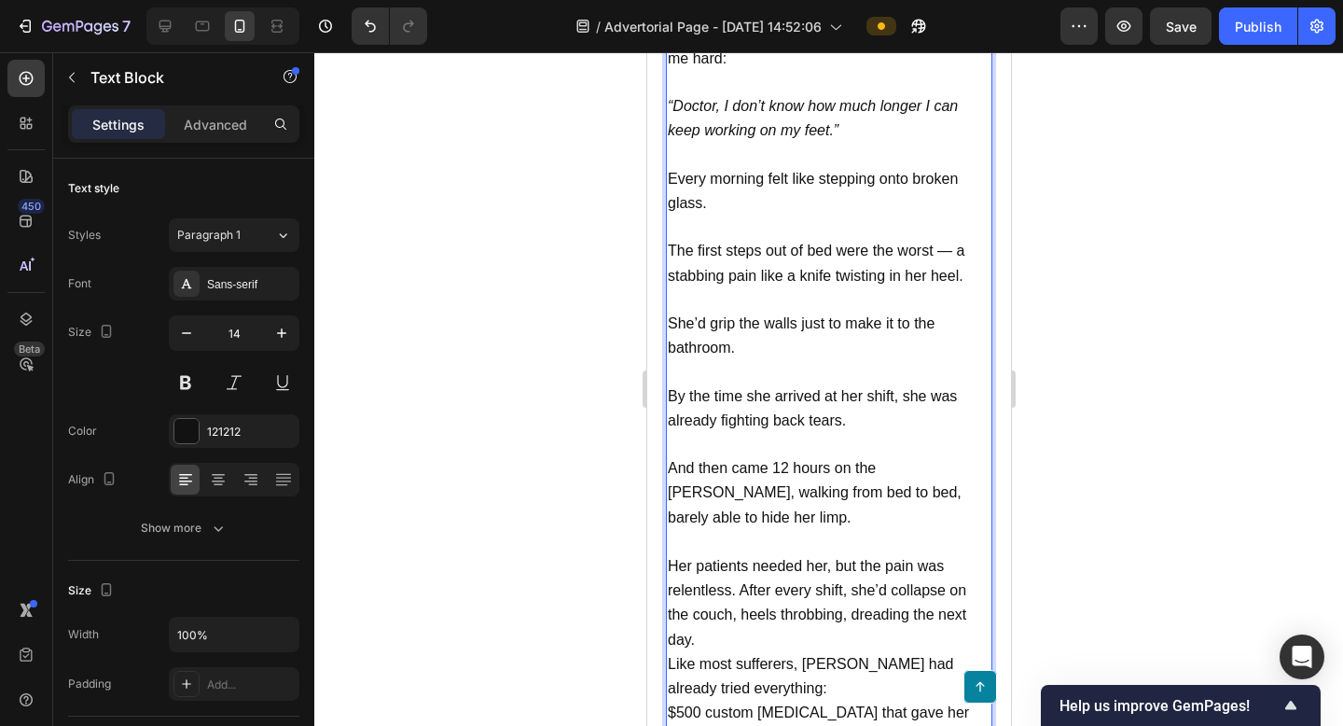
scroll to position [2007, 0]
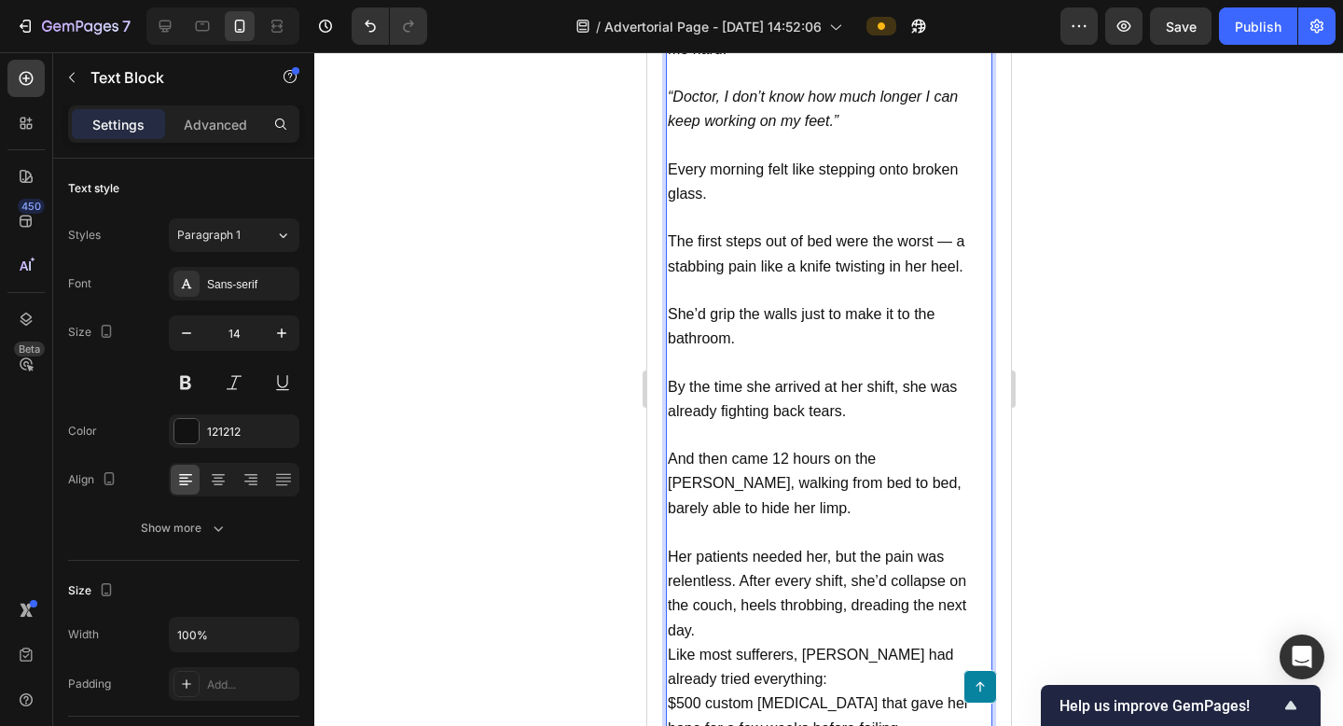
click at [743, 549] on span "Her patients needed her, but the pain was relentless. After every shift, she’d …" at bounding box center [816, 594] width 299 height 90
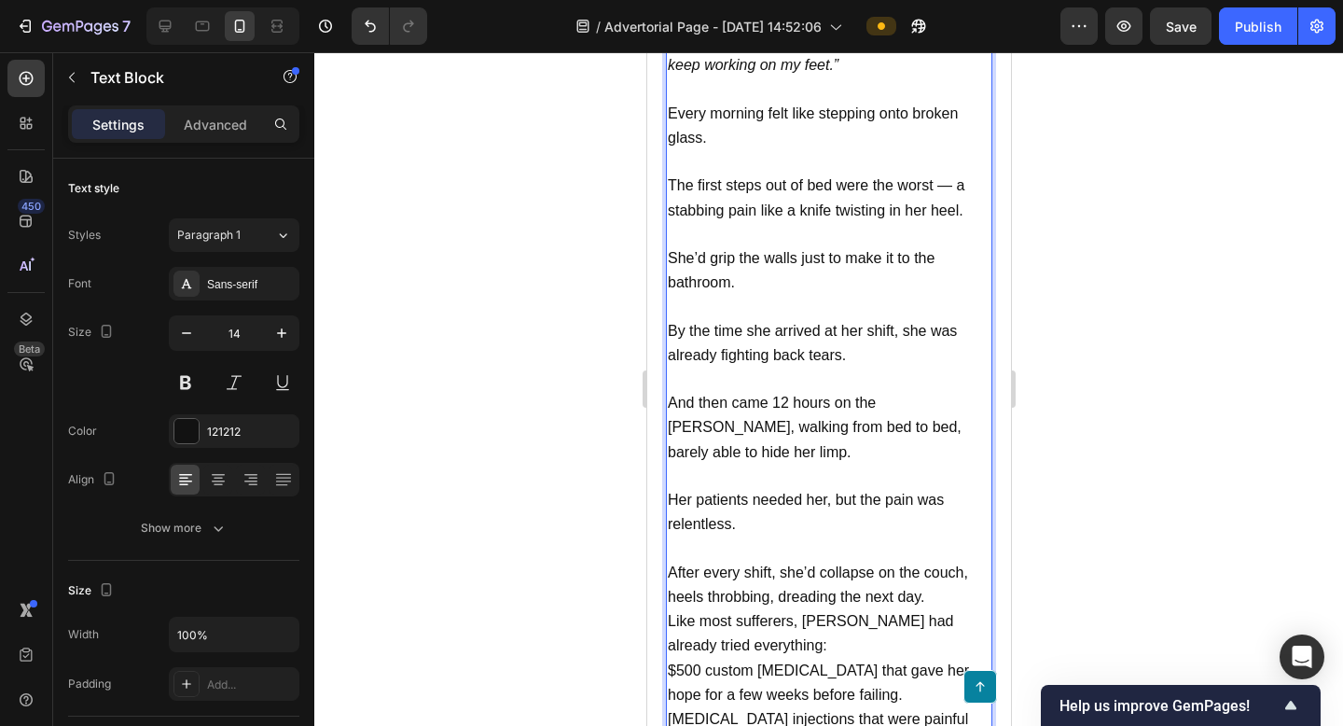
scroll to position [2087, 0]
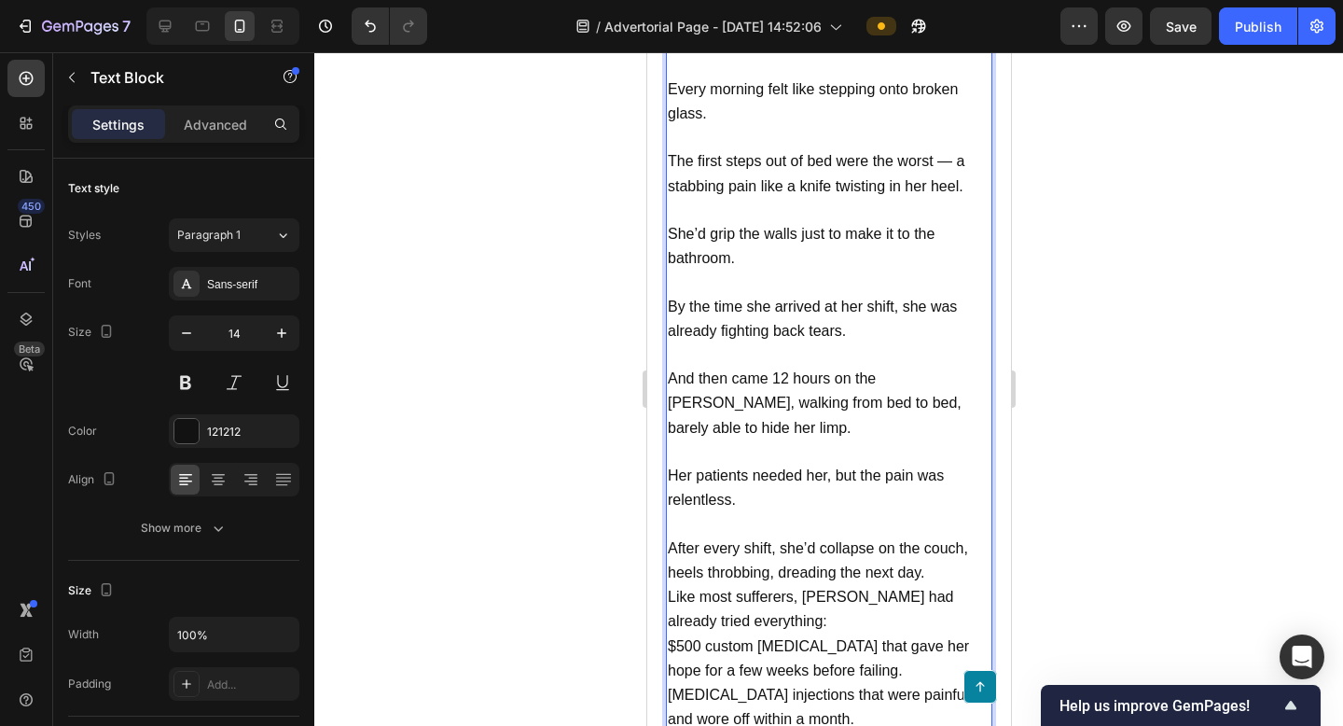
click at [948, 536] on p "After every shift, she’d collapse on the couch, heels throbbing, dreading the n…" at bounding box center [828, 560] width 323 height 49
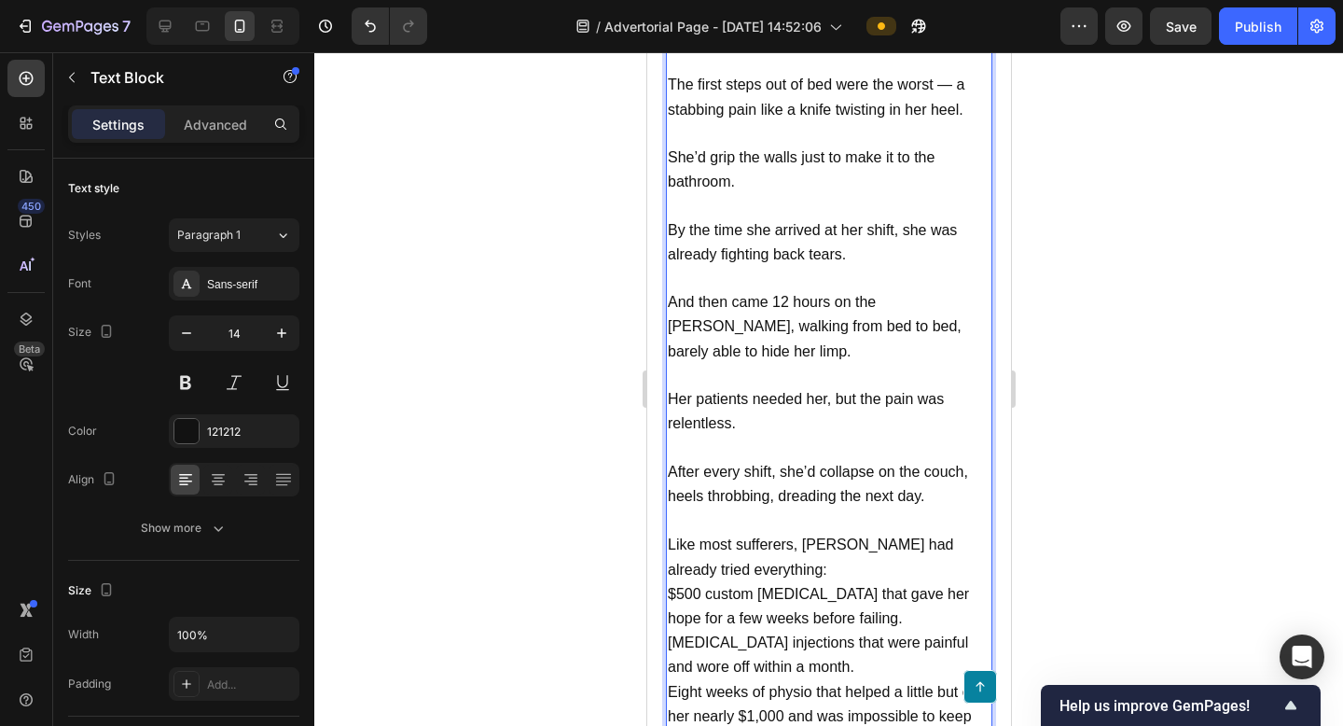
scroll to position [2172, 0]
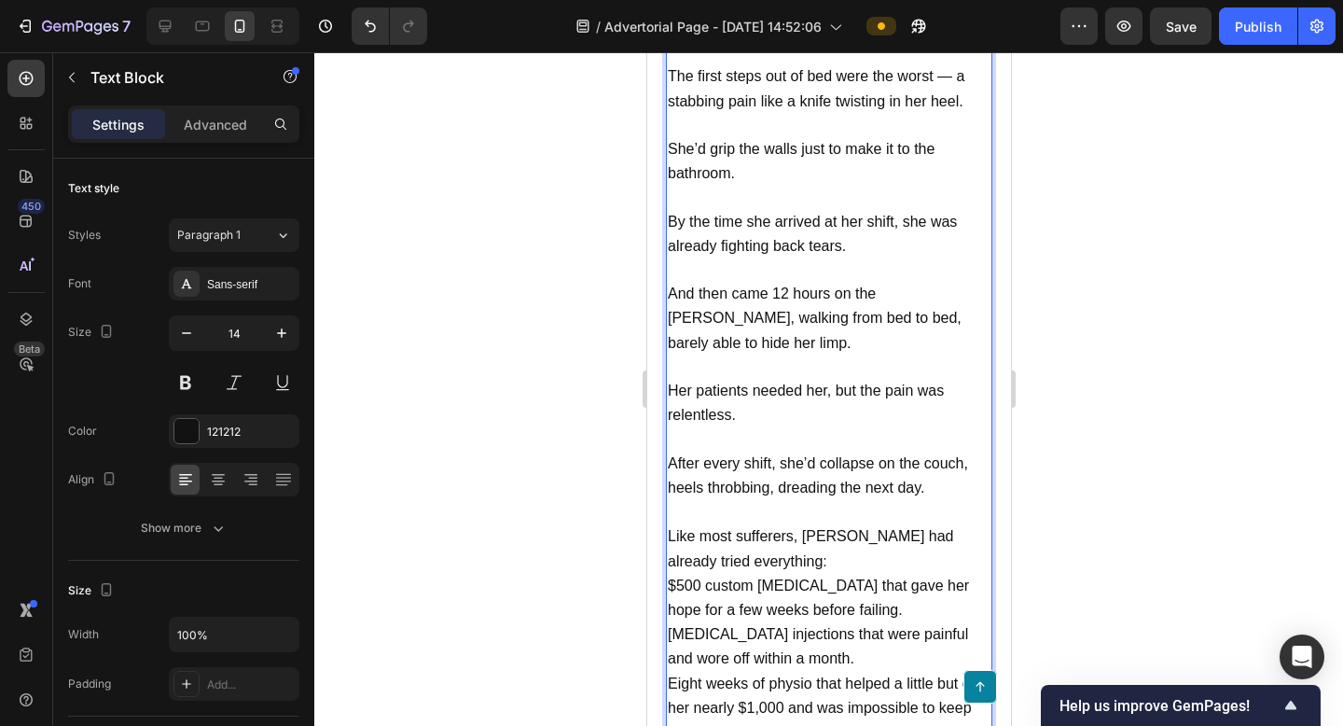
click at [786, 524] on p "Like most sufferers, [PERSON_NAME] had already tried everything:" at bounding box center [828, 548] width 323 height 49
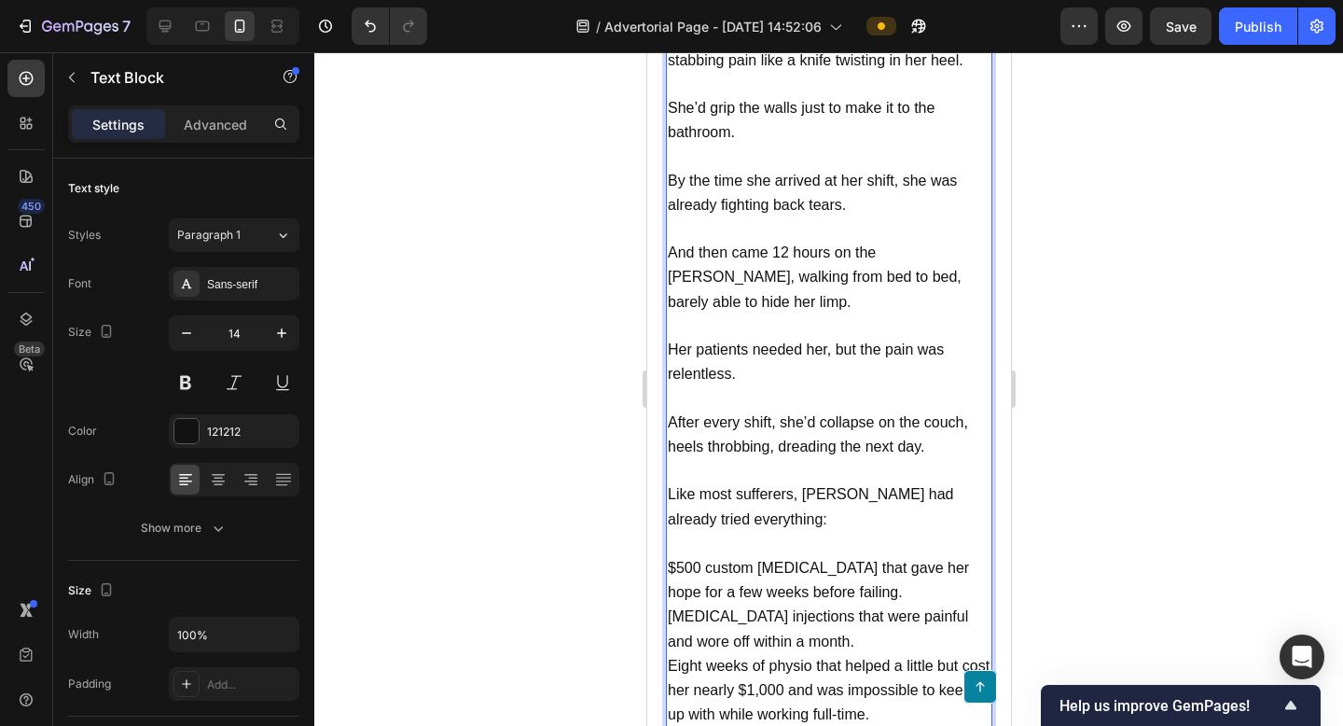
scroll to position [2233, 0]
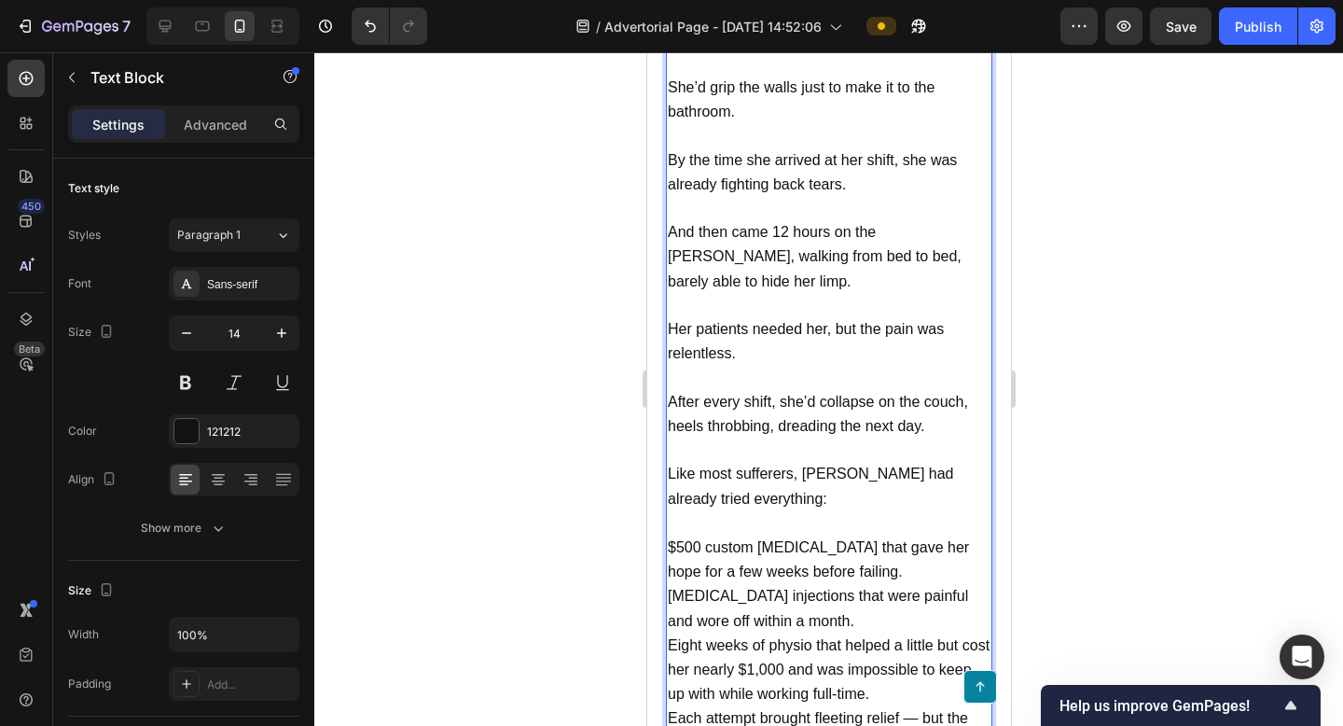
click at [848, 535] on p "$500 custom [MEDICAL_DATA] that gave her hope for a few weeks before failing." at bounding box center [828, 559] width 323 height 49
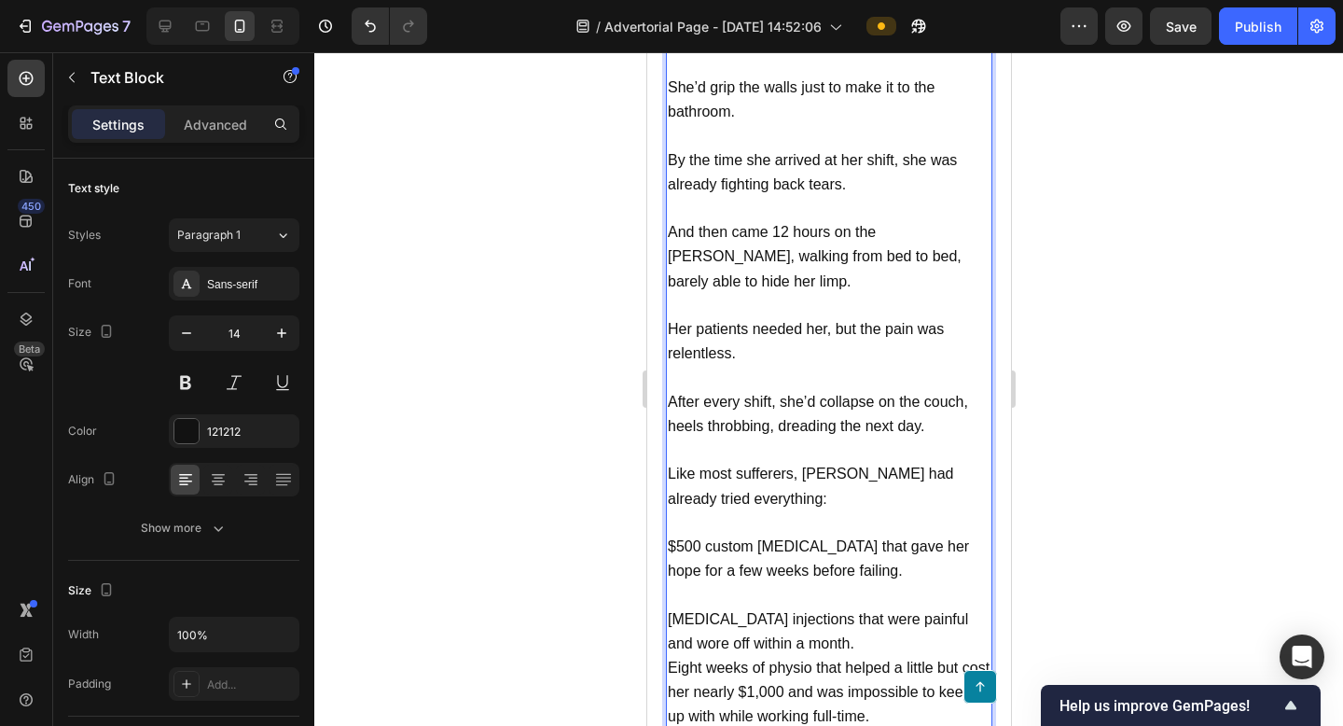
click at [835, 607] on p "[MEDICAL_DATA] injections that were painful and wore off within a month." at bounding box center [828, 631] width 323 height 49
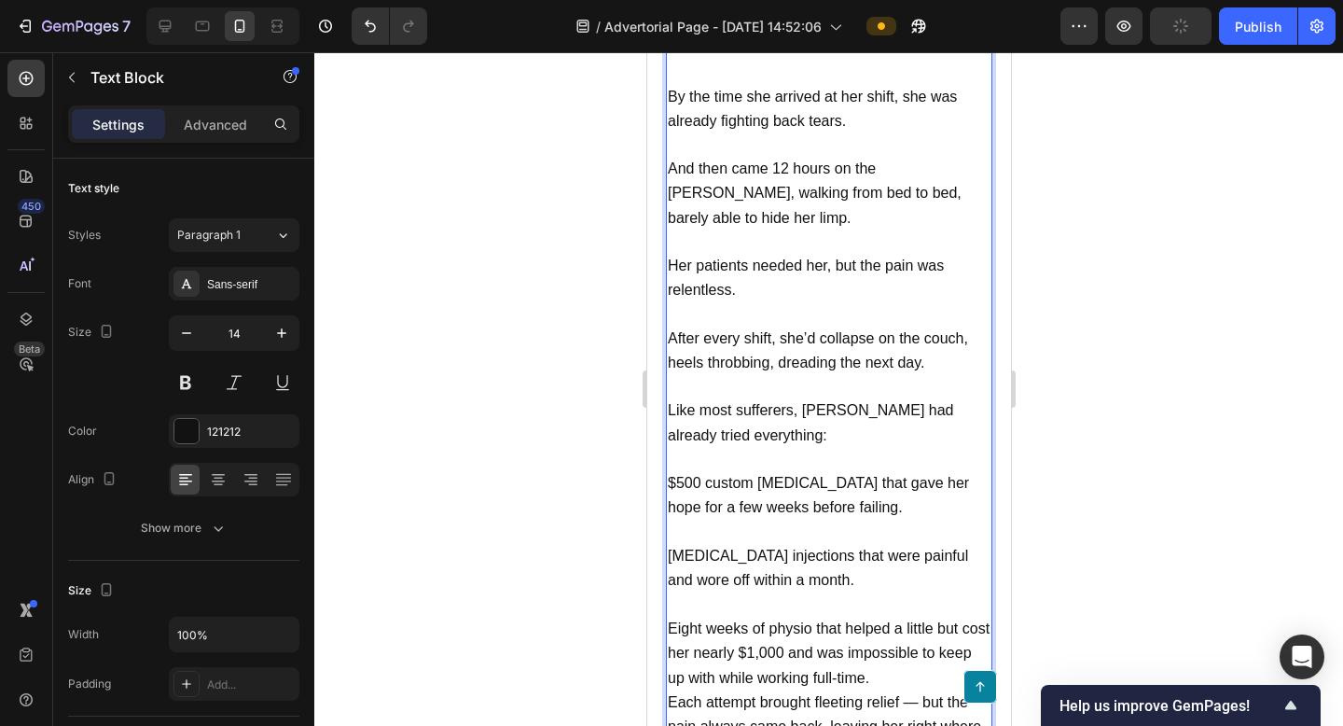
scroll to position [2325, 0]
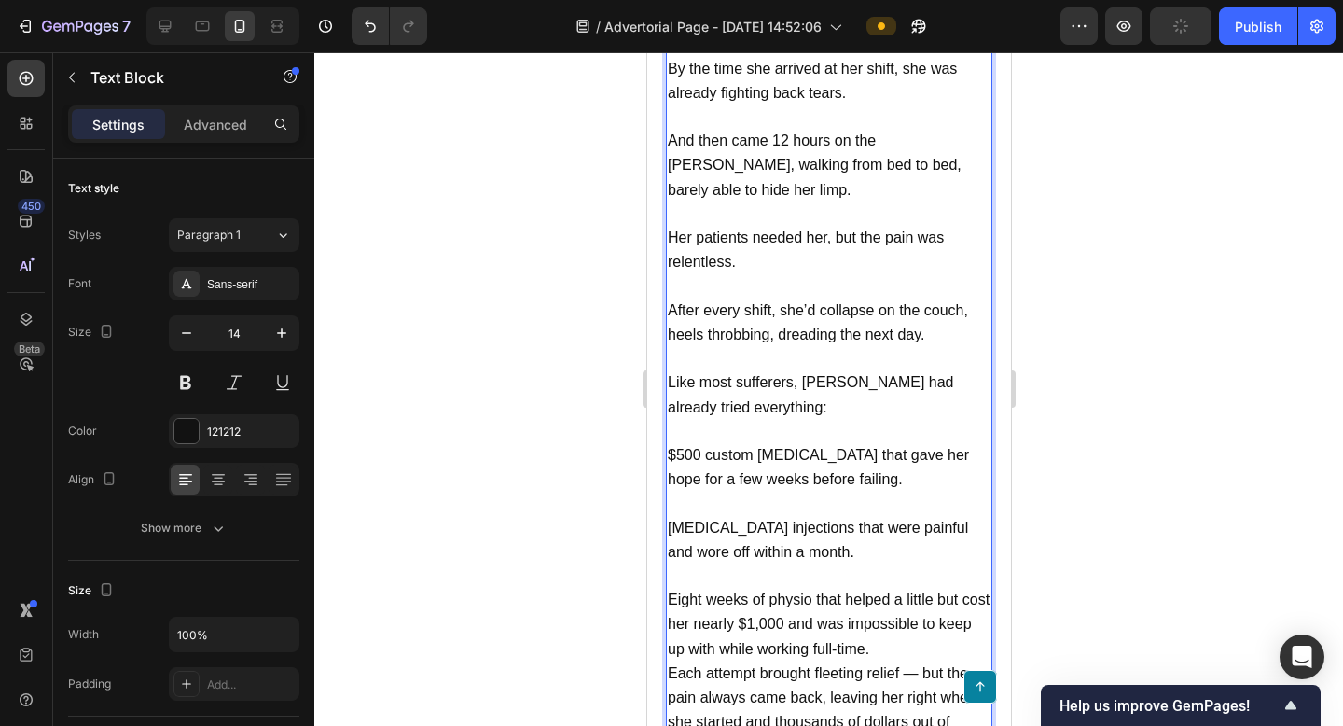
click at [887, 588] on p "Eight weeks of physio that helped a little but cost her nearly $1,000 and was i…" at bounding box center [828, 625] width 323 height 74
click at [896, 591] on p "Eight weeks of physio that helped a little but cost her nearly $1,000 and was i…" at bounding box center [828, 625] width 323 height 74
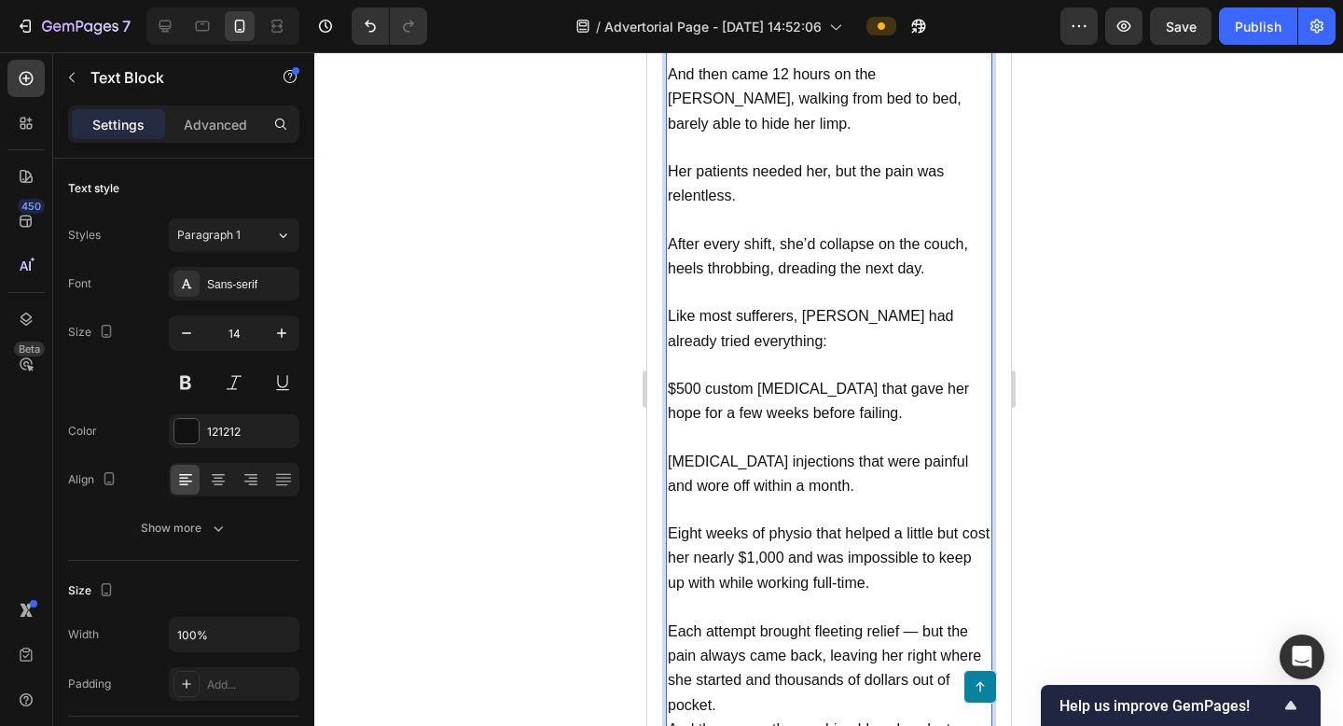
scroll to position [2454, 0]
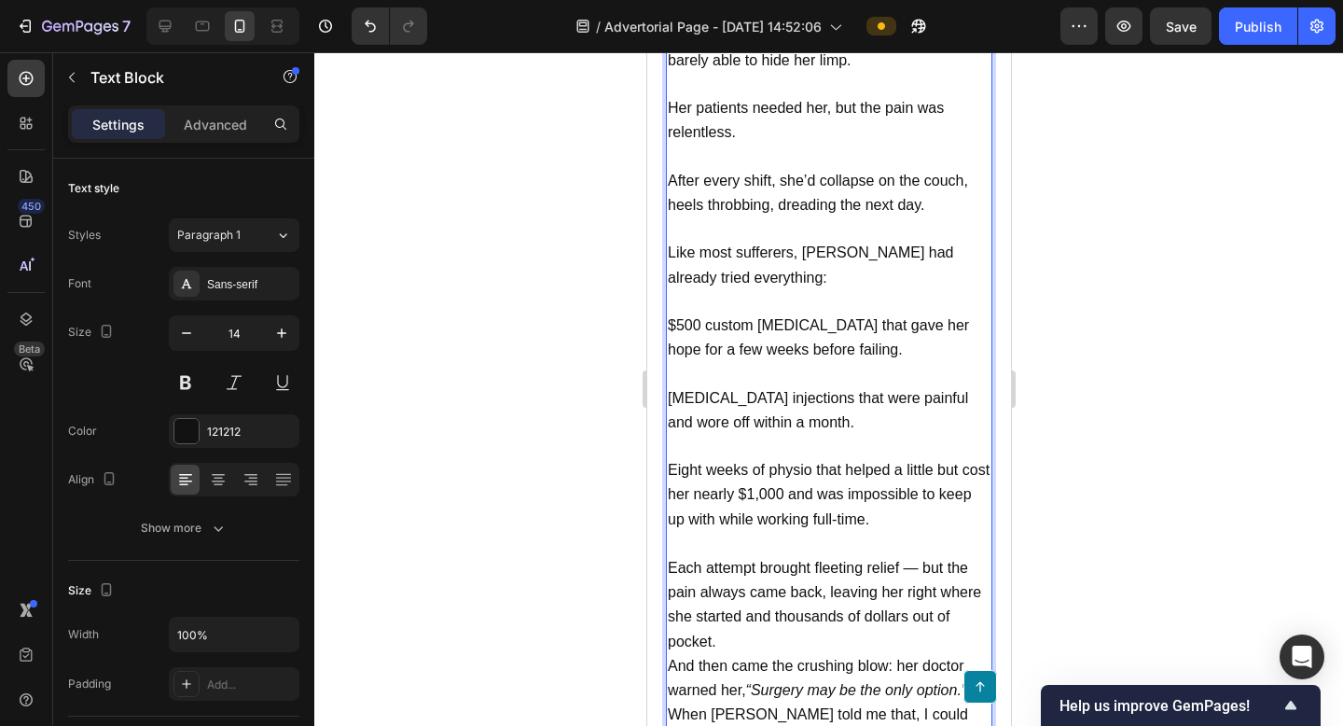
click at [795, 576] on p "Each attempt brought fleeting relief — but the pain always came back, leaving h…" at bounding box center [828, 605] width 323 height 98
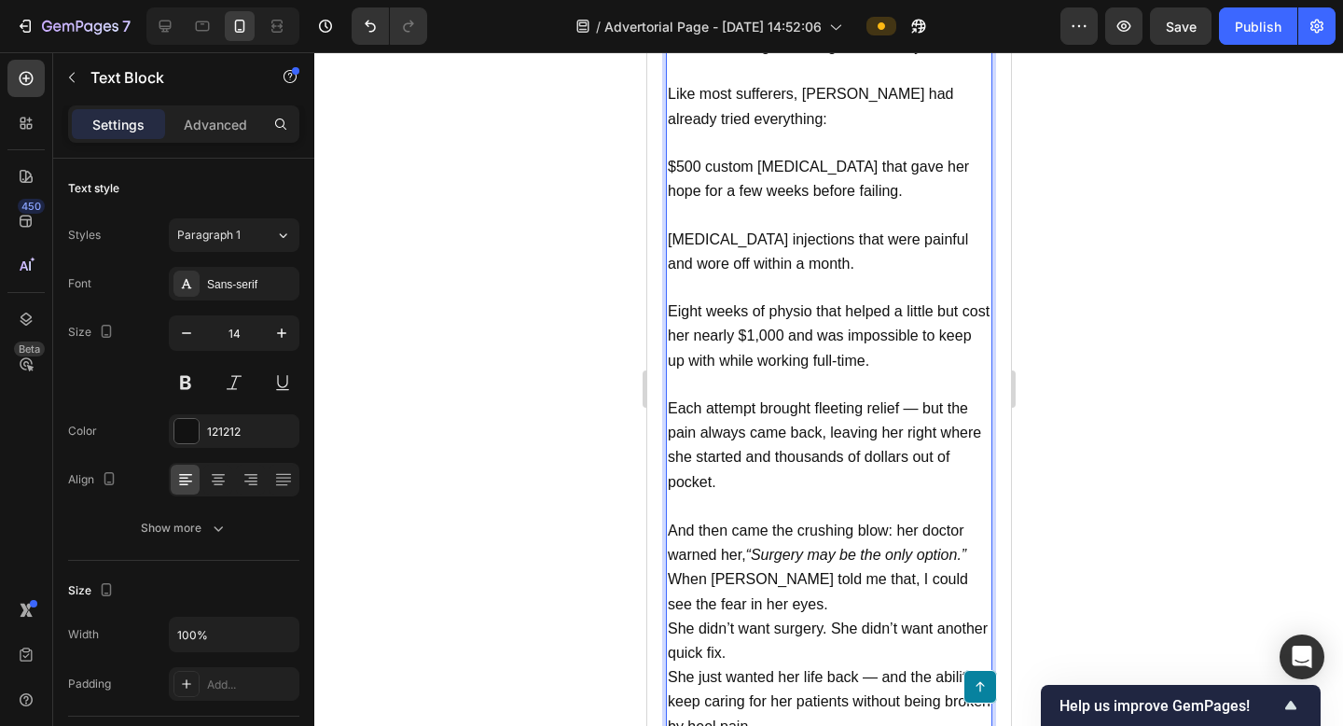
scroll to position [2616, 0]
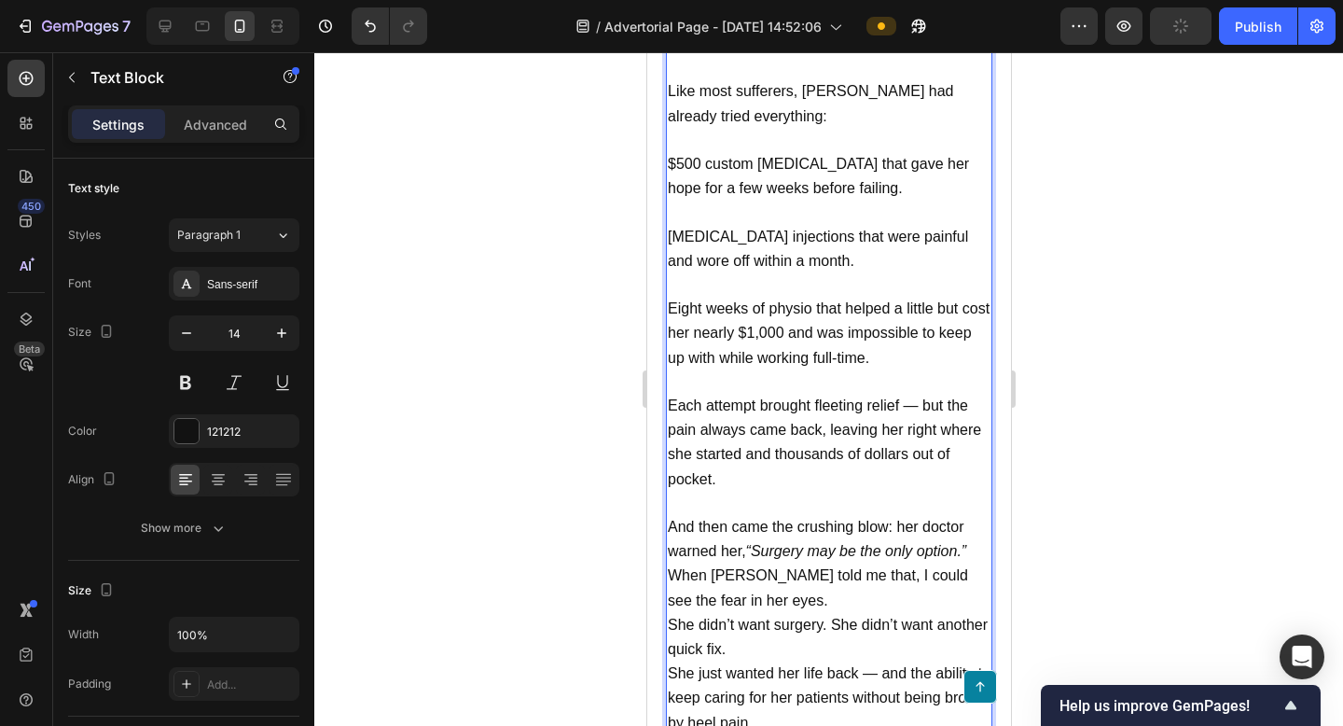
click at [755, 543] on icon "“Surgery may be the only option.”" at bounding box center [855, 551] width 221 height 16
click at [897, 519] on span "And then came the crushing blow: her doctor warned her, “Surgery may be the onl…" at bounding box center [816, 539] width 299 height 40
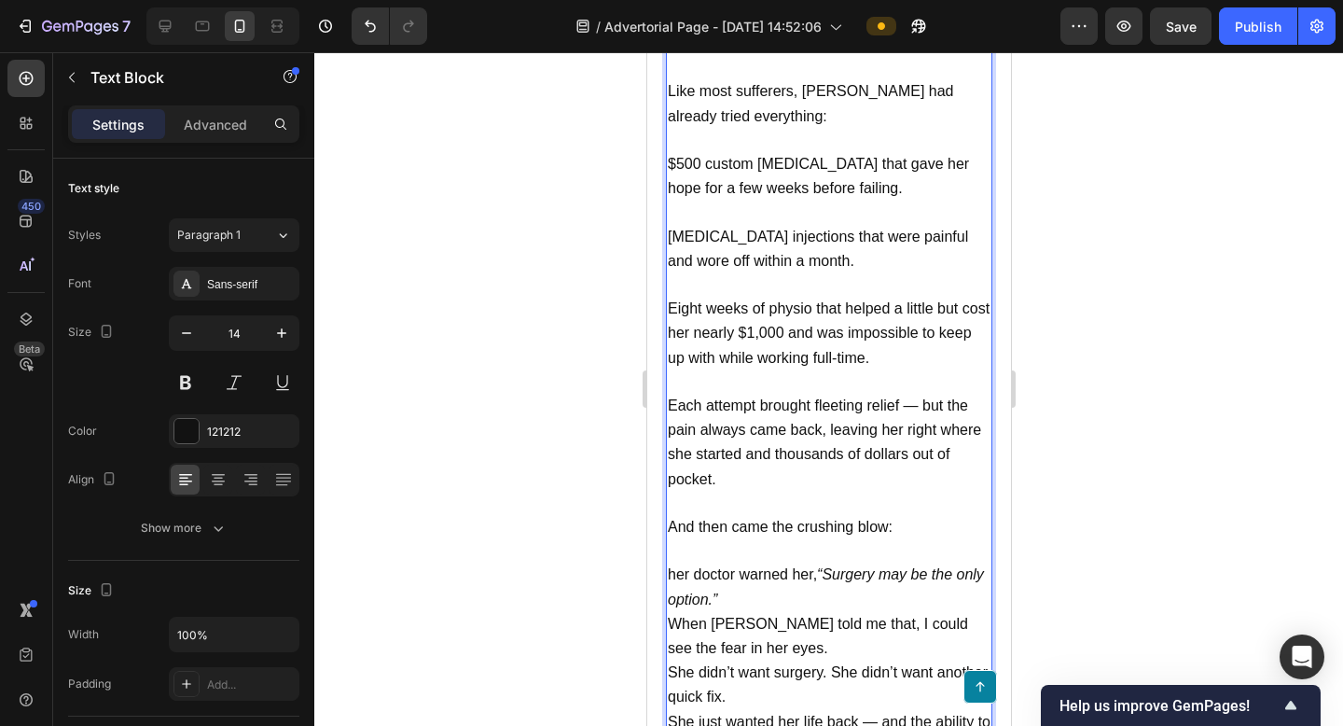
click at [759, 562] on p "her doctor warned her, “Surgery may be the only option.”" at bounding box center [828, 586] width 323 height 49
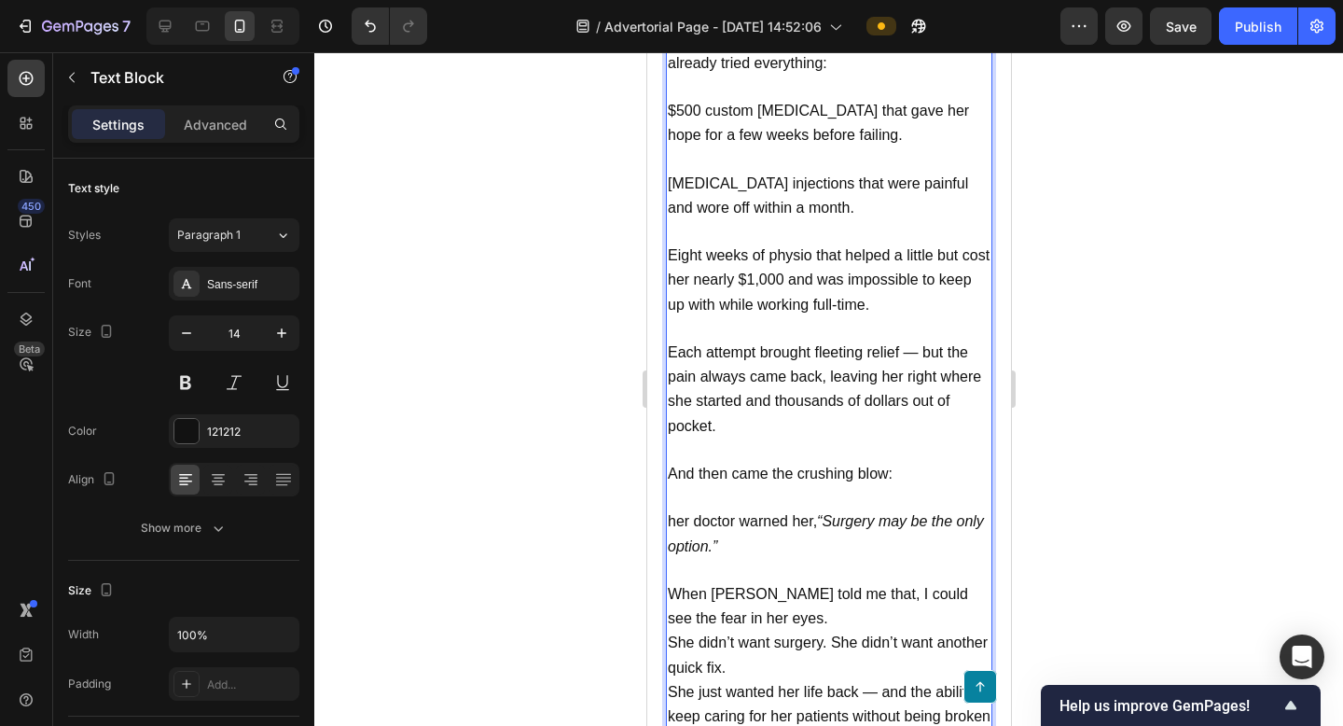
scroll to position [2673, 0]
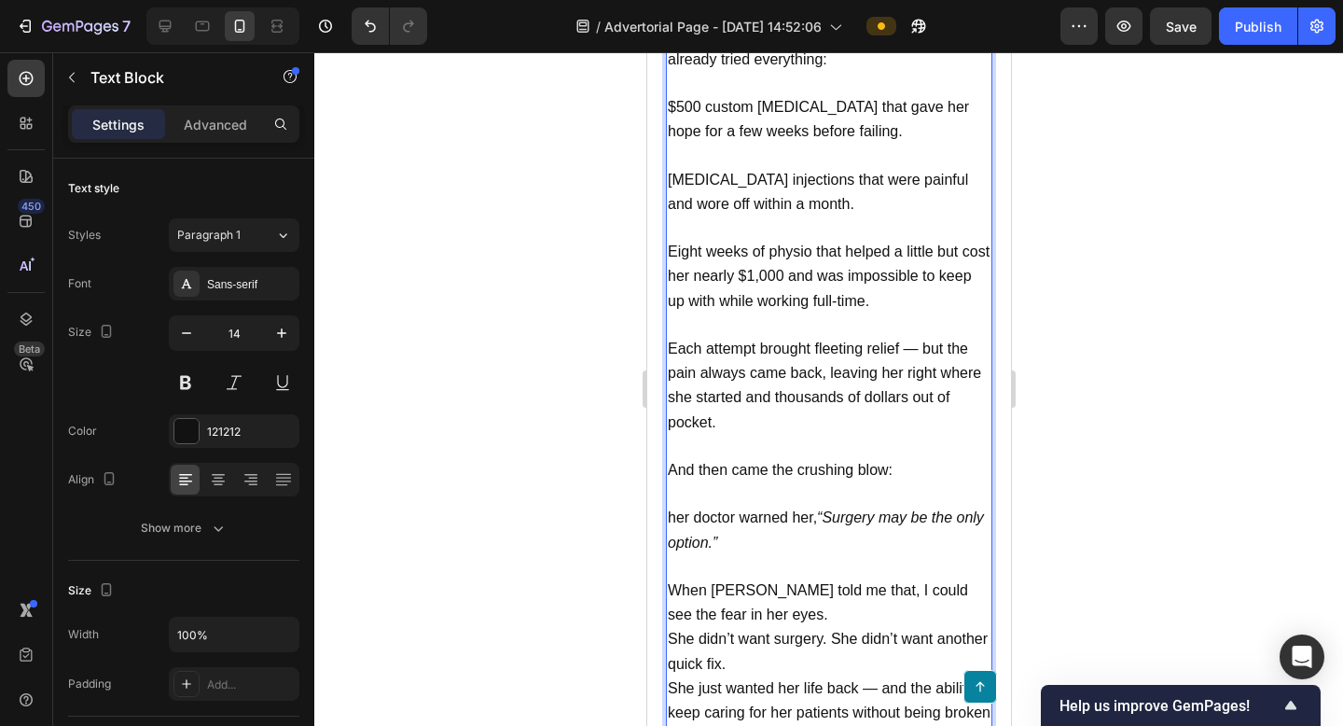
click at [754, 578] on p "When [PERSON_NAME] told me that, I could see the fear in her eyes." at bounding box center [828, 602] width 323 height 49
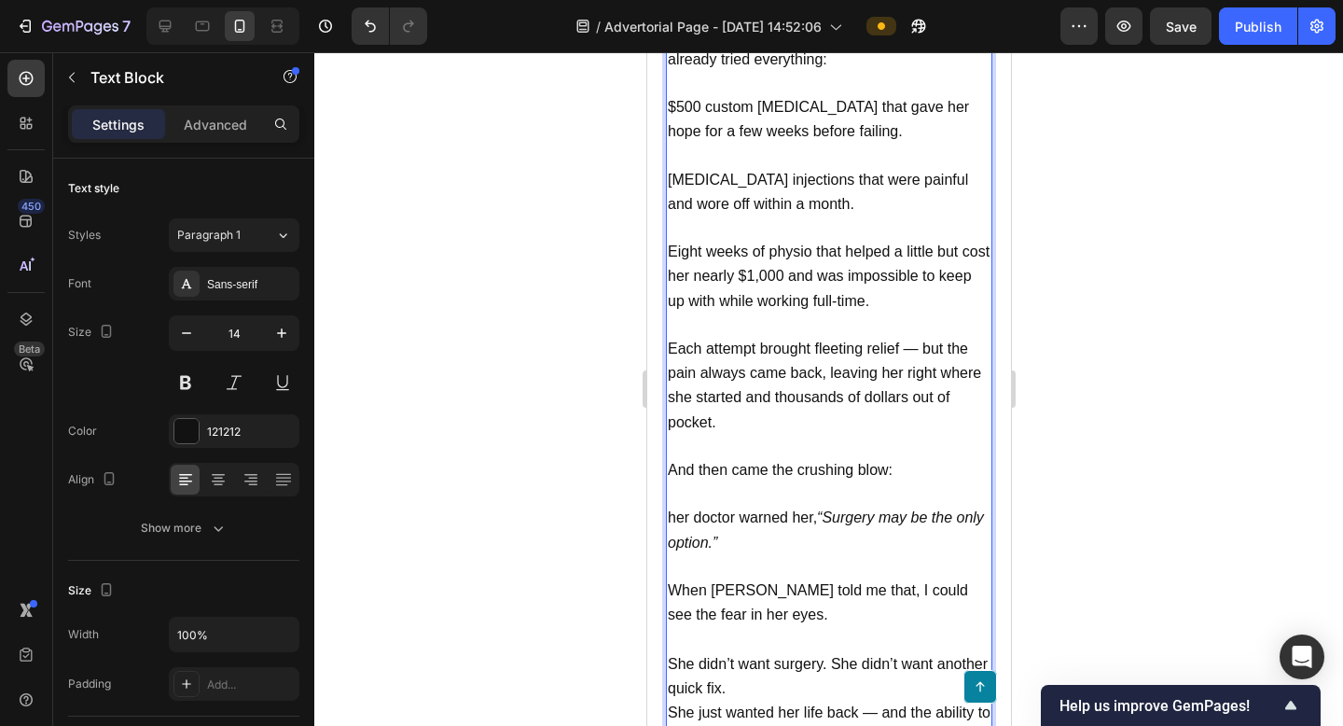
click at [831, 656] on span "She didn’t want surgery. She didn’t want another quick fix." at bounding box center [827, 676] width 320 height 40
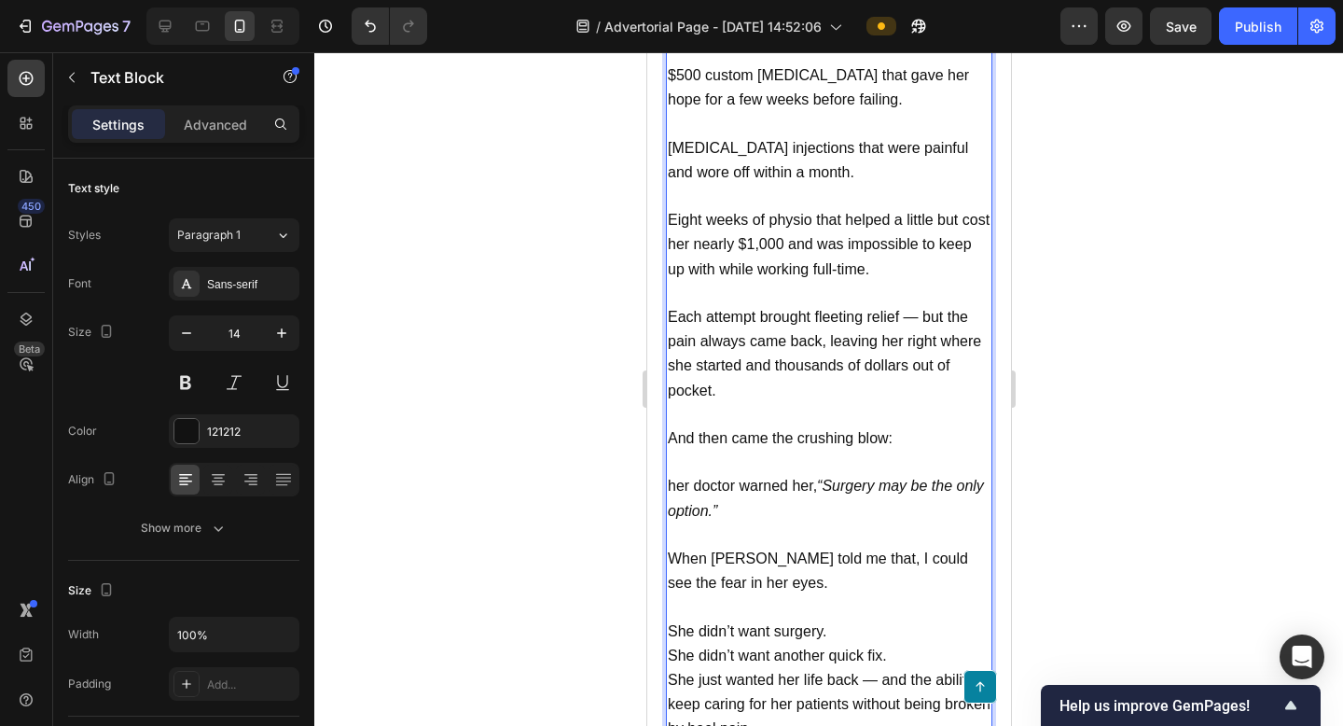
scroll to position [2717, 0]
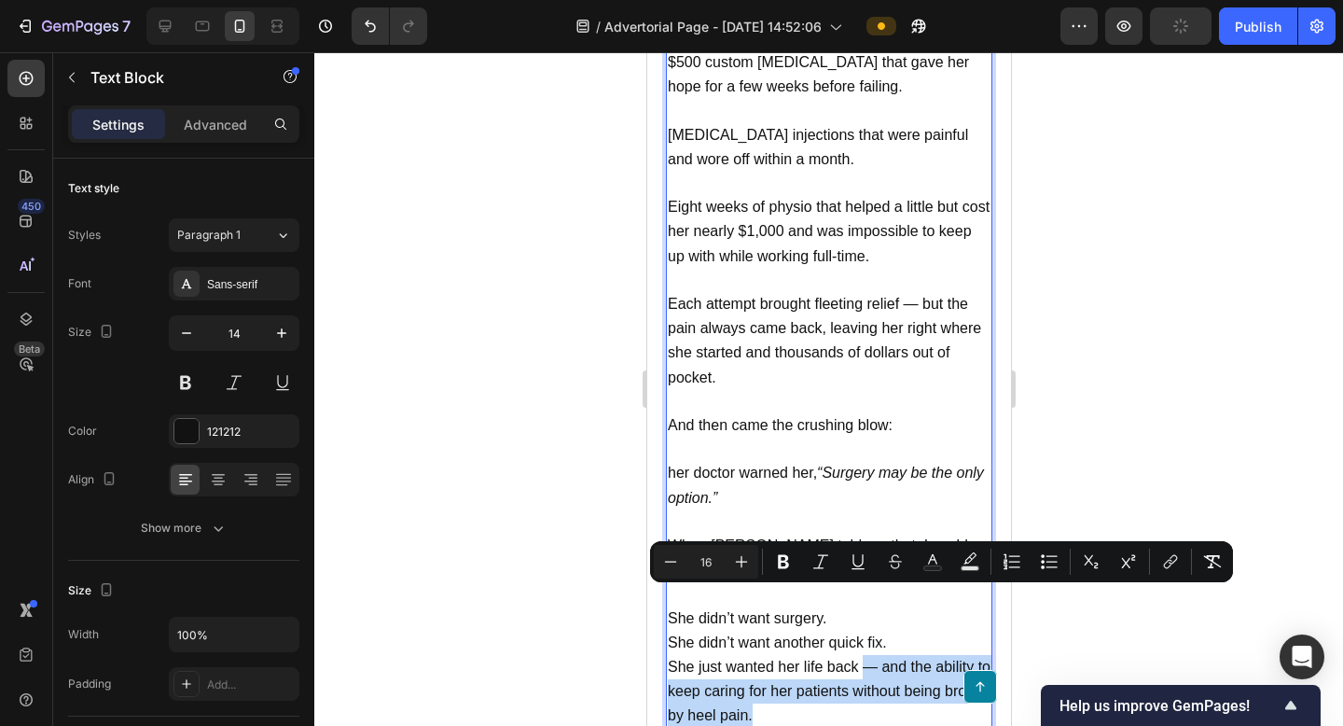
drag, startPoint x: 861, startPoint y: 599, endPoint x: 900, endPoint y: 652, distance: 66.0
click at [900, 655] on p "She just wanted her life back — and the ability to keep caring for her patients…" at bounding box center [828, 692] width 323 height 74
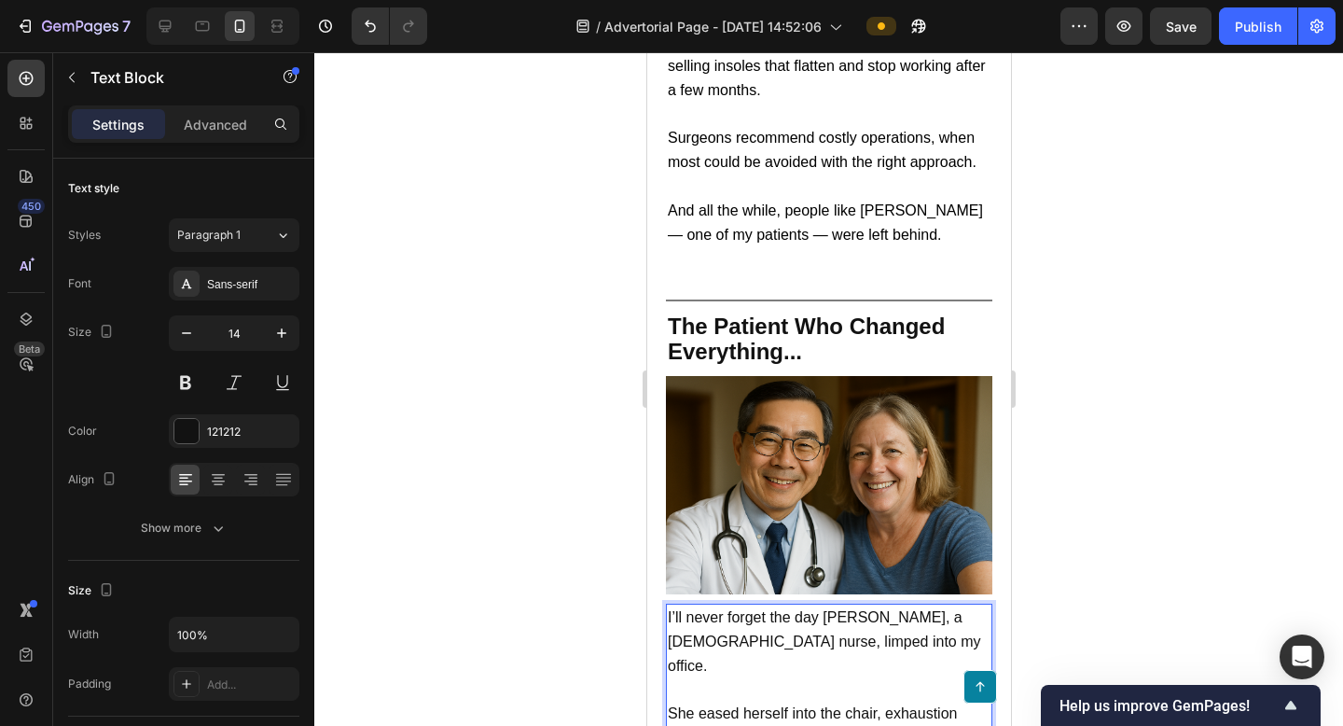
scroll to position [1278, 0]
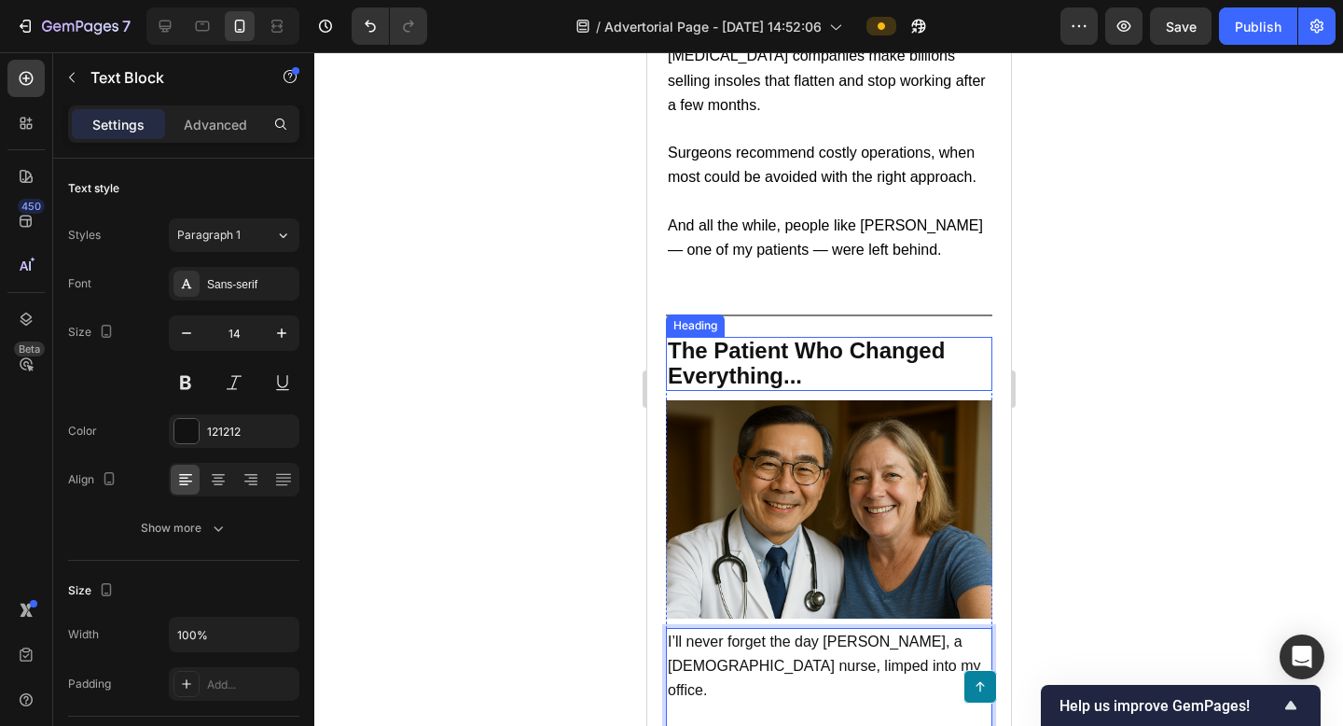
click at [1136, 436] on div at bounding box center [828, 389] width 1029 height 674
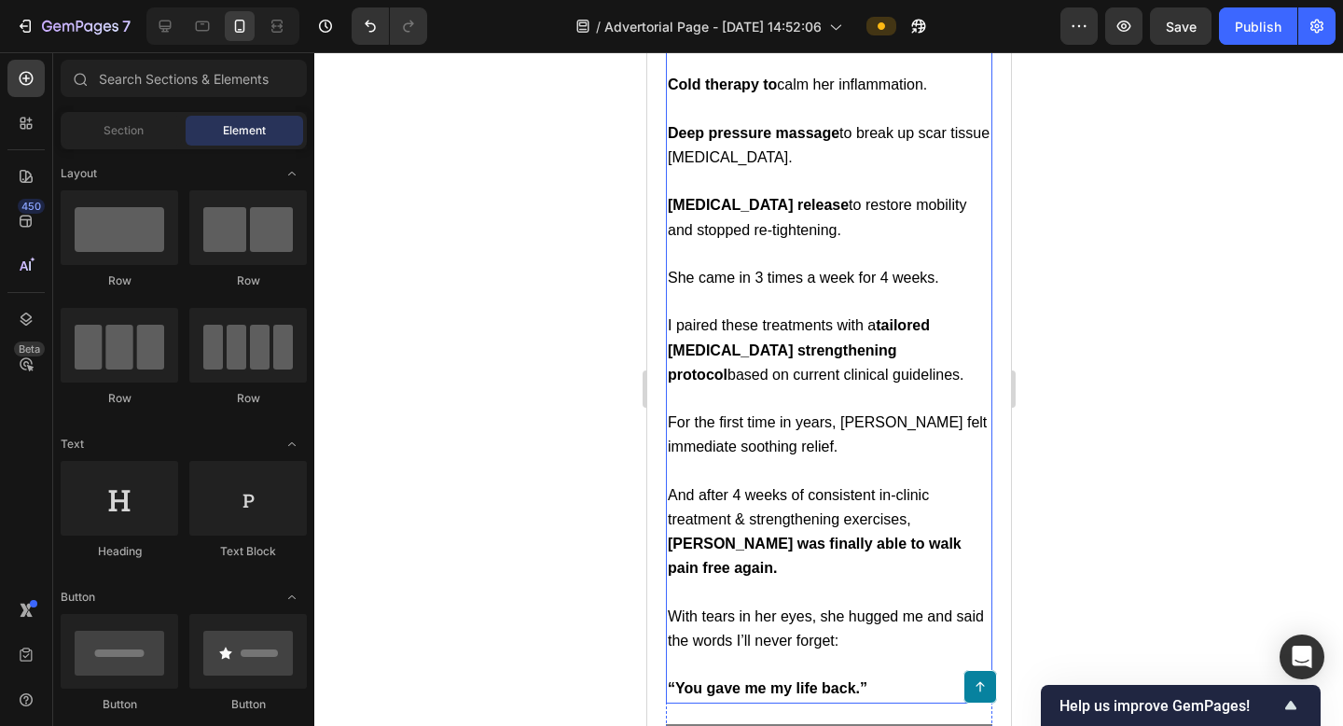
scroll to position [4088, 0]
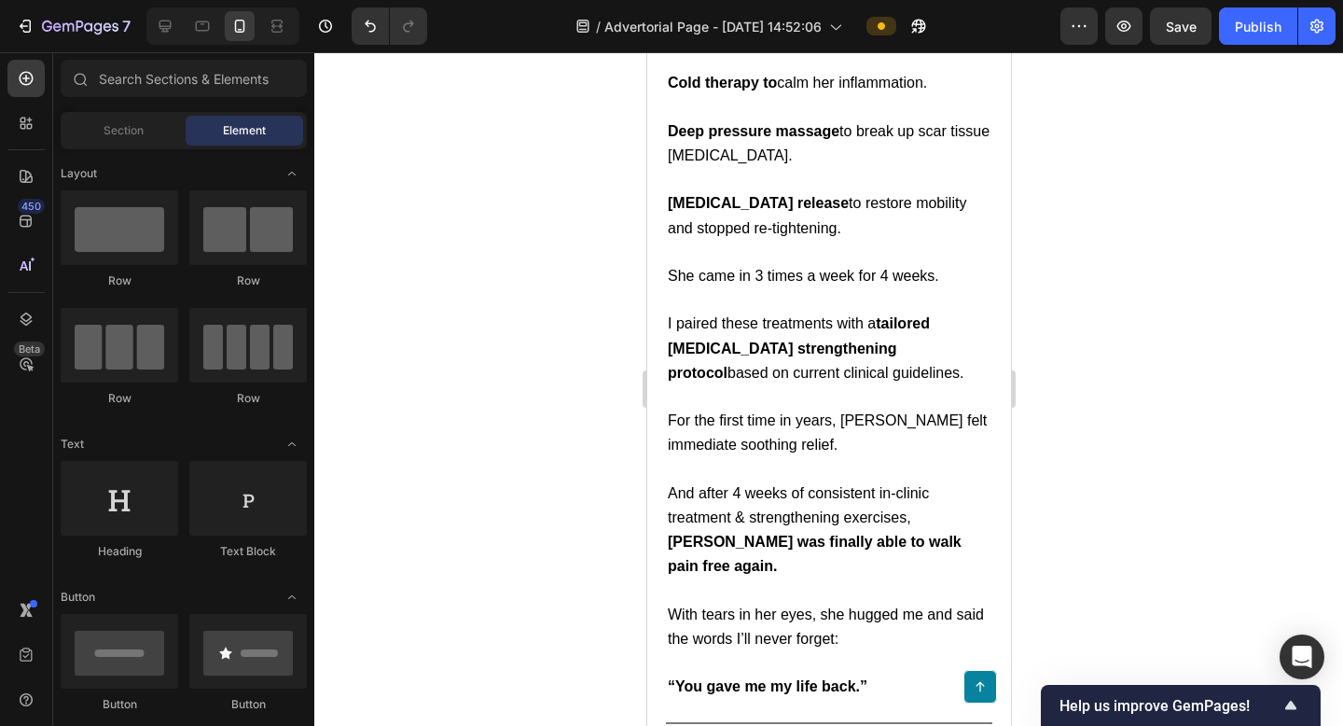
click at [1212, 458] on div at bounding box center [828, 389] width 1029 height 674
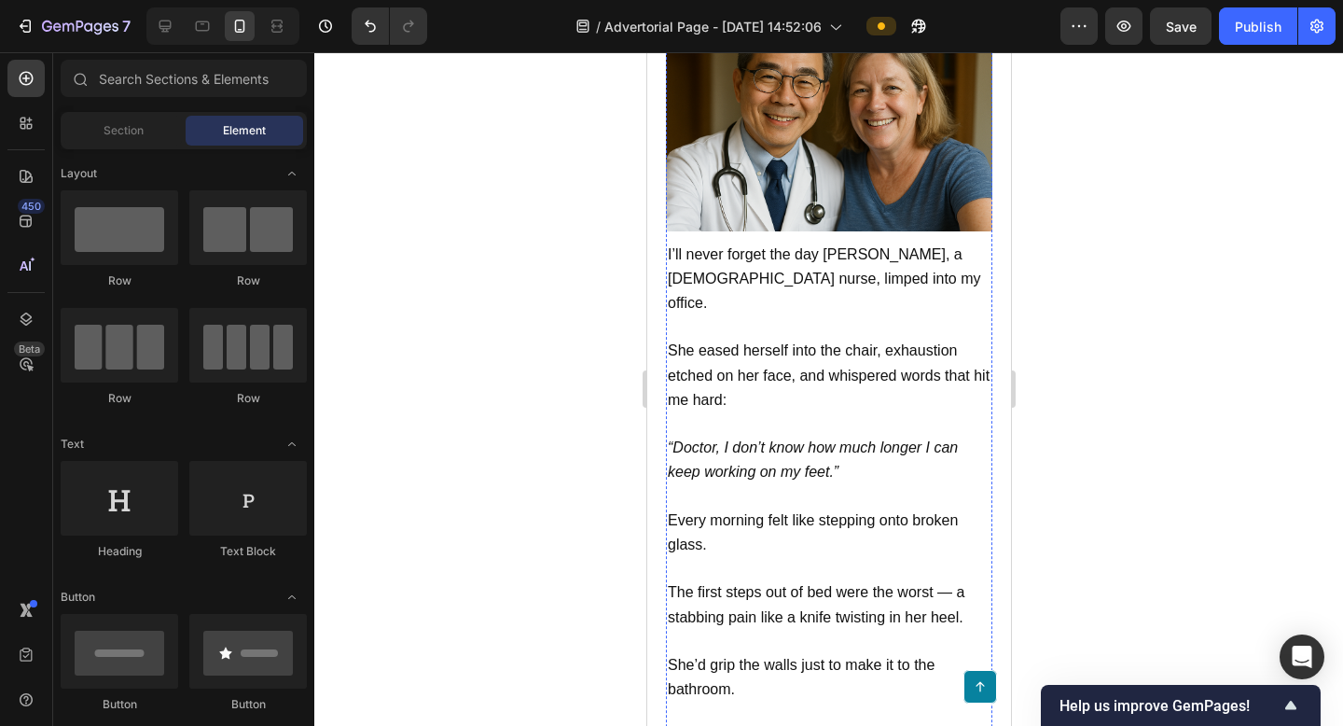
scroll to position [1650, 0]
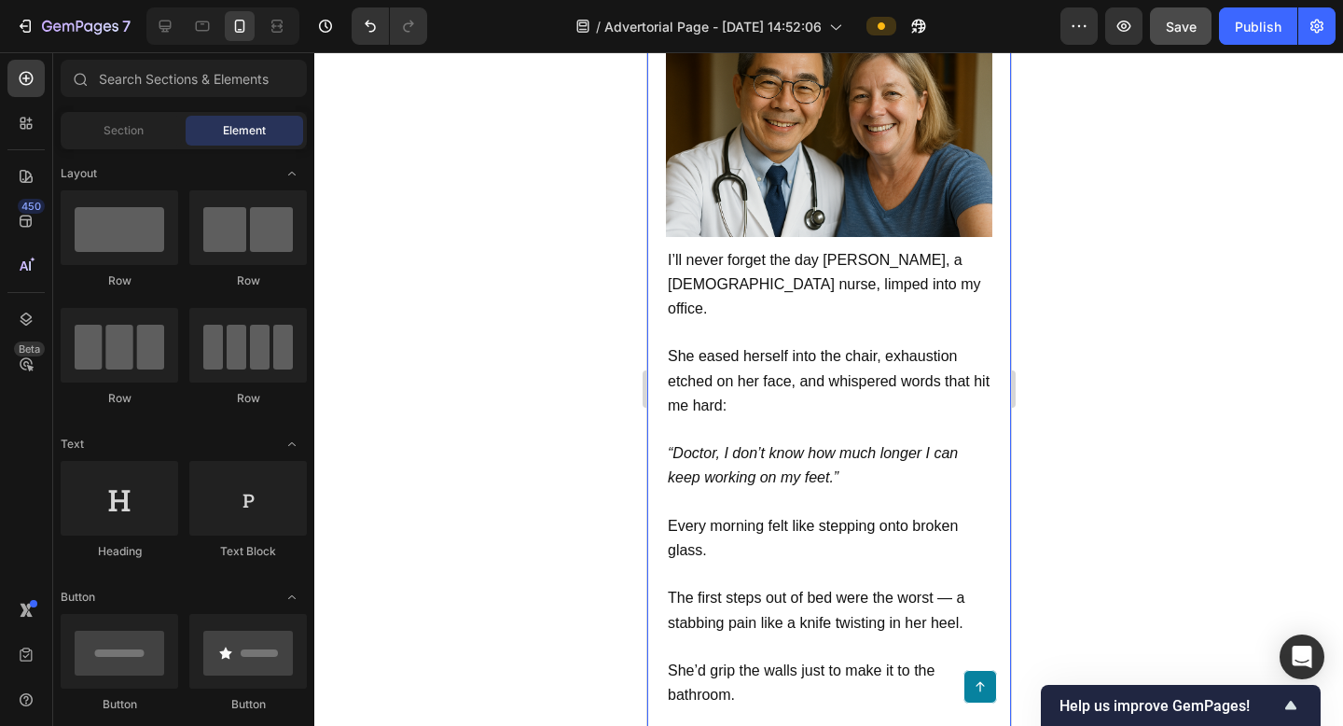
click at [1194, 31] on span "Save" at bounding box center [1181, 27] width 31 height 16
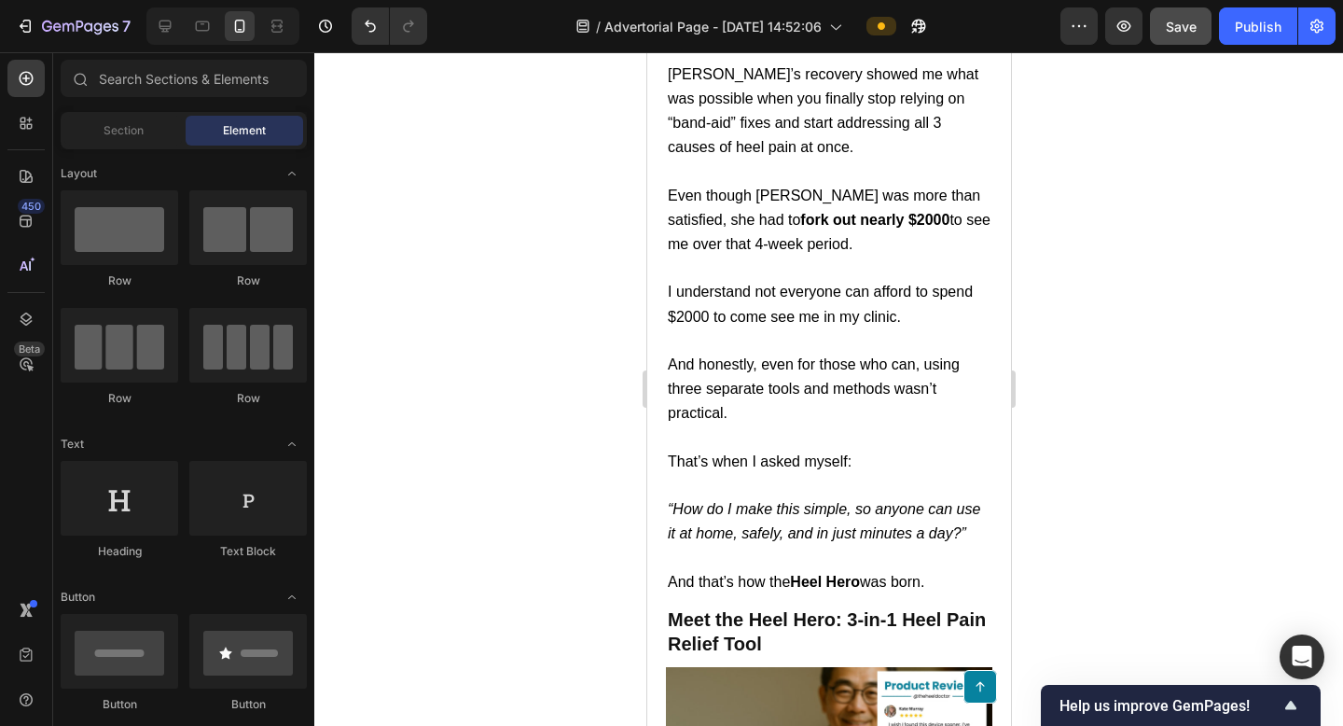
scroll to position [5039, 0]
